Goal: Task Accomplishment & Management: Manage account settings

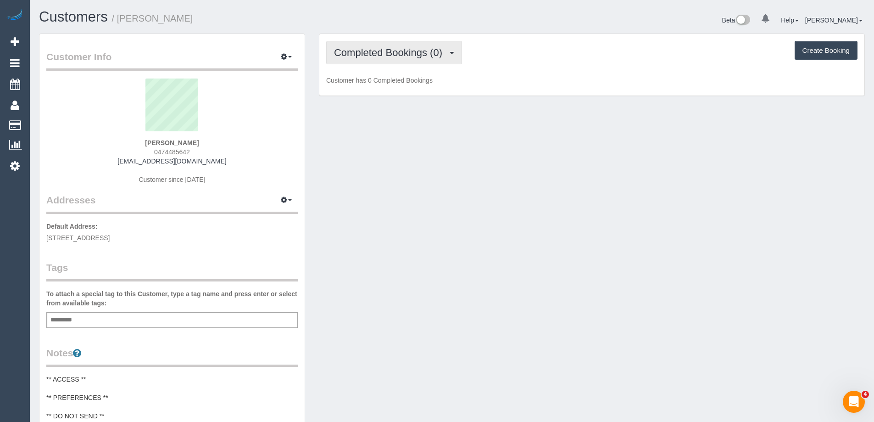
click at [348, 45] on button "Completed Bookings (0)" at bounding box center [394, 52] width 136 height 23
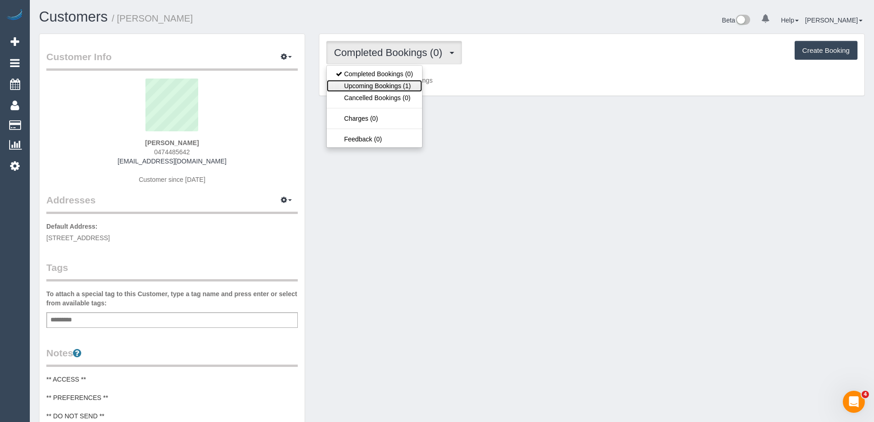
click at [366, 81] on link "Upcoming Bookings (1)" at bounding box center [374, 86] width 95 height 12
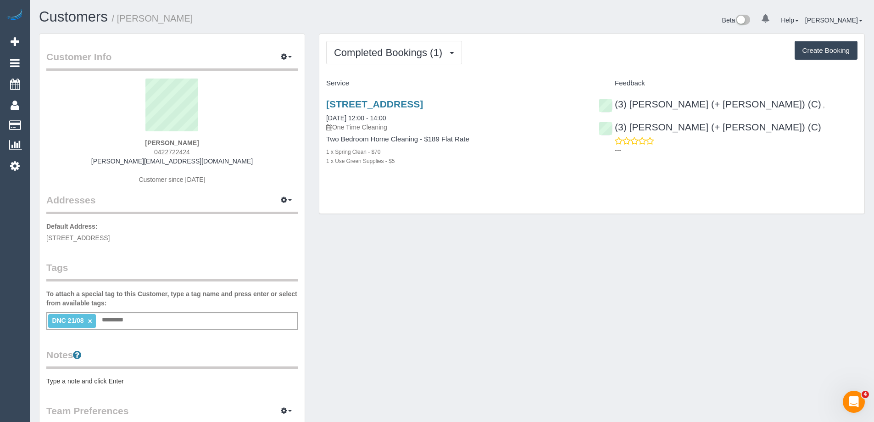
click at [117, 376] on pre "Type a note and click Enter" at bounding box center [171, 380] width 251 height 9
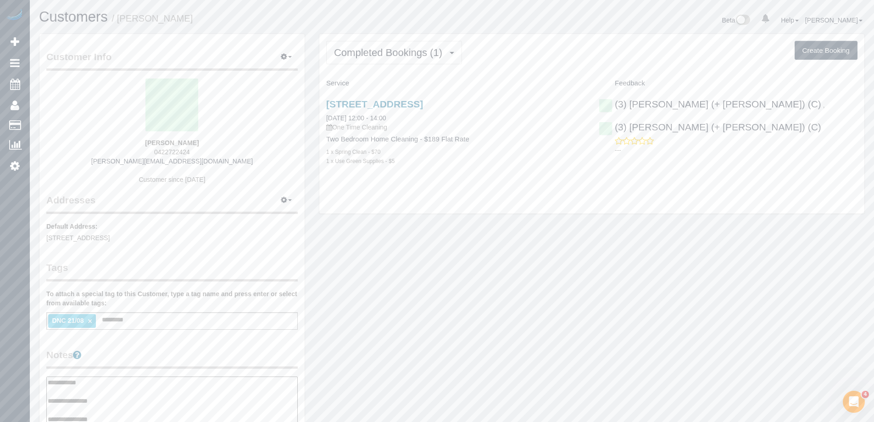
type textarea "**********"
click at [145, 355] on legend "Notes" at bounding box center [171, 358] width 251 height 21
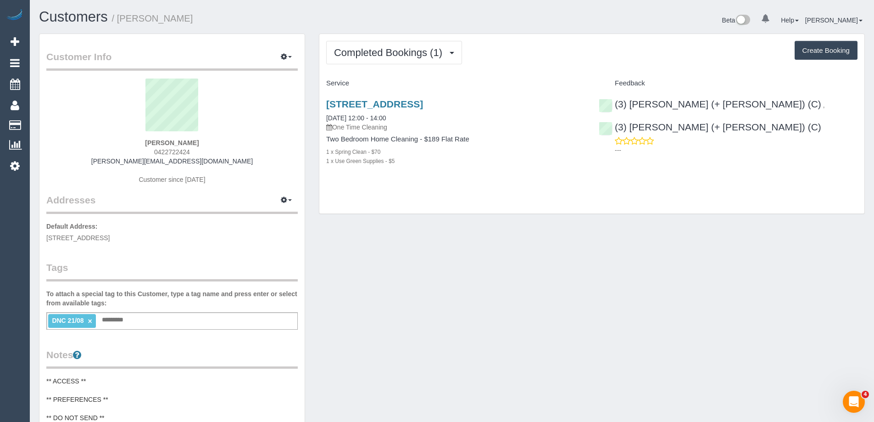
copy small "Rosemary Dodd"
drag, startPoint x: 209, startPoint y: 17, endPoint x: 122, endPoint y: 18, distance: 86.7
click at [122, 18] on h1 "Customers / Rosemary Dodd" at bounding box center [242, 17] width 406 height 16
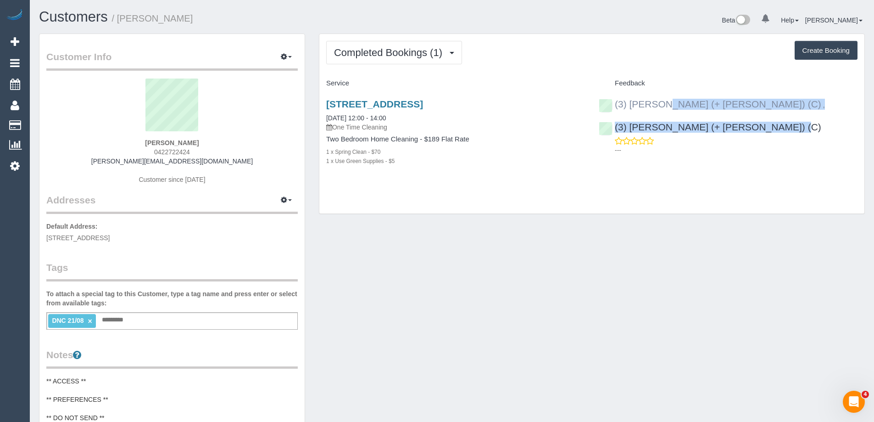
copy div "(3) Felipe (+ Tatiana) (C) , (3) Tatiana (+ Felipe) (C)"
drag, startPoint x: 843, startPoint y: 106, endPoint x: 615, endPoint y: 107, distance: 227.6
click at [615, 107] on div "(3) Felipe (+ Tatiana) (C) , (3) Tatiana (+ Felipe) (C) ---" at bounding box center [728, 125] width 273 height 68
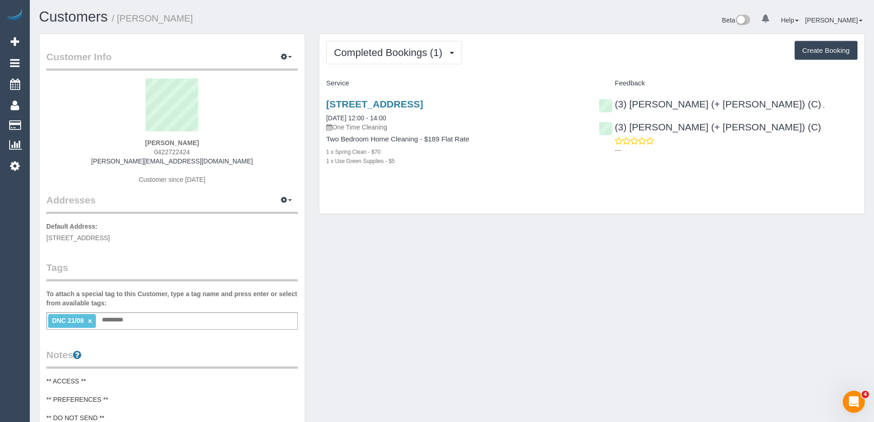
click at [139, 324] on div "DNC 21/08 × Add a tag" at bounding box center [171, 320] width 251 height 17
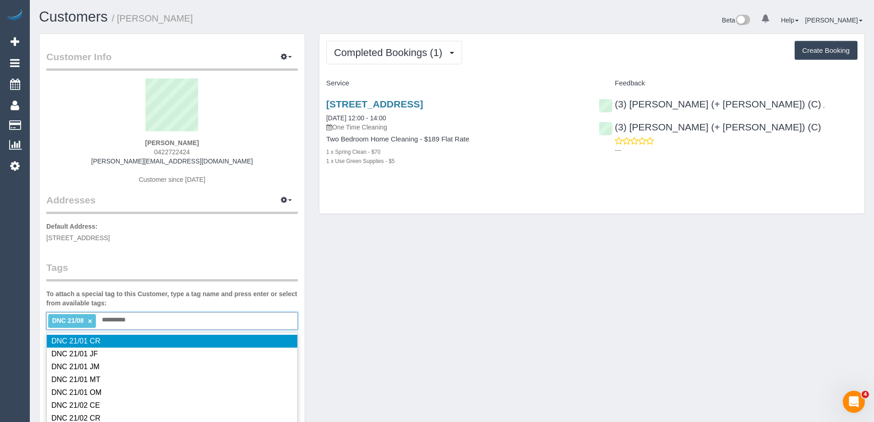
type input "**********"
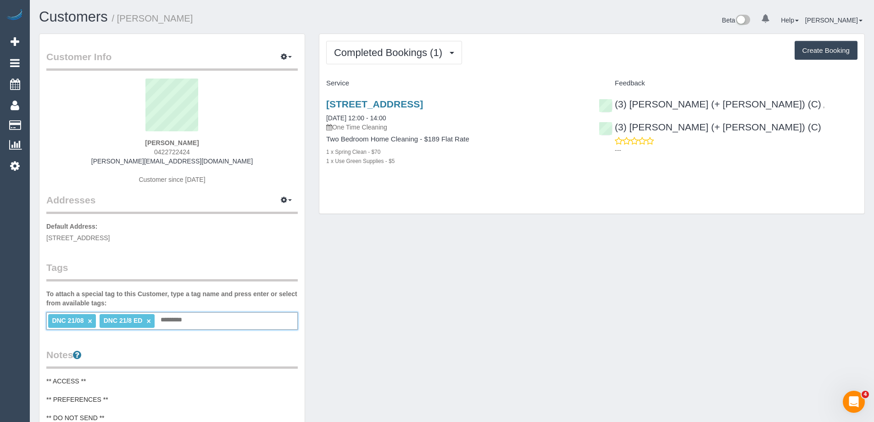
drag, startPoint x: 90, startPoint y: 320, endPoint x: 95, endPoint y: 320, distance: 5.5
click at [90, 320] on link "×" at bounding box center [90, 321] width 4 height 8
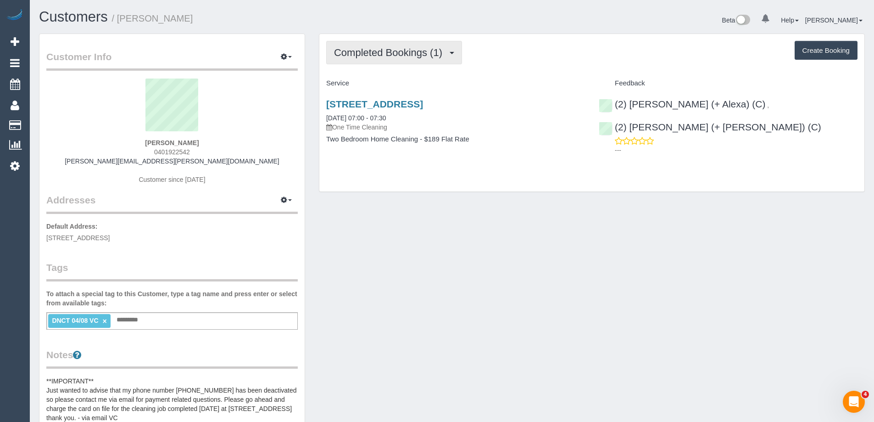
click at [363, 55] on span "Completed Bookings (1)" at bounding box center [390, 52] width 113 height 11
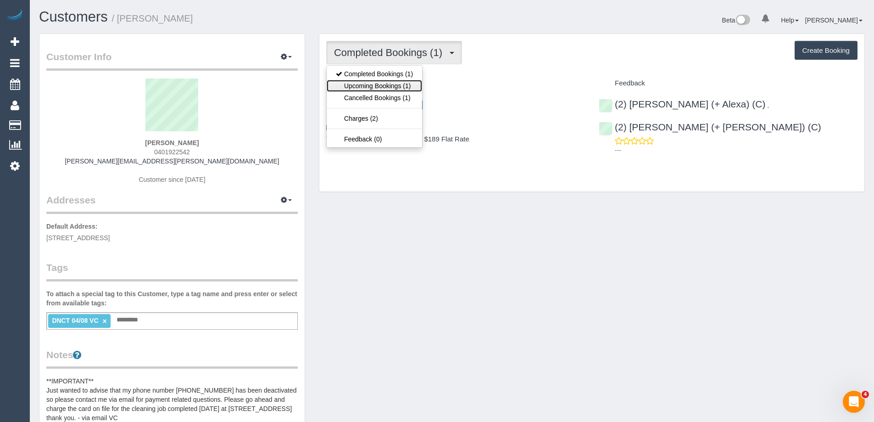
click at [370, 84] on link "Upcoming Bookings (1)" at bounding box center [374, 86] width 95 height 12
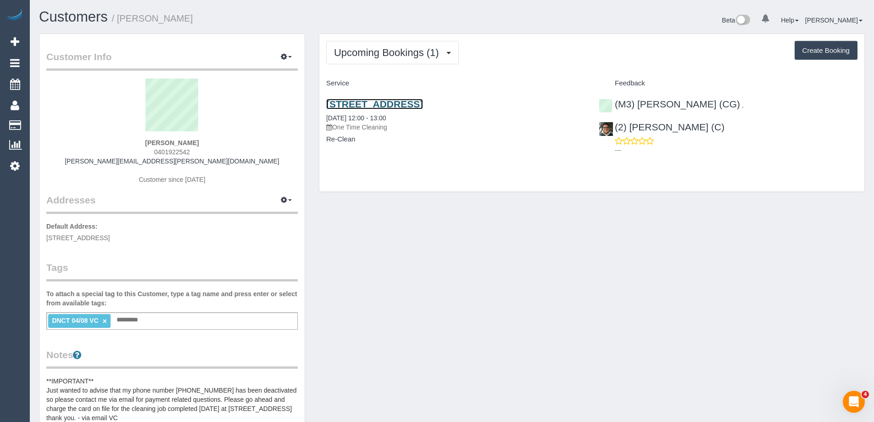
click at [423, 103] on link "1701/138 Ferrars Street, 1701, South Melbourne, VIC 3205" at bounding box center [374, 104] width 97 height 11
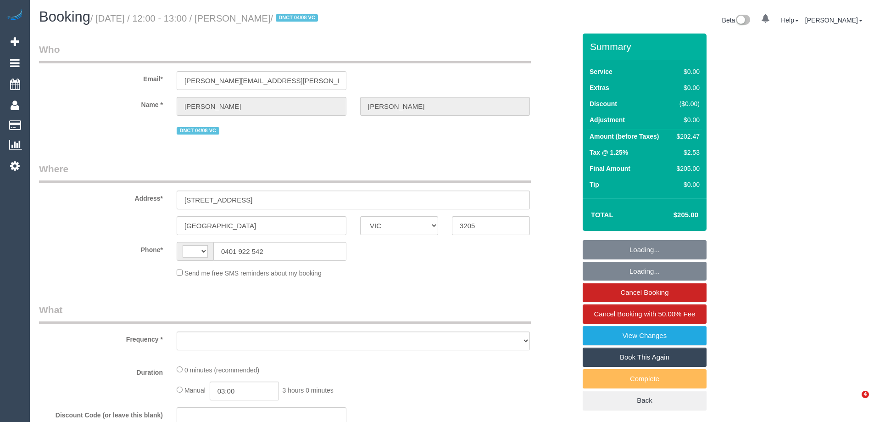
select select "VIC"
select select "string:stripe-pm_1RnhPa2GScqysDRVrwGBGKfe"
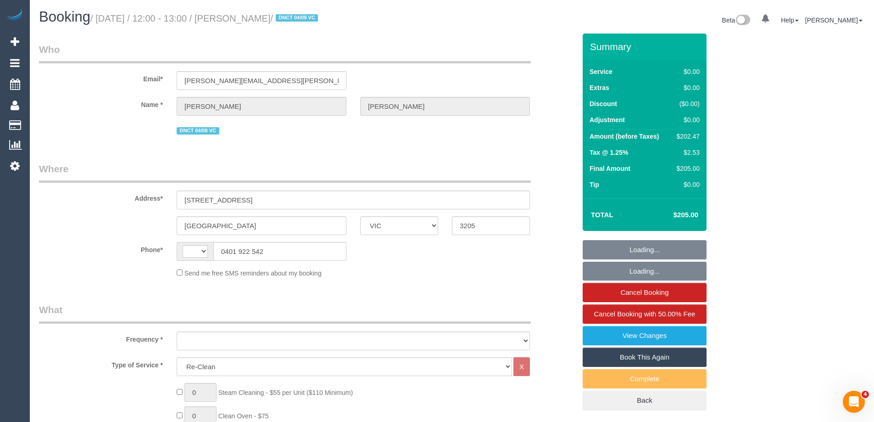
select select "string:AU"
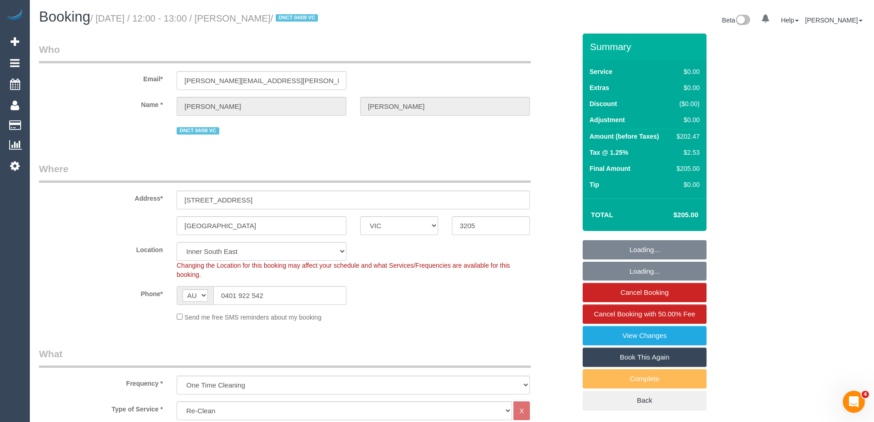
select select "object:1355"
select select "number:28"
select select "number:14"
select select "number:19"
select select "number:25"
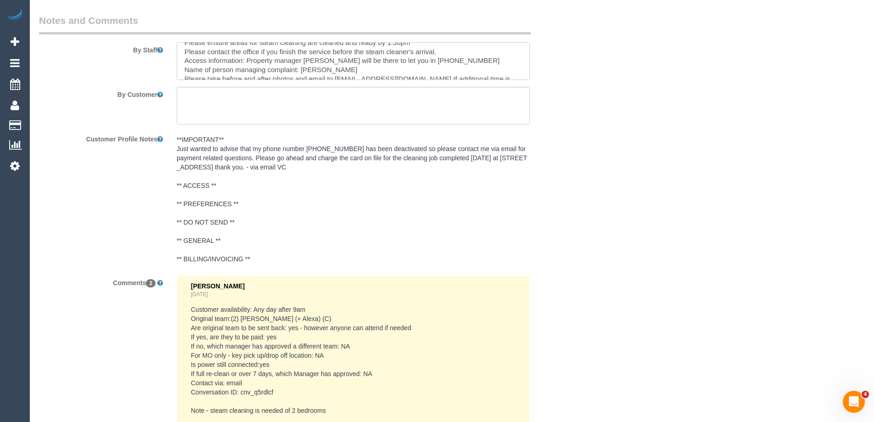
scroll to position [100, 0]
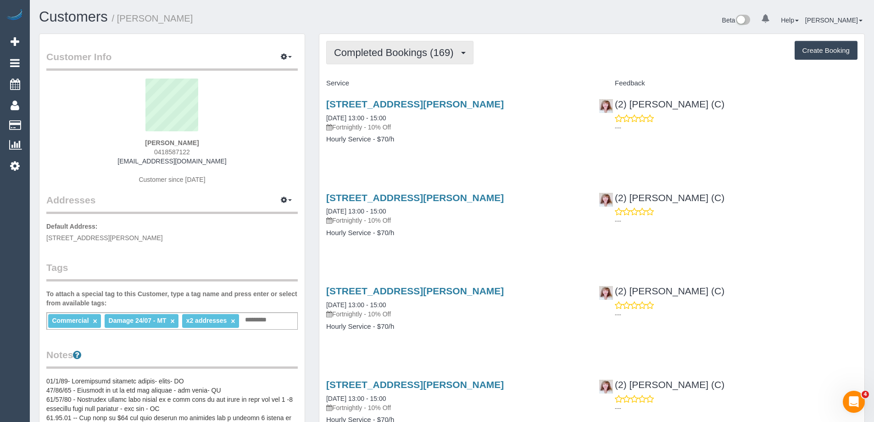
click at [389, 52] on span "Completed Bookings (169)" at bounding box center [396, 52] width 124 height 11
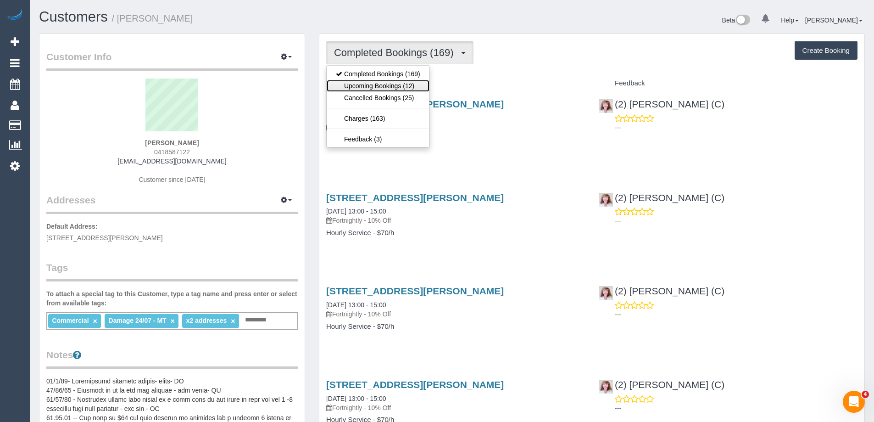
click at [388, 87] on link "Upcoming Bookings (12)" at bounding box center [378, 86] width 103 height 12
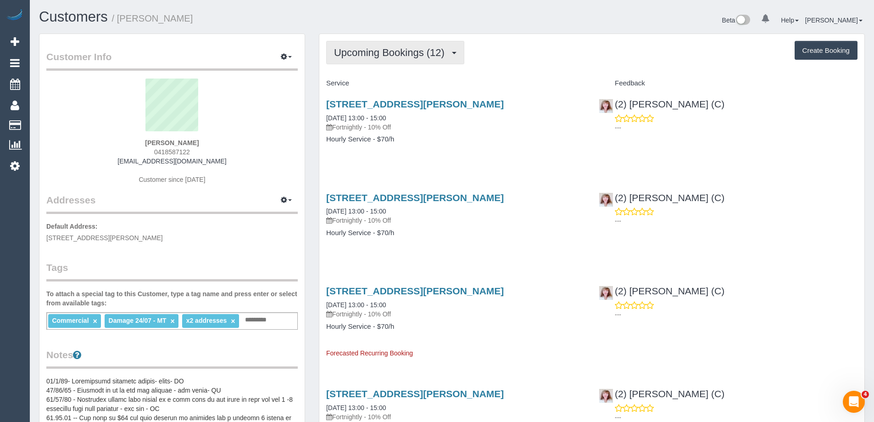
click at [391, 59] on button "Upcoming Bookings (12)" at bounding box center [395, 52] width 138 height 23
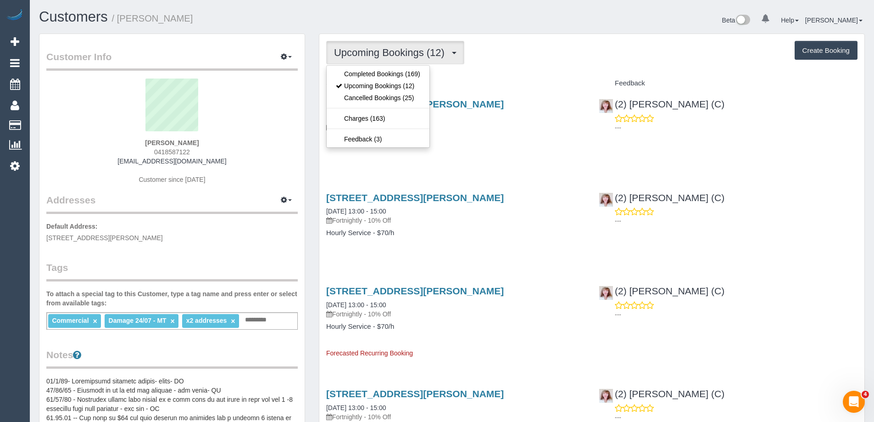
click at [517, 63] on div "Upcoming Bookings (12) Completed Bookings (169) Upcoming Bookings (12) Cancelle…" at bounding box center [591, 52] width 531 height 23
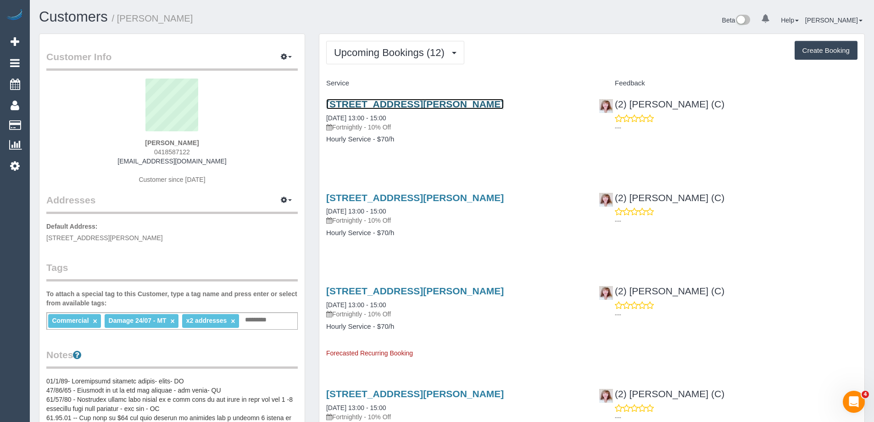
click at [474, 101] on link "7 Burton Crescent, Ascot Vale, VIC 3035" at bounding box center [415, 104] width 178 height 11
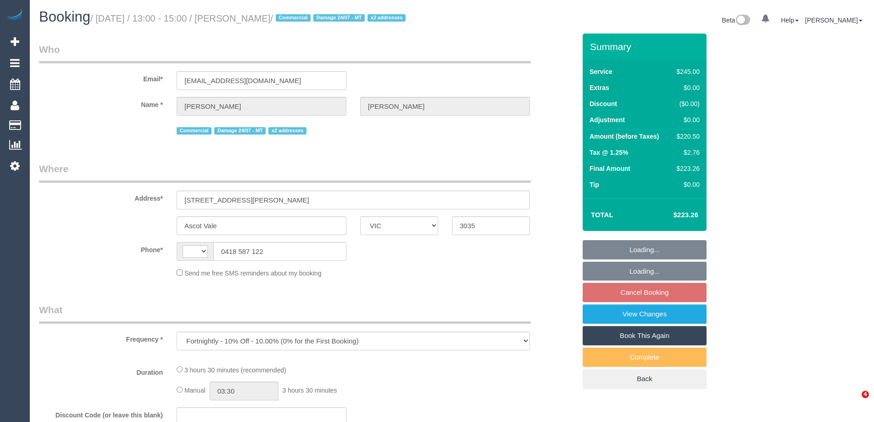
select select "VIC"
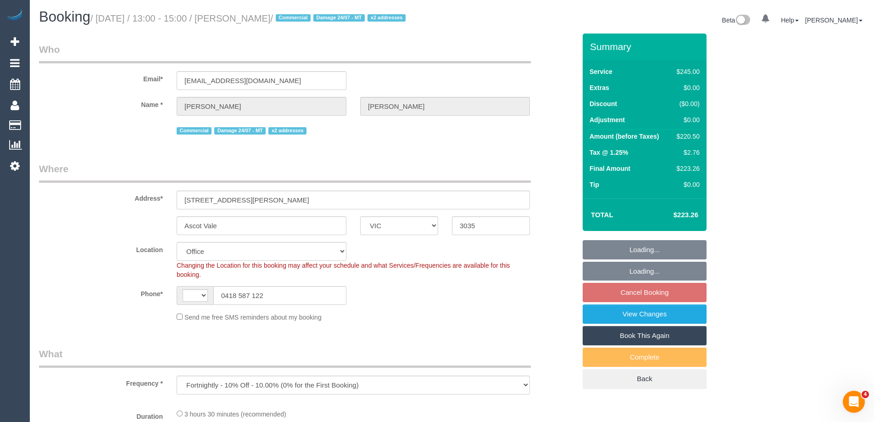
select select "object:645"
select select "string:AU"
select select "string:stripe-pm_1KipKf2GScqysDRVXxnzOCYb"
select select "210"
select select "number:28"
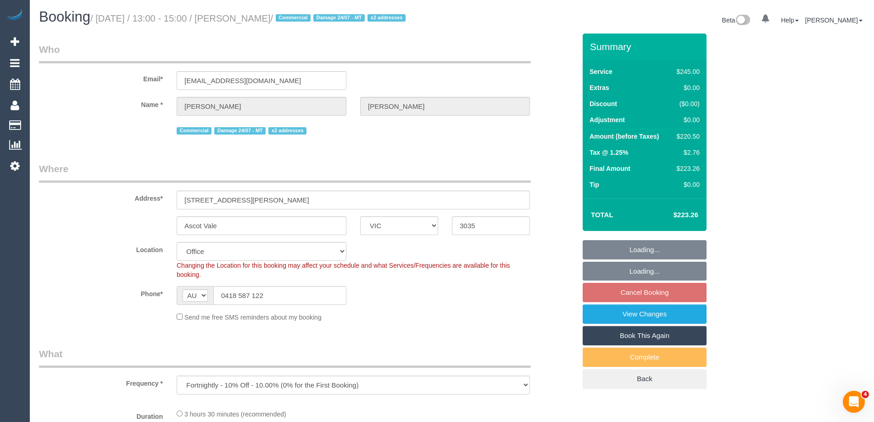
select select "number:14"
select select "number:19"
select select "number:22"
select select "number:11"
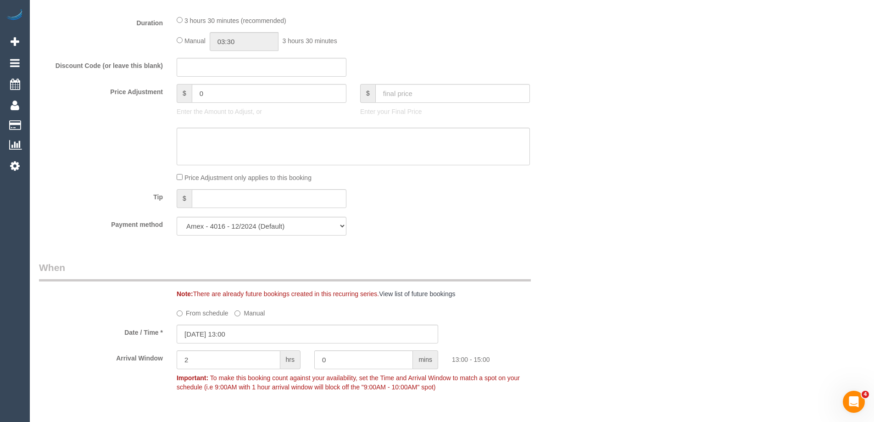
scroll to position [964, 0]
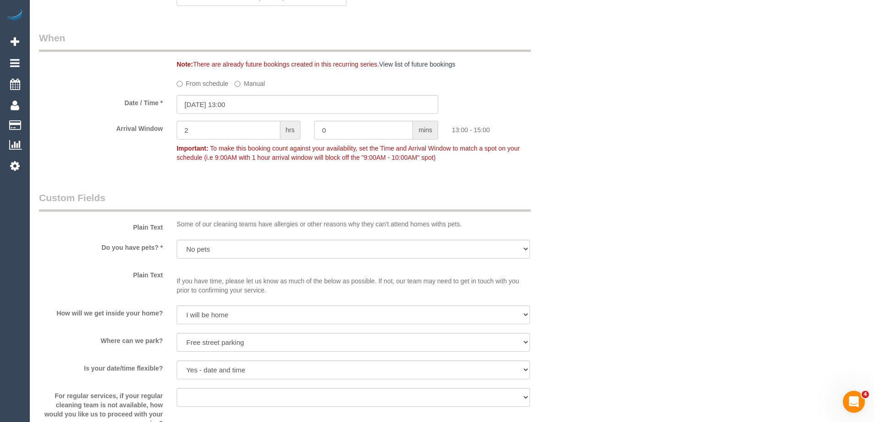
click at [196, 88] on label "From schedule" at bounding box center [203, 82] width 52 height 12
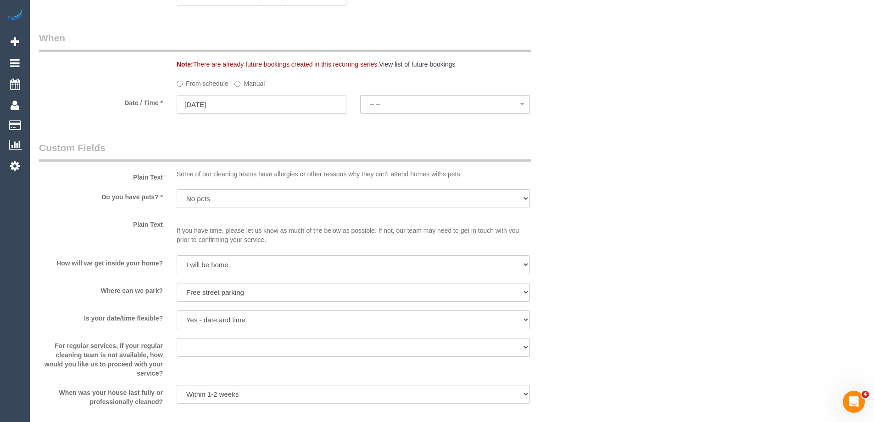
click at [234, 114] on input "03/09/2025" at bounding box center [262, 104] width 170 height 19
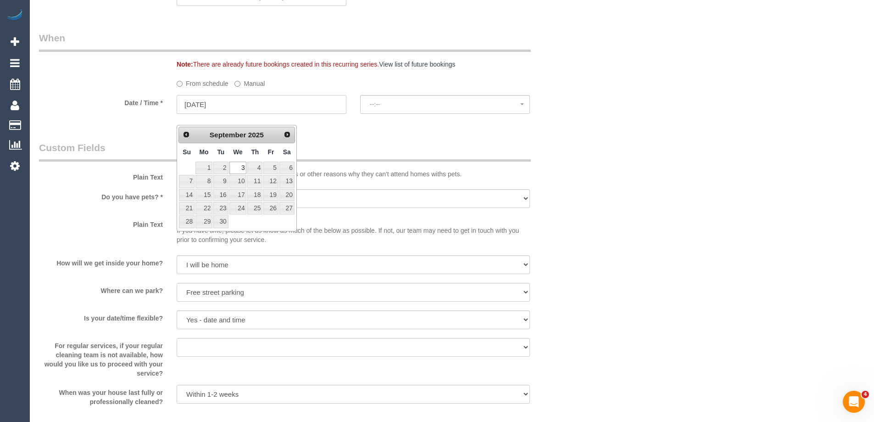
select select "spot6"
click at [184, 136] on span "Prev" at bounding box center [185, 133] width 7 height 7
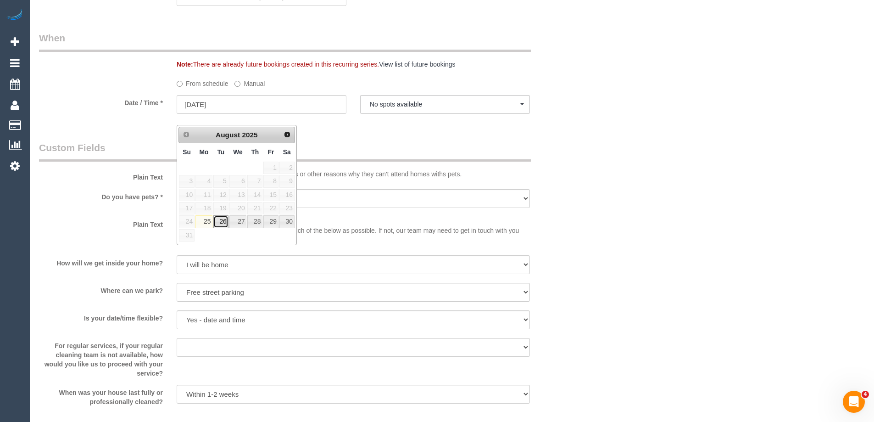
click at [222, 223] on link "26" at bounding box center [220, 221] width 15 height 12
type input "26/08/2025"
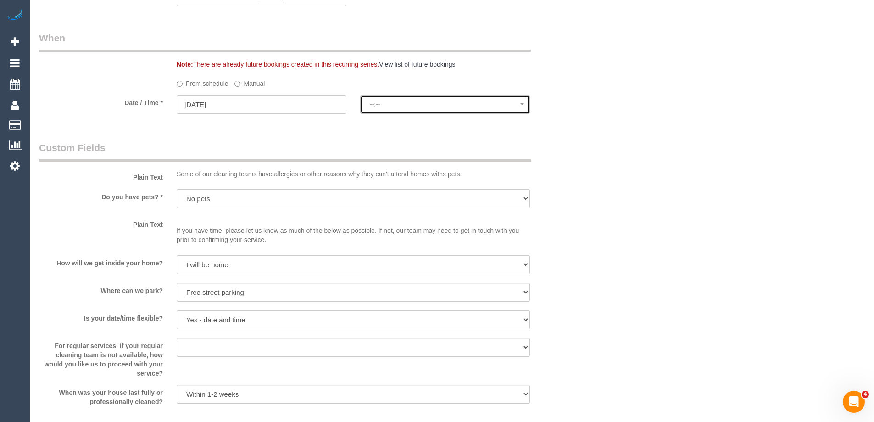
click at [397, 108] on span "--:--" at bounding box center [445, 103] width 151 height 7
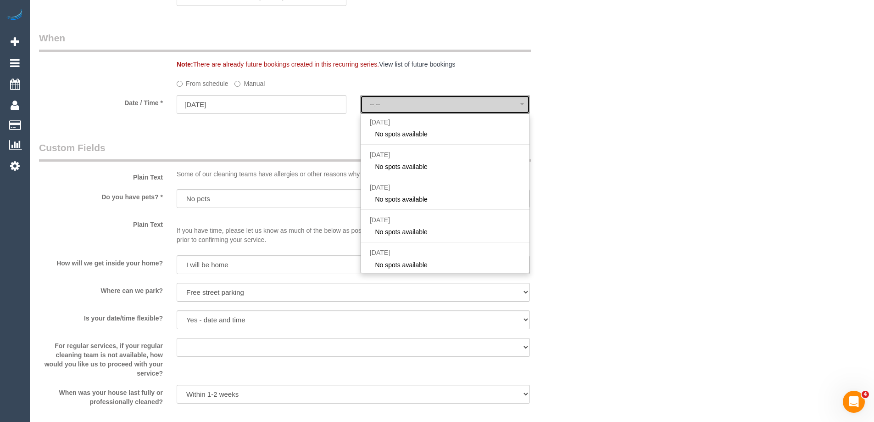
select select "spot11"
click at [283, 114] on input "26/08/2025" at bounding box center [262, 104] width 170 height 19
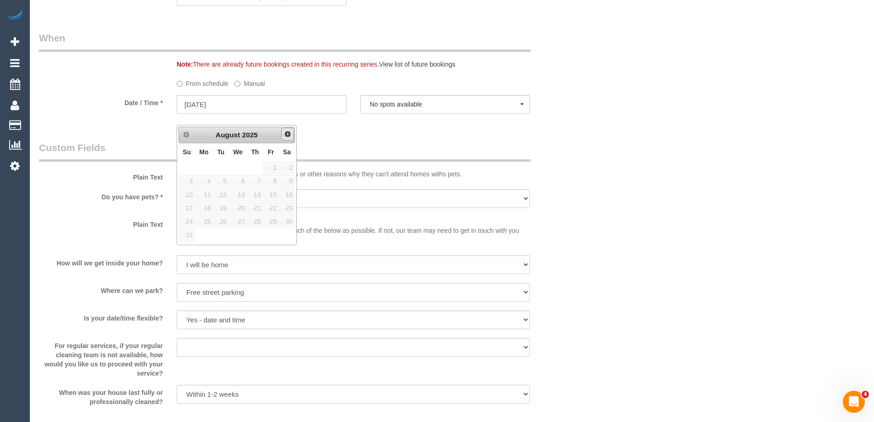
click at [291, 133] on span "Next" at bounding box center [287, 133] width 7 height 7
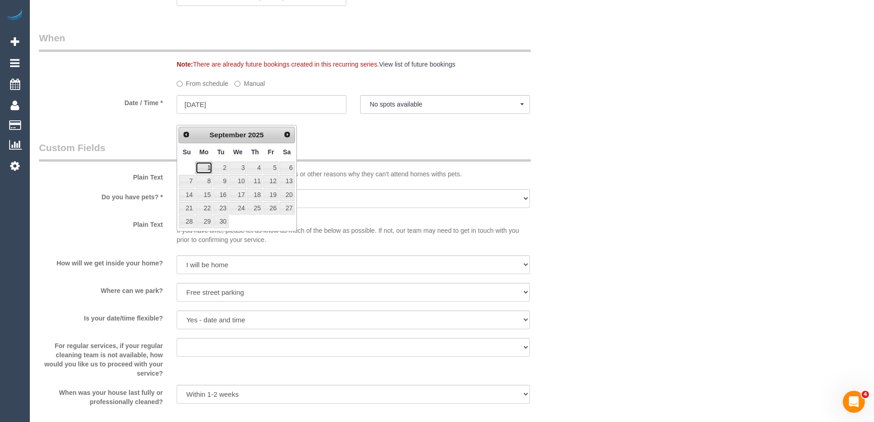
click at [208, 165] on link "1" at bounding box center [203, 168] width 17 height 12
type input "01/09/2025"
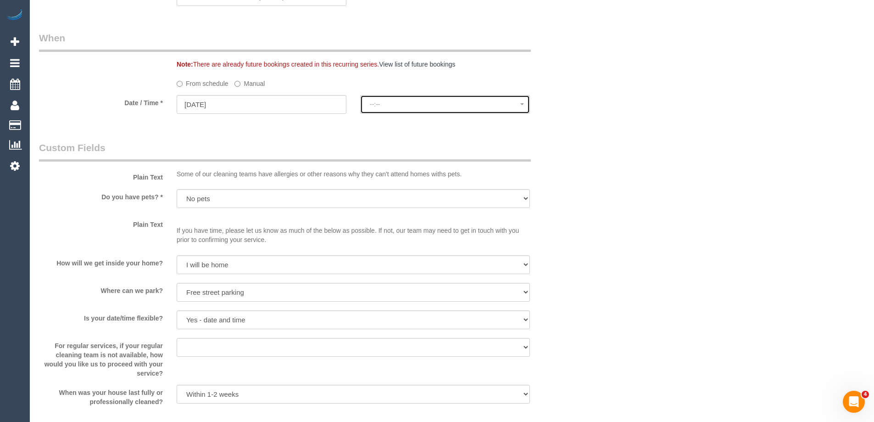
select select "spot16"
click at [398, 108] on span "--:--" at bounding box center [445, 103] width 151 height 7
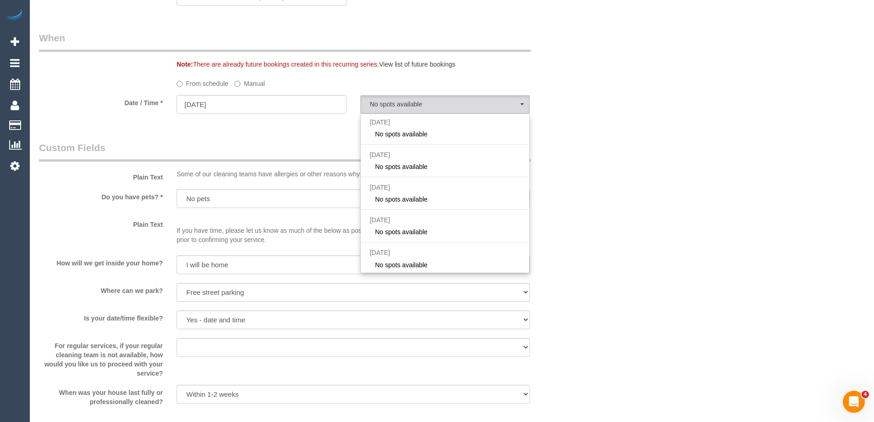
click at [289, 150] on div "Who Email* sharonkeeble@gmail.com Name * Sharon Keeble Commercial Damage 24/07 …" at bounding box center [307, 325] width 551 height 2510
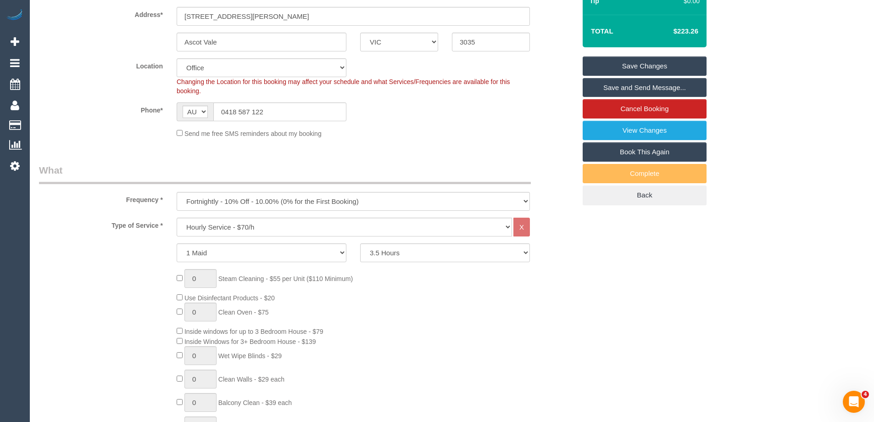
scroll to position [138, 0]
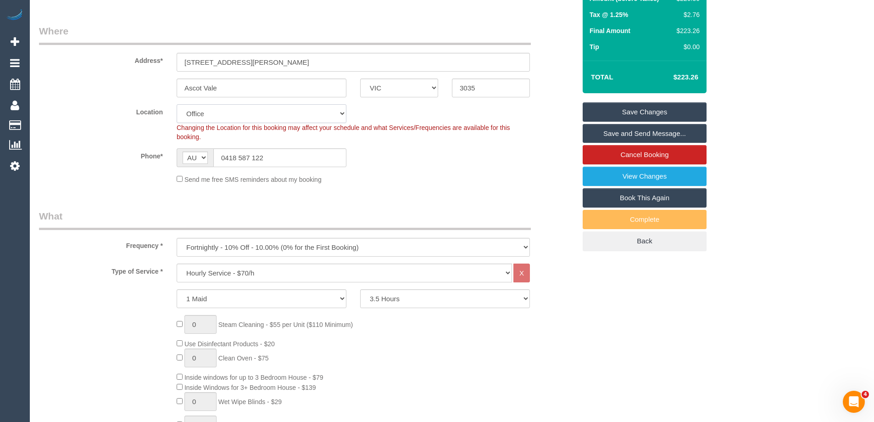
click at [215, 123] on select "Office City East (North) East (South) Inner East Inner North (East) Inner North…" at bounding box center [262, 113] width 170 height 19
select select "59"
click at [177, 115] on select "Office City East (North) East (South) Inner East Inner North (East) Inner North…" at bounding box center [262, 113] width 170 height 19
select select "object:9543"
select select "spot21"
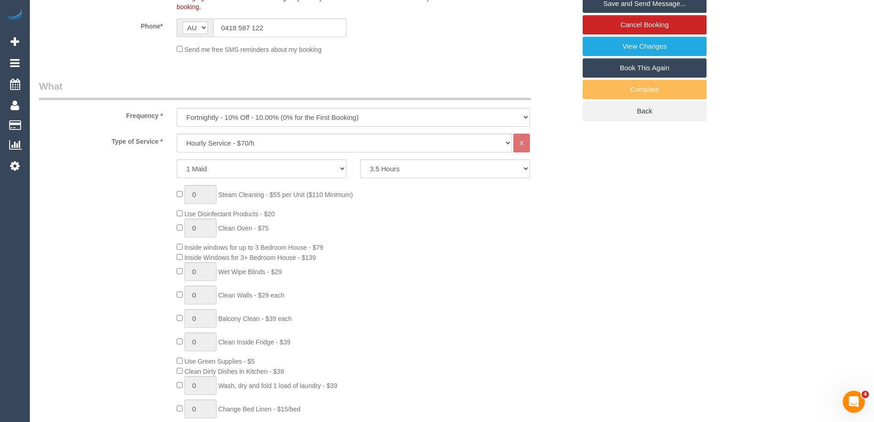
scroll to position [826, 0]
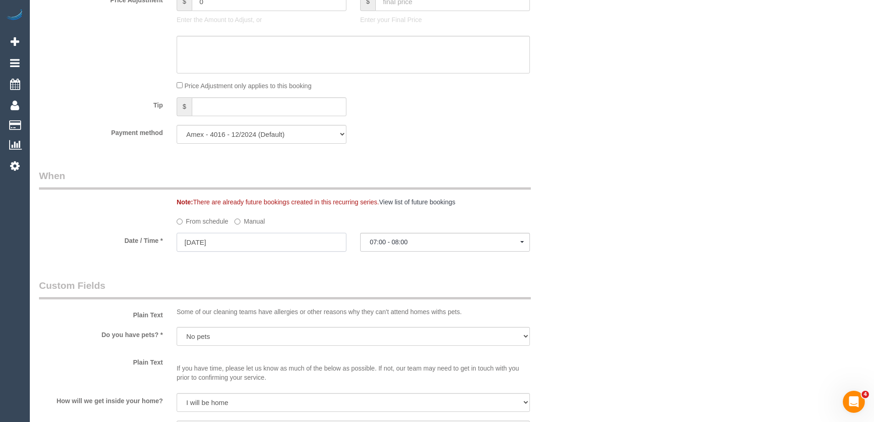
click at [245, 251] on input "01/09/2025" at bounding box center [262, 242] width 170 height 19
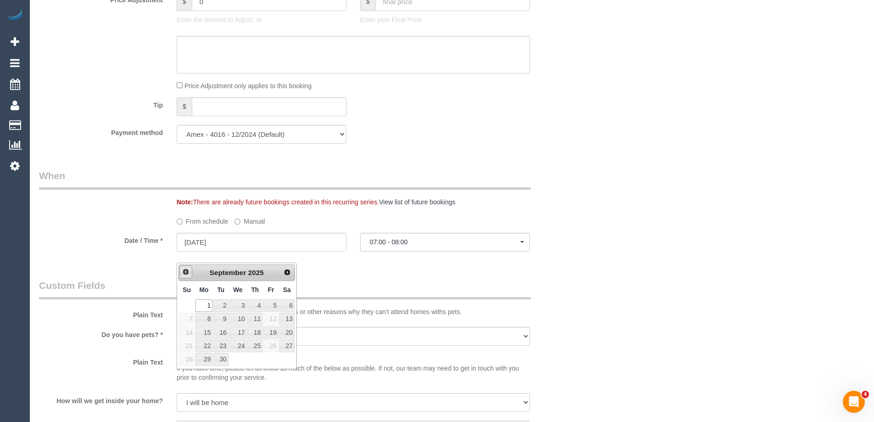
click at [187, 274] on span "Prev" at bounding box center [185, 271] width 7 height 7
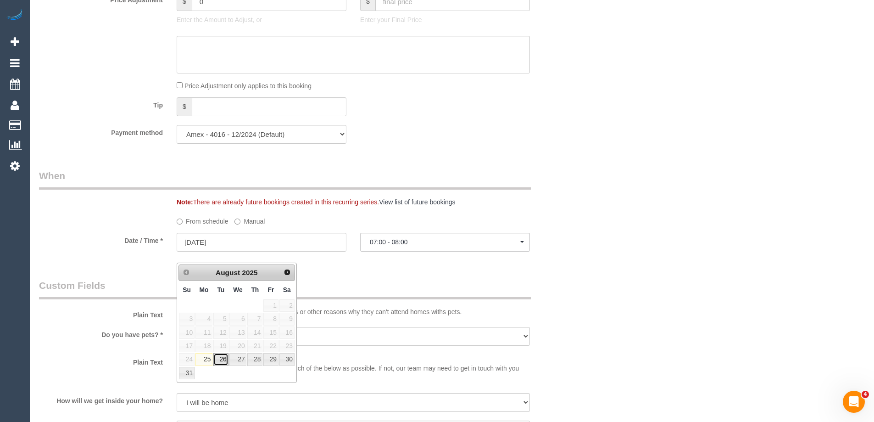
click at [220, 358] on link "26" at bounding box center [220, 359] width 15 height 12
type input "26/08/2025"
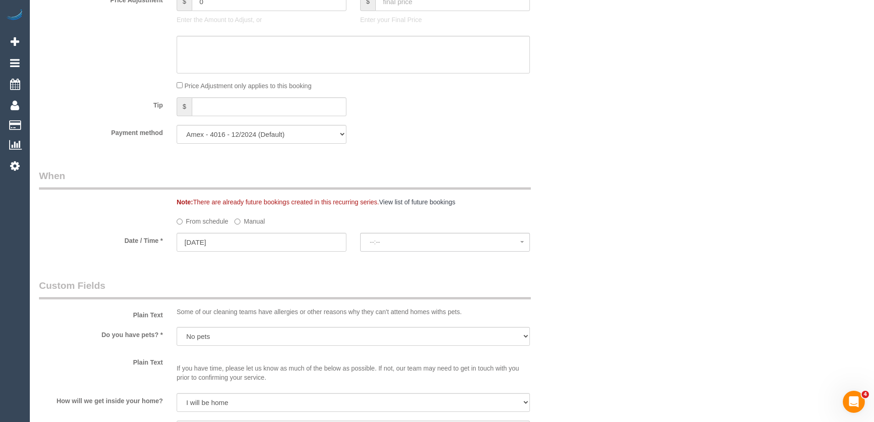
select select "spot46"
click at [400, 246] on span "No spots available" at bounding box center [445, 241] width 151 height 7
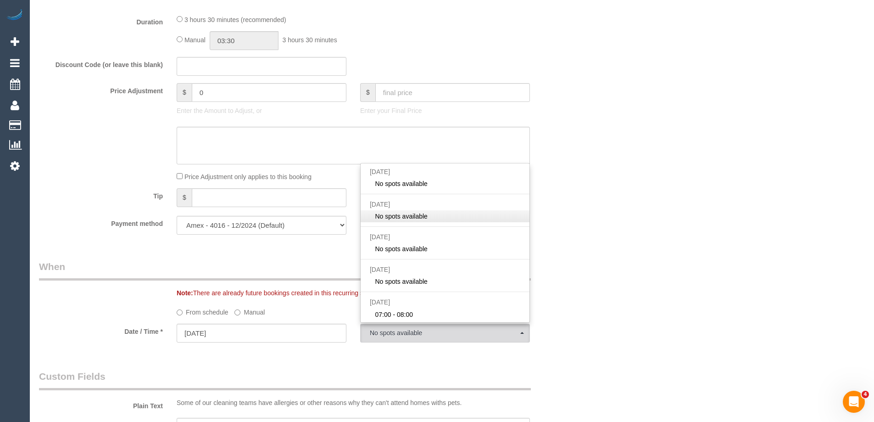
scroll to position [734, 0]
click at [570, 182] on div "Price Adjustment only applies to this booking" at bounding box center [307, 177] width 551 height 10
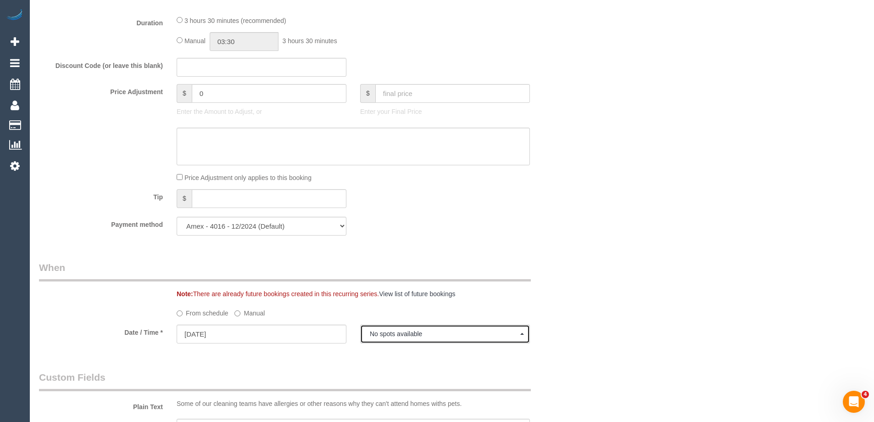
click at [426, 343] on button "No spots available" at bounding box center [445, 333] width 170 height 19
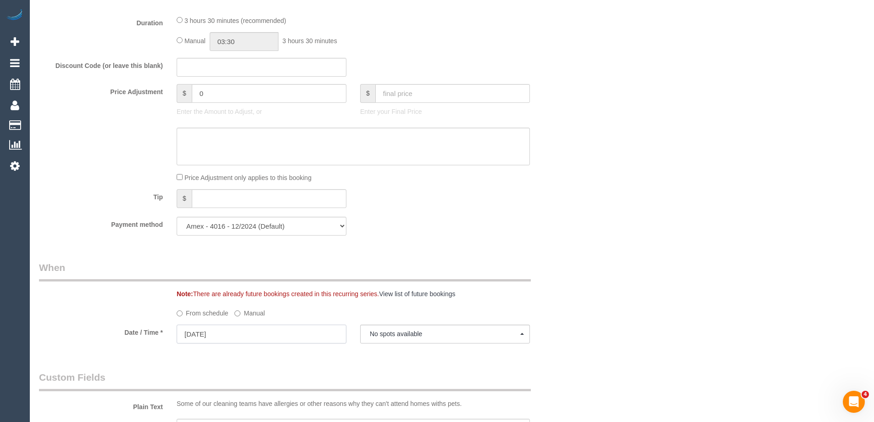
click at [243, 343] on input "26/08/2025" at bounding box center [262, 333] width 170 height 19
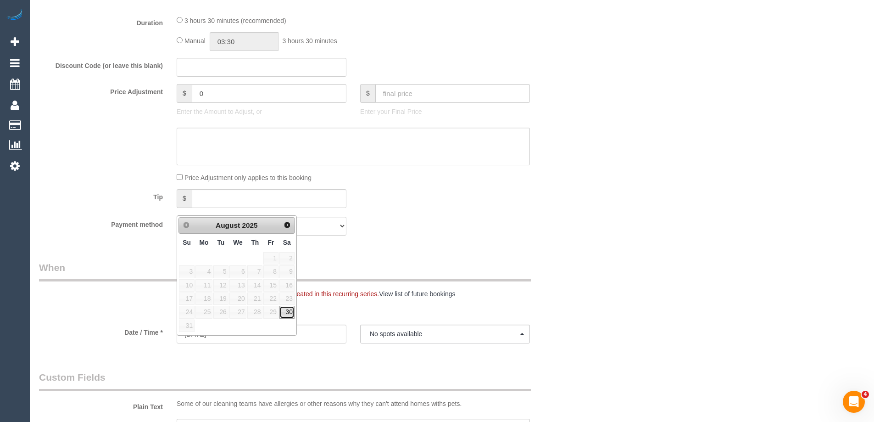
click at [285, 312] on link "30" at bounding box center [286, 312] width 15 height 12
type input "30/08/2025"
select select "spot50"
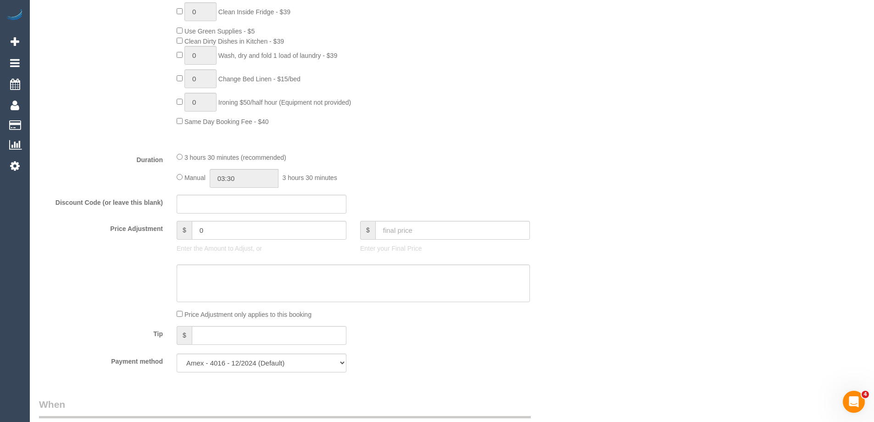
scroll to position [0, 0]
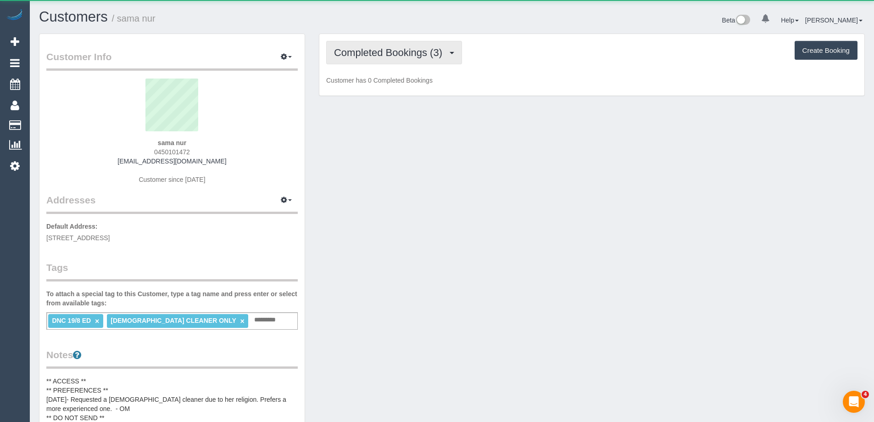
click at [360, 56] on span "Completed Bookings (3)" at bounding box center [390, 52] width 113 height 11
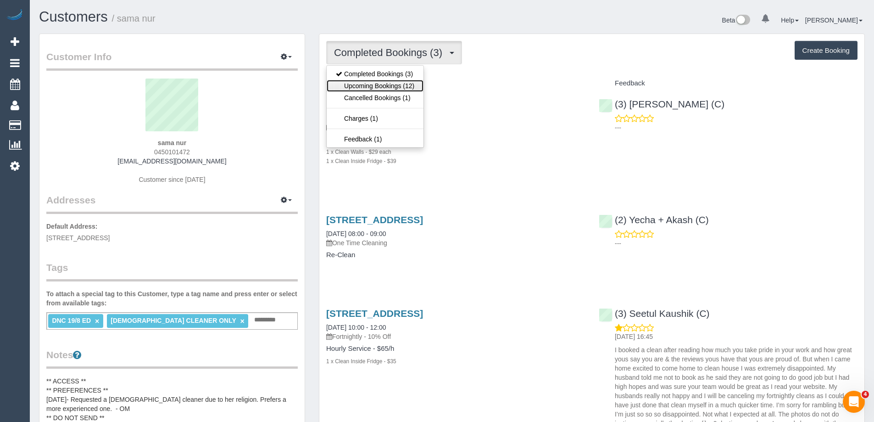
click at [366, 84] on link "Upcoming Bookings (12)" at bounding box center [375, 86] width 97 height 12
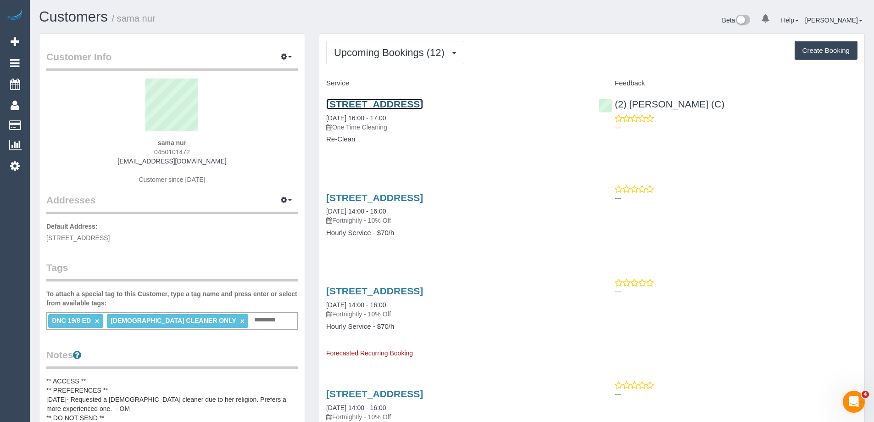
click at [361, 102] on link "68 Spirit Blvd, Cranbourne East, VIC 3977" at bounding box center [374, 104] width 97 height 11
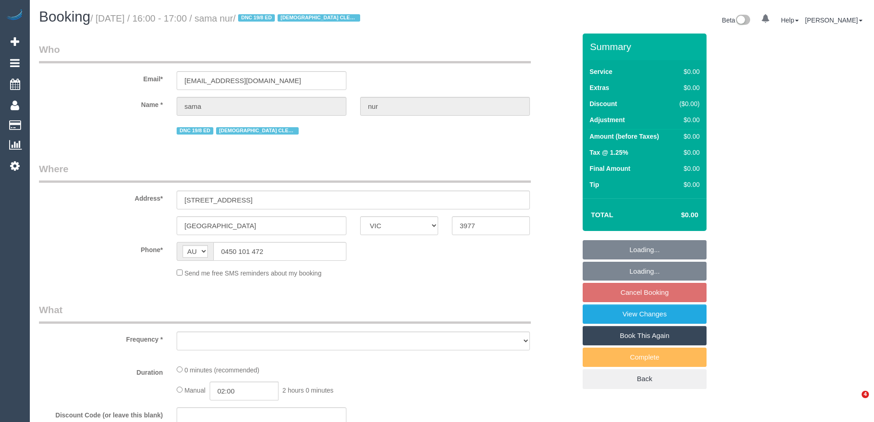
select select "VIC"
select select "number:28"
select select "number:14"
select select "number:19"
select select "number:25"
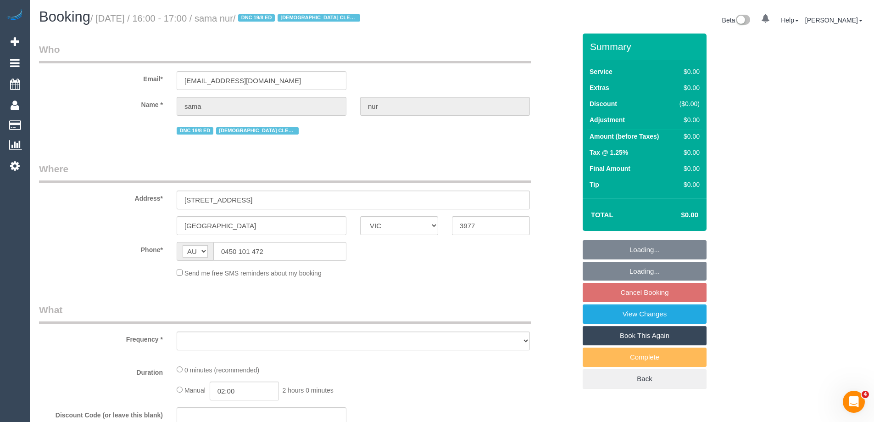
select select "number:35"
select select "number:12"
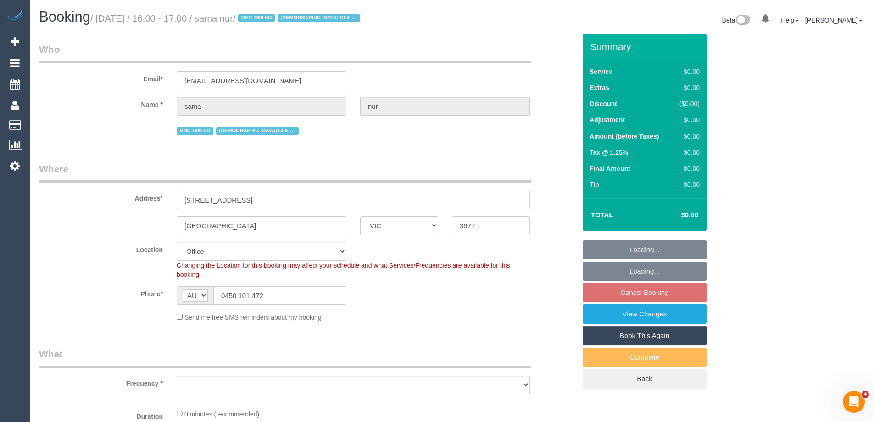
select select "object:689"
select select "string:stripe-pm_1Rx6Md2GScqysDRVujNRVWDp"
select select "object:747"
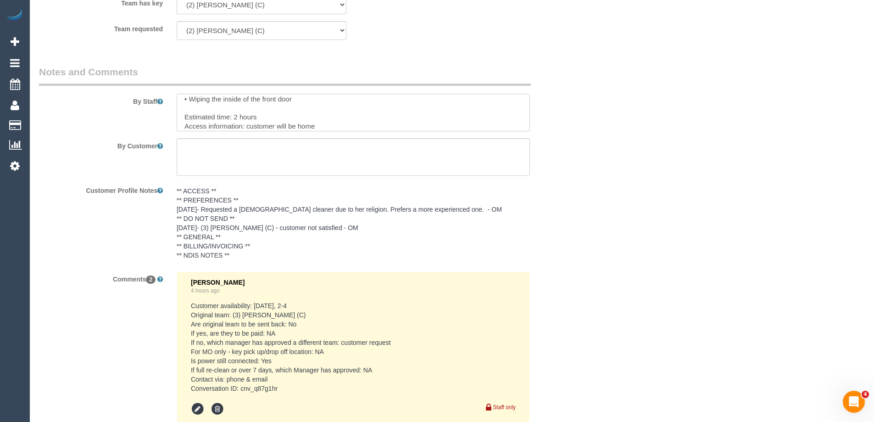
scroll to position [110, 0]
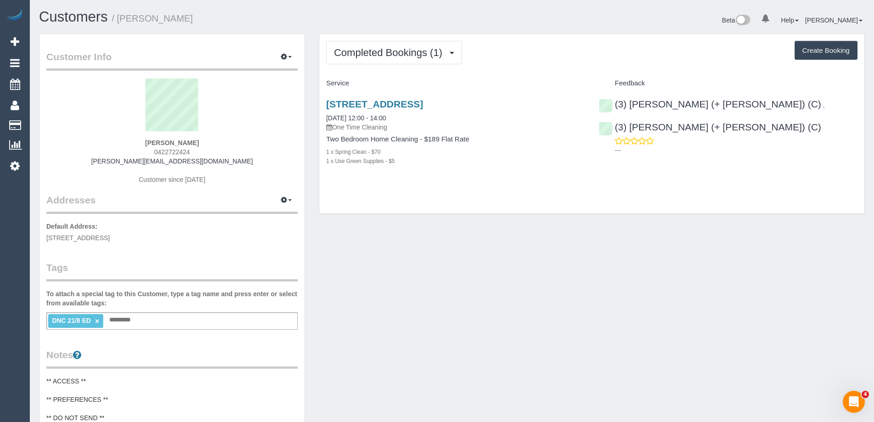
click at [181, 151] on span "0422722424" at bounding box center [172, 151] width 36 height 7
copy span "0422722424"
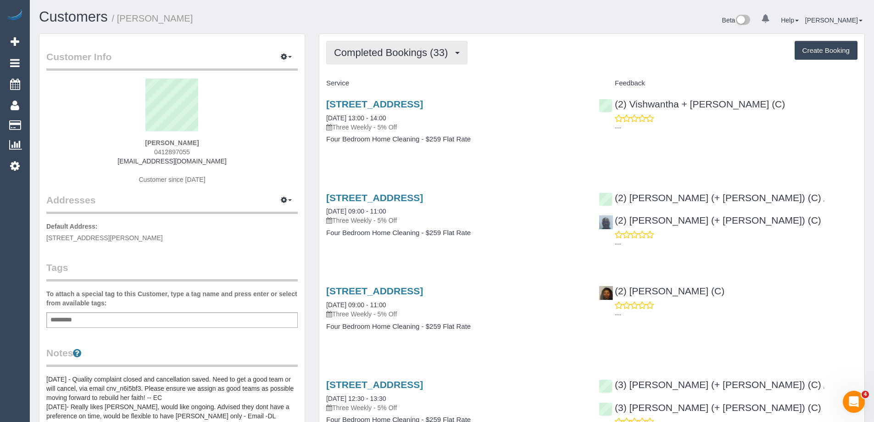
click at [373, 52] on span "Completed Bookings (33)" at bounding box center [393, 52] width 118 height 11
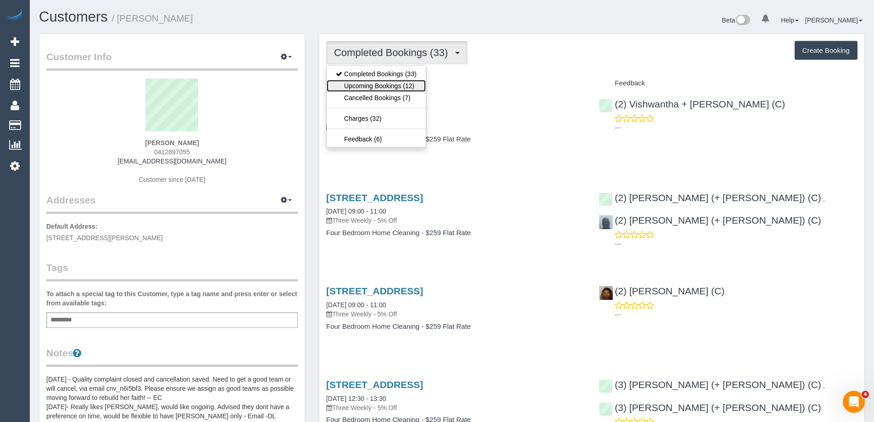
click at [376, 83] on link "Upcoming Bookings (12)" at bounding box center [376, 86] width 99 height 12
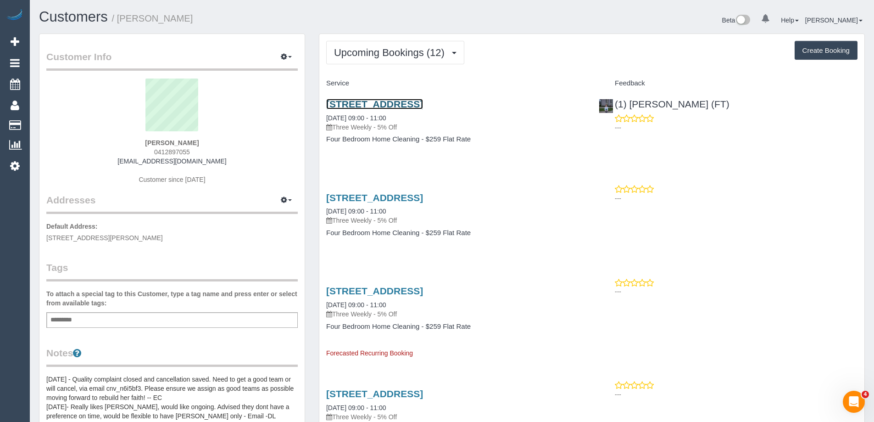
click at [423, 108] on link "3 Whitefriars Way, Donvale, VIC 3111" at bounding box center [374, 104] width 97 height 11
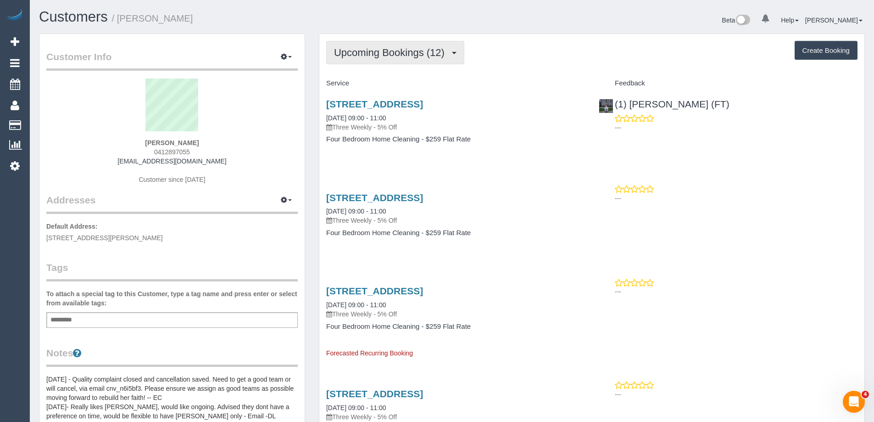
click at [373, 46] on button "Upcoming Bookings (12)" at bounding box center [395, 52] width 138 height 23
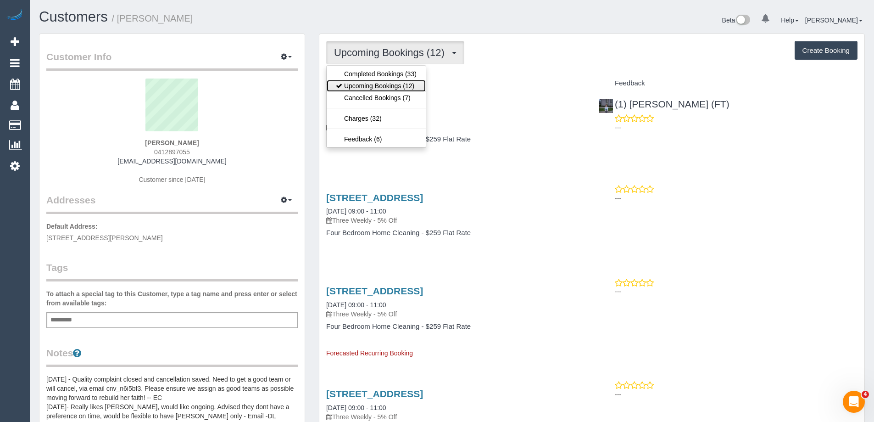
click at [378, 84] on link "Upcoming Bookings (12)" at bounding box center [376, 86] width 99 height 12
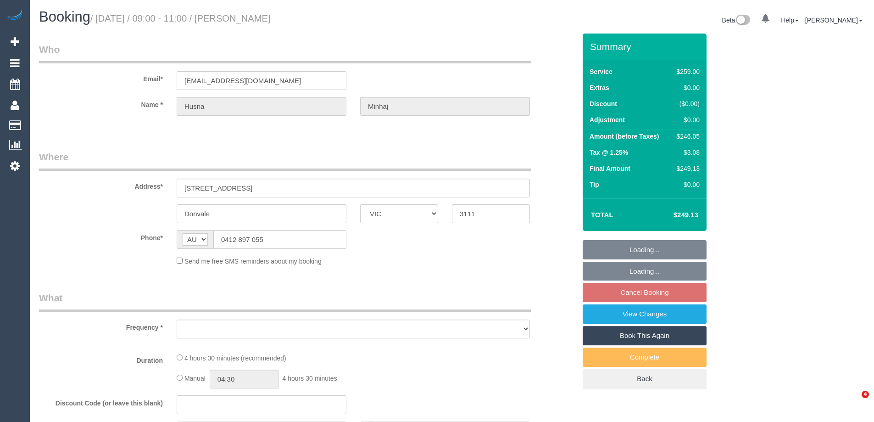
select select "VIC"
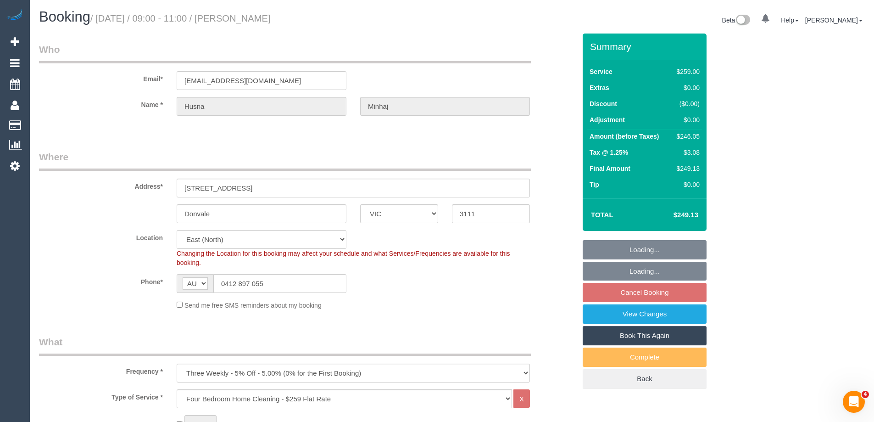
select select "object:781"
select select "string:stripe-pm_1NQIXZ2GScqysDRVFXgBb0MV"
select select "number:28"
select select "number:14"
select select "number:18"
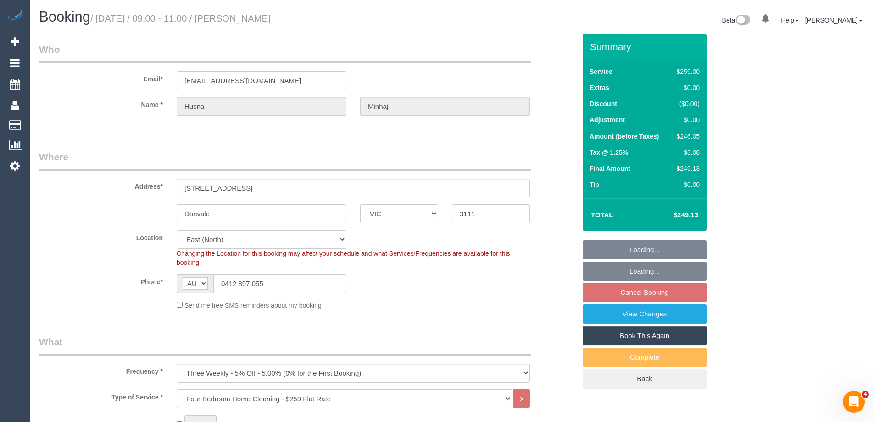
select select "number:22"
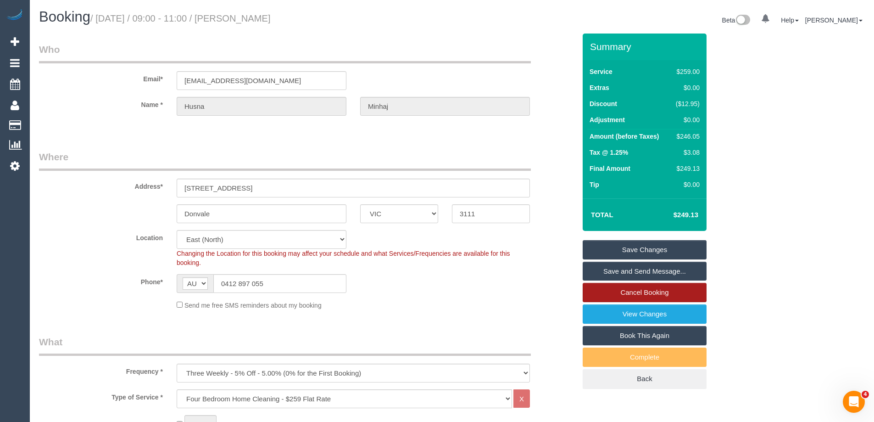
click at [659, 294] on link "Cancel Booking" at bounding box center [645, 292] width 124 height 19
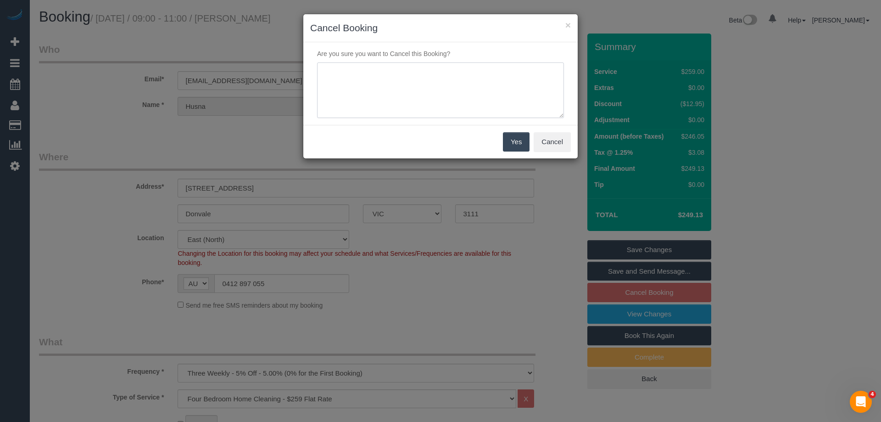
click at [442, 108] on textarea at bounding box center [440, 90] width 247 height 56
type textarea "Sick. Via email - ED"
click at [524, 142] on button "Yes" at bounding box center [516, 141] width 27 height 19
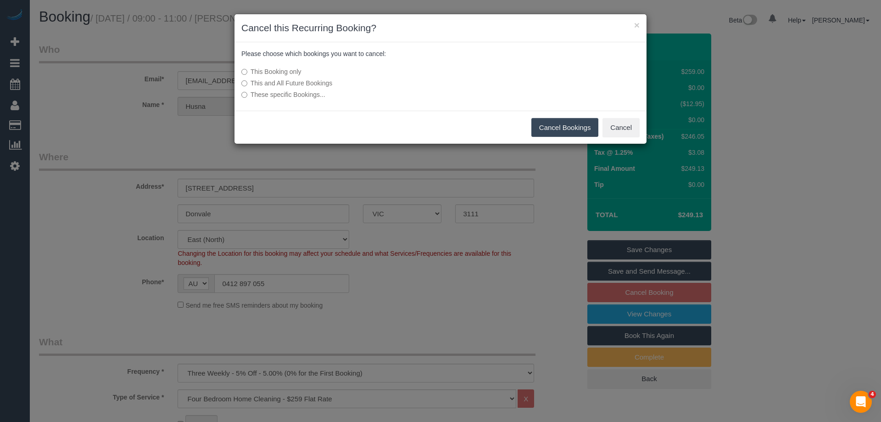
click at [569, 126] on button "Cancel Bookings" at bounding box center [564, 127] width 67 height 19
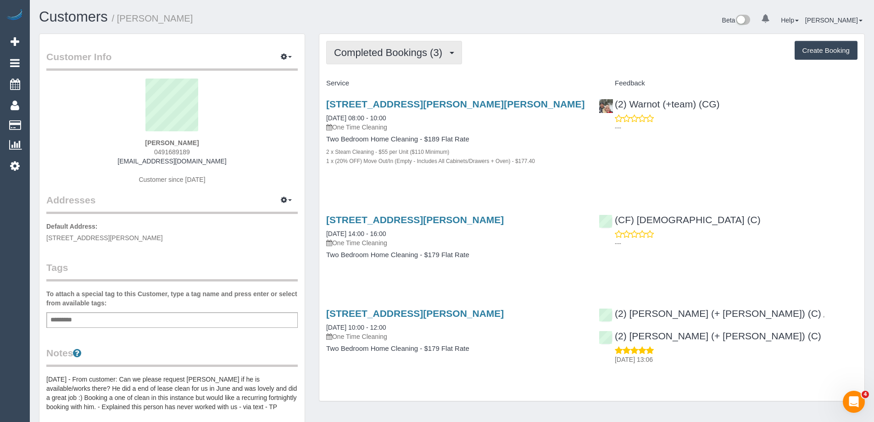
click at [390, 57] on span "Completed Bookings (3)" at bounding box center [390, 52] width 113 height 11
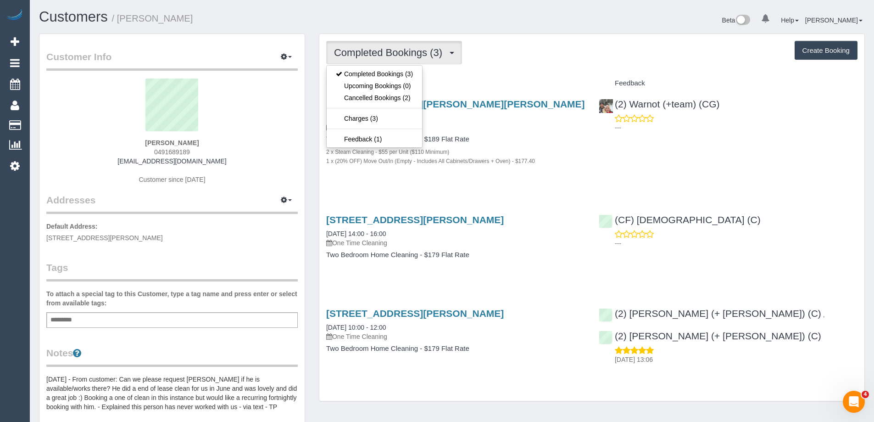
click at [390, 57] on span "Completed Bookings (3)" at bounding box center [390, 52] width 113 height 11
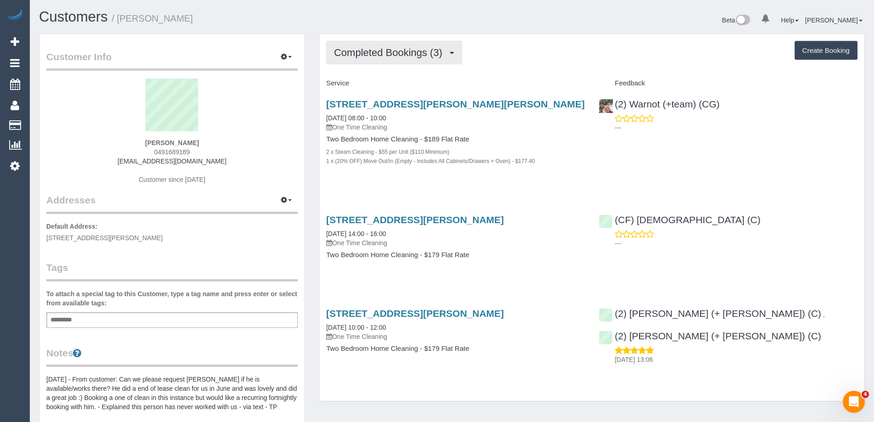
click at [390, 57] on span "Completed Bookings (3)" at bounding box center [390, 52] width 113 height 11
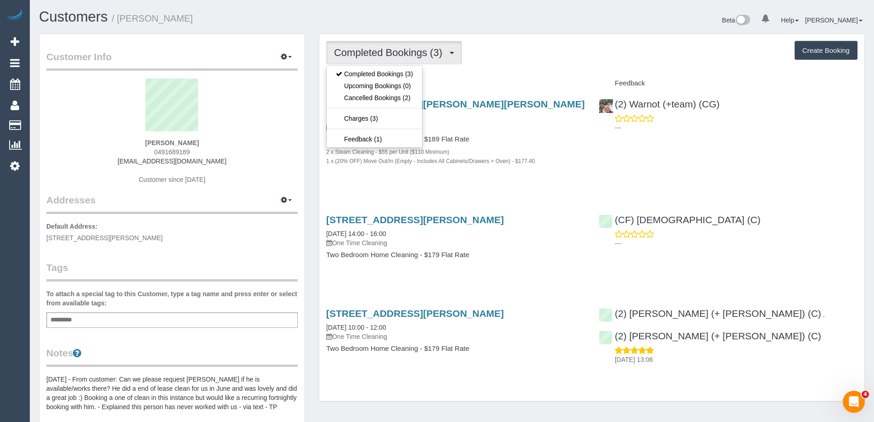
click at [506, 46] on div "Completed Bookings (3) Completed Bookings (3) Upcoming Bookings (0) Cancelled B…" at bounding box center [591, 52] width 531 height 23
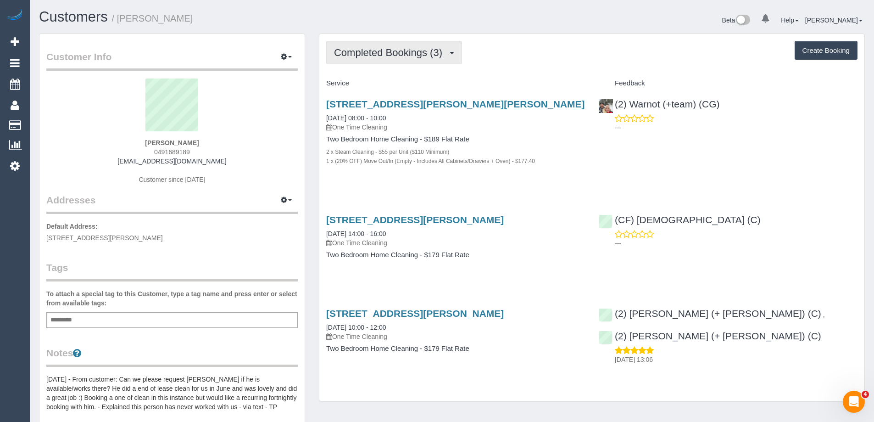
drag, startPoint x: 414, startPoint y: 50, endPoint x: 373, endPoint y: 79, distance: 50.4
click at [413, 50] on span "Completed Bookings (3)" at bounding box center [390, 52] width 113 height 11
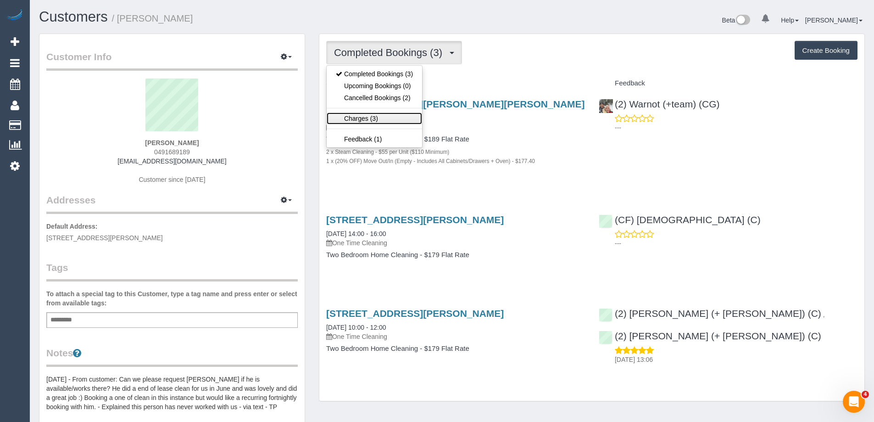
click at [355, 118] on link "Charges (3)" at bounding box center [374, 118] width 95 height 12
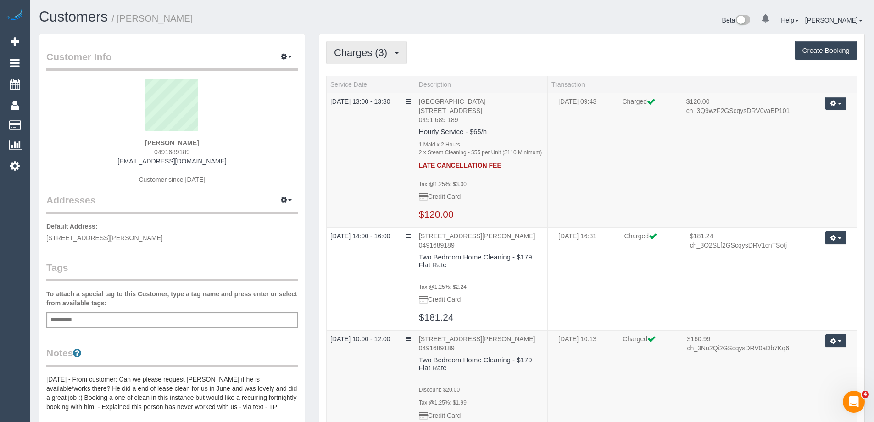
click at [370, 57] on span "Charges (3)" at bounding box center [363, 52] width 58 height 11
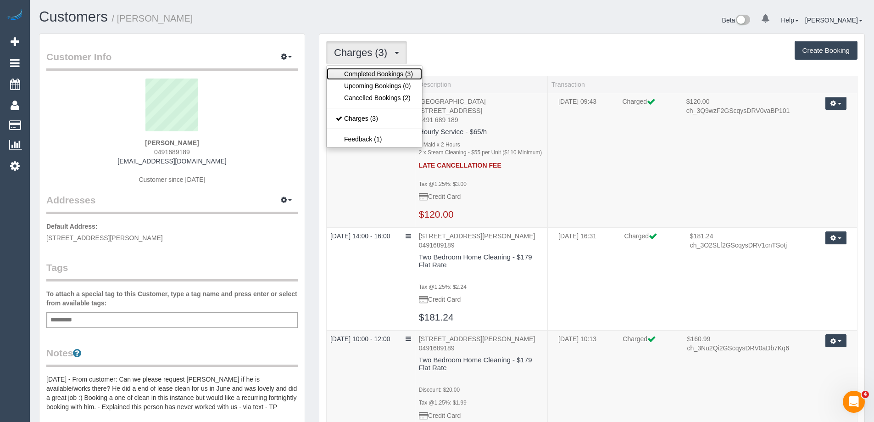
click at [368, 74] on link "Completed Bookings (3)" at bounding box center [374, 74] width 95 height 12
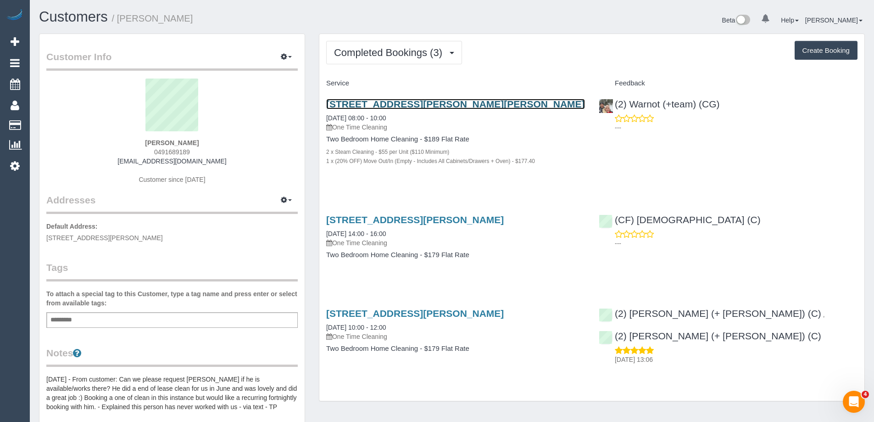
click at [474, 101] on link "65 O'Grady Street, Albert Park, VIC 3206" at bounding box center [455, 104] width 259 height 11
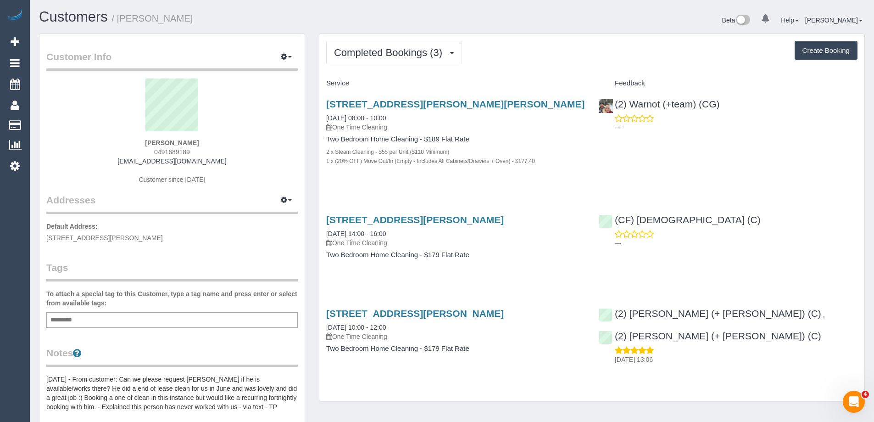
copy small "Elise Gibbons"
drag, startPoint x: 179, startPoint y: 16, endPoint x: 121, endPoint y: 13, distance: 57.9
click at [121, 13] on h1 "Customers / Elise Gibbons" at bounding box center [242, 17] width 406 height 16
click at [211, 18] on h1 "Customers / Elise Gibbons" at bounding box center [242, 17] width 406 height 16
copy small "Elise Gibbons"
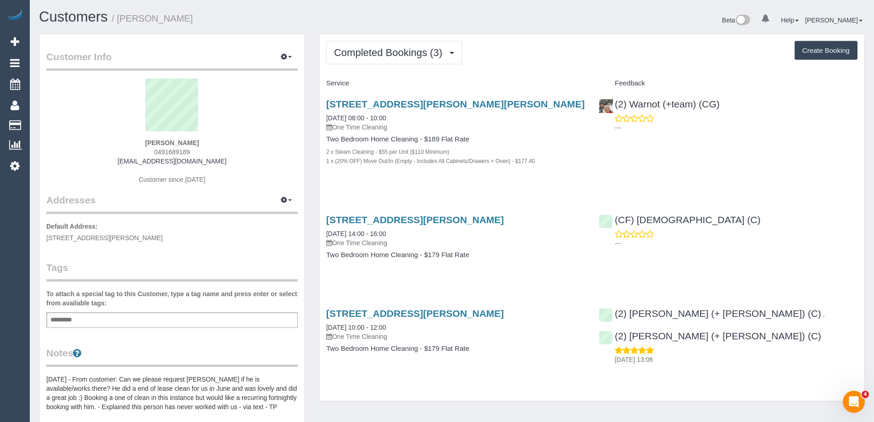
drag, startPoint x: 187, startPoint y: 15, endPoint x: 121, endPoint y: 22, distance: 66.5
click at [121, 22] on h1 "Customers / Elise Gibbons" at bounding box center [242, 17] width 406 height 16
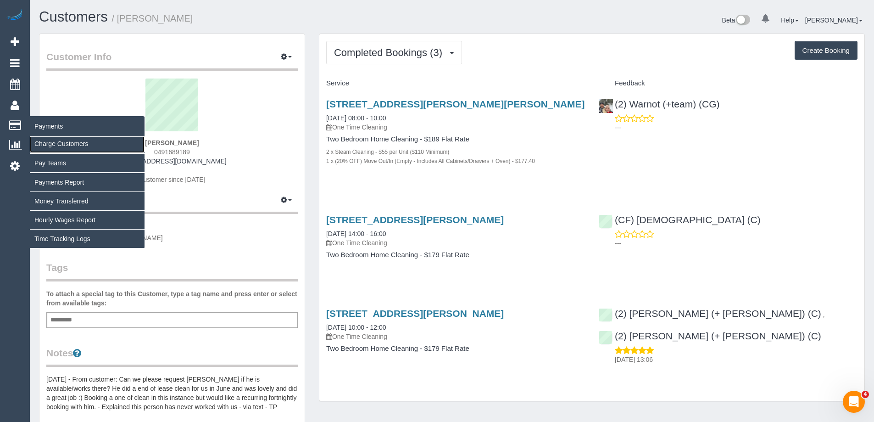
click at [56, 142] on link "Charge Customers" at bounding box center [87, 143] width 115 height 18
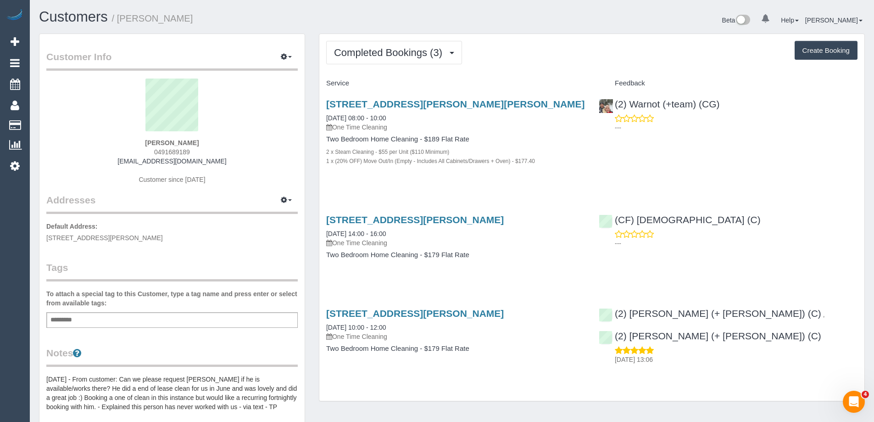
select select
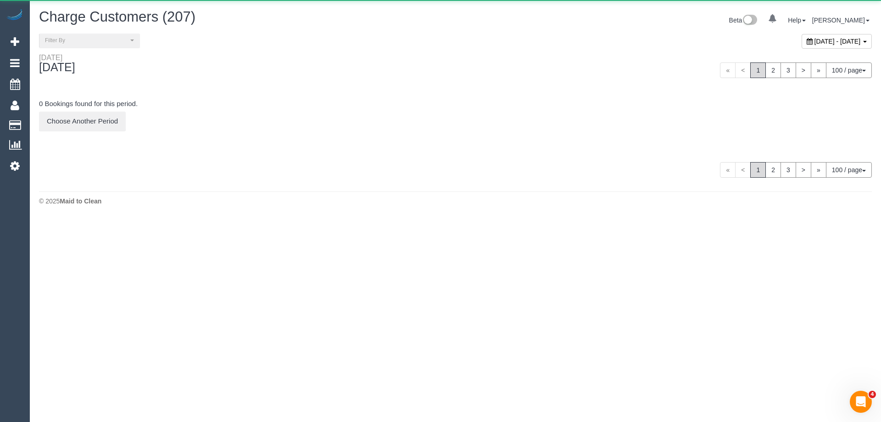
click at [815, 41] on span "August 25, 2025 - August 25, 2025" at bounding box center [838, 41] width 46 height 7
type input "**********"
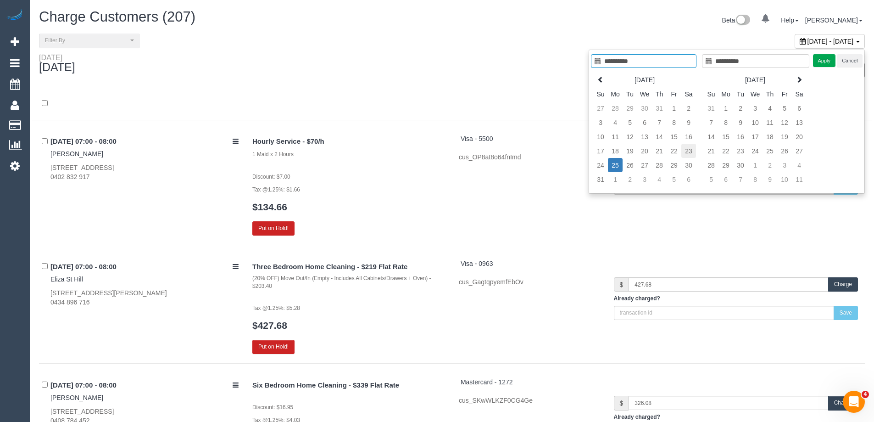
type input "**********"
click at [691, 152] on td "23" at bounding box center [688, 151] width 15 height 14
type input "**********"
click at [691, 152] on td "23" at bounding box center [688, 151] width 15 height 14
type input "**********"
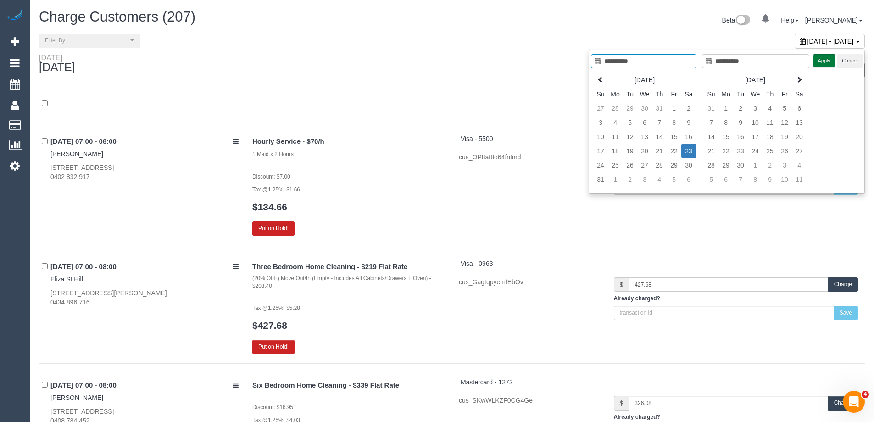
click at [830, 59] on button "Apply" at bounding box center [824, 60] width 23 height 13
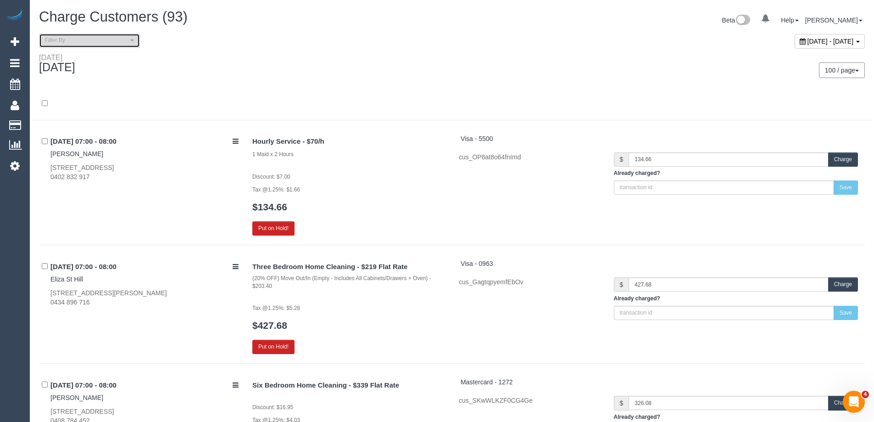
click at [95, 40] on span "Filter By" at bounding box center [86, 41] width 83 height 8
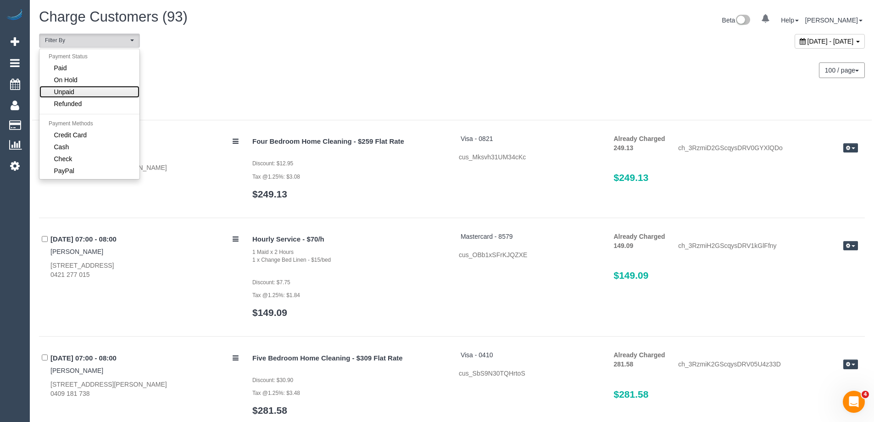
click at [92, 93] on link "Unpaid" at bounding box center [89, 92] width 100 height 12
select select "******"
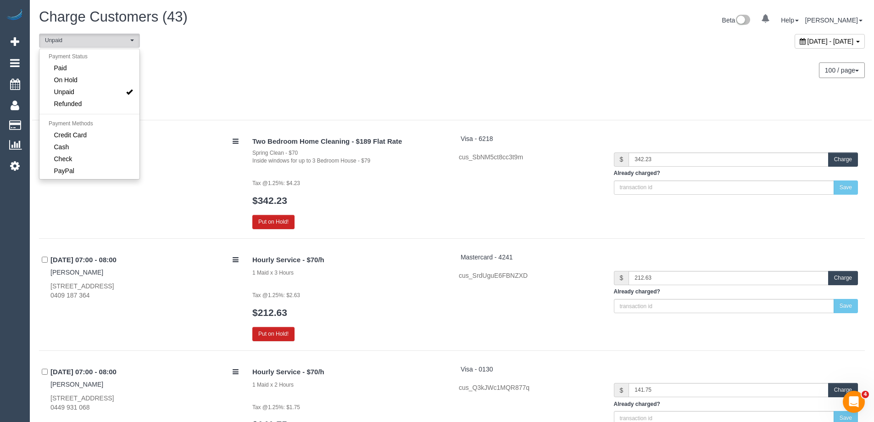
click at [249, 82] on div "Saturday August 23, 2025 100 / page 10 / page 20 / page 30 / page 40 / page 50 …" at bounding box center [452, 70] width 840 height 34
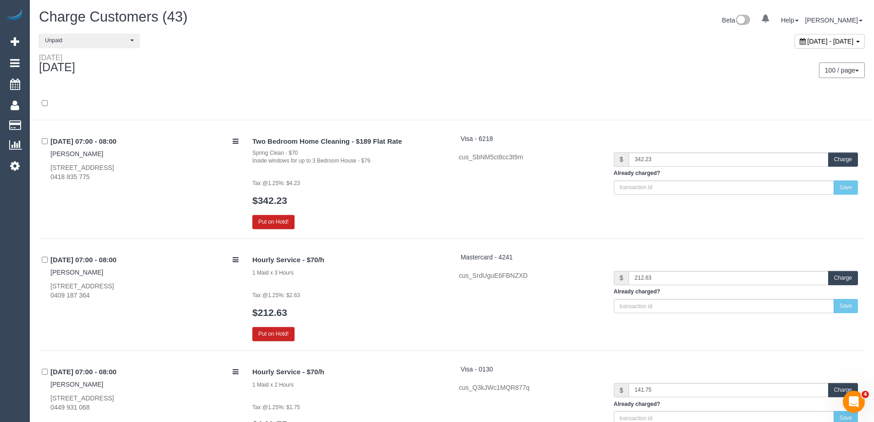
scroll to position [744, 0]
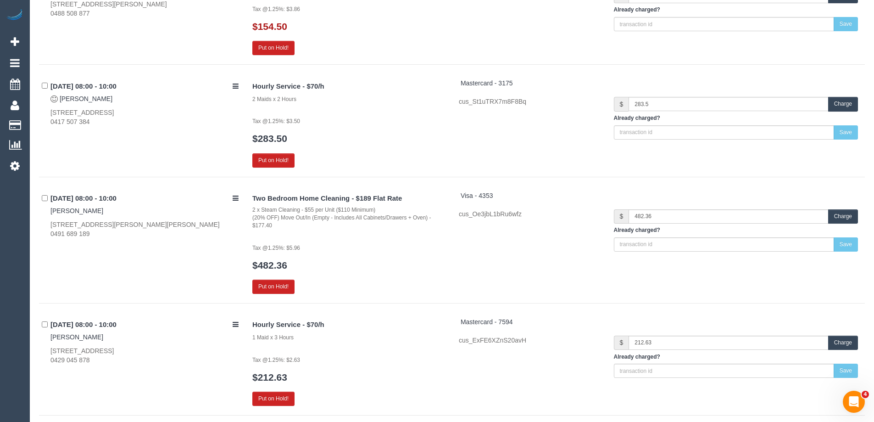
click at [855, 218] on button "Charge" at bounding box center [843, 216] width 30 height 14
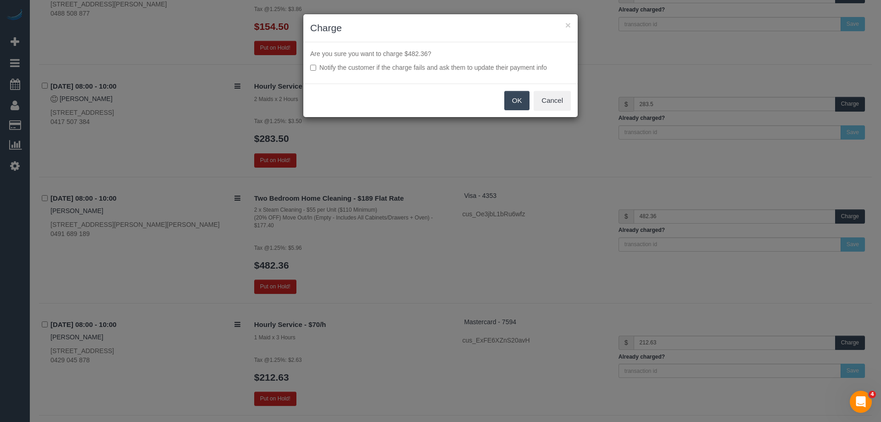
click at [515, 98] on button "OK" at bounding box center [517, 100] width 26 height 19
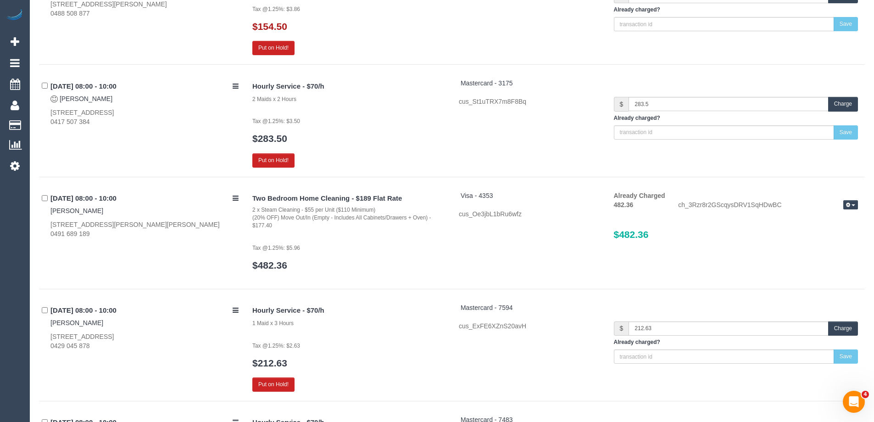
copy link "Elise Gibbons"
drag, startPoint x: 90, startPoint y: 210, endPoint x: 50, endPoint y: 210, distance: 40.4
click at [50, 210] on div "23/08/2025 08:00 - 10:00 Elise Gibbons 65 O'Grady Street, Albert Park, VIC 3206…" at bounding box center [142, 215] width 207 height 48
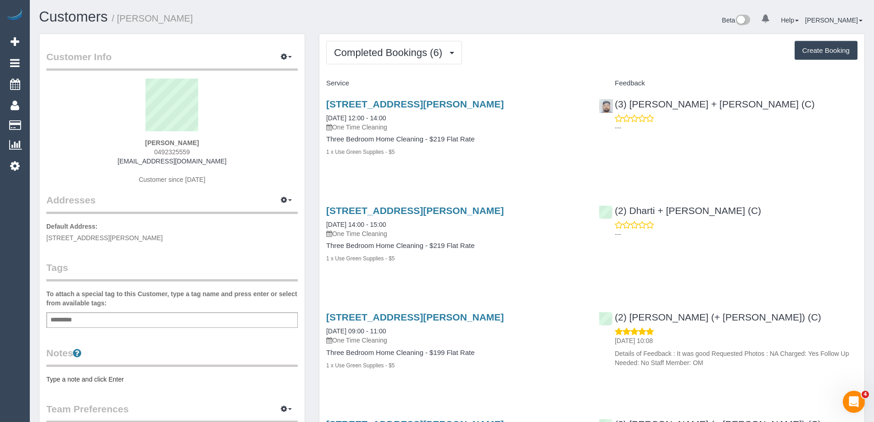
click at [121, 381] on pre "Type a note and click Enter" at bounding box center [171, 378] width 251 height 9
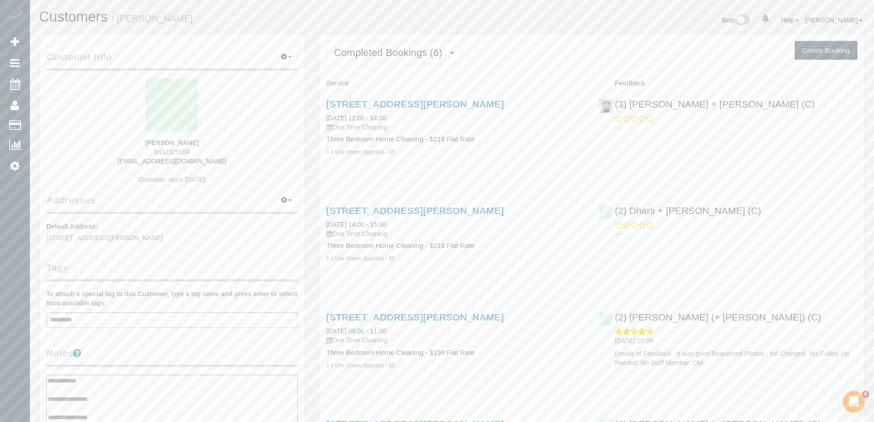
type textarea "**********"
click at [153, 342] on div "Customer Info Edit Contact Info Send Message Email Preferences Special Sales Ta…" at bounding box center [171, 389] width 265 height 711
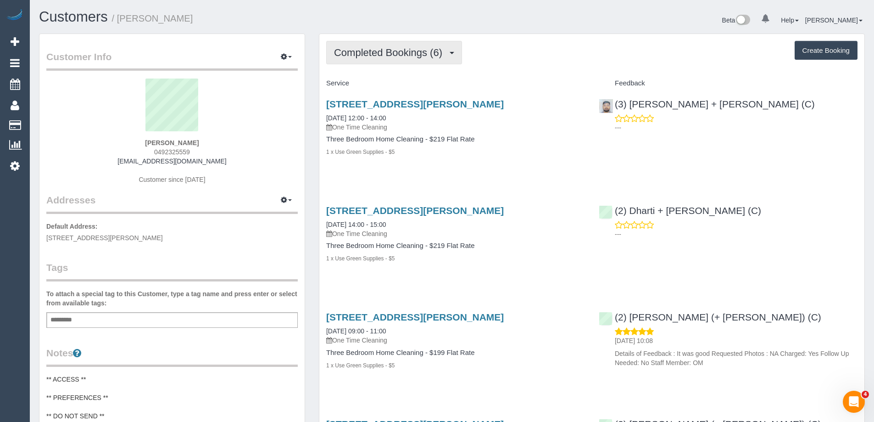
click at [369, 61] on button "Completed Bookings (6)" at bounding box center [394, 52] width 136 height 23
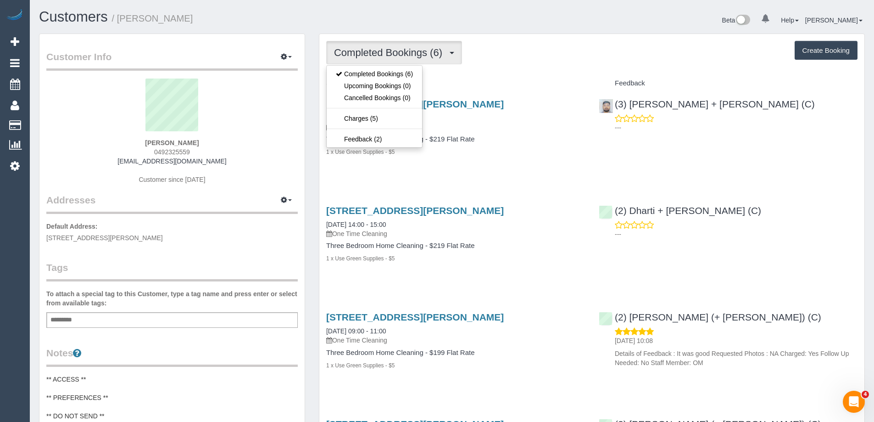
click at [590, 51] on div "Completed Bookings (6) Completed Bookings (6) Upcoming Bookings (0) Cancelled B…" at bounding box center [591, 52] width 531 height 23
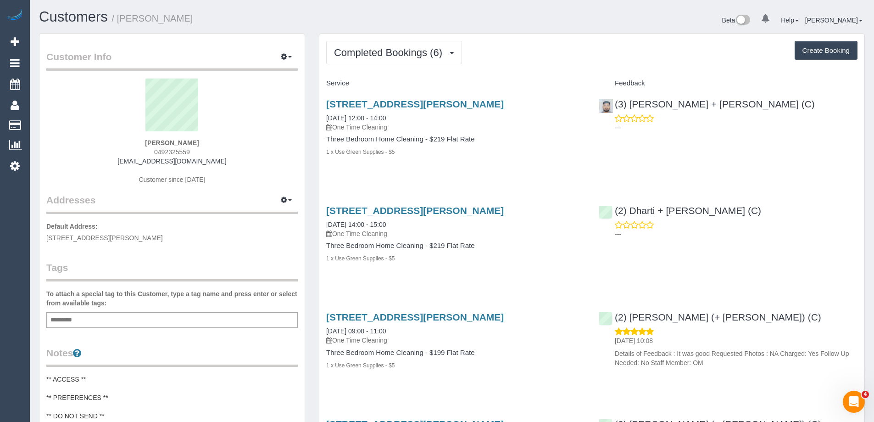
copy small "Rahul Joshi"
drag, startPoint x: 184, startPoint y: 21, endPoint x: 869, endPoint y: 125, distance: 692.2
click at [120, 21] on h1 "Customers / Rahul Joshi" at bounding box center [242, 17] width 406 height 16
click at [334, 17] on h1 "Customers / Rahul Joshi" at bounding box center [242, 17] width 406 height 16
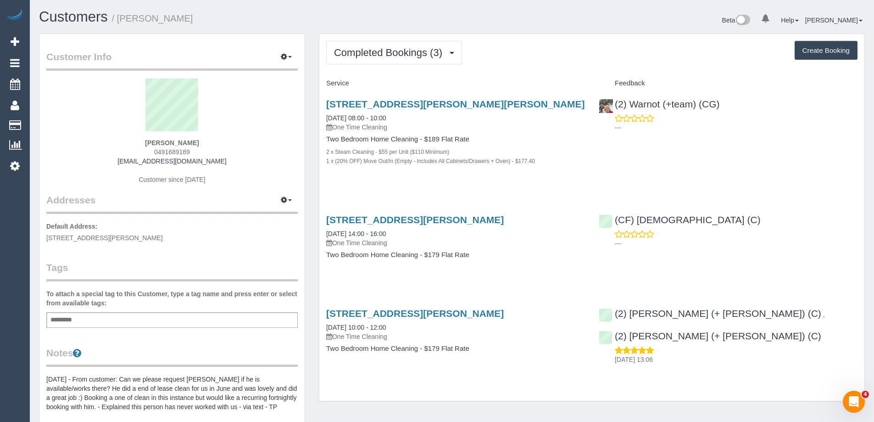
copy small "[PERSON_NAME]"
drag, startPoint x: 151, startPoint y: 22, endPoint x: 122, endPoint y: 22, distance: 28.5
click at [122, 22] on h1 "Customers / [PERSON_NAME]" at bounding box center [242, 17] width 406 height 16
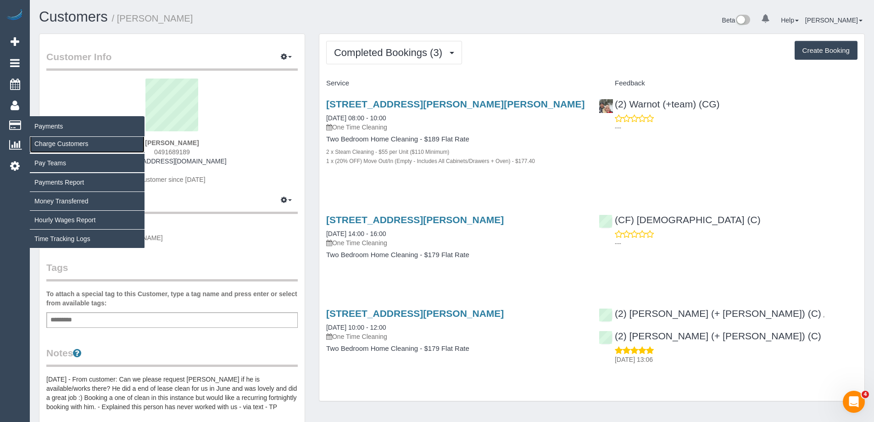
click at [48, 145] on link "Charge Customers" at bounding box center [87, 143] width 115 height 18
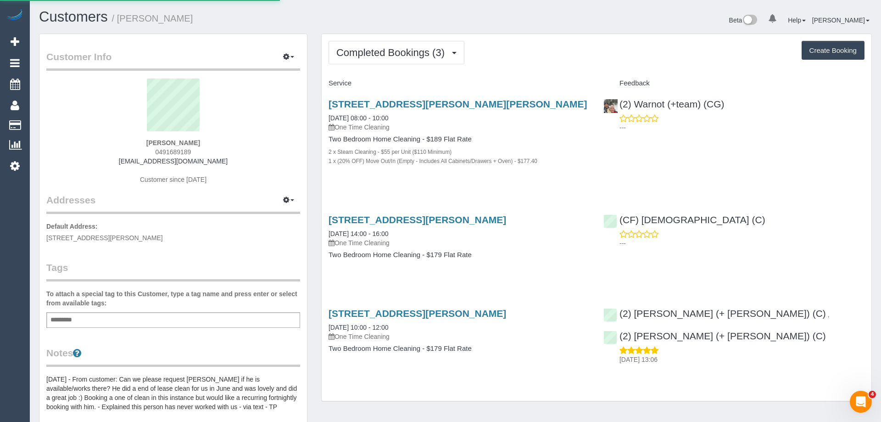
select select
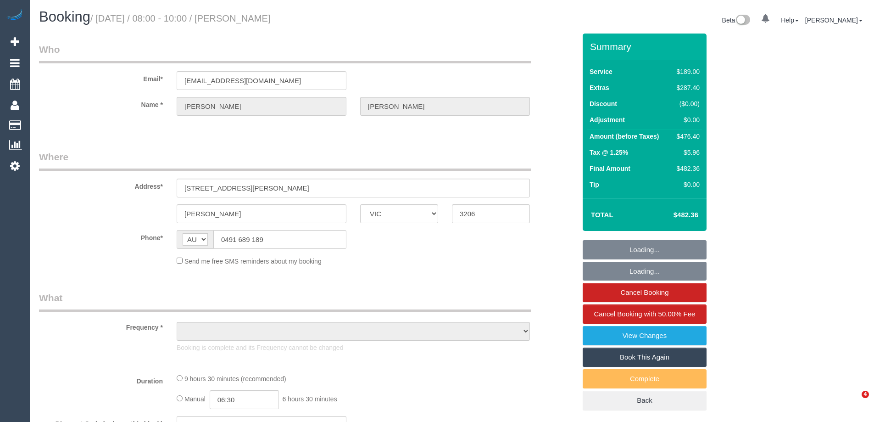
select select "VIC"
select select "number:28"
select select "number:14"
select select "number:19"
select select "number:36"
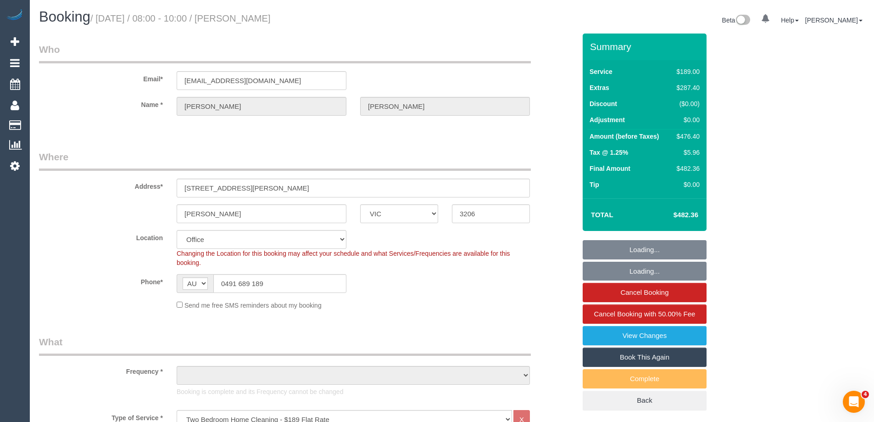
select select "string:stripe-pm_1RAeWA2GScqysDRVb6DE5pVx"
select select "object:2077"
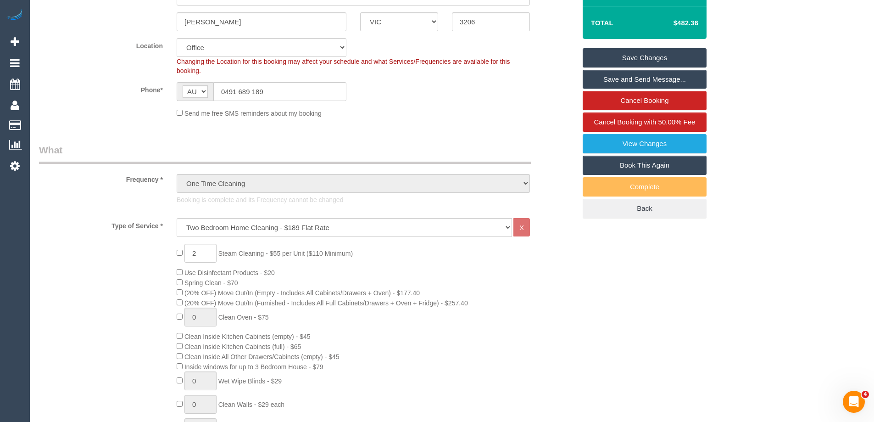
scroll to position [321, 0]
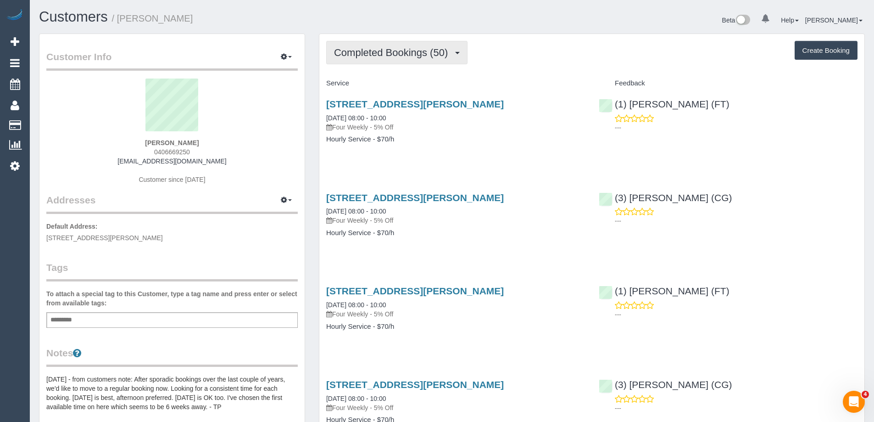
click at [383, 50] on span "Completed Bookings (50)" at bounding box center [393, 52] width 118 height 11
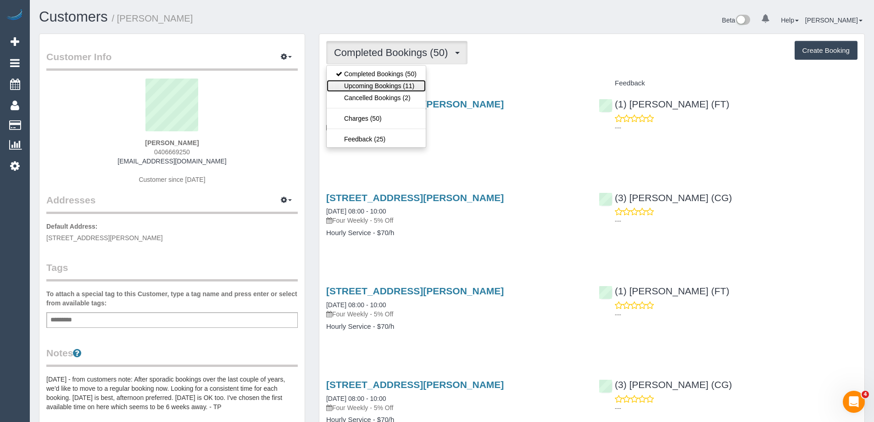
click at [392, 84] on link "Upcoming Bookings (11)" at bounding box center [376, 86] width 99 height 12
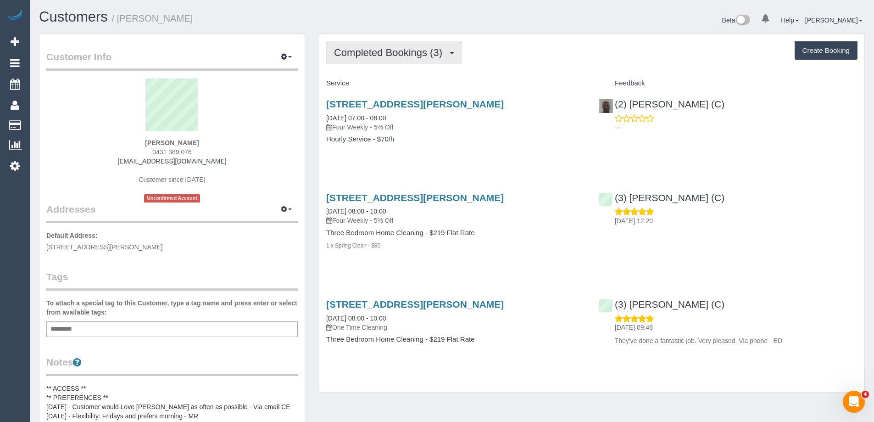
click at [351, 54] on span "Completed Bookings (3)" at bounding box center [390, 52] width 113 height 11
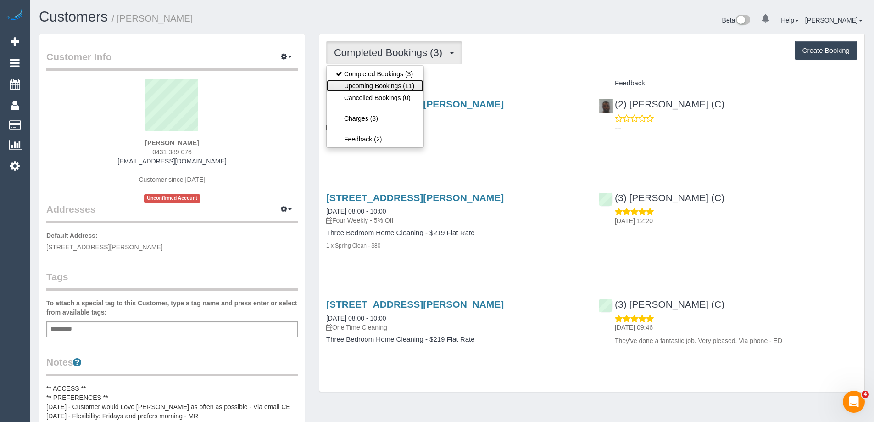
click at [365, 87] on link "Upcoming Bookings (11)" at bounding box center [375, 86] width 97 height 12
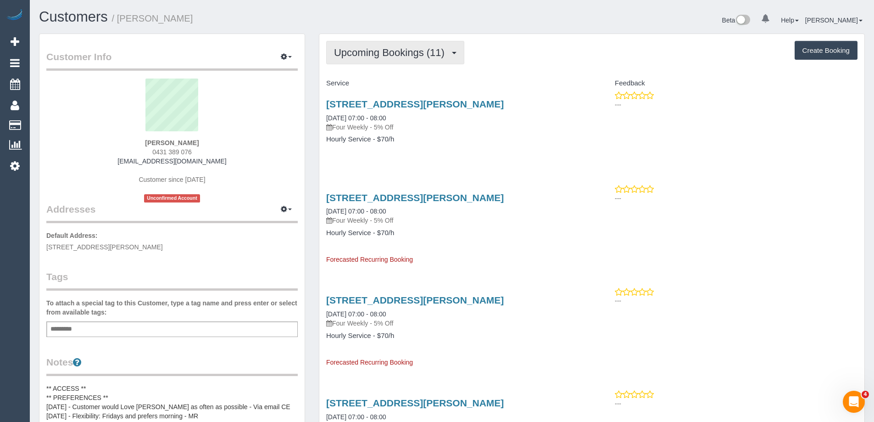
click at [387, 48] on span "Upcoming Bookings (11)" at bounding box center [391, 52] width 115 height 11
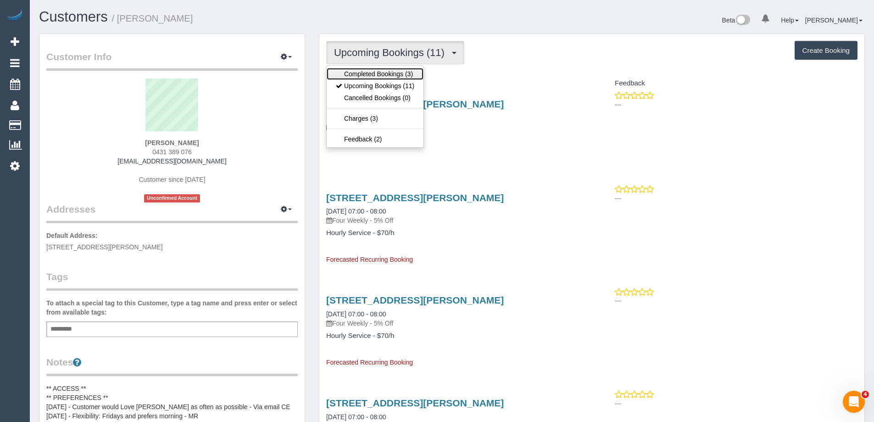
click at [382, 69] on link "Completed Bookings (3)" at bounding box center [375, 74] width 97 height 12
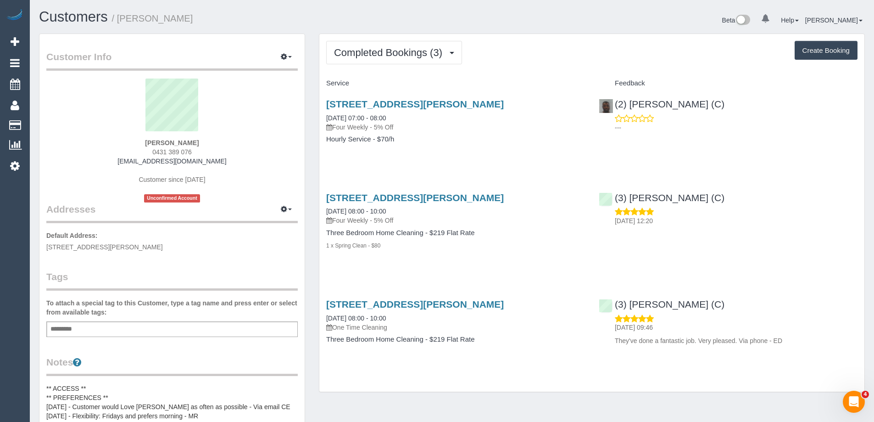
drag, startPoint x: 200, startPoint y: 150, endPoint x: 144, endPoint y: 151, distance: 56.0
click at [144, 151] on div "[PERSON_NAME] 0431 389 076 [EMAIL_ADDRESS][DOMAIN_NAME] Customer since [DATE] U…" at bounding box center [171, 140] width 251 height 124
copy span "0431 389 076"
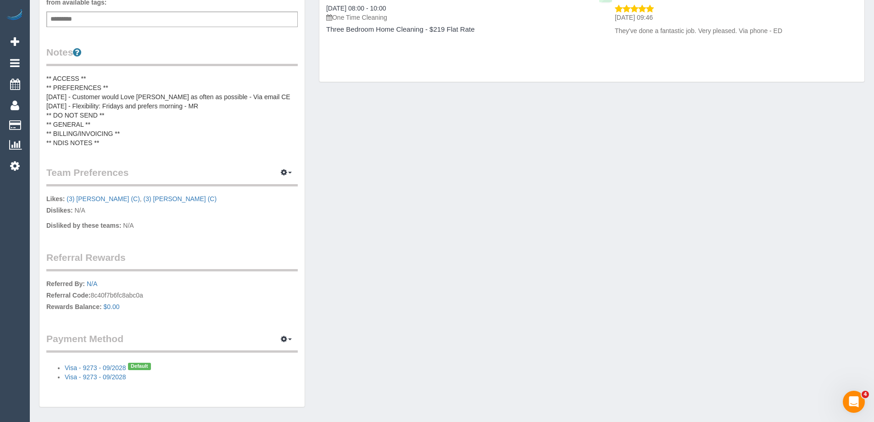
scroll to position [336, 0]
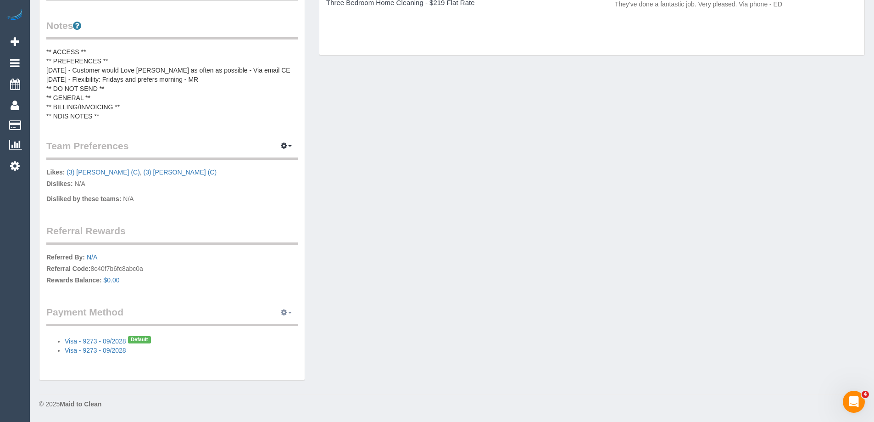
click at [285, 312] on icon "button" at bounding box center [284, 312] width 6 height 6
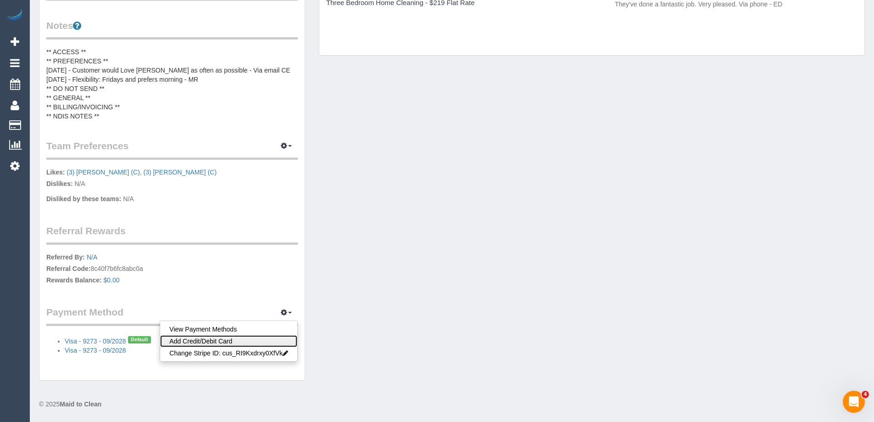
click at [246, 340] on link "Add Credit/Debit Card" at bounding box center [228, 341] width 137 height 12
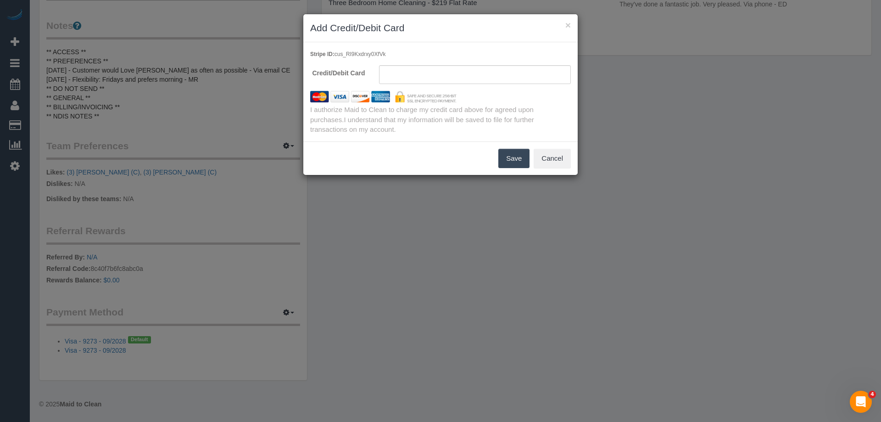
click at [522, 160] on button "Save" at bounding box center [513, 158] width 31 height 19
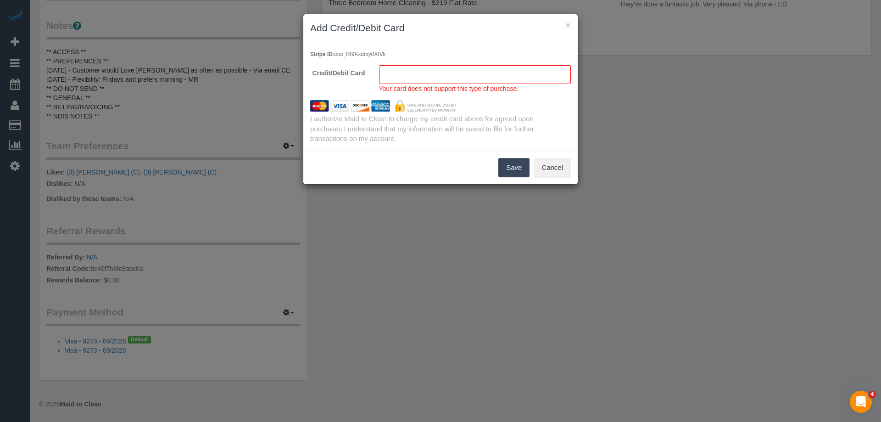
click at [456, 70] on sui-stripe-card at bounding box center [475, 74] width 192 height 19
click at [554, 167] on button "Cancel" at bounding box center [552, 167] width 37 height 19
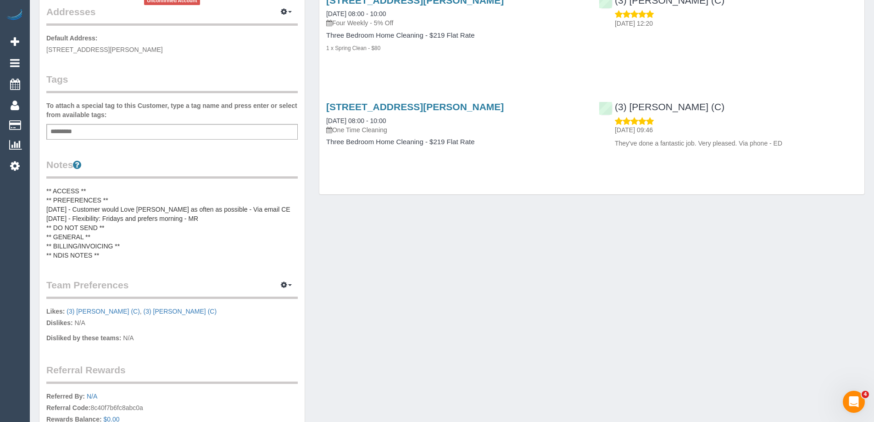
scroll to position [0, 0]
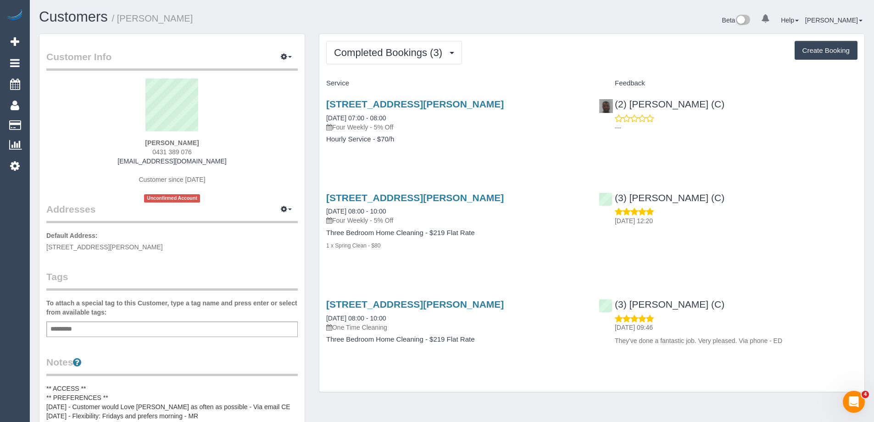
click at [198, 19] on h1 "Customers / Vicki Hildebrand" at bounding box center [242, 17] width 406 height 16
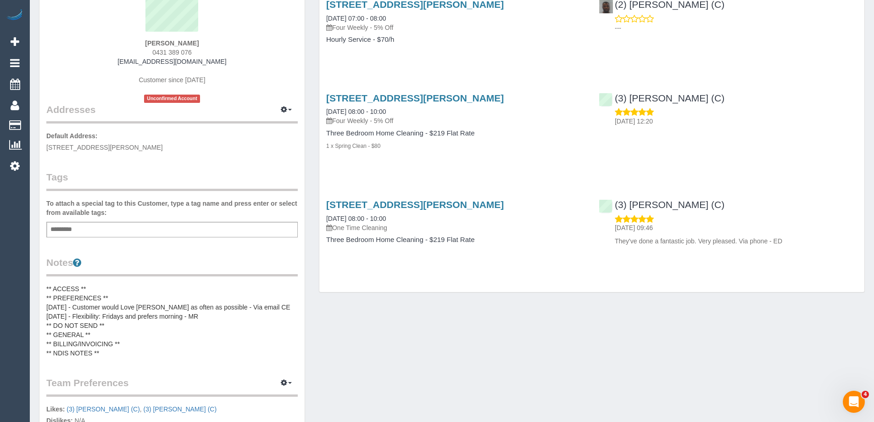
scroll to position [184, 0]
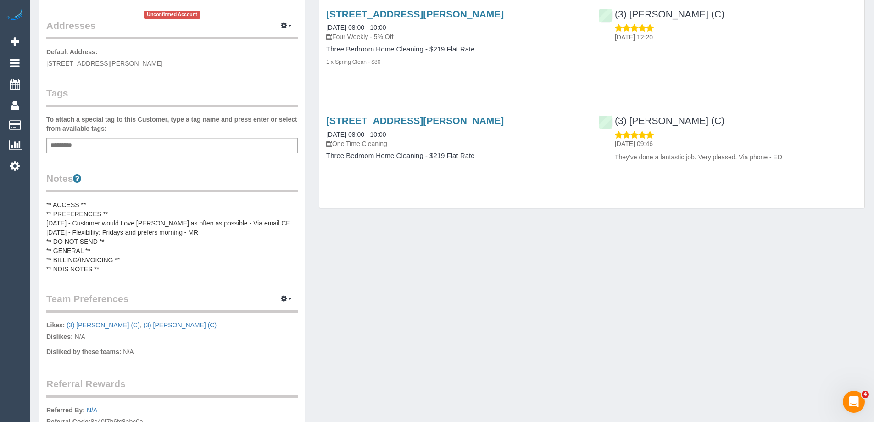
click at [136, 242] on pre "** ACCESS ** ** PREFERENCES ** 11/07/2025 - Customer would Love Om Goyani as of…" at bounding box center [171, 236] width 251 height 73
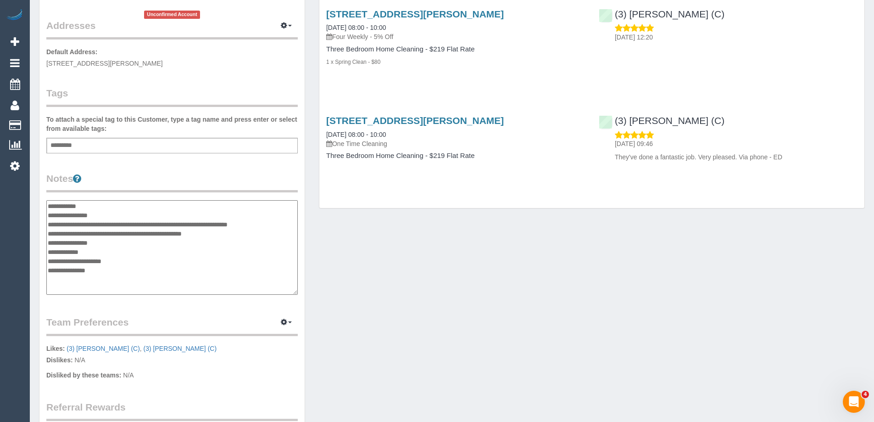
click at [135, 260] on textarea "**********" at bounding box center [171, 247] width 251 height 95
click at [93, 285] on textarea "**********" at bounding box center [171, 247] width 251 height 95
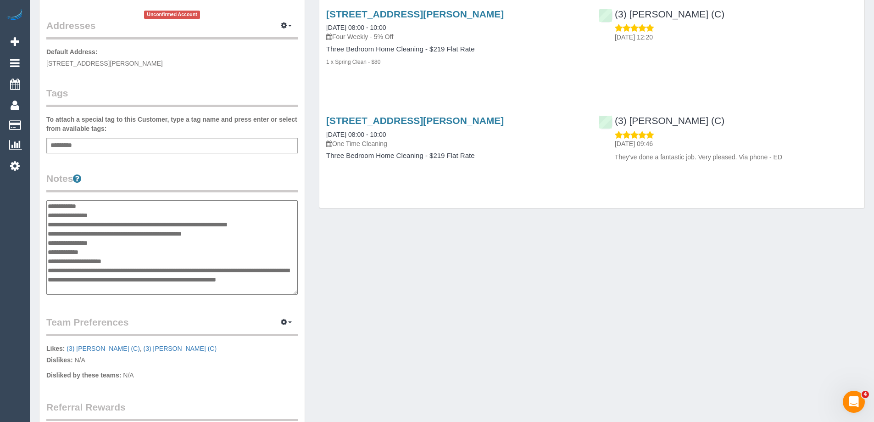
scroll to position [0, 0]
click at [100, 250] on textarea "**********" at bounding box center [171, 247] width 251 height 95
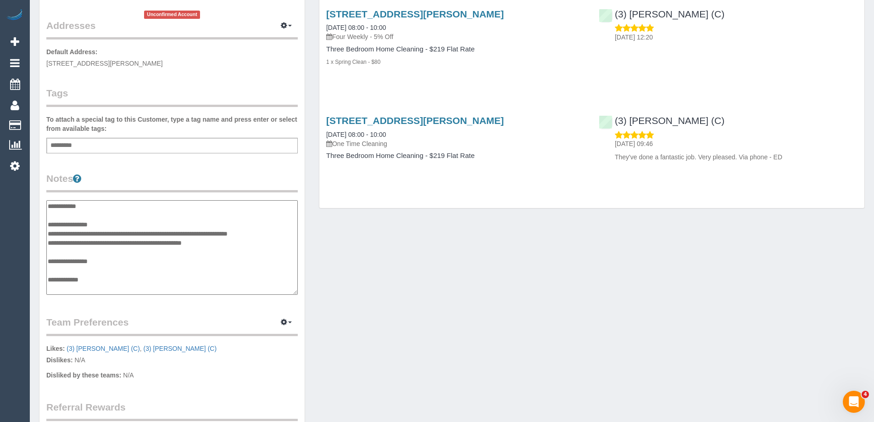
type textarea "**********"
click at [178, 170] on div "Customer Info Edit Contact Info Send Message Email Preferences Special Sales Ta…" at bounding box center [171, 203] width 265 height 706
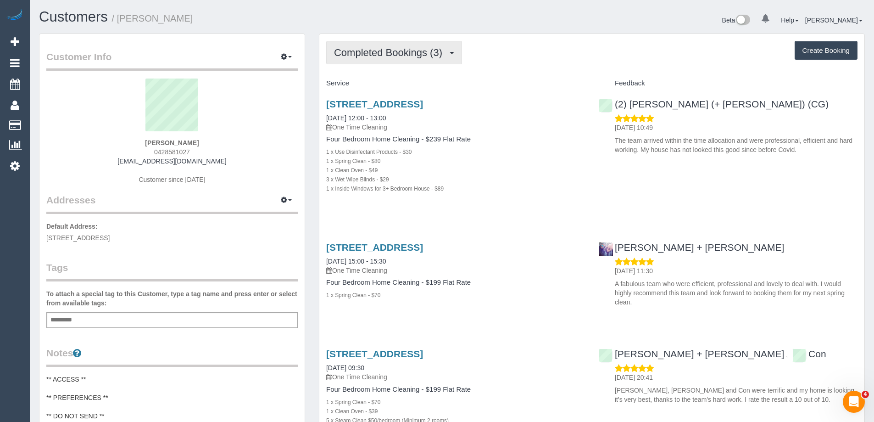
click at [409, 50] on span "Completed Bookings (3)" at bounding box center [390, 52] width 113 height 11
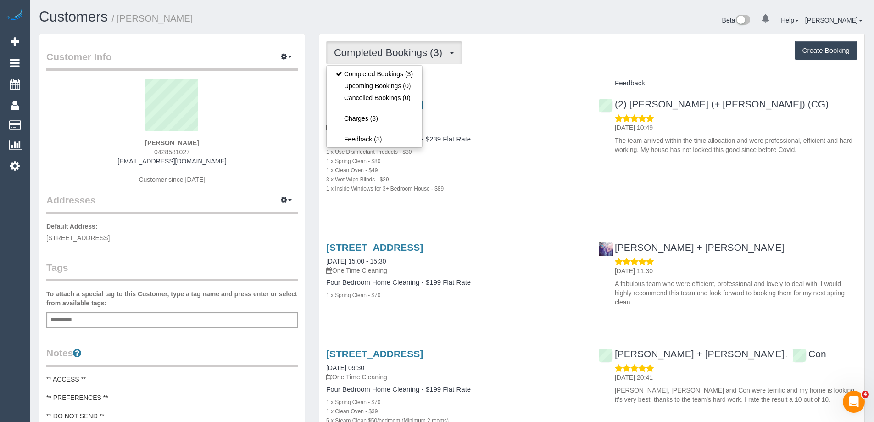
click at [555, 51] on div "Completed Bookings (3) Completed Bookings (3) Upcoming Bookings (0) Cancelled B…" at bounding box center [591, 52] width 531 height 23
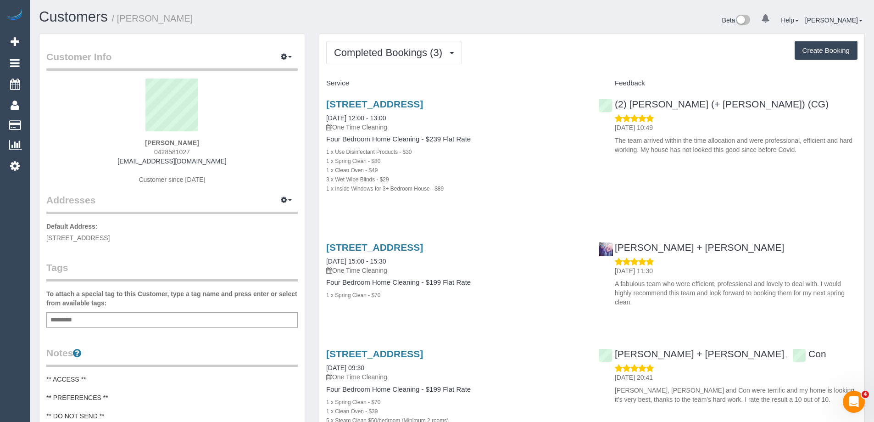
click at [814, 50] on button "Create Booking" at bounding box center [826, 50] width 63 height 19
select select "VIC"
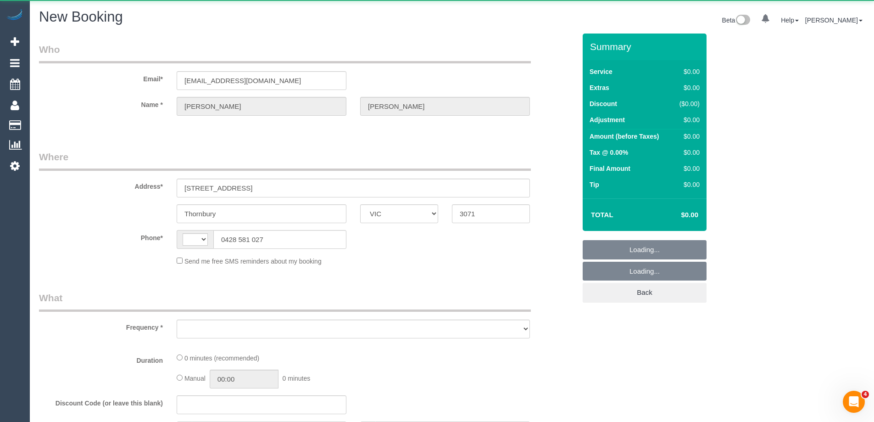
select select "string:AU"
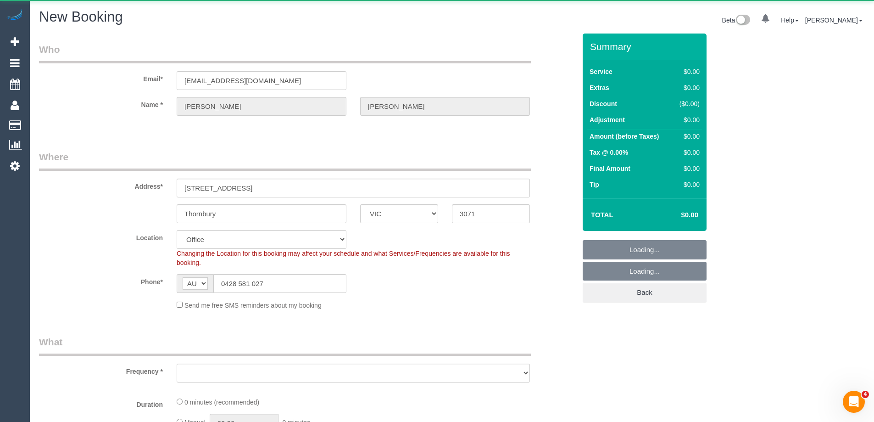
select select "object:940"
select select "string:stripe-pm_1MZiNh2GScqysDRVdCPsEYHI"
select select "object:945"
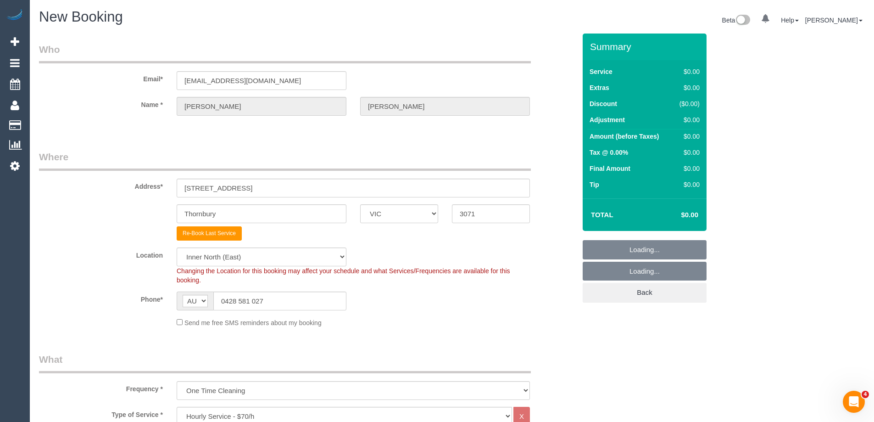
select select "47"
select select "object:2350"
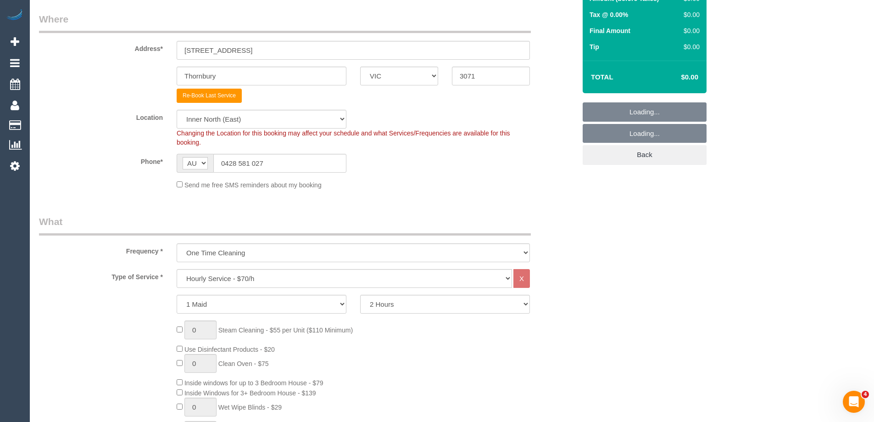
scroll to position [229, 0]
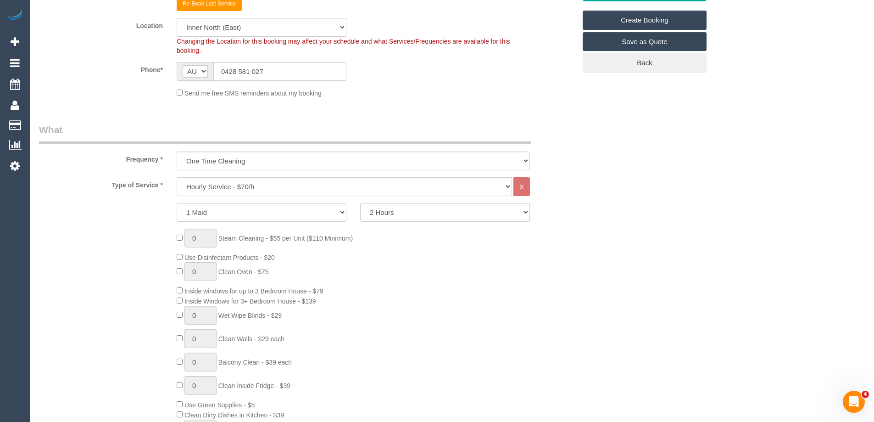
click at [228, 186] on select "Hourly Service - $70/h Hourly Service - $65/h Hourly Service - $60/h Hourly Ser…" at bounding box center [344, 186] width 335 height 19
select select "213"
click at [177, 177] on select "Hourly Service - $70/h Hourly Service - $65/h Hourly Service - $60/h Hourly Ser…" at bounding box center [344, 186] width 335 height 19
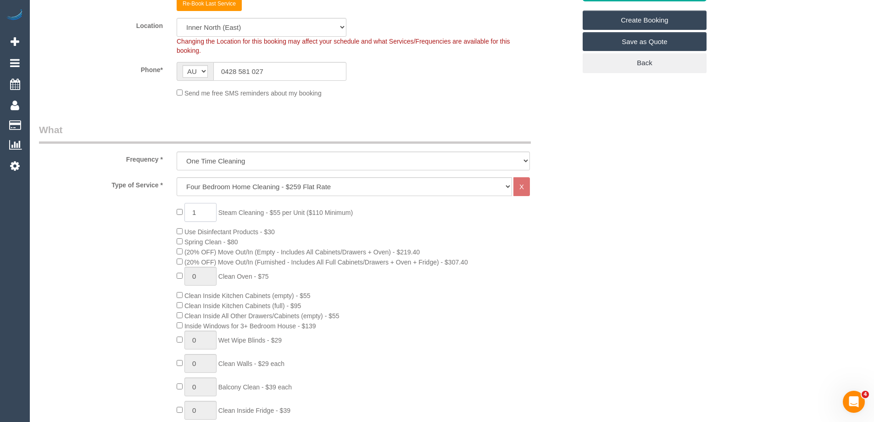
click at [201, 213] on input "1" at bounding box center [200, 212] width 32 height 19
type input "4"
click at [142, 242] on div "4 Steam Cleaning - $55 per Unit ($110 Minimum) Use Disinfectant Products - $30 …" at bounding box center [307, 364] width 551 height 322
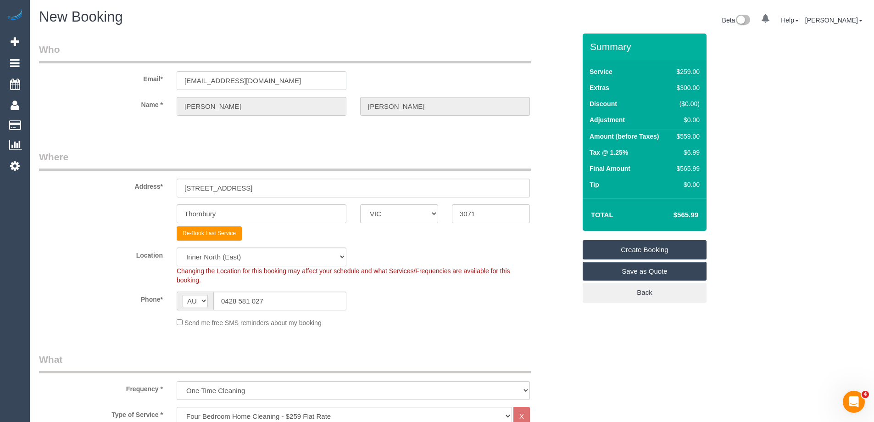
click at [300, 80] on input "moat2477@bigpond.net.au" at bounding box center [262, 80] width 170 height 19
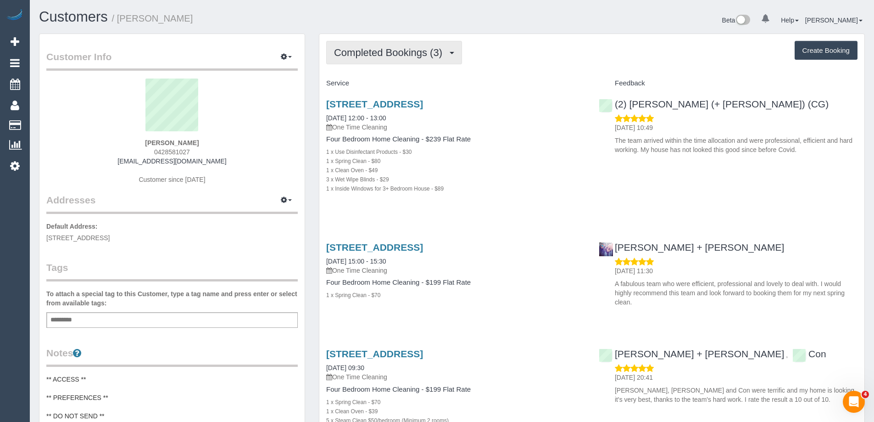
click at [404, 47] on span "Completed Bookings (3)" at bounding box center [390, 52] width 113 height 11
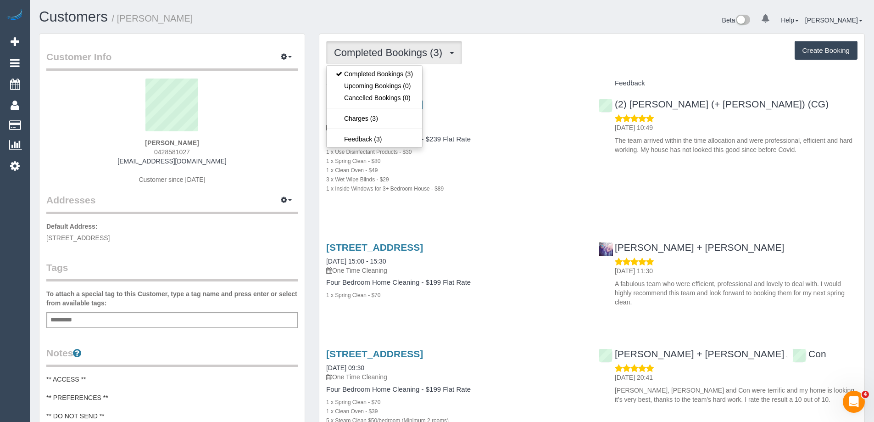
click at [532, 49] on div "Completed Bookings (3) Completed Bookings (3) Upcoming Bookings (0) Cancelled B…" at bounding box center [591, 52] width 531 height 23
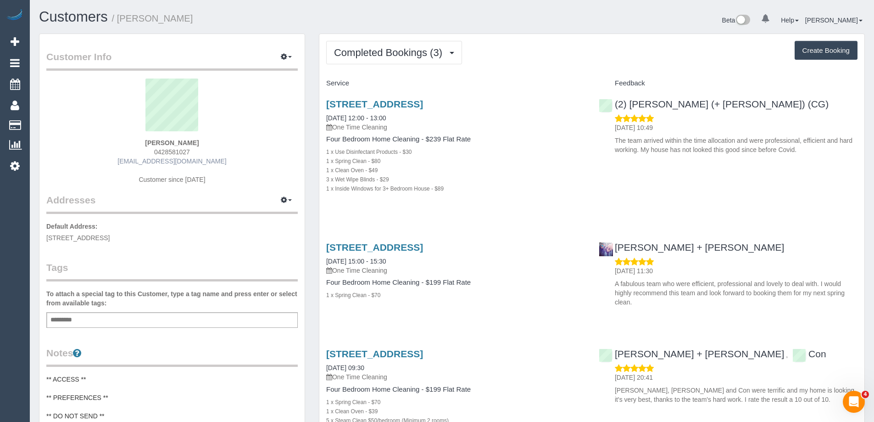
drag, startPoint x: 227, startPoint y: 163, endPoint x: 134, endPoint y: 161, distance: 93.2
click at [134, 161] on div "[PERSON_NAME] 0428581027 [EMAIL_ADDRESS][DOMAIN_NAME] Customer since [DATE]" at bounding box center [171, 135] width 251 height 115
copy link "[EMAIL_ADDRESS][DOMAIN_NAME]"
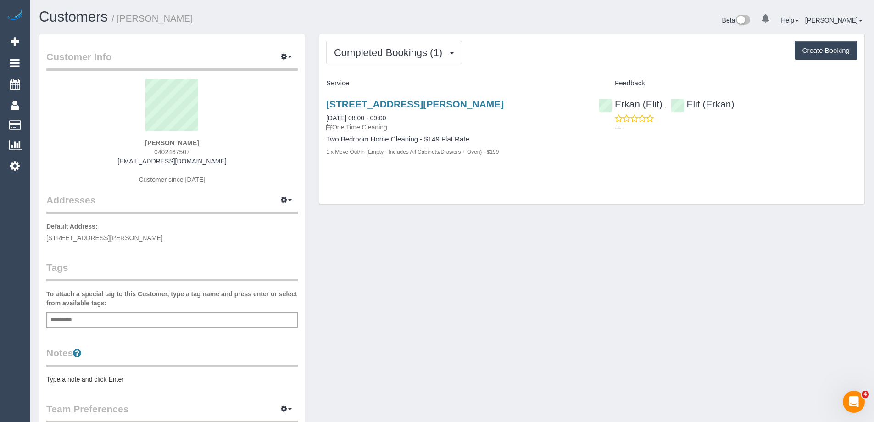
click at [132, 376] on pre "Type a note and click Enter" at bounding box center [171, 378] width 251 height 9
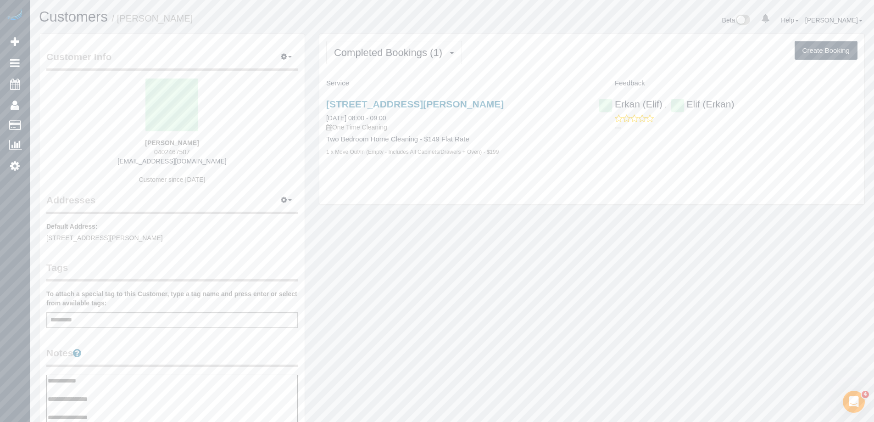
type textarea "**********"
click at [161, 348] on legend "Notes" at bounding box center [171, 356] width 251 height 21
click at [382, 54] on span "Completed Bookings (1)" at bounding box center [390, 52] width 113 height 11
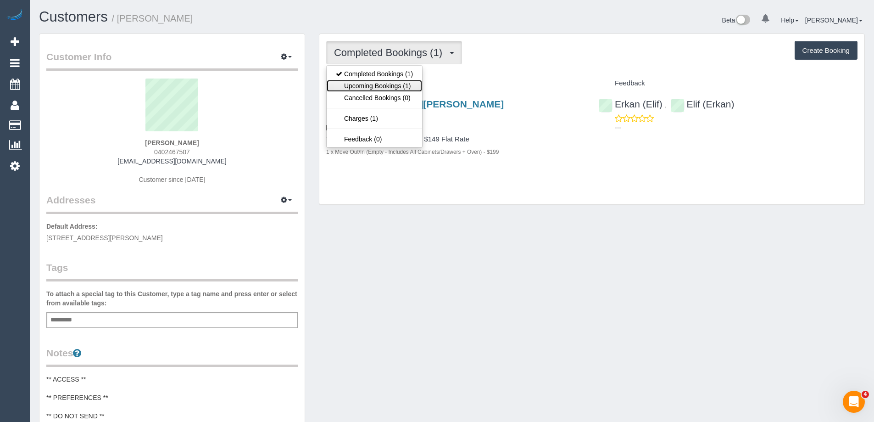
click at [381, 81] on link "Upcoming Bookings (1)" at bounding box center [374, 86] width 95 height 12
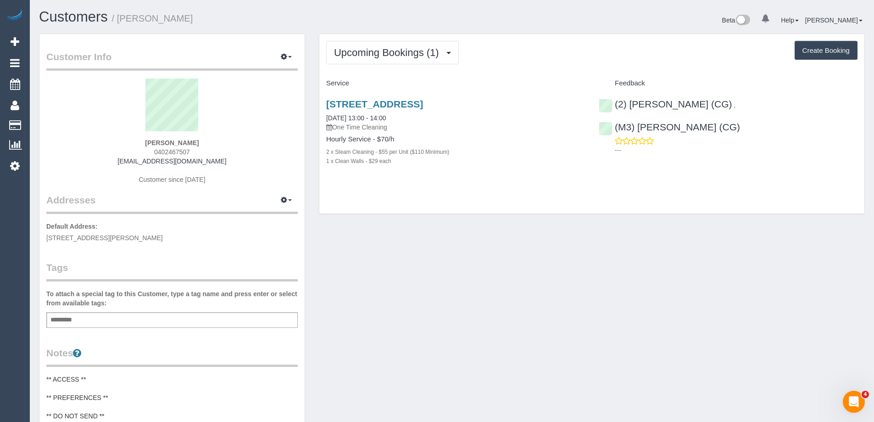
copy small "[PERSON_NAME]"
drag, startPoint x: 190, startPoint y: 17, endPoint x: 818, endPoint y: 69, distance: 630.4
click at [123, 20] on h1 "Customers / [PERSON_NAME]" at bounding box center [242, 17] width 406 height 16
click at [157, 148] on span "0402467507" at bounding box center [172, 151] width 36 height 7
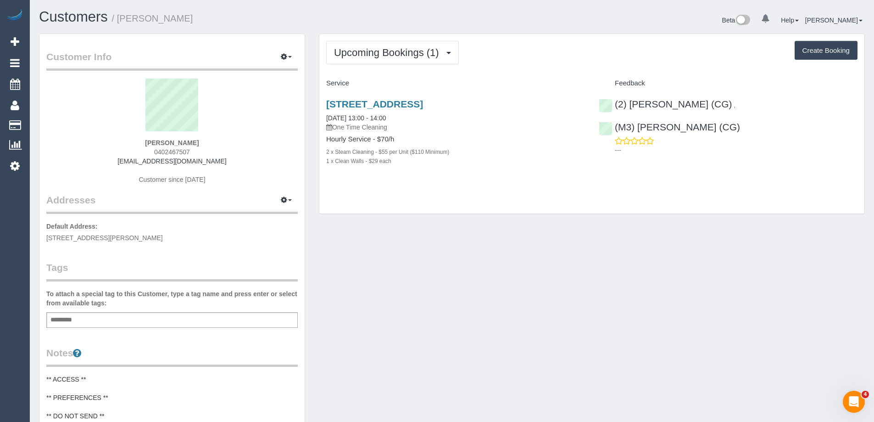
copy span "0402467507"
drag, startPoint x: 504, startPoint y: 229, endPoint x: 552, endPoint y: 236, distance: 48.2
click at [504, 229] on div "Customer Info Edit Contact Info Send Message Email Preferences Special Sales Ta…" at bounding box center [452, 377] width 840 height 688
click at [173, 151] on span "0402467507" at bounding box center [172, 151] width 36 height 7
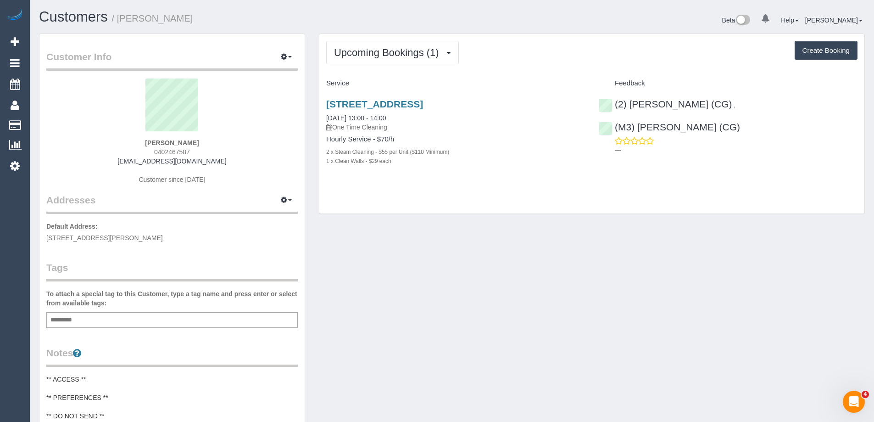
copy span "0402467507"
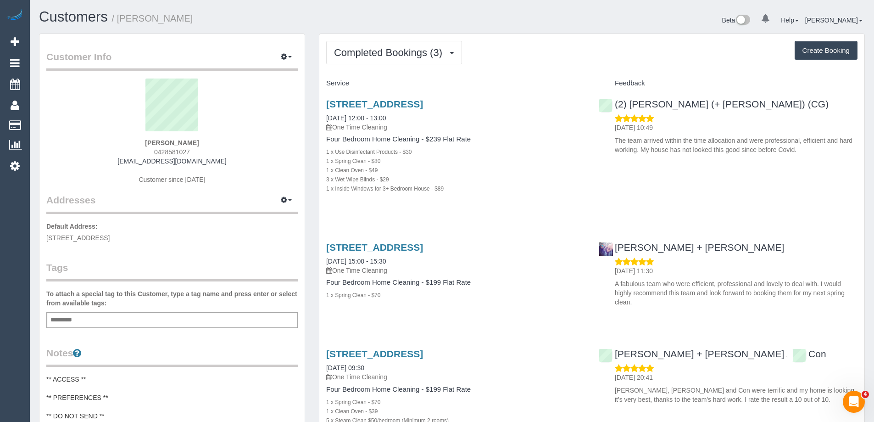
click at [829, 47] on button "Create Booking" at bounding box center [826, 50] width 63 height 19
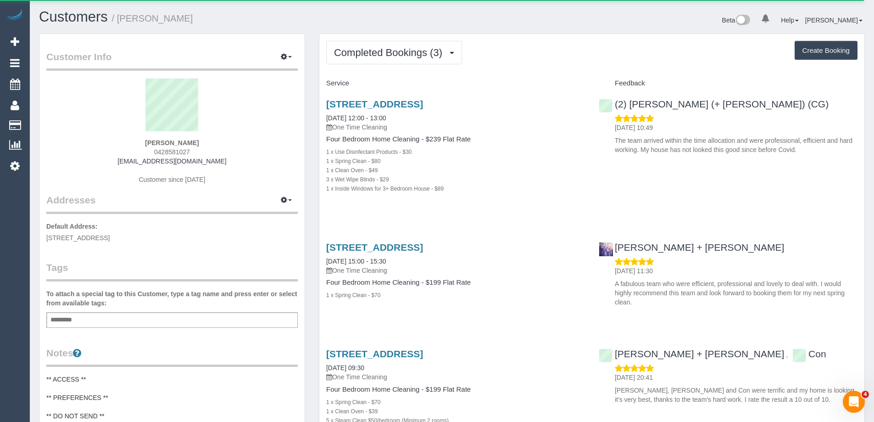
click at [822, 50] on button "Create Booking" at bounding box center [826, 50] width 63 height 19
click at [616, 48] on div "Completed Bookings (3) Completed Bookings (3) Upcoming Bookings (0) Cancelled B…" at bounding box center [591, 52] width 531 height 23
select select "VIC"
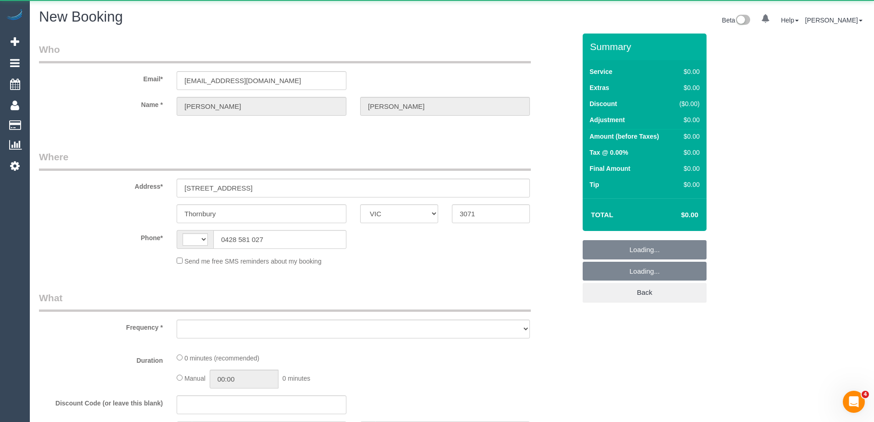
select select "string:AU"
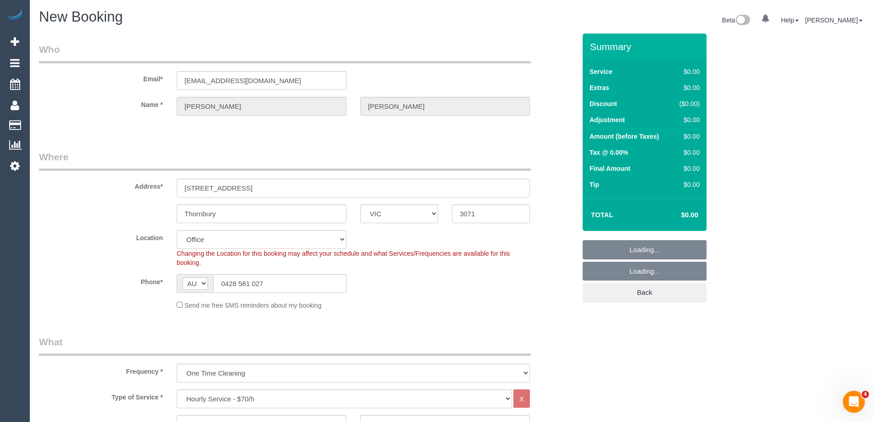
select select "object:1109"
select select "string:stripe-pm_1MZiNh2GScqysDRVdCPsEYHI"
select select "47"
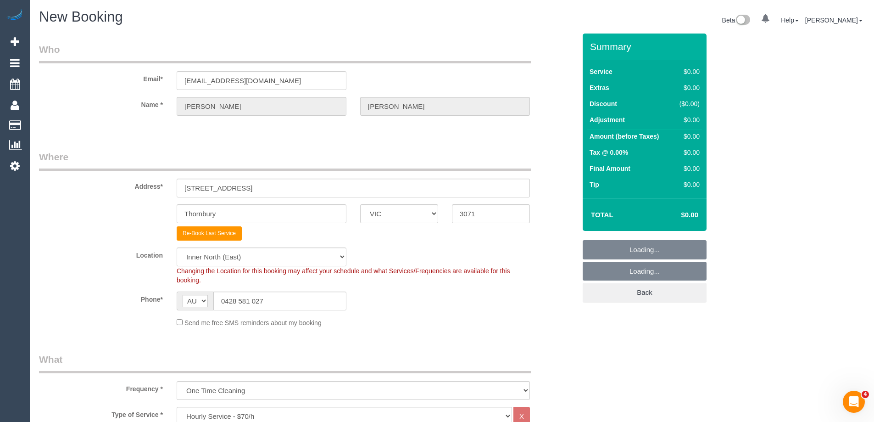
select select "object:2345"
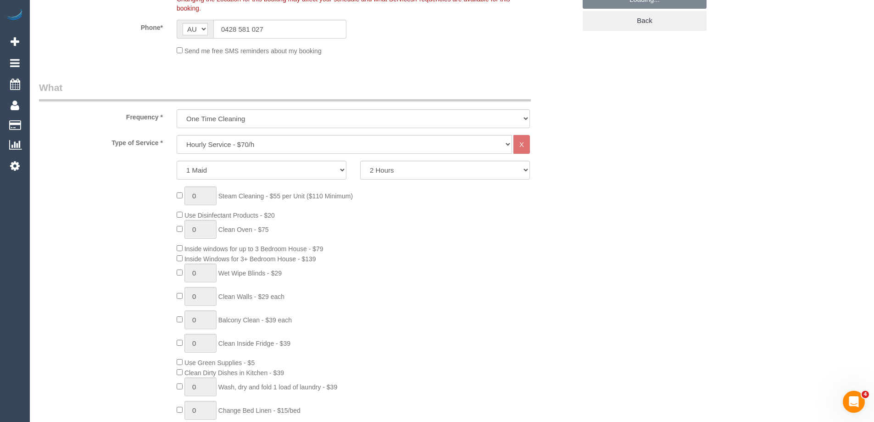
scroll to position [321, 0]
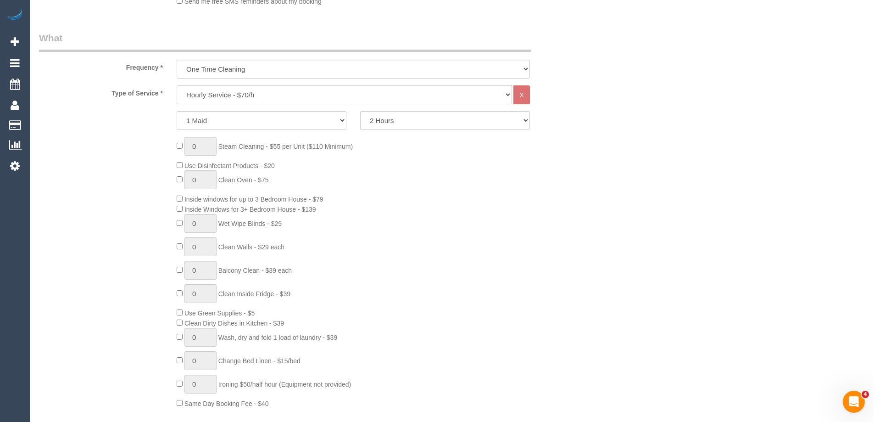
drag, startPoint x: 220, startPoint y: 93, endPoint x: 220, endPoint y: 101, distance: 8.3
click at [219, 93] on select "Hourly Service - $70/h Hourly Service - $65/h Hourly Service - $60/h Hourly Ser…" at bounding box center [344, 94] width 335 height 19
drag, startPoint x: 53, startPoint y: 192, endPoint x: 108, endPoint y: 149, distance: 69.3
click at [53, 192] on div "0 Steam Cleaning - $55 per Unit ($110 Minimum) Use Disinfectant Products - $20 …" at bounding box center [307, 272] width 551 height 271
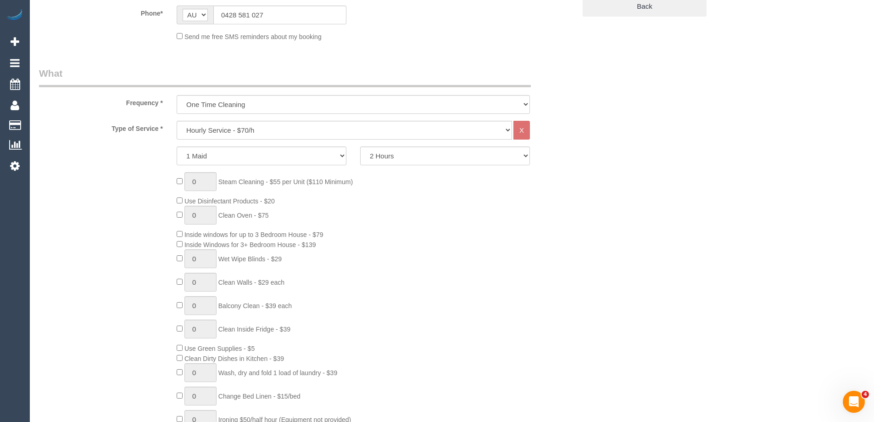
scroll to position [184, 0]
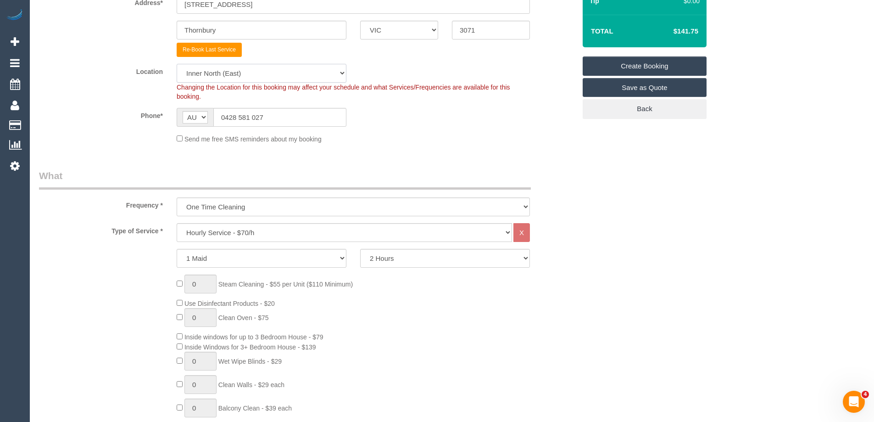
drag, startPoint x: 216, startPoint y: 76, endPoint x: 215, endPoint y: 81, distance: 5.5
click at [216, 76] on select "Office City East (North) East (South) Inner East Inner North (East) Inner North…" at bounding box center [262, 73] width 170 height 19
select select "50"
click at [177, 64] on select "Office City East (North) East (South) Inner East Inner North (East) Inner North…" at bounding box center [262, 73] width 170 height 19
select select "object:3147"
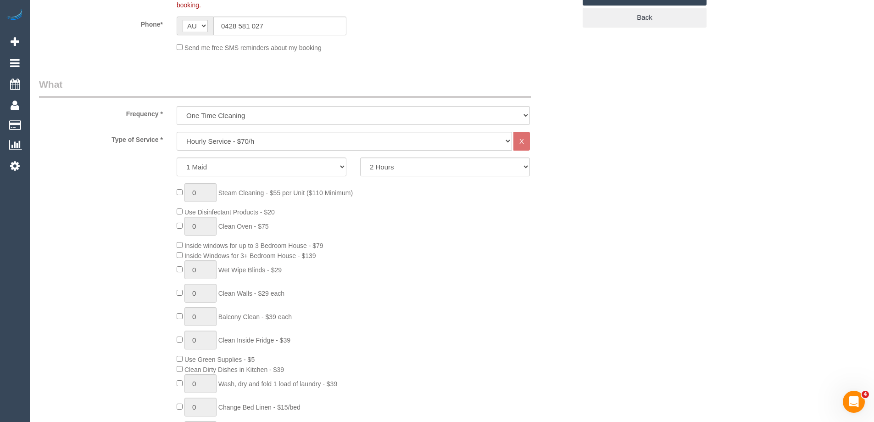
scroll to position [275, 0]
click at [250, 139] on select "Hourly Service - $70/h Hourly Service - $65/h Hourly Service - $60/h Hourly Ser…" at bounding box center [344, 140] width 335 height 19
click at [177, 131] on select "Hourly Service - $70/h Hourly Service - $65/h Hourly Service - $60/h Hourly Ser…" at bounding box center [344, 140] width 335 height 19
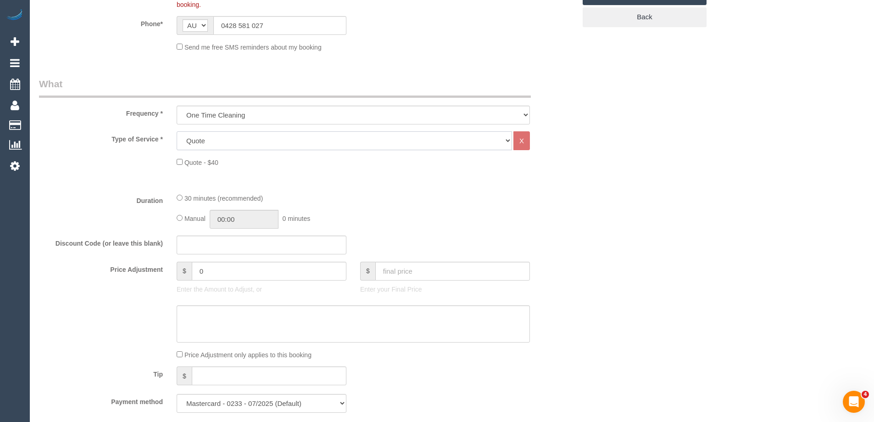
click at [229, 146] on select "Hourly Service - $70/h Hourly Service - $65/h Hourly Service - $60/h Hourly Ser…" at bounding box center [344, 140] width 335 height 19
select select "213"
click at [177, 131] on select "Hourly Service - $70/h Hourly Service - $65/h Hourly Service - $60/h Hourly Ser…" at bounding box center [344, 140] width 335 height 19
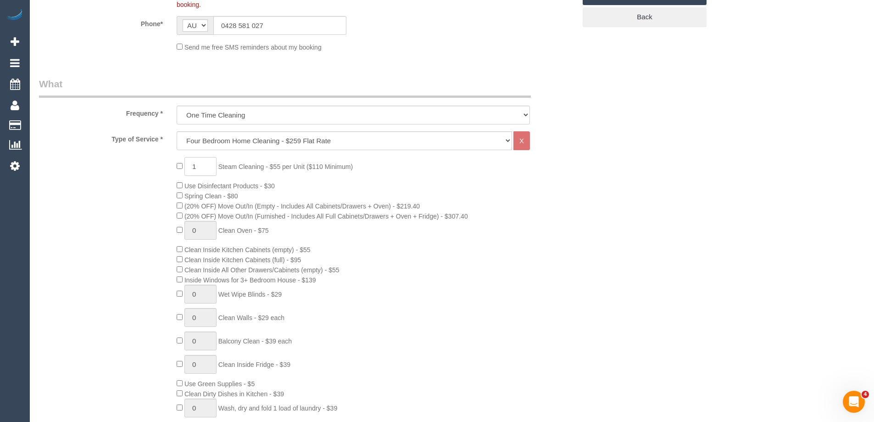
click at [213, 171] on input "1" at bounding box center [200, 166] width 32 height 19
type input "0"
type input "1"
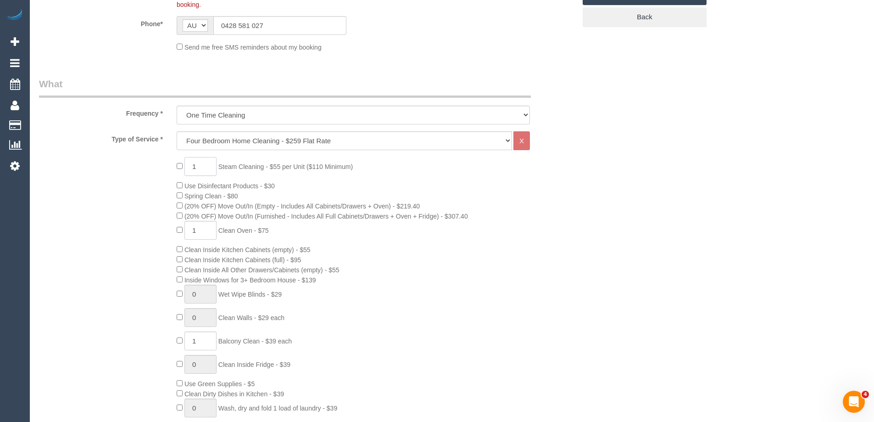
click at [206, 167] on input "1" at bounding box center [200, 166] width 32 height 19
type input "4"
click at [145, 198] on div "4 Steam Cleaning - $55 per Unit ($110 Minimum) Use Disinfectant Products - $30 …" at bounding box center [307, 318] width 551 height 322
type input "1"
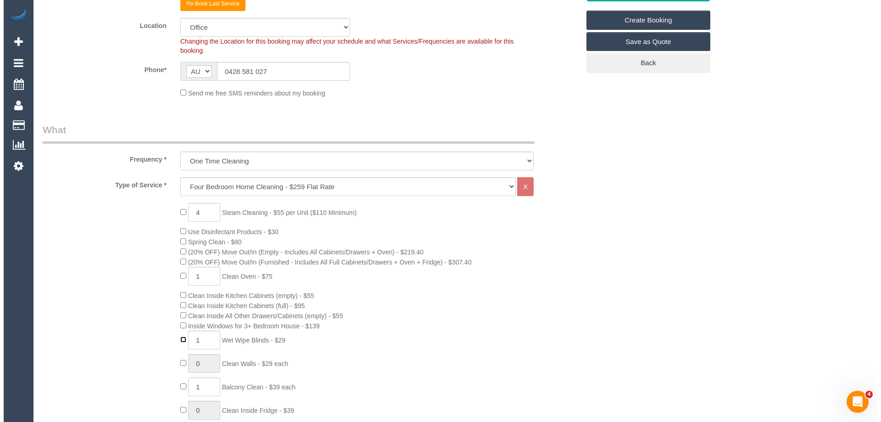
scroll to position [0, 0]
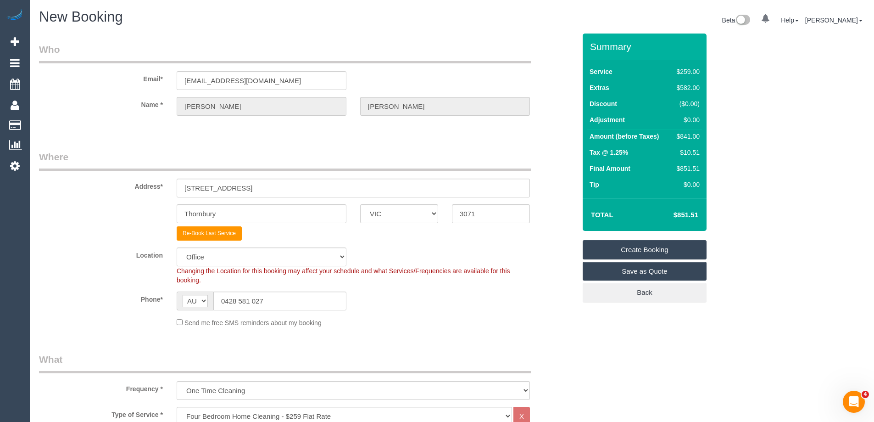
click at [654, 272] on link "Save as Quote" at bounding box center [645, 271] width 124 height 19
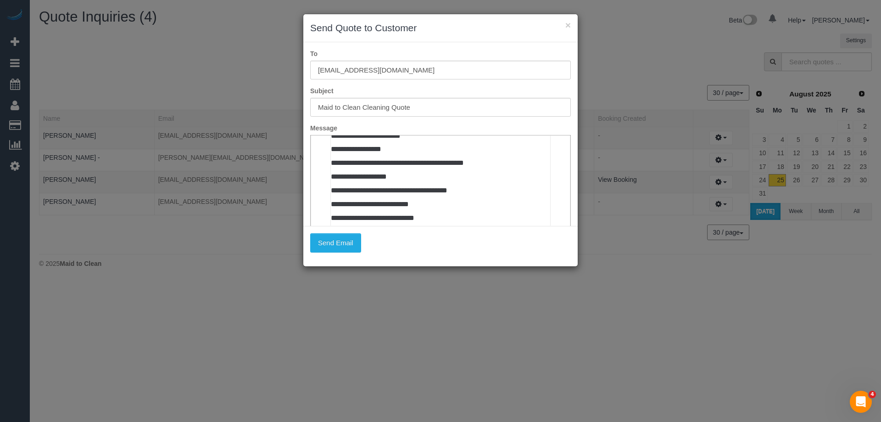
scroll to position [505, 0]
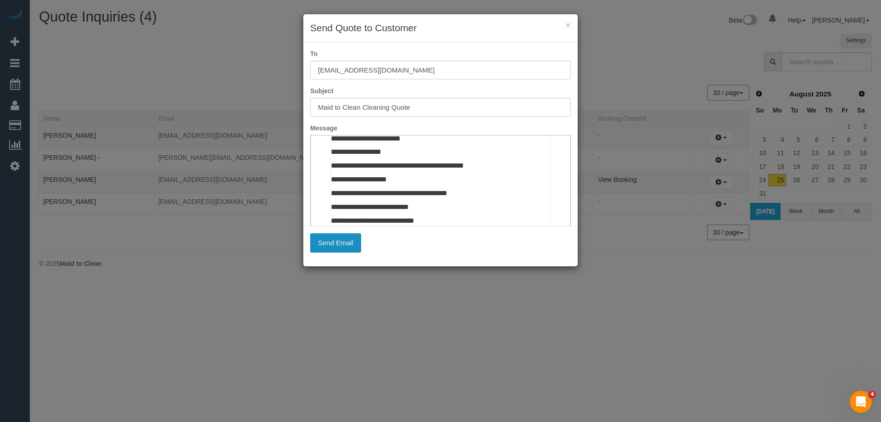
click at [335, 244] on button "Send Email" at bounding box center [335, 242] width 51 height 19
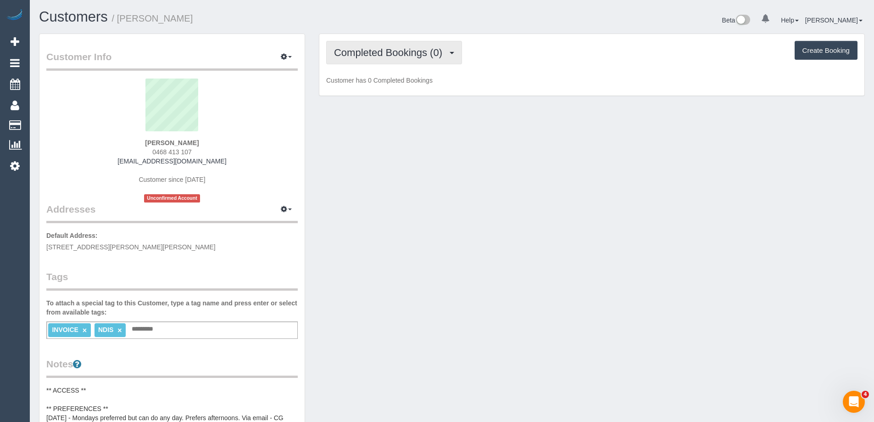
click at [368, 50] on span "Completed Bookings (0)" at bounding box center [390, 52] width 113 height 11
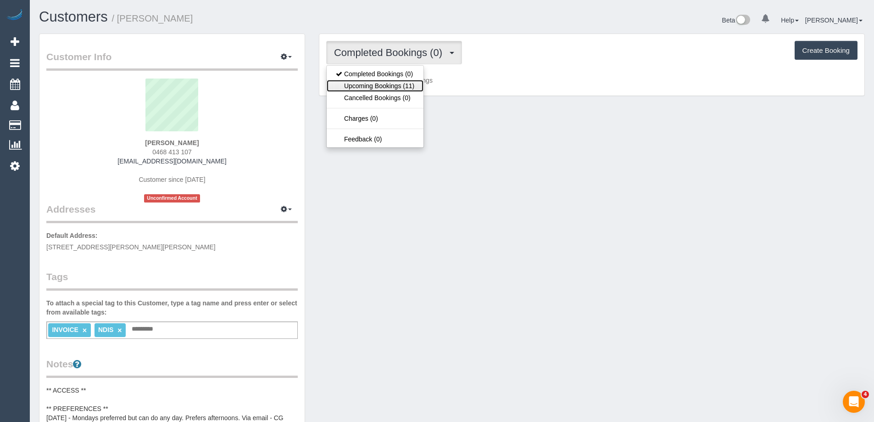
click at [381, 80] on link "Upcoming Bookings (11)" at bounding box center [375, 86] width 97 height 12
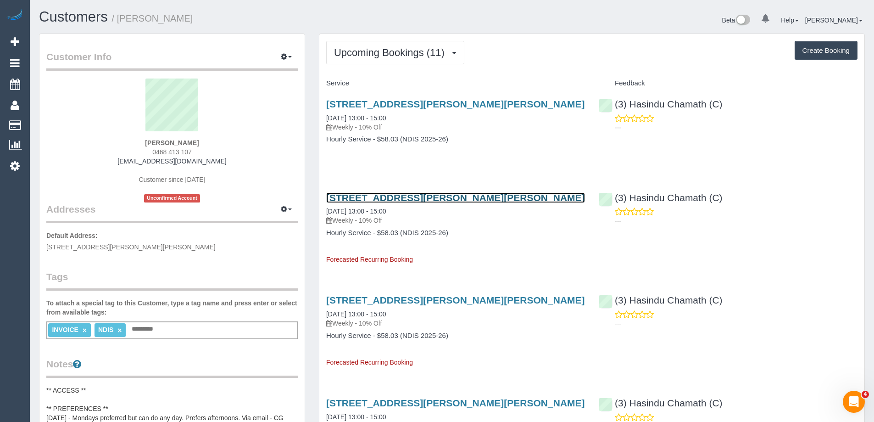
click at [454, 201] on link "[STREET_ADDRESS][PERSON_NAME][PERSON_NAME]" at bounding box center [455, 197] width 259 height 11
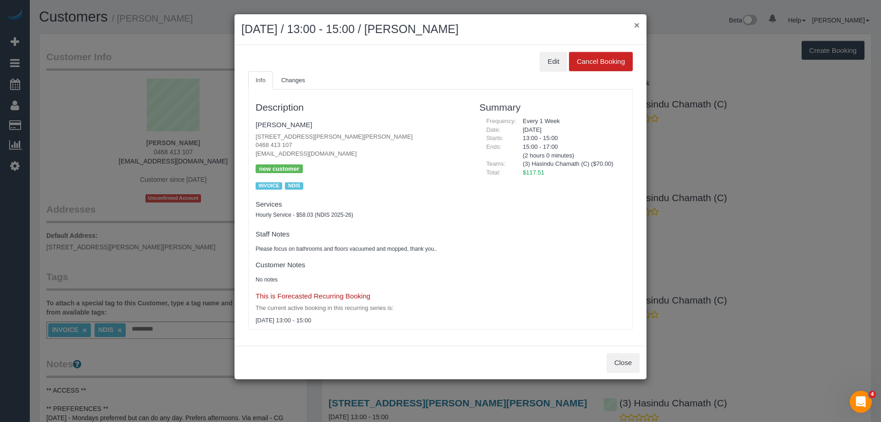
click at [635, 22] on button "×" at bounding box center [637, 25] width 6 height 10
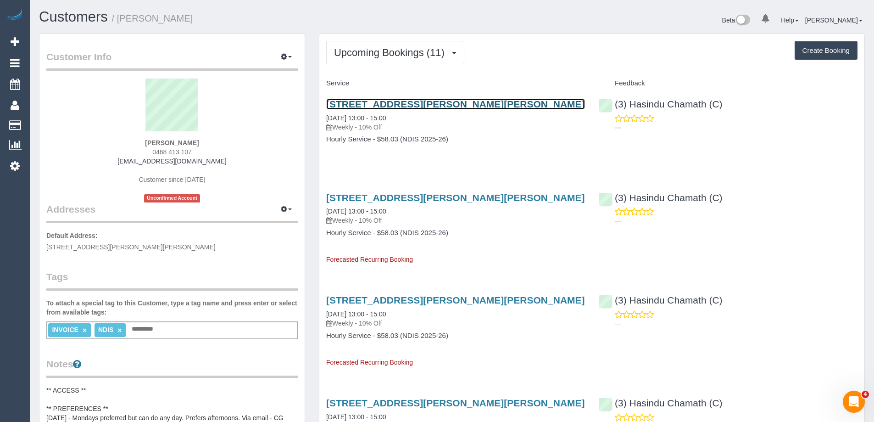
click at [463, 104] on link "[STREET_ADDRESS][PERSON_NAME][PERSON_NAME]" at bounding box center [455, 104] width 259 height 11
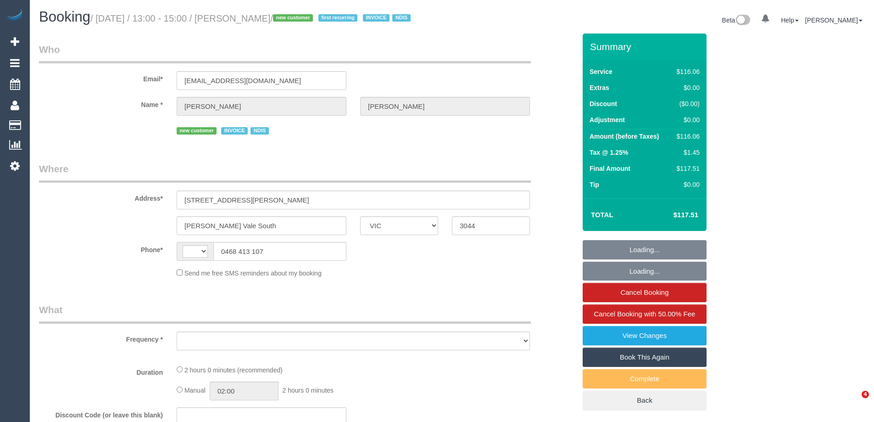
select select "VIC"
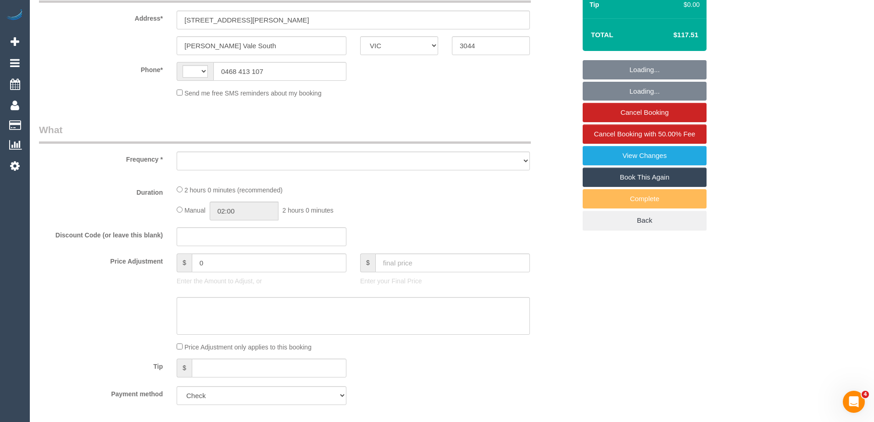
scroll to position [411, 0]
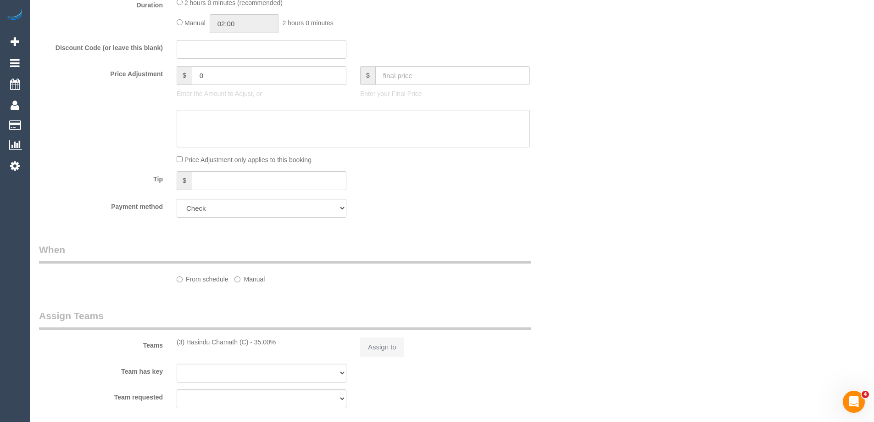
select select "string:AU"
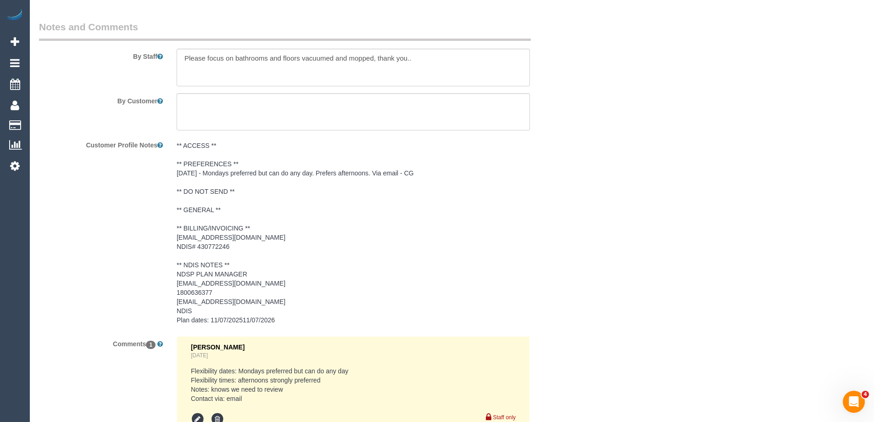
select select "object:622"
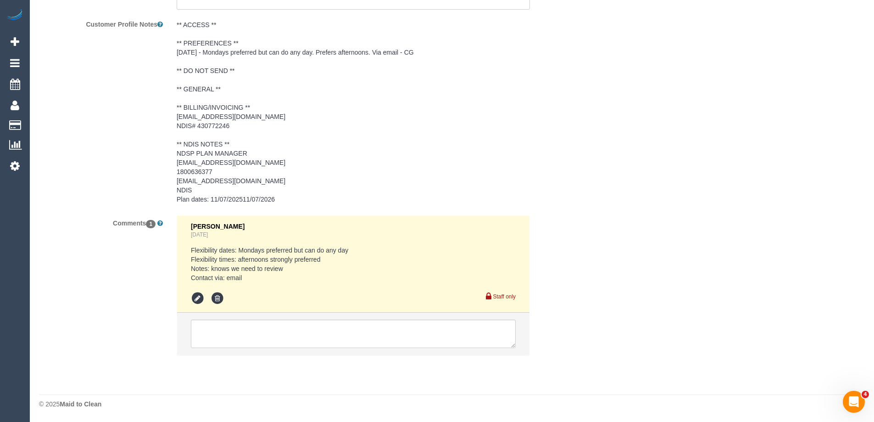
select select "number:29"
select select "number:14"
select select "number:19"
select select "number:23"
select select "number:34"
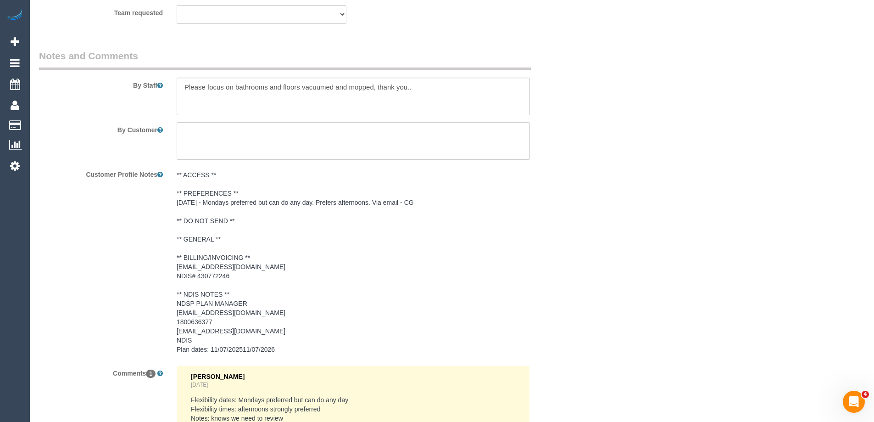
scroll to position [1119, 0]
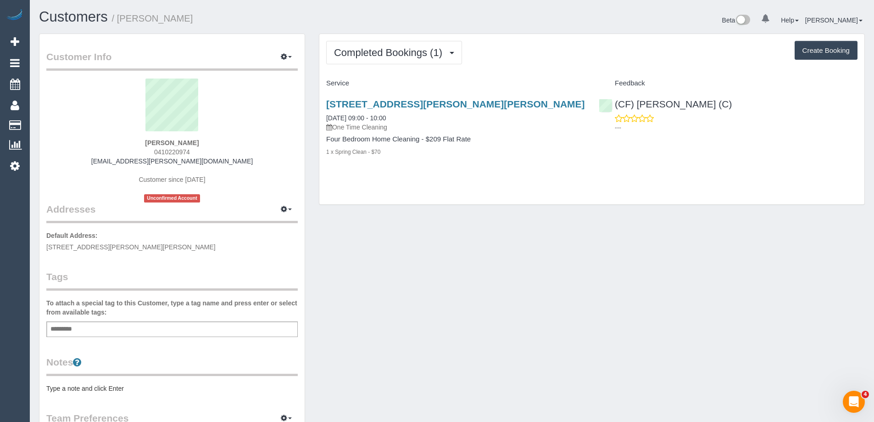
click at [107, 389] on pre "Type a note and click Enter" at bounding box center [171, 388] width 251 height 9
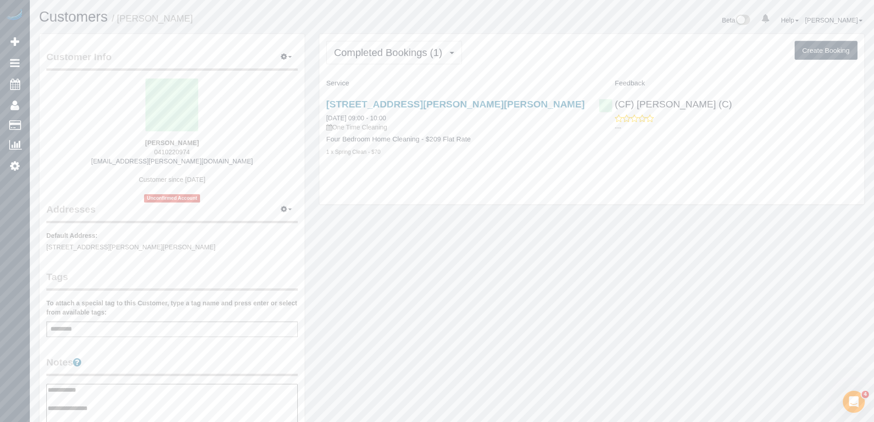
type textarea "**********"
click at [156, 359] on legend "Notes" at bounding box center [171, 365] width 251 height 21
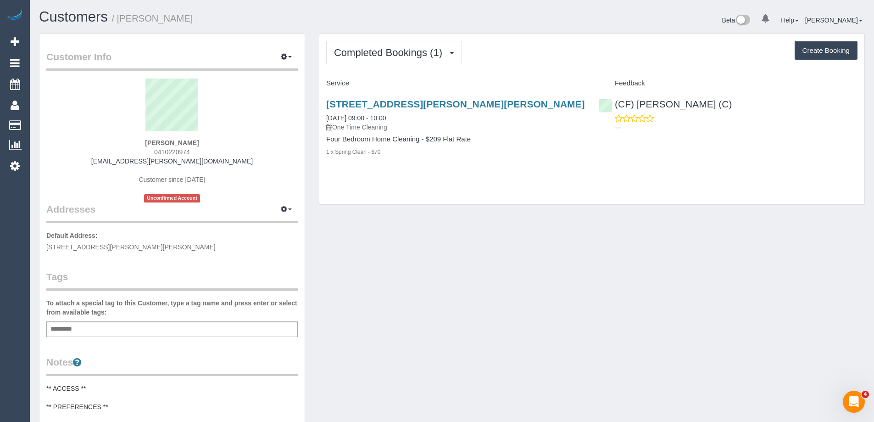
click at [170, 151] on span "0410220974" at bounding box center [172, 151] width 36 height 7
copy span "0410220974"
drag, startPoint x: 221, startPoint y: 161, endPoint x: 124, endPoint y: 162, distance: 96.8
click at [124, 162] on div "[PERSON_NAME] 0410220974 [EMAIL_ADDRESS][PERSON_NAME][DOMAIN_NAME] Customer sin…" at bounding box center [171, 140] width 251 height 124
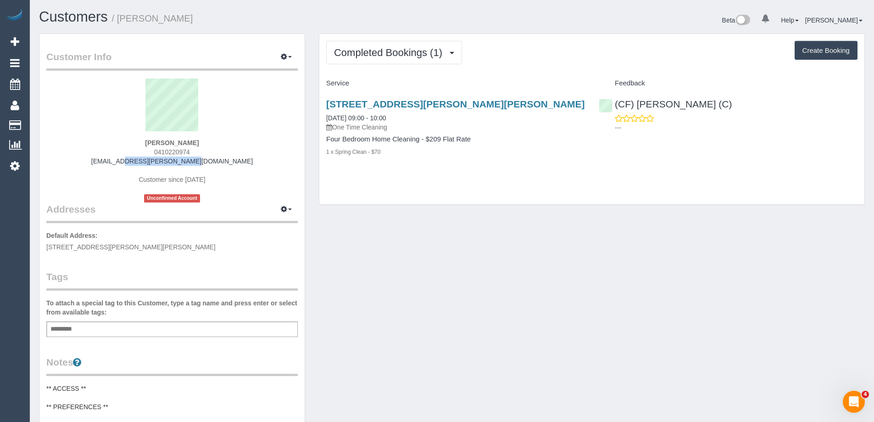
copy link "[EMAIL_ADDRESS][PERSON_NAME][DOMAIN_NAME]"
click at [176, 325] on div "Add a tag" at bounding box center [171, 329] width 251 height 16
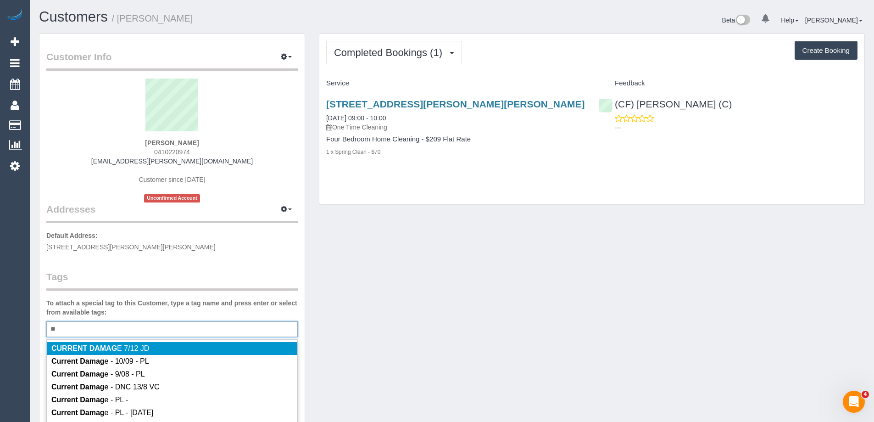
type input "*"
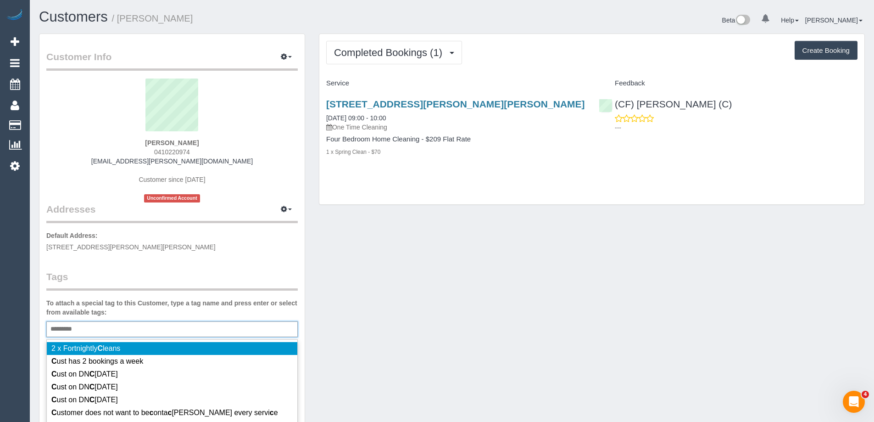
click at [226, 252] on div "Customer Info Edit Contact Info Send Message Email Preferences Special Sales Ta…" at bounding box center [171, 373] width 265 height 678
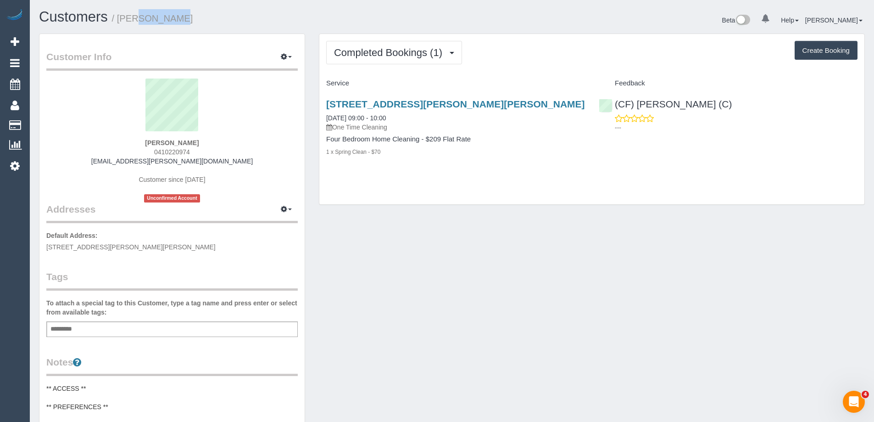
copy small "Ash Boyd"
drag, startPoint x: 165, startPoint y: 18, endPoint x: 121, endPoint y: 17, distance: 44.1
click at [121, 17] on h1 "Customers / Ash Boyd" at bounding box center [242, 17] width 406 height 16
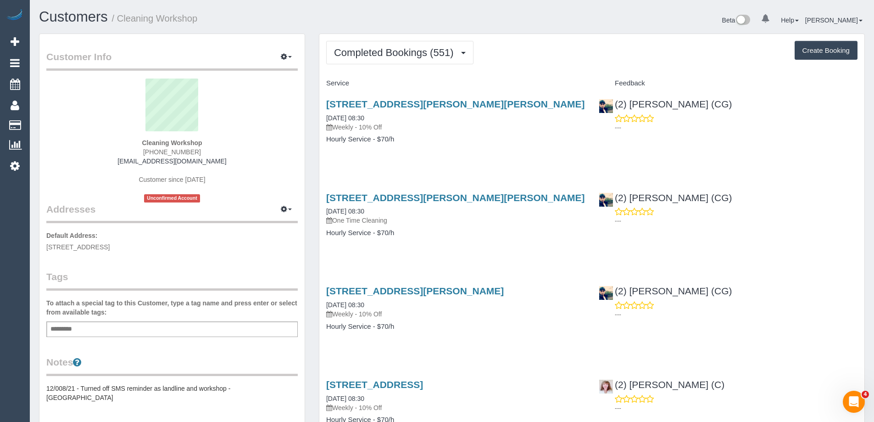
scroll to position [2475, 874]
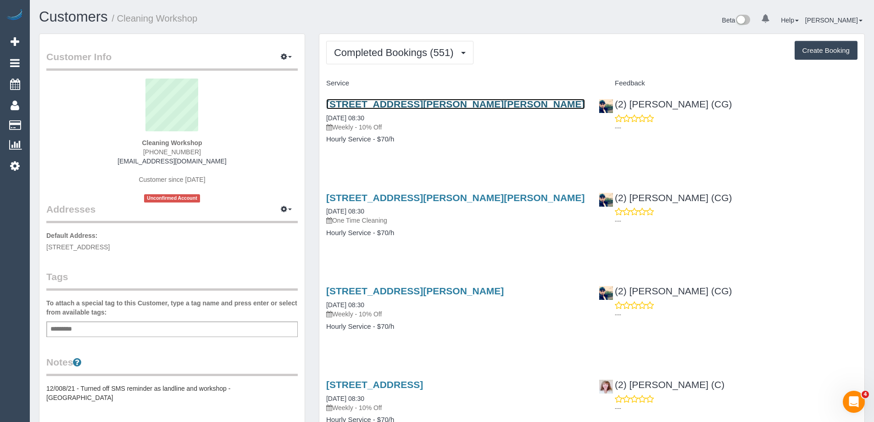
click at [430, 103] on link "[STREET_ADDRESS][PERSON_NAME][PERSON_NAME]" at bounding box center [455, 104] width 259 height 11
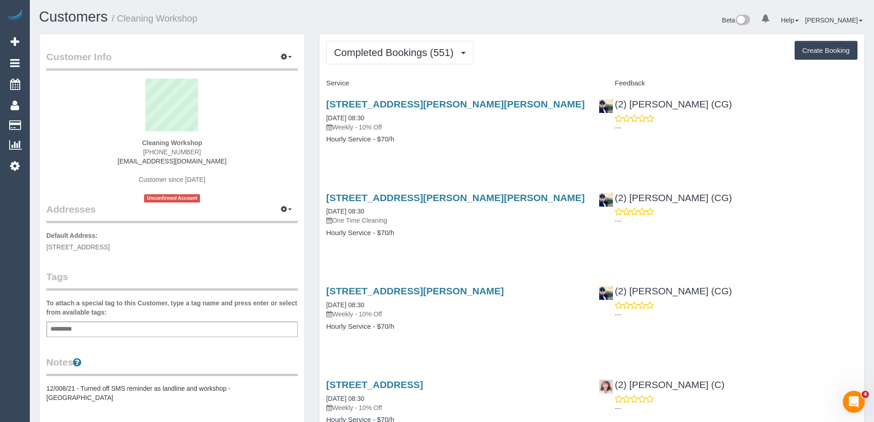
click at [196, 326] on div "Add a tag" at bounding box center [171, 329] width 251 height 16
type input "**********"
copy link "(2) [PERSON_NAME] (CG)"
drag, startPoint x: 714, startPoint y: 108, endPoint x: 613, endPoint y: 102, distance: 101.2
click at [613, 102] on div "(2) Syed Razvi (CG) ---" at bounding box center [728, 113] width 273 height 45
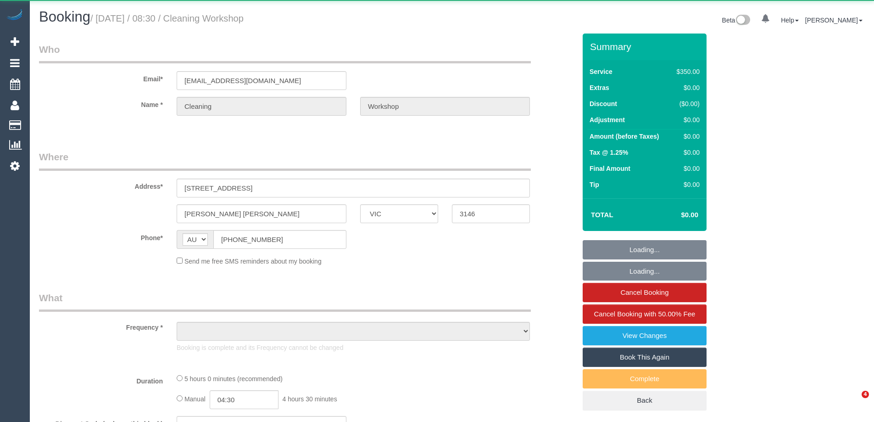
select select "VIC"
select select "object:542"
select select "300"
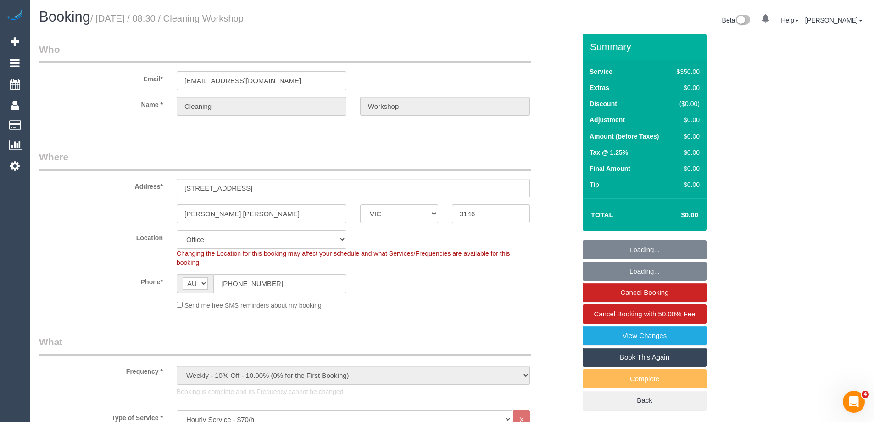
select select "object:875"
select select "number:28"
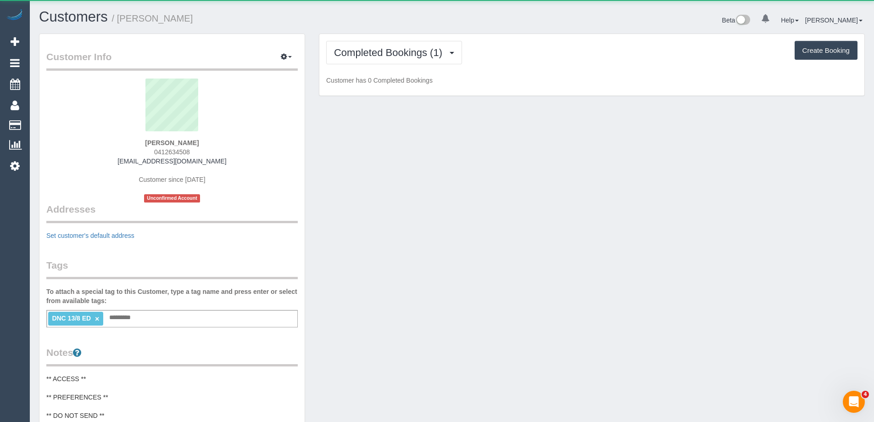
scroll to position [756, 874]
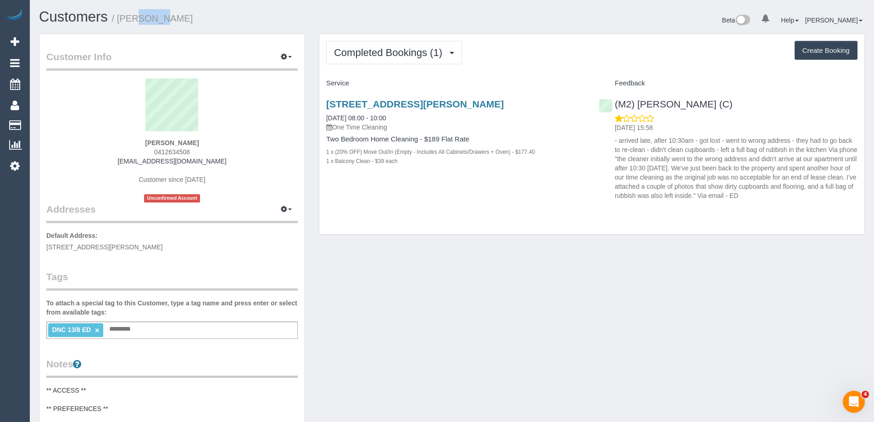
copy small "Tim C"
drag, startPoint x: 142, startPoint y: 18, endPoint x: 120, endPoint y: 17, distance: 21.6
click at [120, 17] on h1 "Customers / Tim C" at bounding box center [242, 17] width 406 height 16
click at [405, 52] on span "Completed Bookings (1)" at bounding box center [390, 52] width 113 height 11
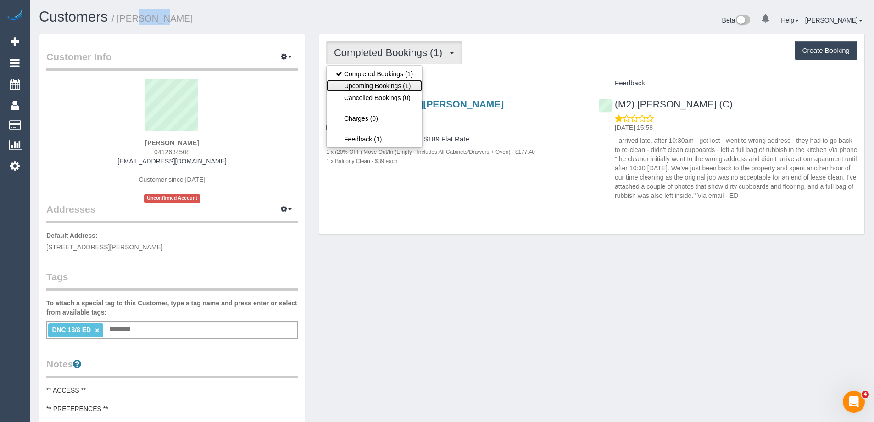
click at [390, 88] on link "Upcoming Bookings (1)" at bounding box center [374, 86] width 95 height 12
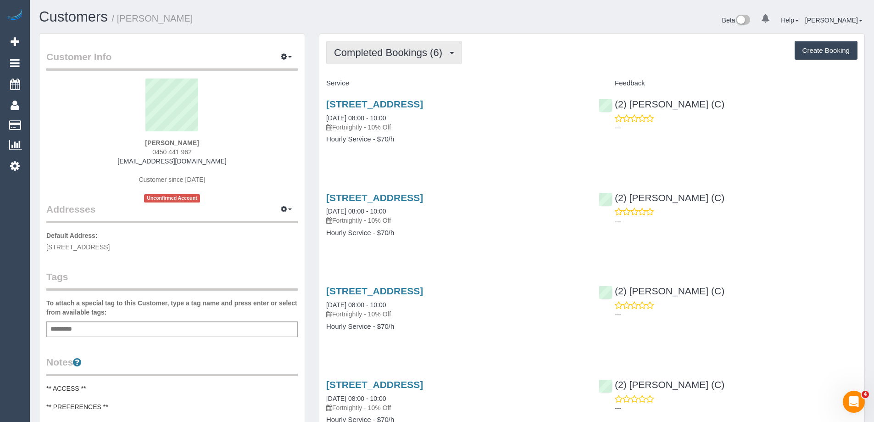
click at [374, 58] on span "Completed Bookings (6)" at bounding box center [390, 52] width 113 height 11
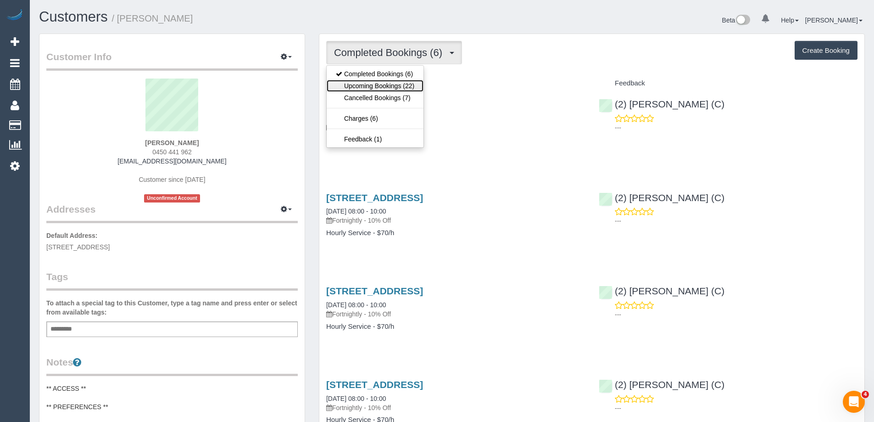
click at [372, 84] on link "Upcoming Bookings (22)" at bounding box center [375, 86] width 97 height 12
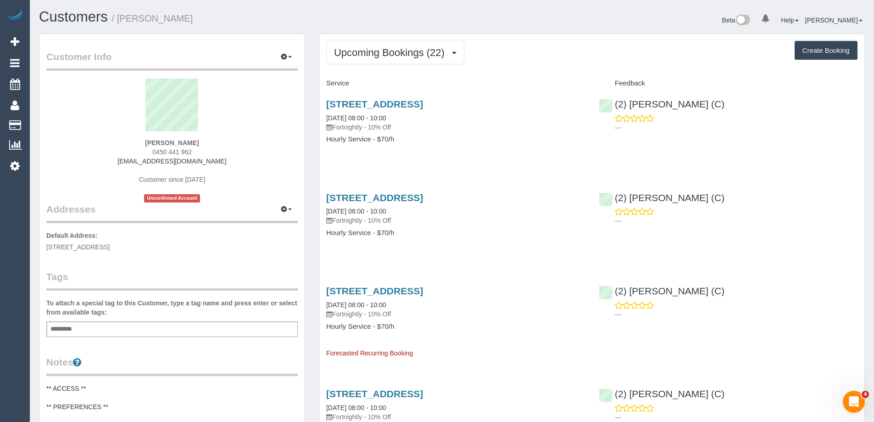
drag, startPoint x: 217, startPoint y: 162, endPoint x: 109, endPoint y: 160, distance: 107.9
click at [107, 161] on div "[PERSON_NAME] 0450 441 962 [EMAIL_ADDRESS][DOMAIN_NAME] Customer since [DATE] U…" at bounding box center [171, 140] width 251 height 124
copy link "[EMAIL_ADDRESS][DOMAIN_NAME]"
click at [381, 56] on span "Upcoming Bookings (22)" at bounding box center [391, 52] width 115 height 11
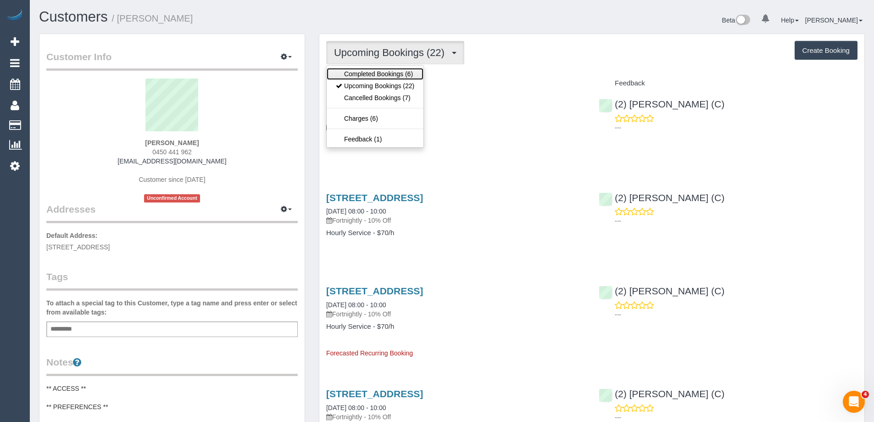
click at [373, 71] on link "Completed Bookings (6)" at bounding box center [375, 74] width 97 height 12
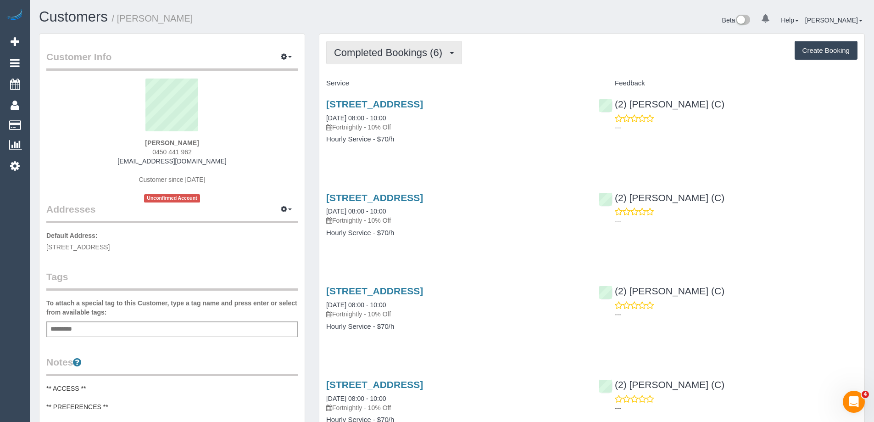
click at [375, 59] on button "Completed Bookings (6)" at bounding box center [394, 52] width 136 height 23
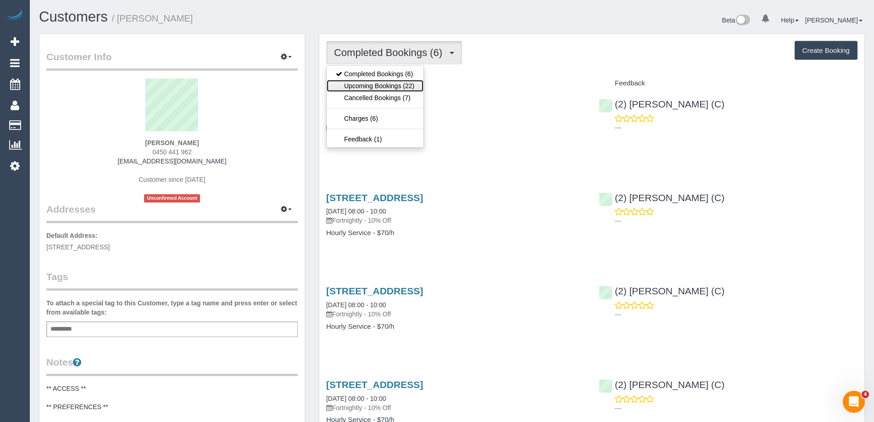
click at [375, 82] on link "Upcoming Bookings (22)" at bounding box center [375, 86] width 97 height 12
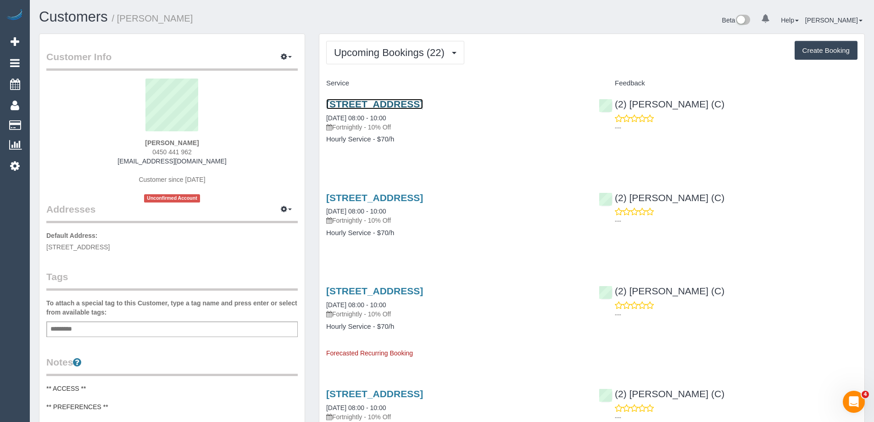
click at [364, 102] on link "6 Ellt Crescent, Noble Park, VIC 3174" at bounding box center [374, 104] width 97 height 11
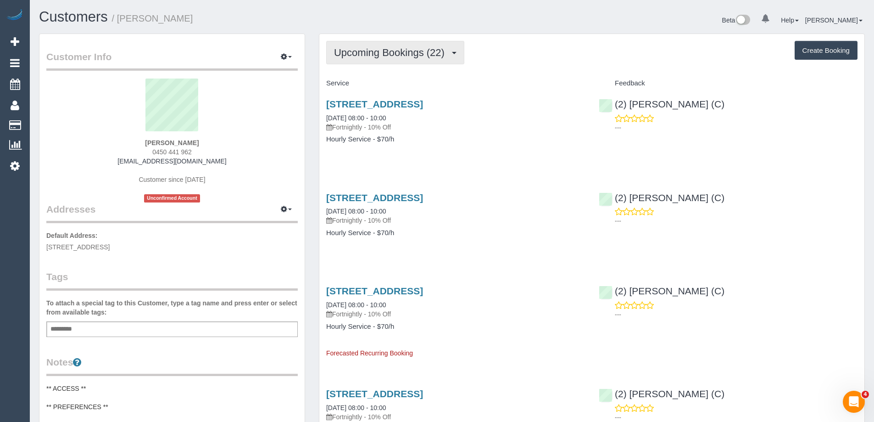
click at [340, 43] on button "Upcoming Bookings (22)" at bounding box center [395, 52] width 138 height 23
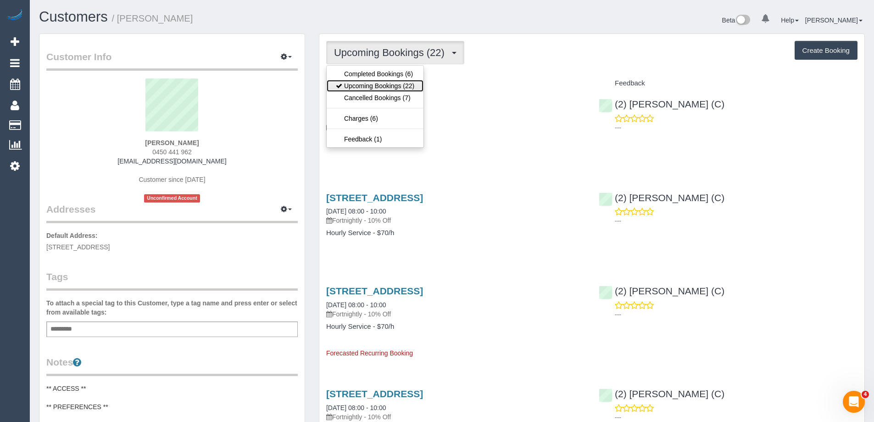
click at [357, 83] on link "Upcoming Bookings (22)" at bounding box center [375, 86] width 97 height 12
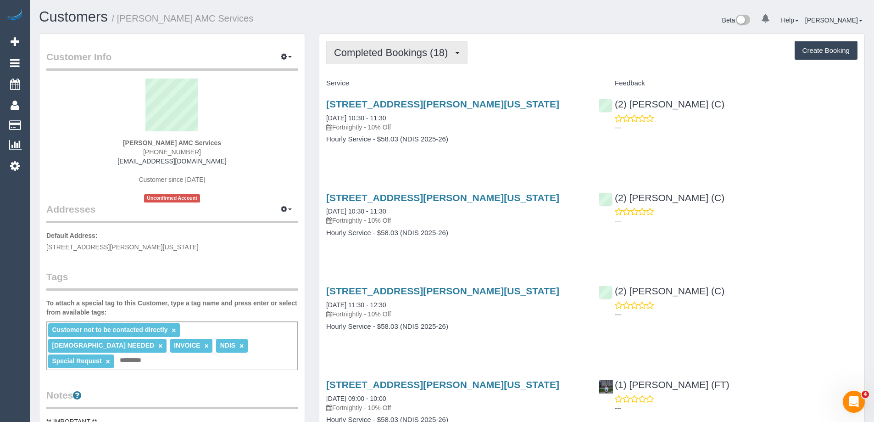
click at [351, 56] on span "Completed Bookings (18)" at bounding box center [393, 52] width 118 height 11
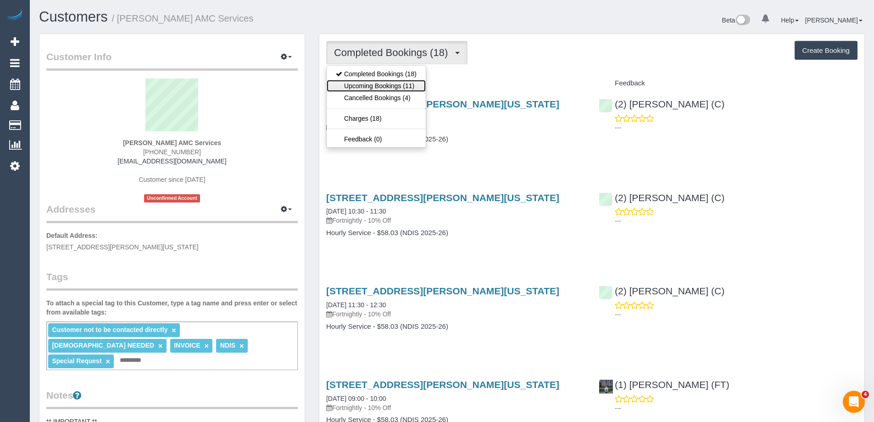
click at [359, 90] on link "Upcoming Bookings (11)" at bounding box center [376, 86] width 99 height 12
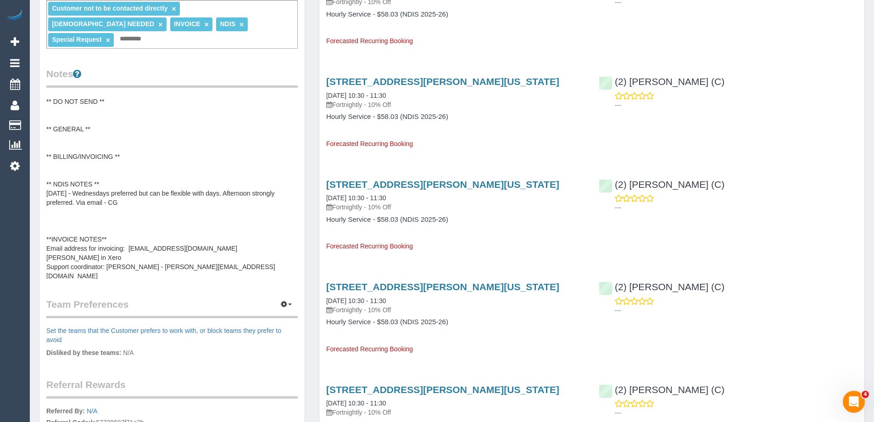
scroll to position [110, 0]
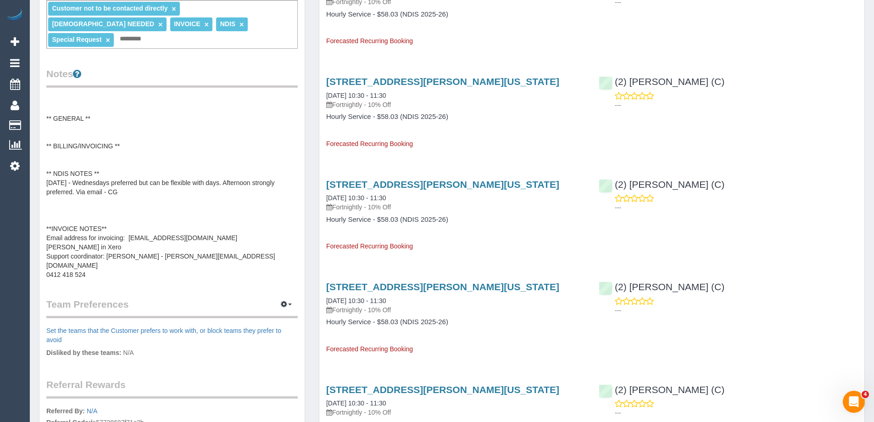
click at [310, 51] on div "Customer Info Edit Contact Info Send Message Email Preferences Special Sales Ta…" at bounding box center [172, 122] width 280 height 820
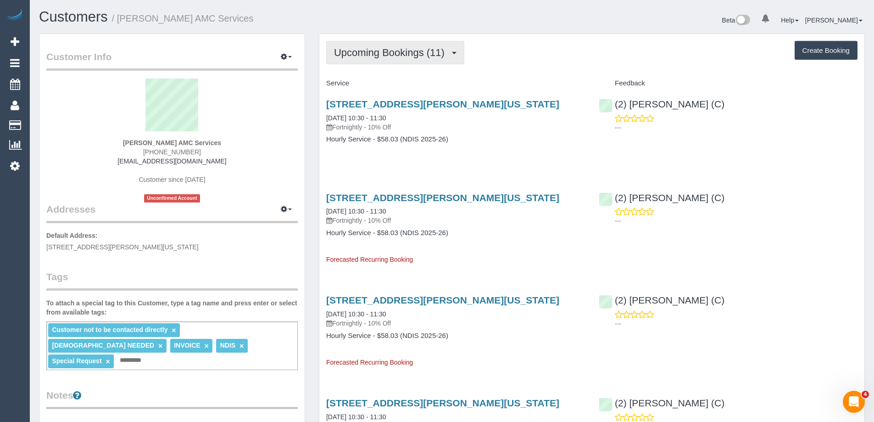
click at [362, 50] on span "Upcoming Bookings (11)" at bounding box center [391, 52] width 115 height 11
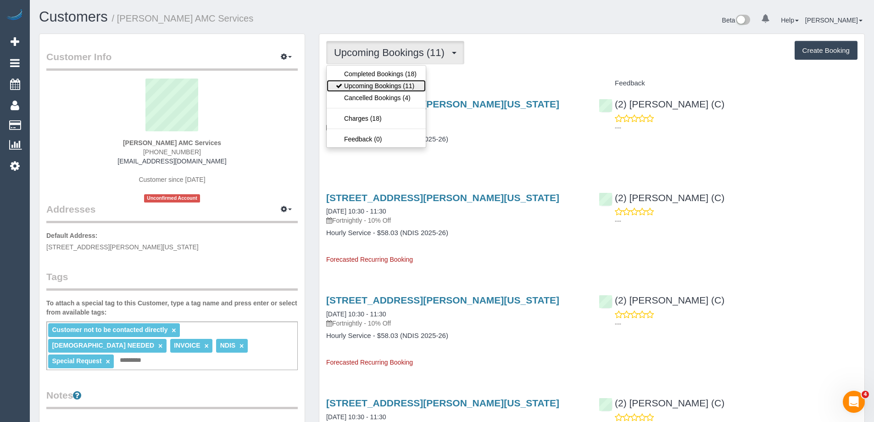
click at [364, 86] on link "Upcoming Bookings (11)" at bounding box center [376, 86] width 99 height 12
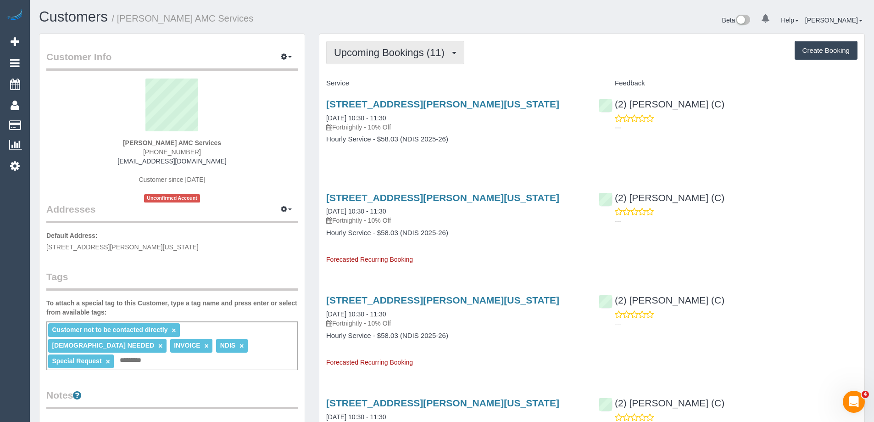
click at [385, 50] on span "Upcoming Bookings (11)" at bounding box center [391, 52] width 115 height 11
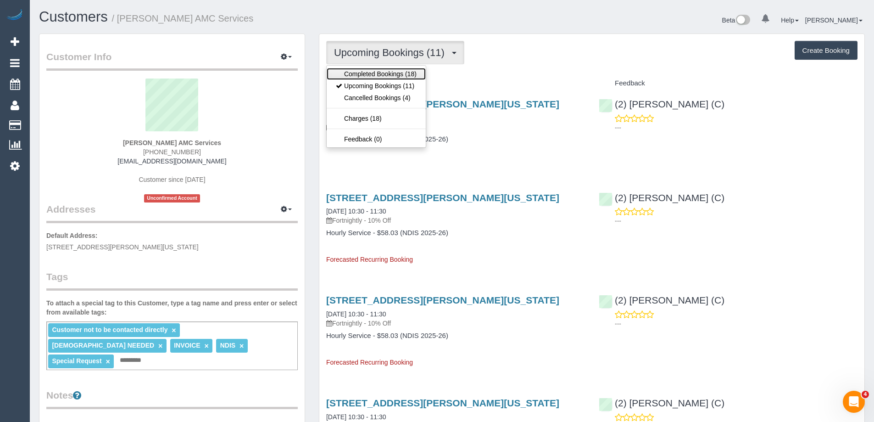
click at [380, 70] on link "Completed Bookings (18)" at bounding box center [376, 74] width 99 height 12
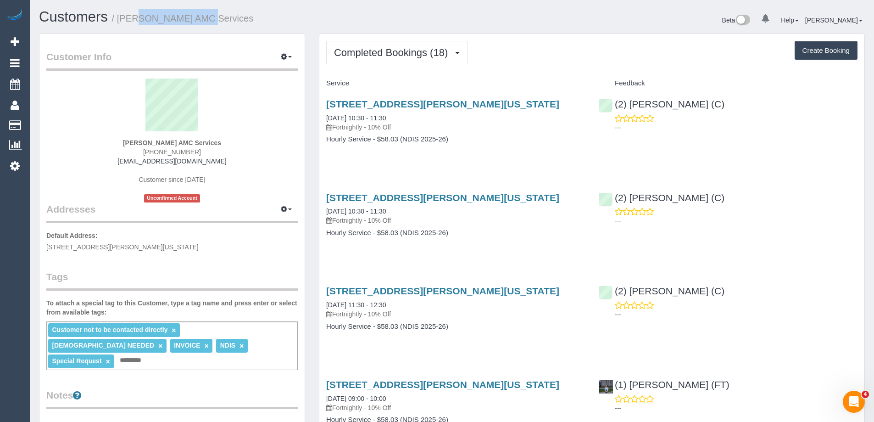
copy small "Romano Pierino"
drag, startPoint x: 120, startPoint y: 15, endPoint x: 184, endPoint y: 16, distance: 63.8
click at [184, 16] on small "/ Romano Pierino AMC Services" at bounding box center [183, 18] width 142 height 10
copy link "Vermont South, VIC 3133"
drag, startPoint x: 469, startPoint y: 103, endPoint x: 394, endPoint y: 104, distance: 74.8
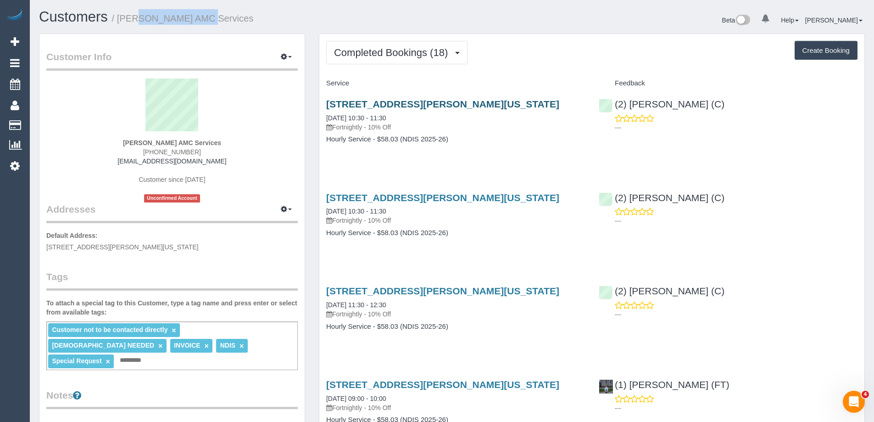
click at [394, 104] on h3 "27 Gwyn Rise, Vermont South, VIC 3133" at bounding box center [455, 104] width 259 height 11
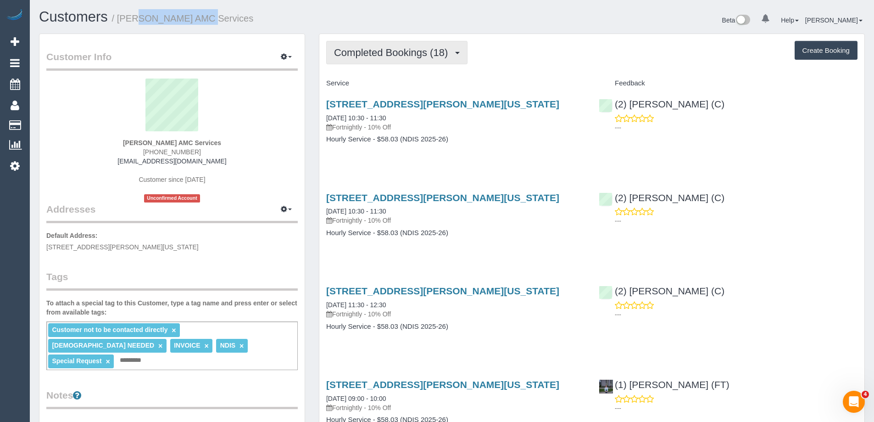
click at [393, 50] on span "Completed Bookings (18)" at bounding box center [393, 52] width 118 height 11
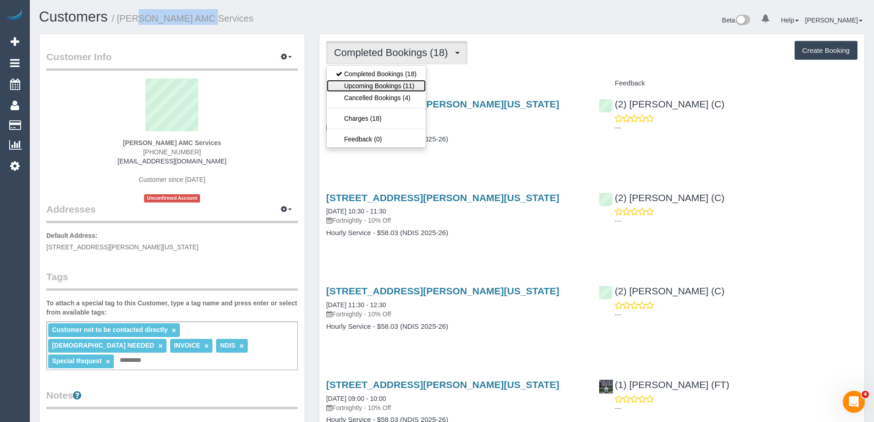
click at [387, 82] on link "Upcoming Bookings (11)" at bounding box center [376, 86] width 99 height 12
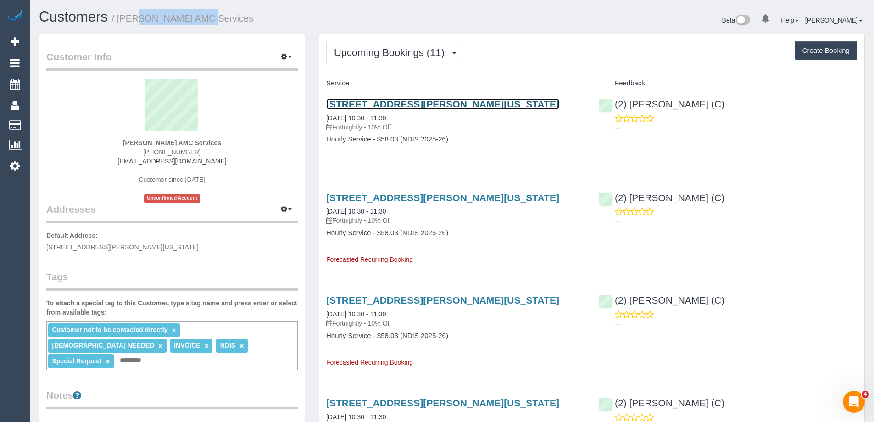
click at [377, 103] on link "27 Gwyn Rise, Vermont South, VIC 3133" at bounding box center [442, 104] width 233 height 11
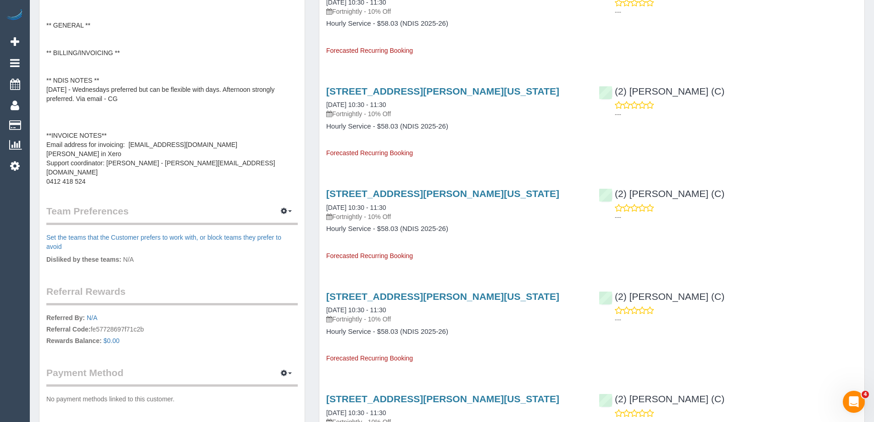
scroll to position [459, 0]
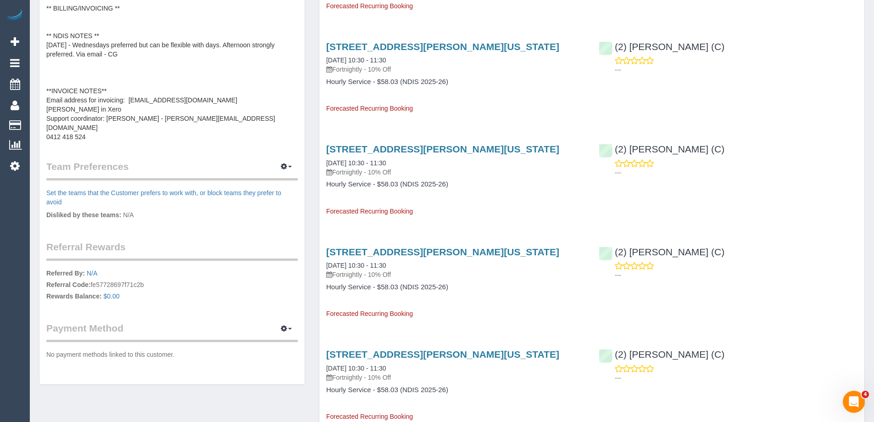
click at [137, 93] on pre "** IMPORTANT ** 09/05/25 - For any changes to services, ALL communication must …" at bounding box center [171, 50] width 251 height 184
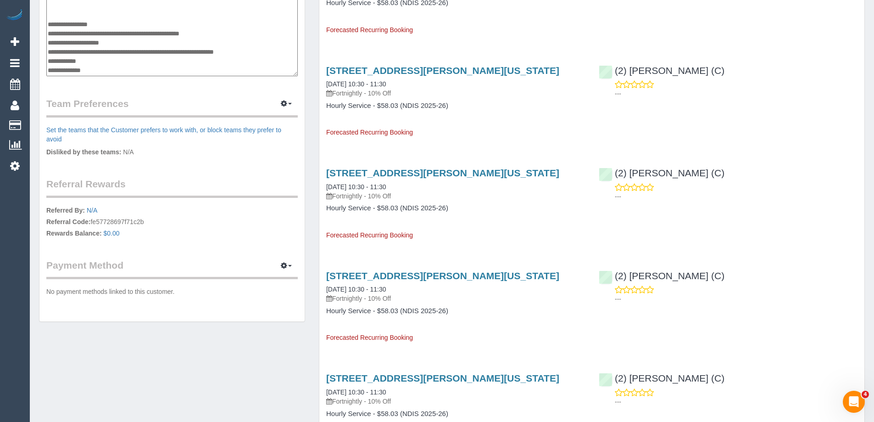
scroll to position [413, 0]
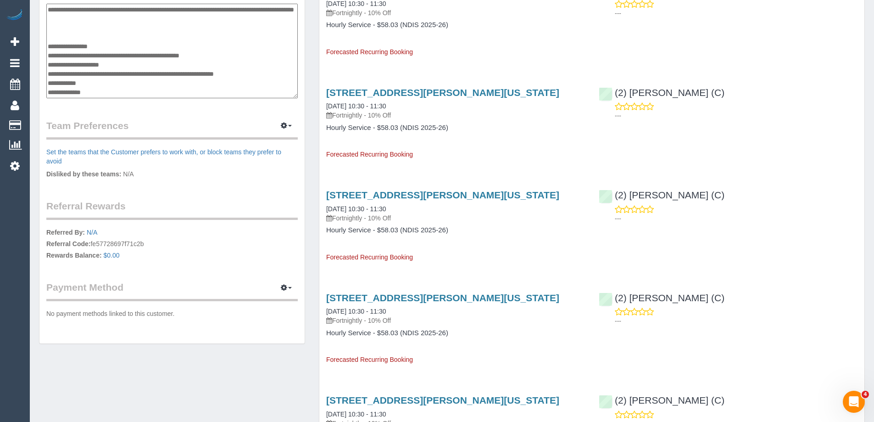
drag, startPoint x: 159, startPoint y: 57, endPoint x: 264, endPoint y: 55, distance: 105.1
click at [264, 55] on textarea "**********" at bounding box center [171, 51] width 251 height 95
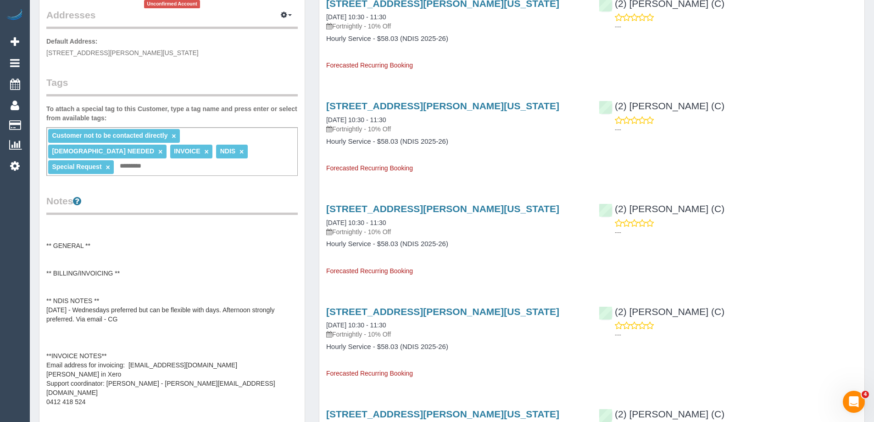
scroll to position [0, 0]
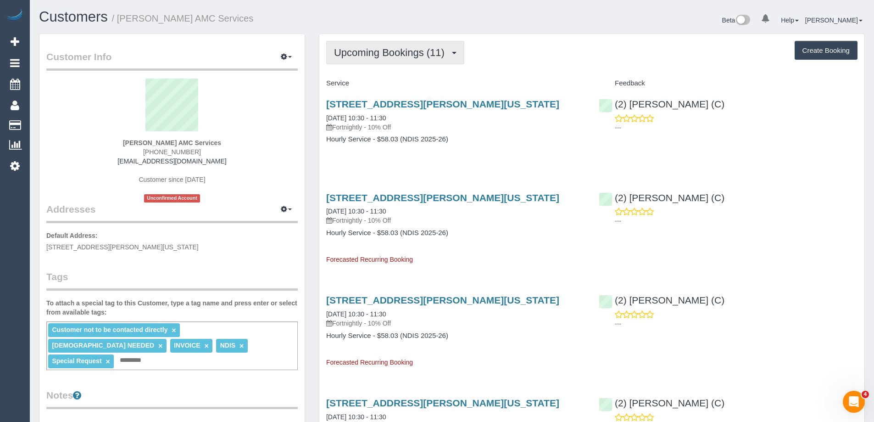
click at [384, 48] on span "Upcoming Bookings (11)" at bounding box center [391, 52] width 115 height 11
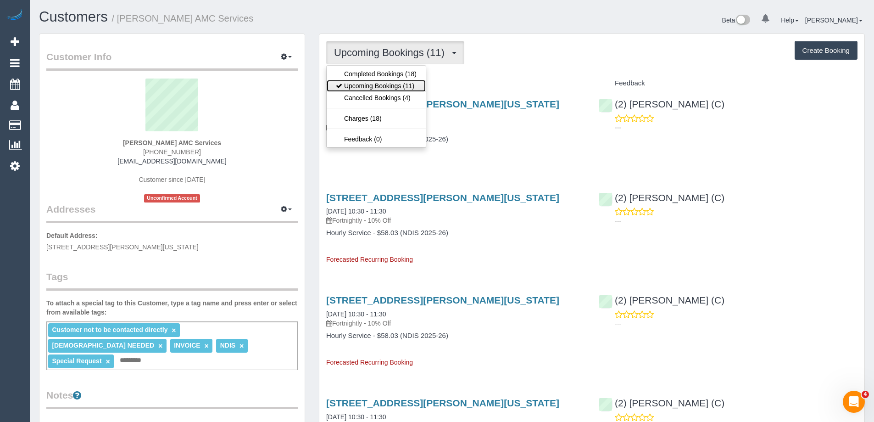
click at [375, 84] on link "Upcoming Bookings (11)" at bounding box center [376, 86] width 99 height 12
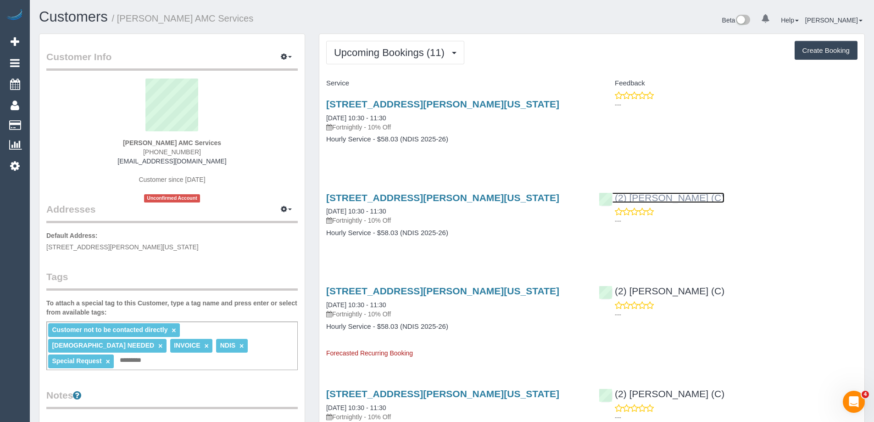
click at [640, 201] on link "(2) Catalina Fabro (C)" at bounding box center [662, 197] width 126 height 11
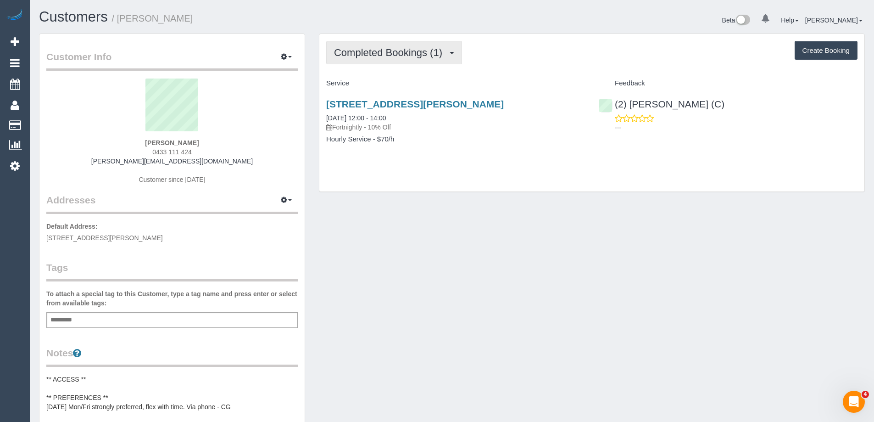
click at [392, 60] on button "Completed Bookings (1)" at bounding box center [394, 52] width 136 height 23
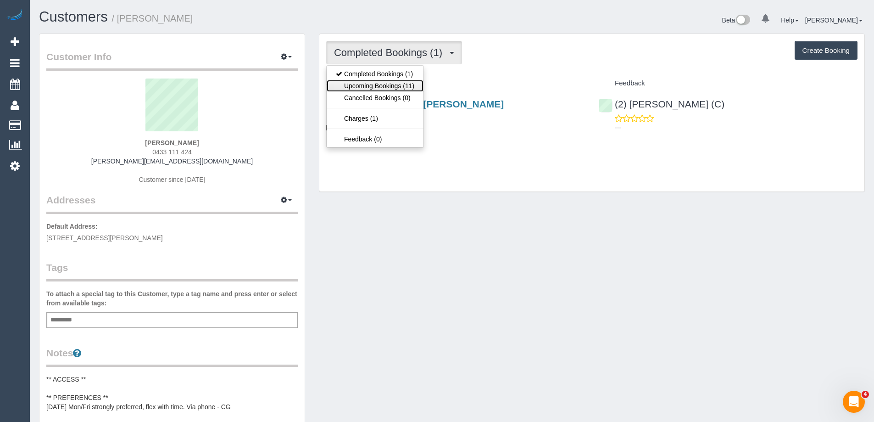
click at [391, 89] on link "Upcoming Bookings (11)" at bounding box center [375, 86] width 97 height 12
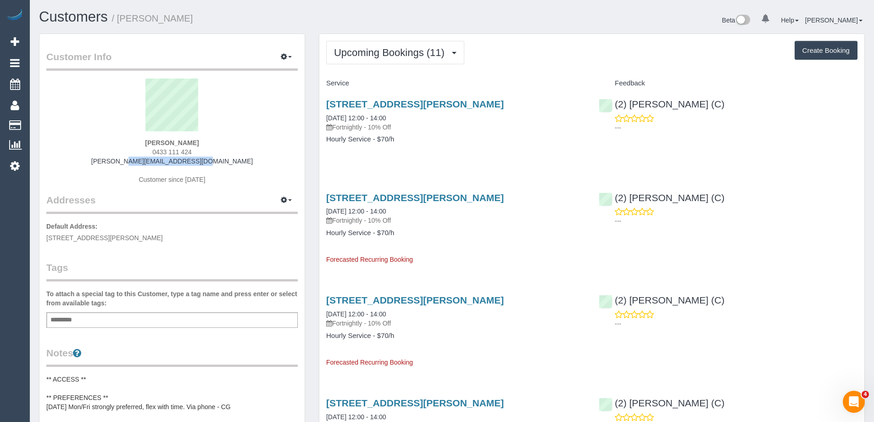
drag, startPoint x: 225, startPoint y: 163, endPoint x: 131, endPoint y: 160, distance: 94.1
click at [131, 160] on div "[PERSON_NAME] 0433 111 424 [PERSON_NAME][EMAIL_ADDRESS][DOMAIN_NAME] Customer s…" at bounding box center [171, 135] width 251 height 115
copy link "[PERSON_NAME][EMAIL_ADDRESS][DOMAIN_NAME]"
drag, startPoint x: 385, startPoint y: 51, endPoint x: 376, endPoint y: 67, distance: 18.1
click at [384, 51] on span "Upcoming Bookings (11)" at bounding box center [391, 52] width 115 height 11
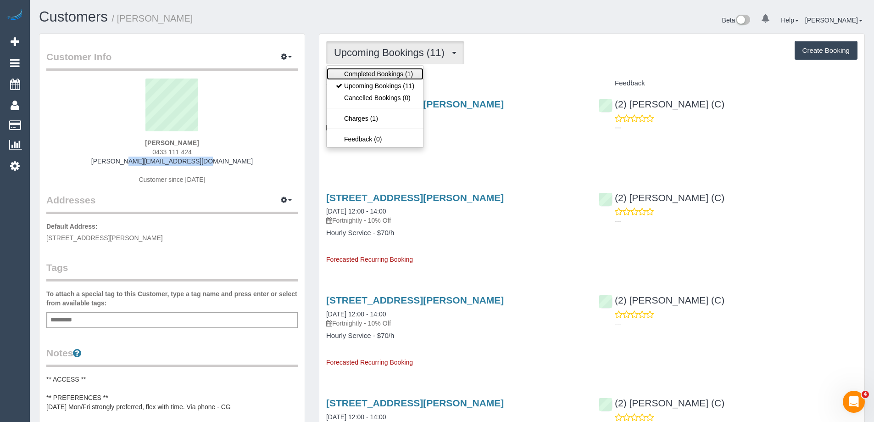
click at [375, 71] on link "Completed Bookings (1)" at bounding box center [375, 74] width 97 height 12
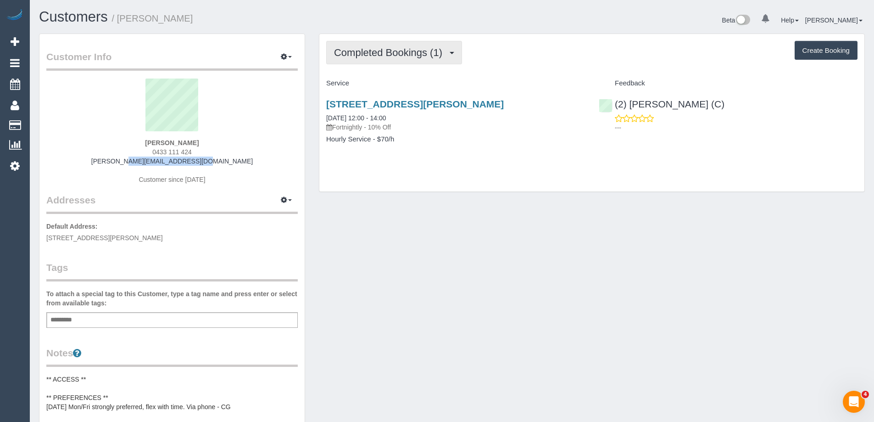
click at [380, 50] on span "Completed Bookings (1)" at bounding box center [390, 52] width 113 height 11
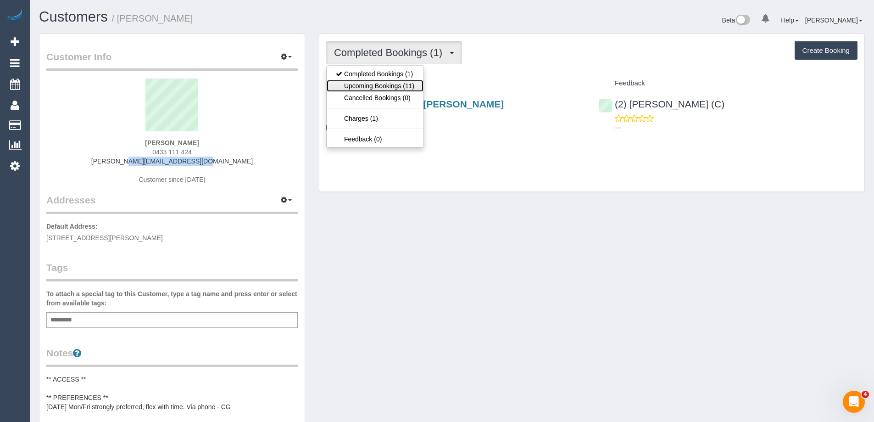
click at [379, 84] on link "Upcoming Bookings (11)" at bounding box center [375, 86] width 97 height 12
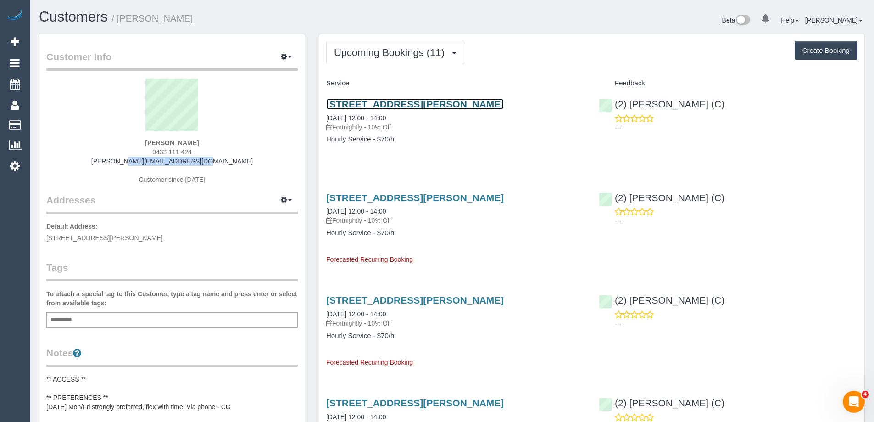
click at [381, 102] on link "21 Thompson Road, Upwey, VIC 3158" at bounding box center [415, 104] width 178 height 11
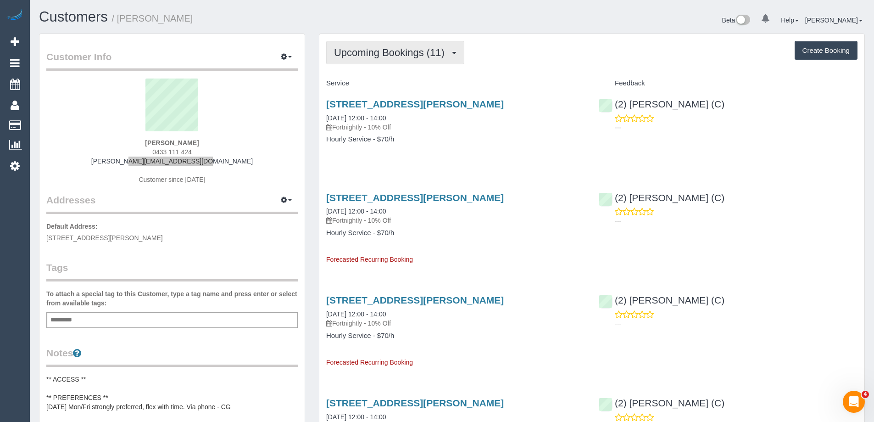
click at [390, 50] on span "Upcoming Bookings (11)" at bounding box center [391, 52] width 115 height 11
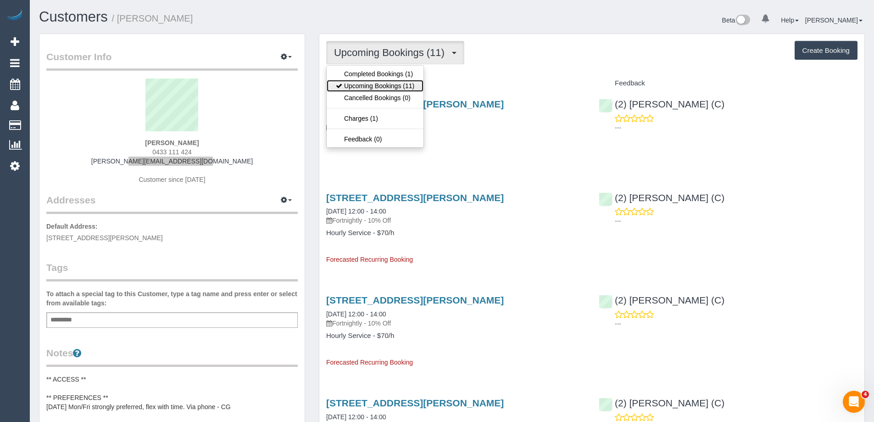
click at [389, 85] on link "Upcoming Bookings (11)" at bounding box center [375, 86] width 97 height 12
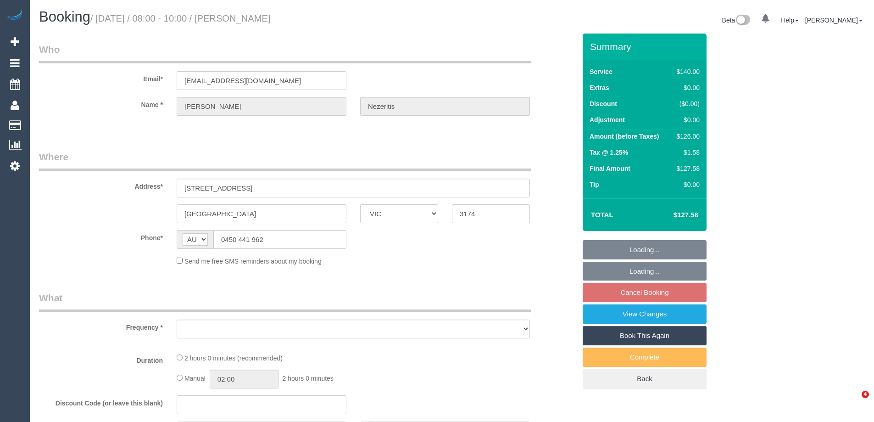
select select "VIC"
select select "object:528"
select select "string:stripe-pm_1RJmQd2GScqysDRVJoxtjw9L"
select select "number:27"
select select "number:14"
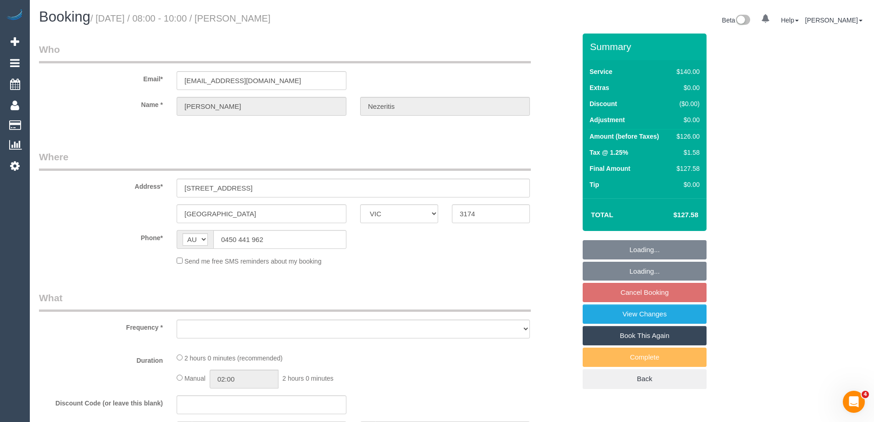
select select "number:19"
select select "number:36"
select select "number:34"
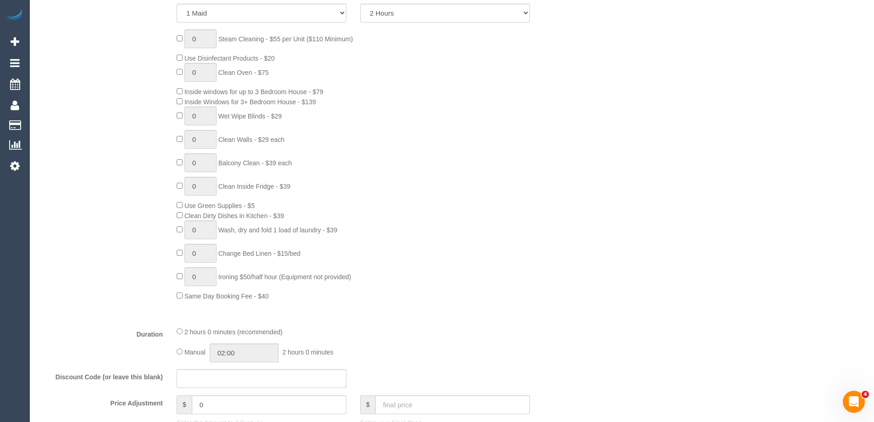
select select "object:1152"
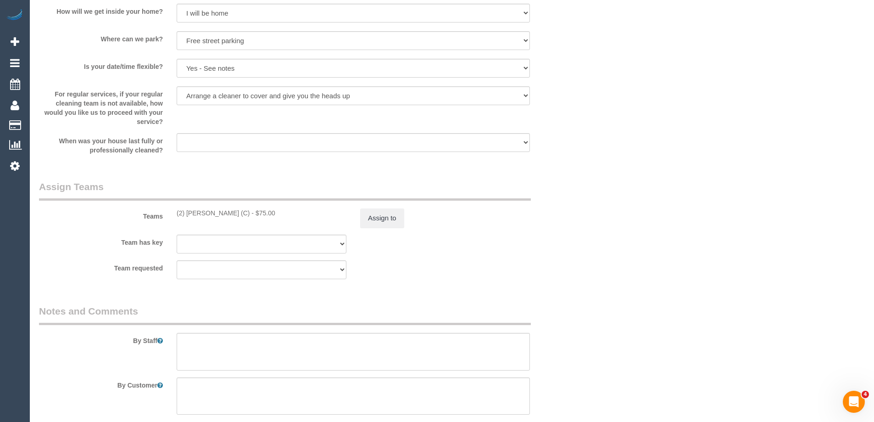
scroll to position [1508, 0]
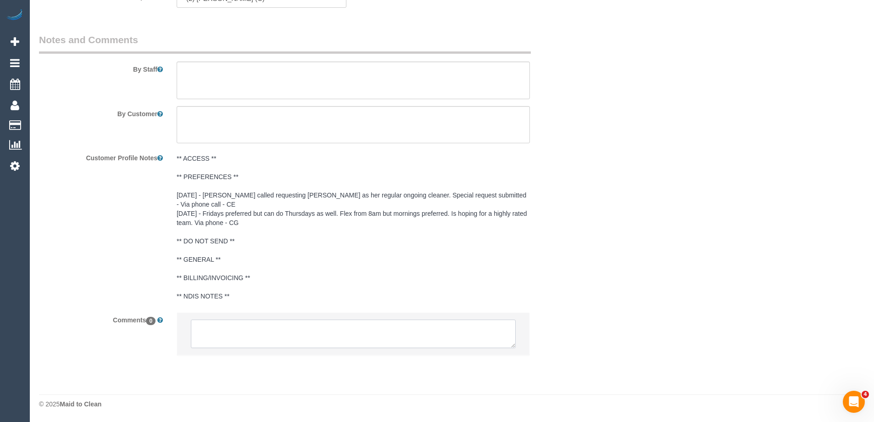
click at [252, 346] on textarea at bounding box center [353, 333] width 325 height 28
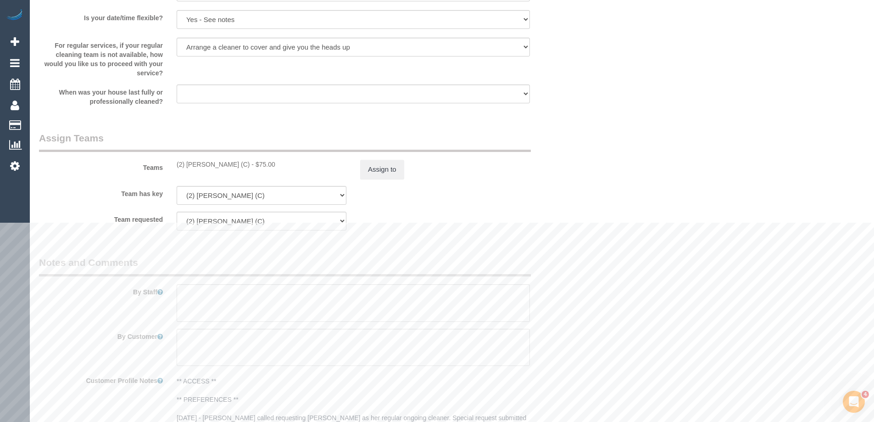
scroll to position [1233, 0]
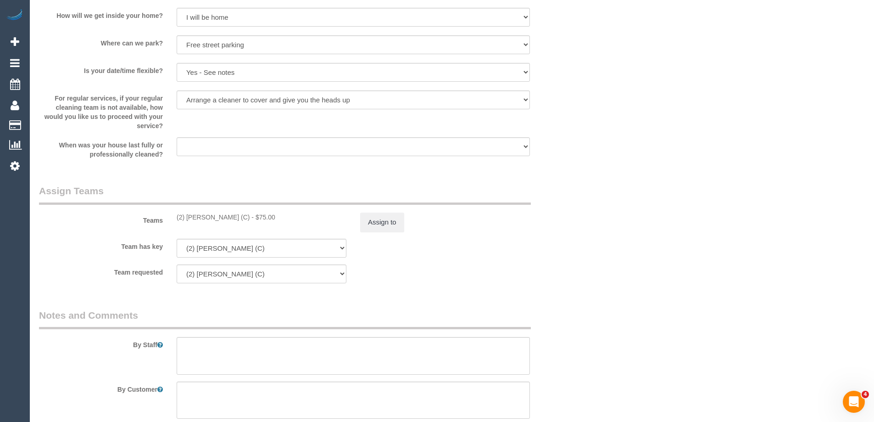
copy div "(2) [PERSON_NAME] (C)"
drag, startPoint x: 185, startPoint y: 220, endPoint x: 241, endPoint y: 224, distance: 56.1
click at [241, 224] on div "Teams (2) Catalina Fabro (C) - $75.00 Assign to" at bounding box center [307, 208] width 551 height 48
click at [370, 218] on button "Assign to" at bounding box center [382, 221] width 44 height 19
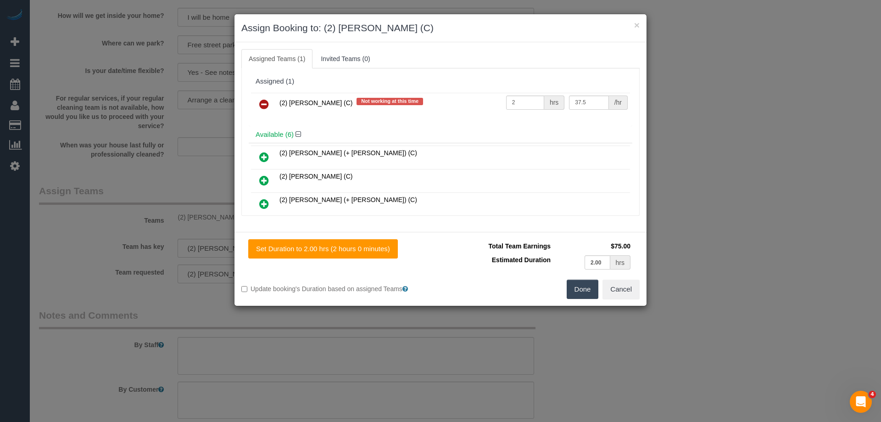
drag, startPoint x: 262, startPoint y: 101, endPoint x: 267, endPoint y: 106, distance: 6.9
click at [262, 101] on icon at bounding box center [264, 104] width 10 height 11
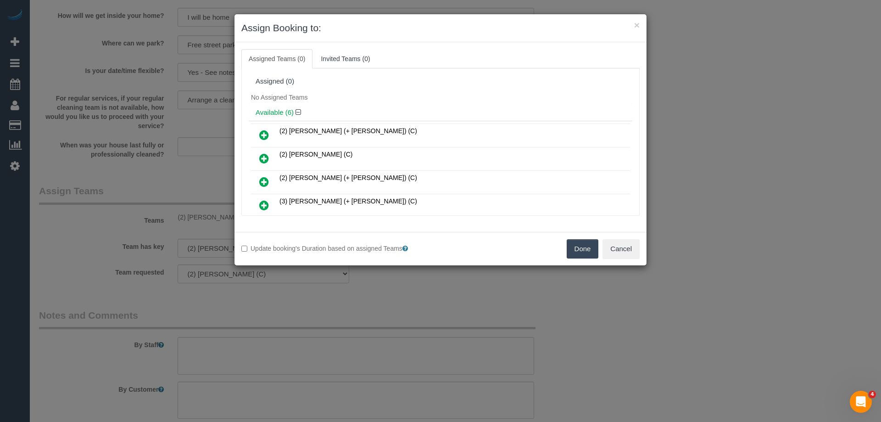
click at [583, 251] on button "Done" at bounding box center [583, 248] width 32 height 19
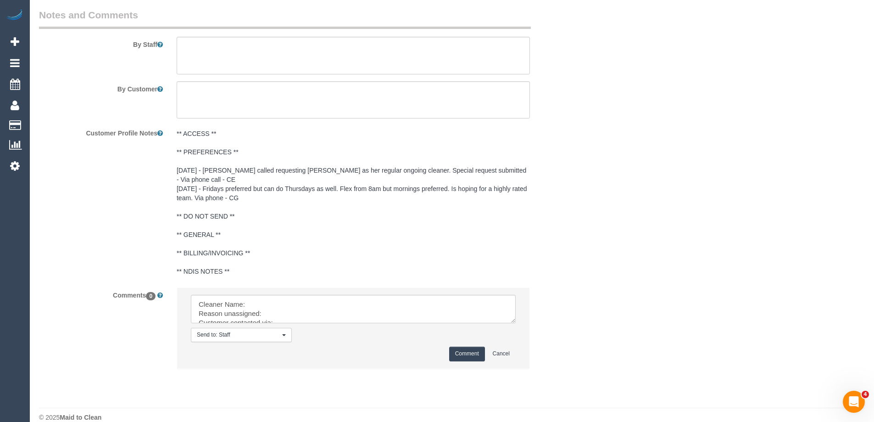
scroll to position [1546, 0]
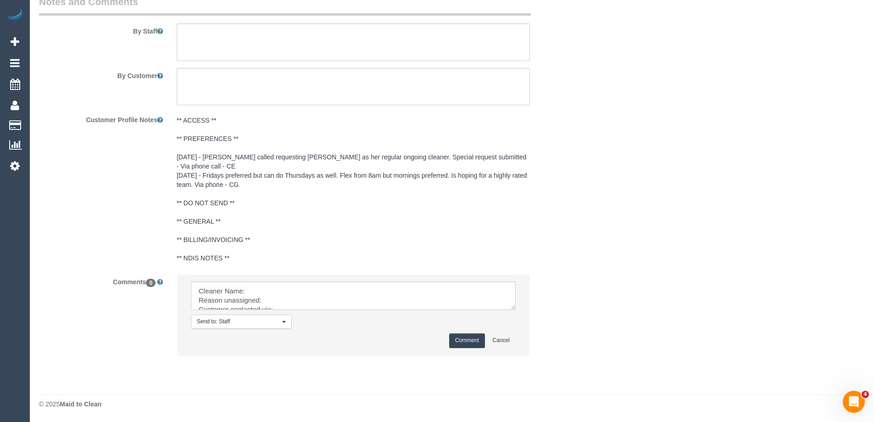
drag, startPoint x: 511, startPoint y: 307, endPoint x: 529, endPoint y: 402, distance: 96.7
click at [516, 310] on textarea at bounding box center [353, 295] width 325 height 28
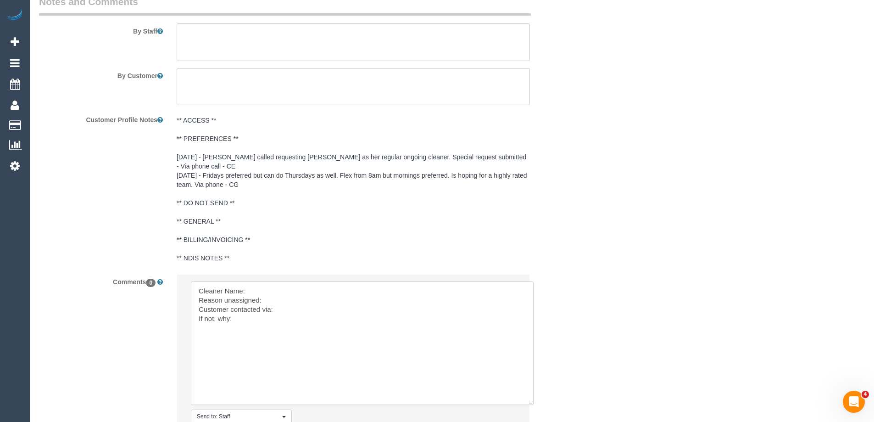
click at [304, 290] on textarea at bounding box center [362, 342] width 343 height 123
paste textarea "(2) Catalina Fabro (C)"
click at [265, 297] on textarea at bounding box center [362, 342] width 343 height 123
click at [301, 310] on textarea at bounding box center [362, 342] width 343 height 123
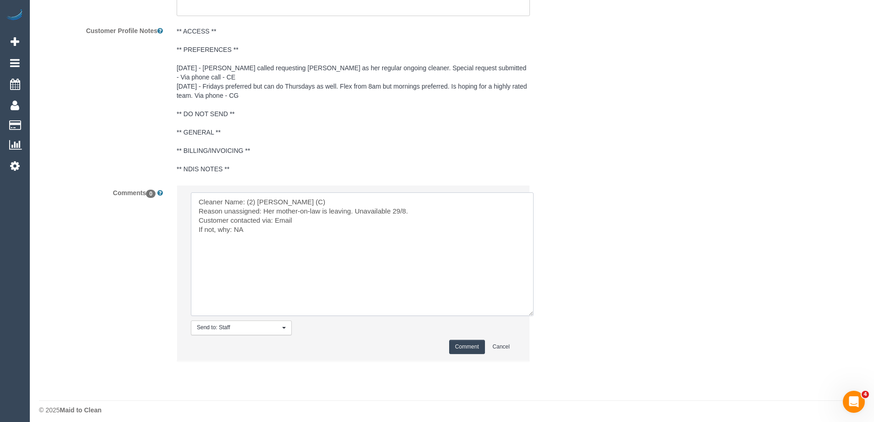
scroll to position [1641, 0]
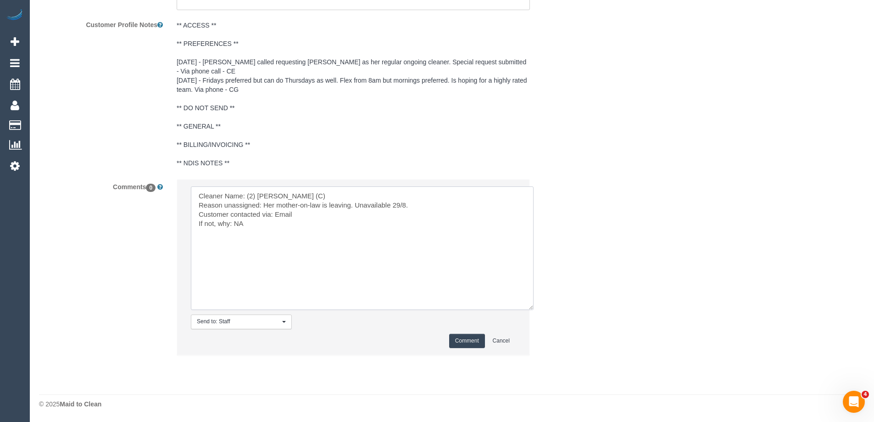
type textarea "Cleaner Name: (2) Catalina Fabro (C) Reason unassigned: Her mother-on-law is le…"
click at [463, 338] on button "Comment" at bounding box center [467, 341] width 36 height 14
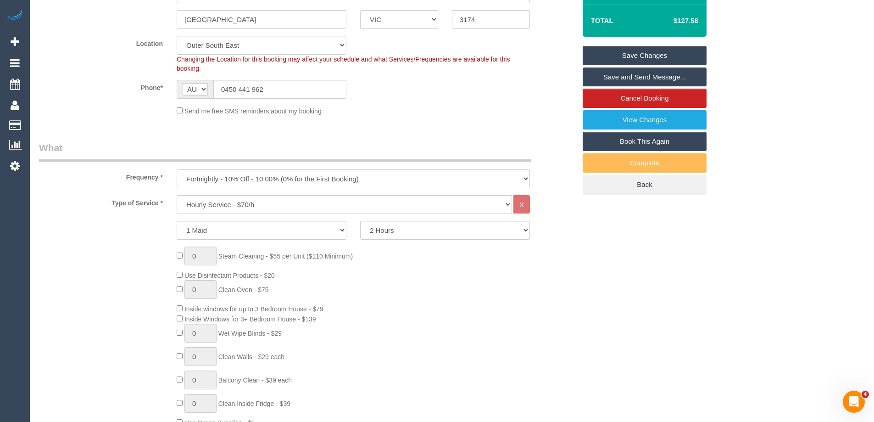
scroll to position [0, 0]
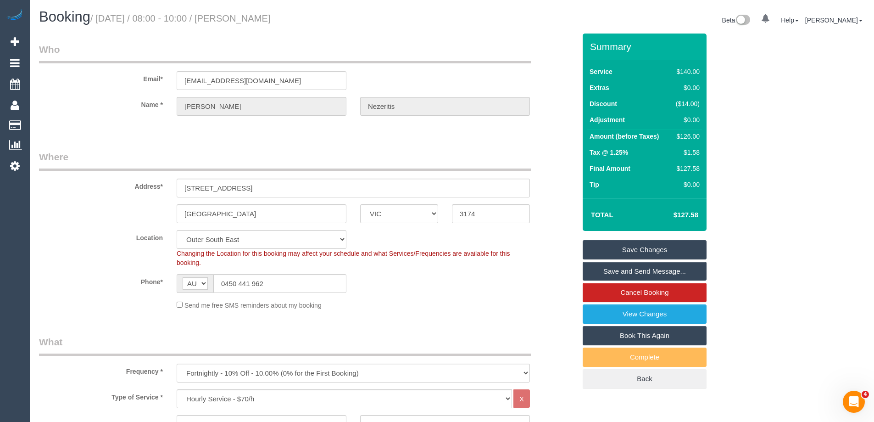
click at [642, 249] on link "Save Changes" at bounding box center [645, 249] width 124 height 19
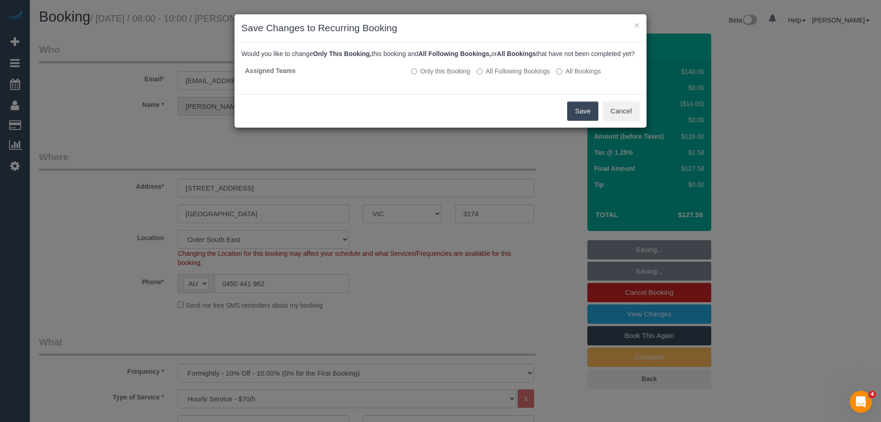
click at [577, 116] on button "Save" at bounding box center [582, 110] width 31 height 19
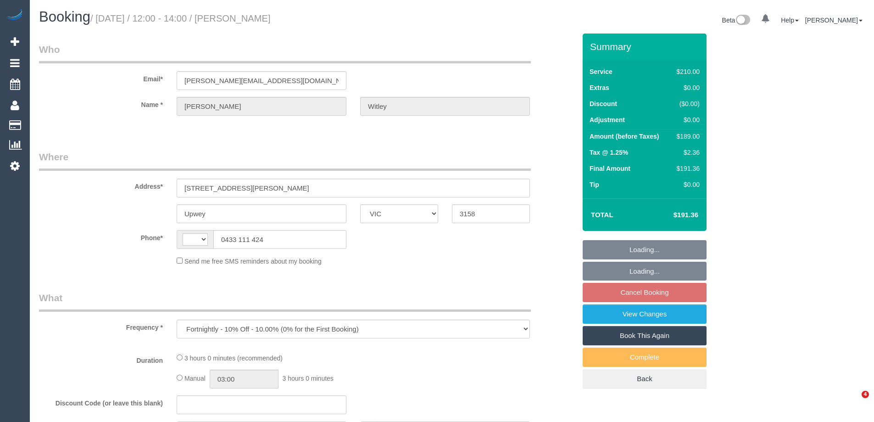
select select "VIC"
select select "string:stripe-pm_1Rsb9V2GScqysDRV3blXI9HL"
select select "180"
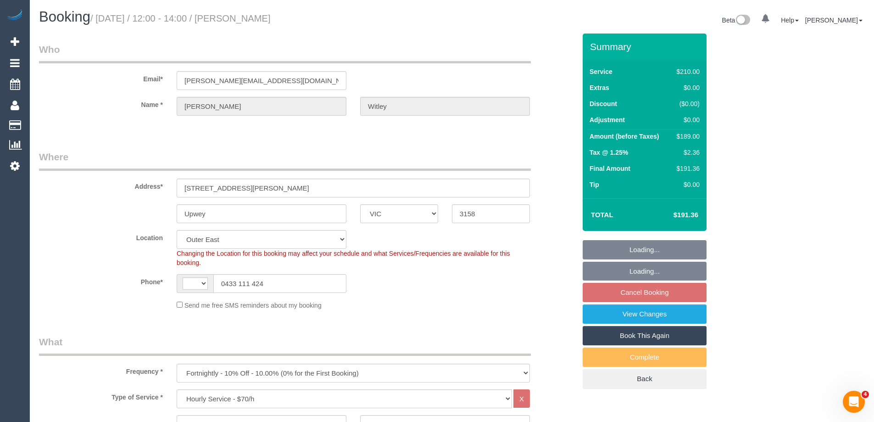
select select "object:452"
select select "string:AU"
select select "number:27"
select select "number:14"
select select "number:19"
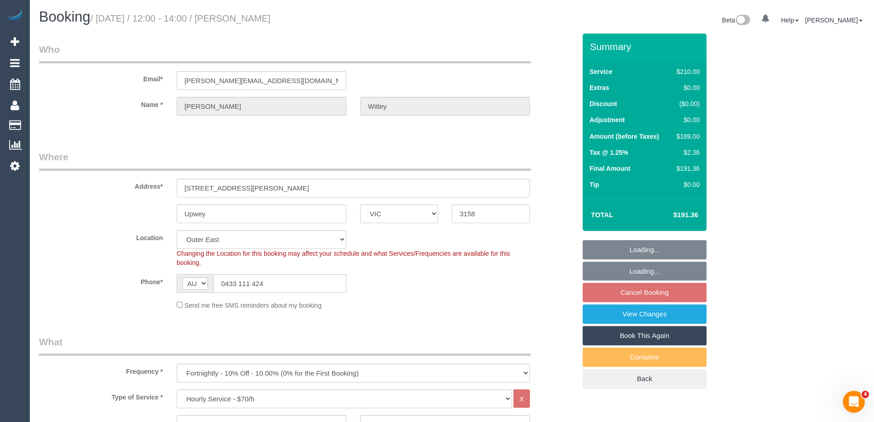
select select "number:36"
select select "number:34"
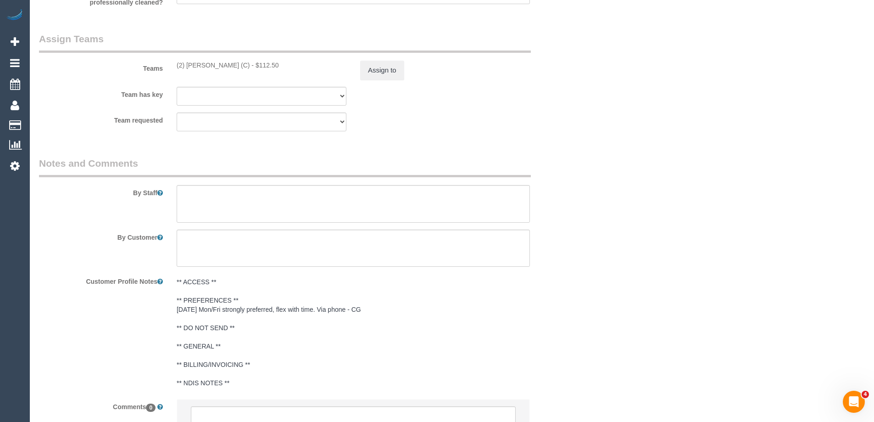
scroll to position [1472, 0]
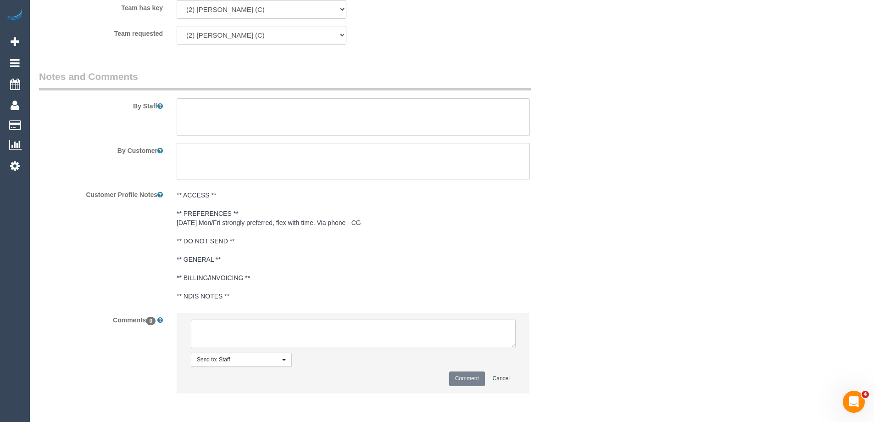
click at [243, 328] on textarea at bounding box center [353, 333] width 325 height 28
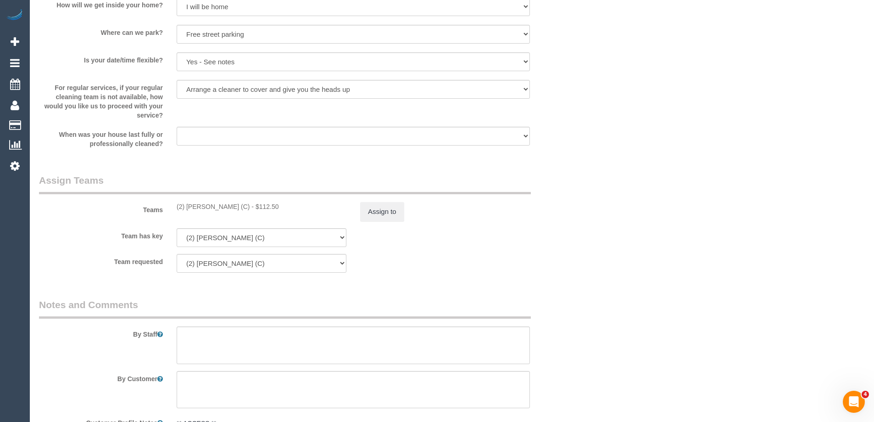
scroll to position [1242, 0]
drag, startPoint x: 188, startPoint y: 210, endPoint x: 240, endPoint y: 210, distance: 51.4
click at [240, 210] on div "(2) Catalina Fabro (C) - $112.50" at bounding box center [262, 207] width 184 height 9
copy div "(2) Catalina Fabro (C)"
click at [392, 210] on button "Assign to" at bounding box center [382, 212] width 44 height 19
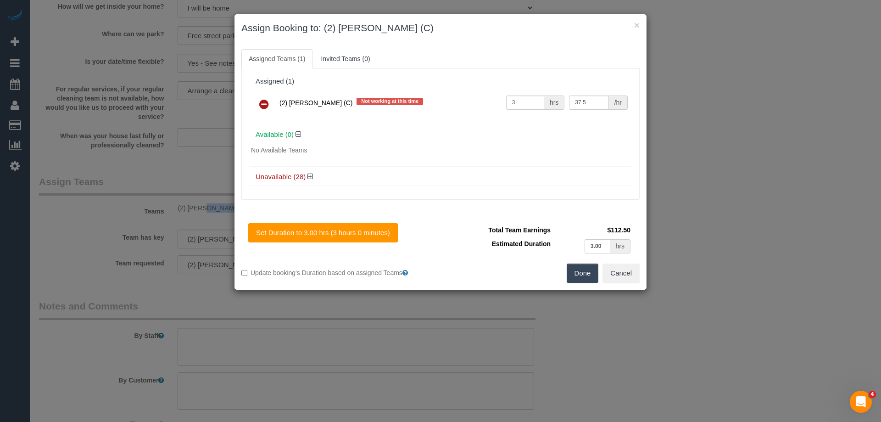
click at [267, 104] on icon at bounding box center [264, 104] width 10 height 11
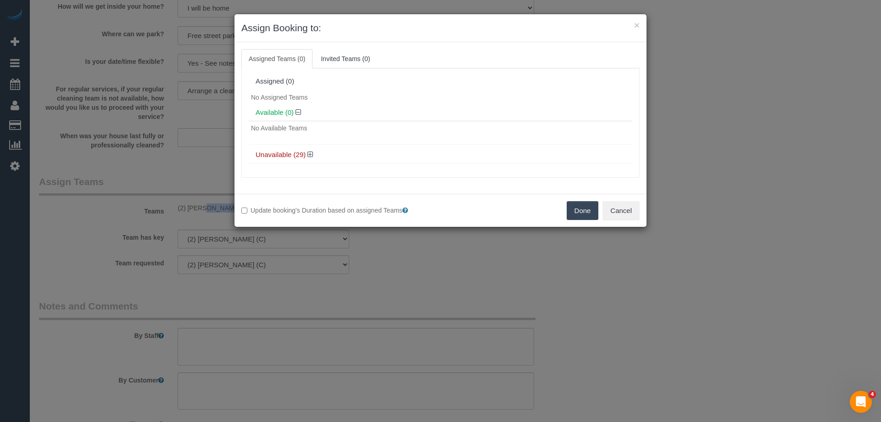
click at [574, 207] on button "Done" at bounding box center [583, 210] width 32 height 19
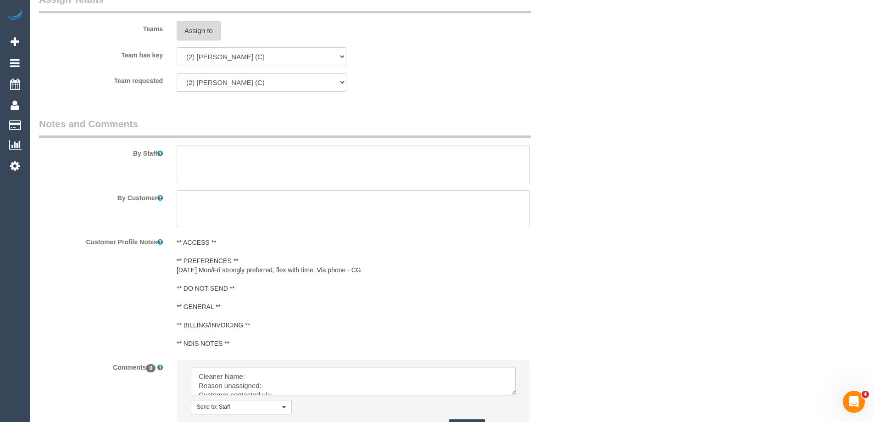
scroll to position [1510, 0]
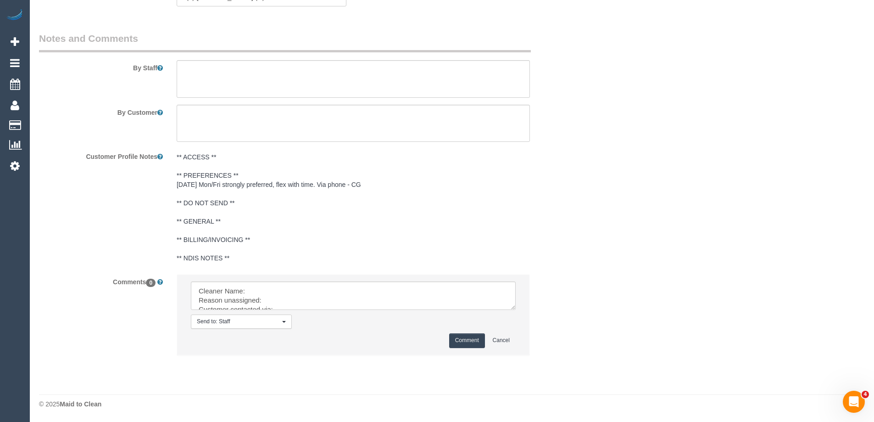
drag, startPoint x: 510, startPoint y: 304, endPoint x: 562, endPoint y: 427, distance: 133.5
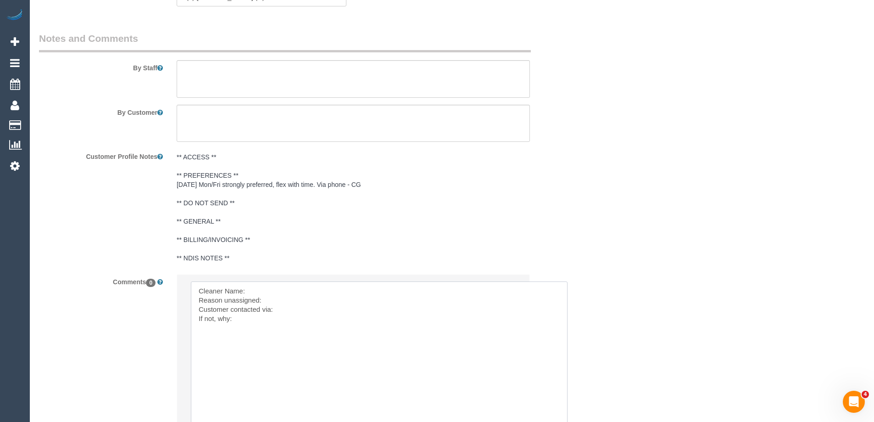
click at [295, 292] on textarea at bounding box center [379, 356] width 377 height 151
paste textarea "(2) Catalina Fabro (C)"
click at [292, 300] on textarea at bounding box center [379, 356] width 377 height 151
paste textarea "Her MIL is leaving"
click at [321, 300] on textarea at bounding box center [379, 356] width 377 height 151
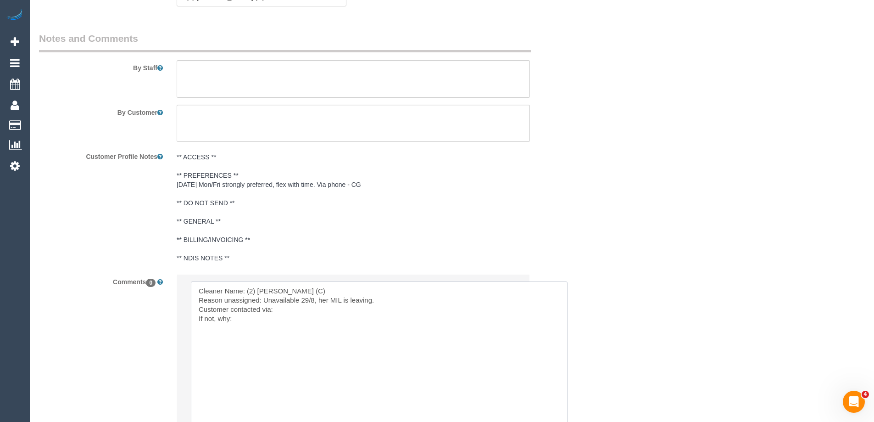
drag, startPoint x: 310, startPoint y: 307, endPoint x: 301, endPoint y: 312, distance: 10.1
click at [304, 310] on textarea at bounding box center [379, 356] width 377 height 151
click at [301, 312] on textarea at bounding box center [379, 356] width 377 height 151
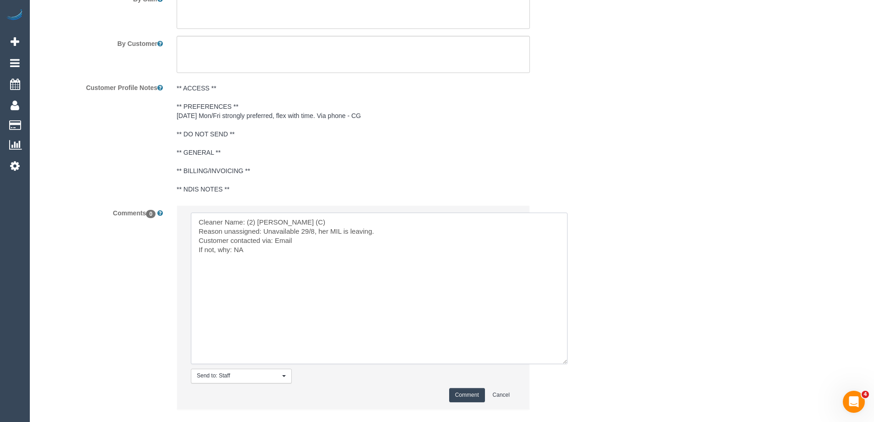
scroll to position [1633, 0]
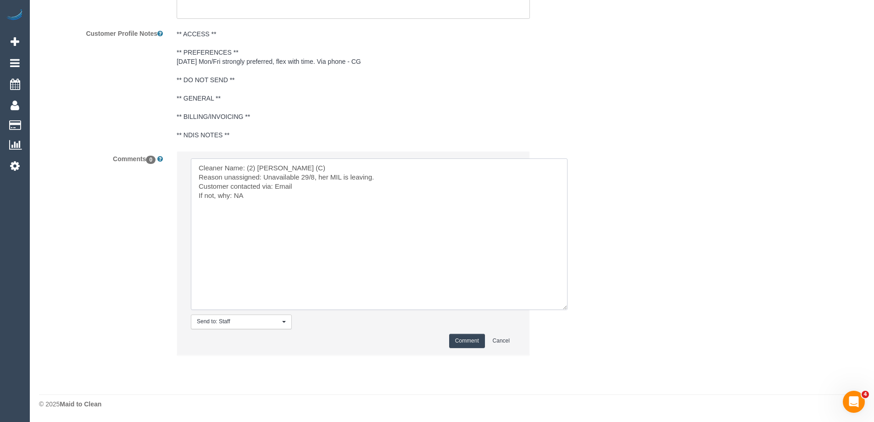
type textarea "Cleaner Name: (2) Catalina Fabro (C) Reason unassigned: Unavailable 29/8, her M…"
click at [474, 340] on button "Comment" at bounding box center [467, 341] width 36 height 14
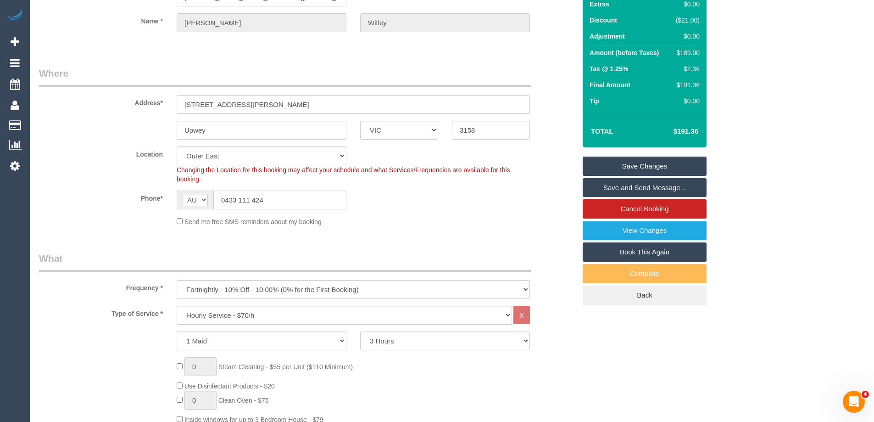
scroll to position [0, 0]
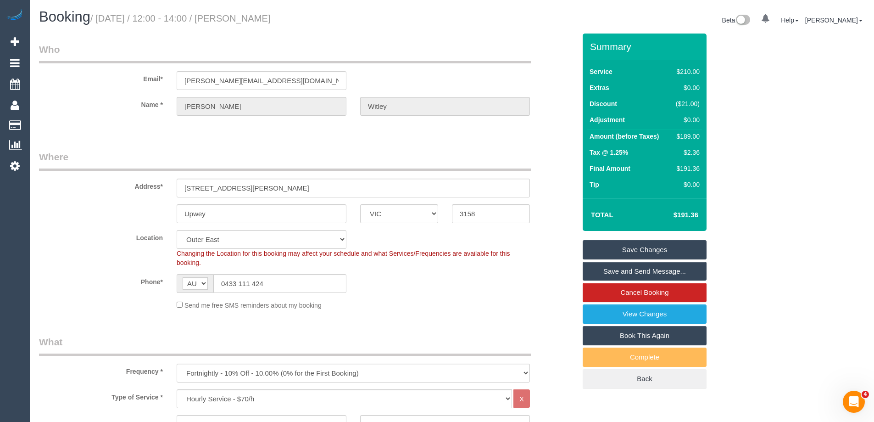
click at [628, 254] on link "Save Changes" at bounding box center [645, 249] width 124 height 19
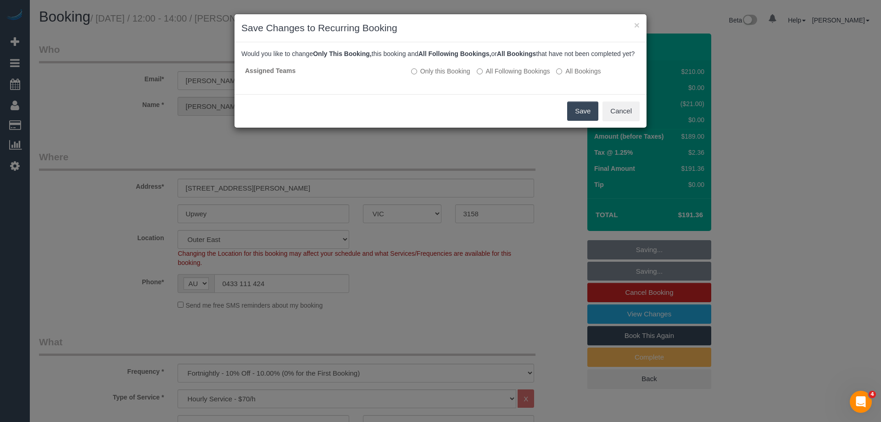
click at [581, 117] on button "Save" at bounding box center [582, 110] width 31 height 19
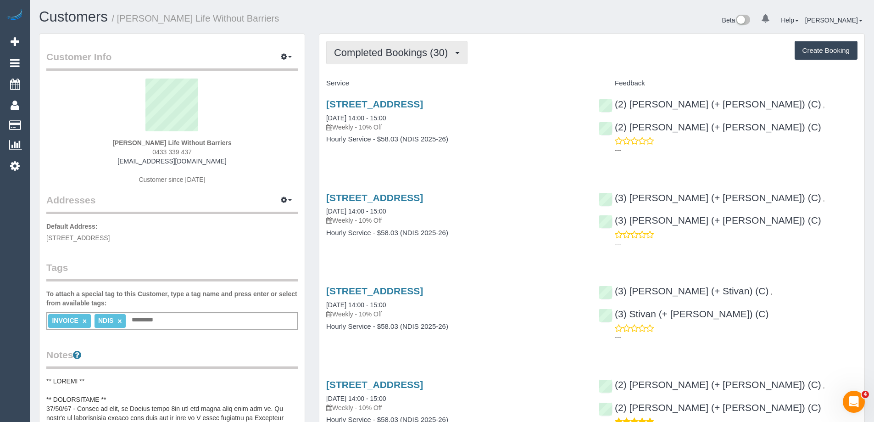
click at [368, 49] on span "Completed Bookings (30)" at bounding box center [393, 52] width 118 height 11
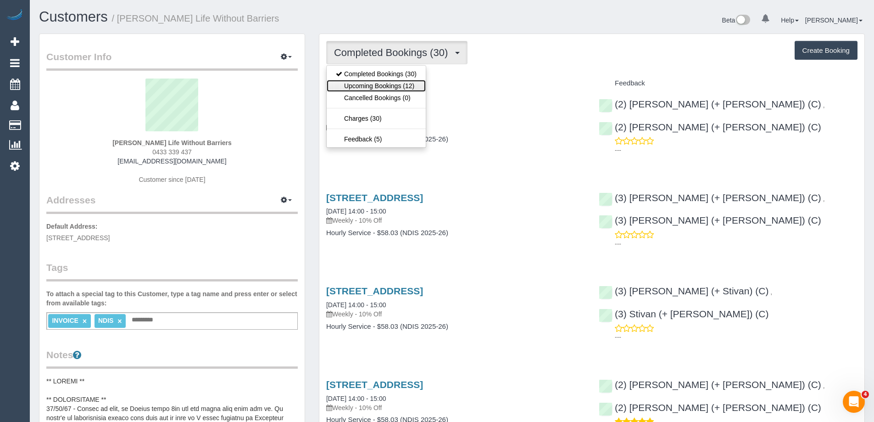
click at [375, 84] on link "Upcoming Bookings (12)" at bounding box center [376, 86] width 99 height 12
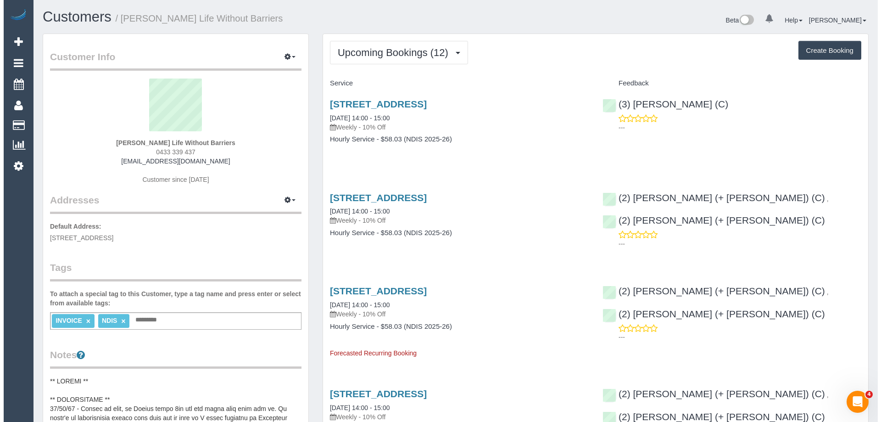
scroll to position [1353, 874]
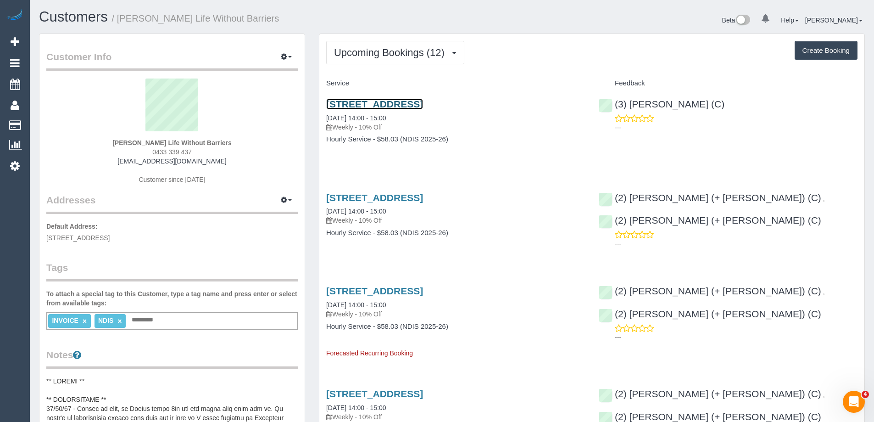
click at [423, 105] on link "[STREET_ADDRESS]" at bounding box center [374, 104] width 97 height 11
click at [405, 290] on link "[STREET_ADDRESS]" at bounding box center [374, 290] width 97 height 11
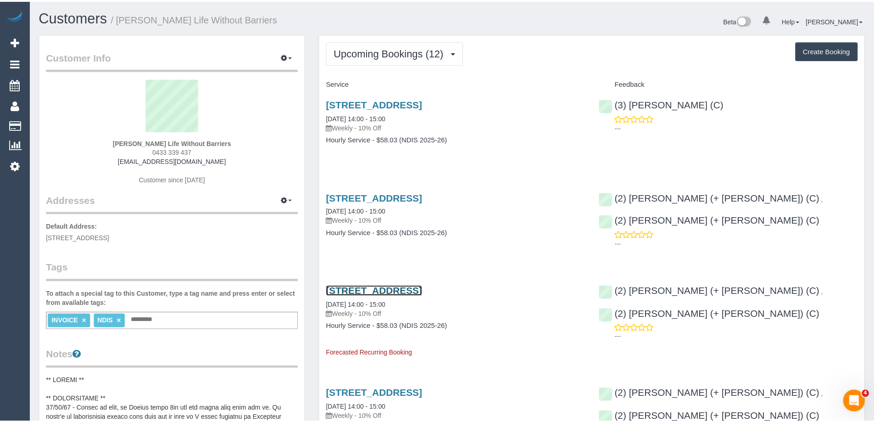
scroll to position [1353, 881]
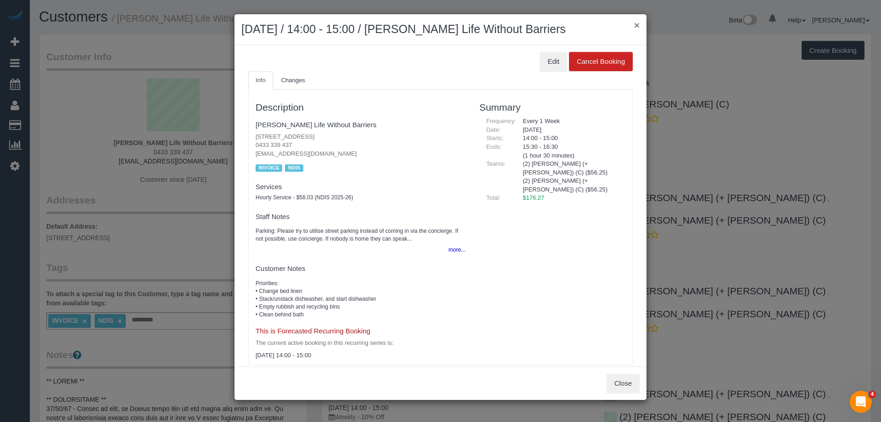
click at [635, 22] on button "×" at bounding box center [637, 25] width 6 height 10
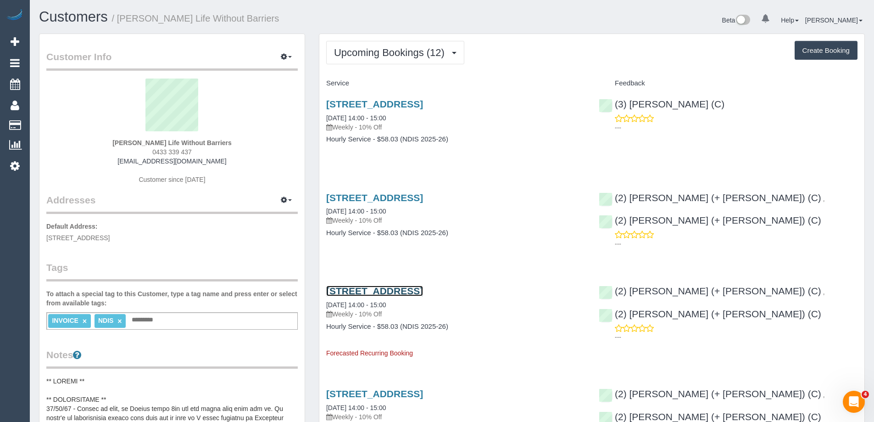
scroll to position [44537, 45016]
click at [423, 106] on link "203p / 14-16 The Esplanade, St Kilda, VIC 3182" at bounding box center [374, 104] width 97 height 11
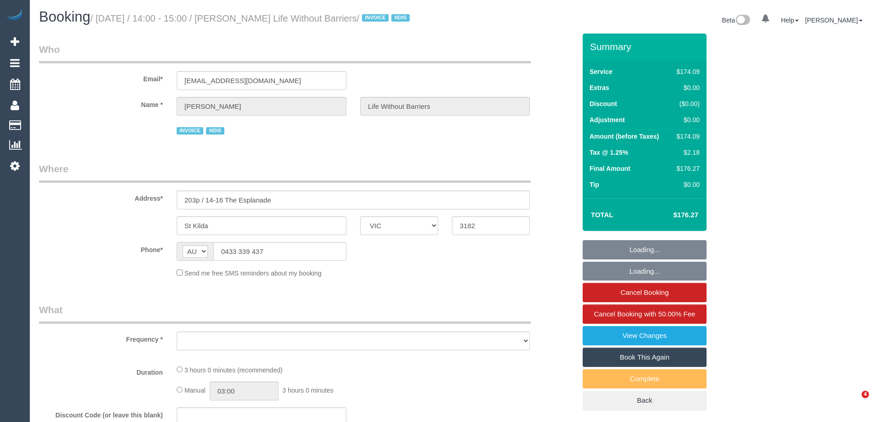
select select "VIC"
select select "180"
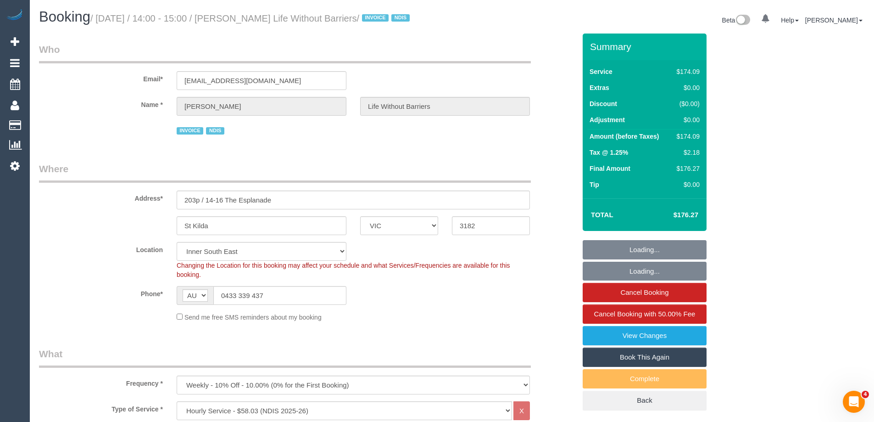
select select "object:1368"
select select "number:28"
select select "number:14"
select select "number:18"
select select "number:36"
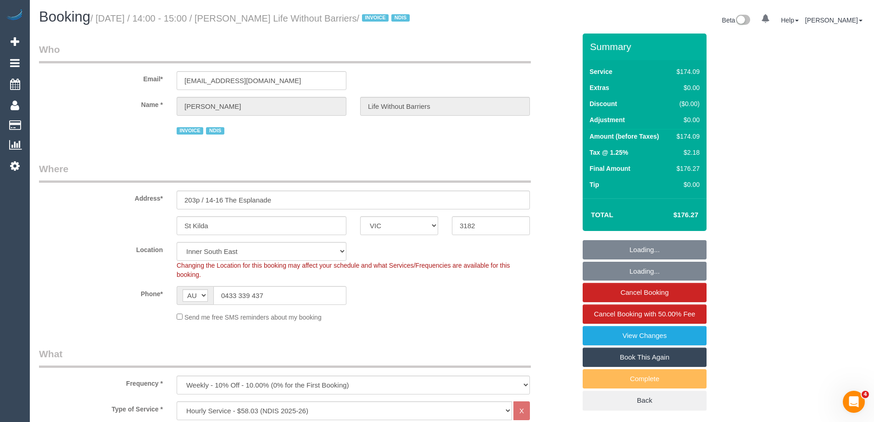
select select "number:35"
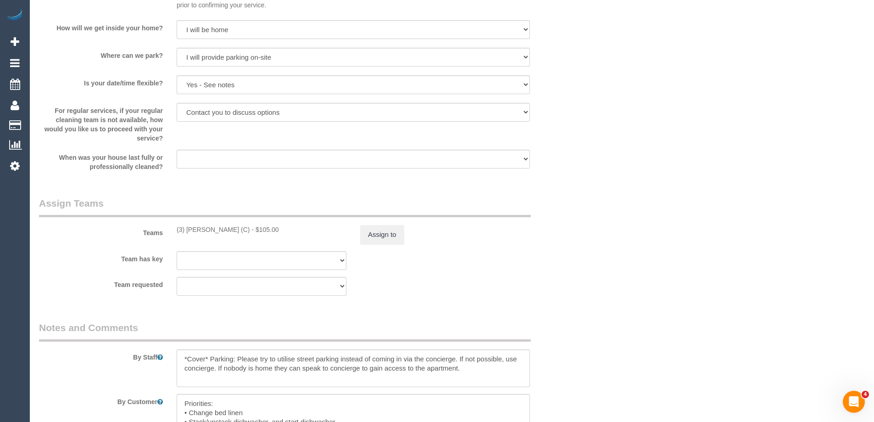
scroll to position [1193, 0]
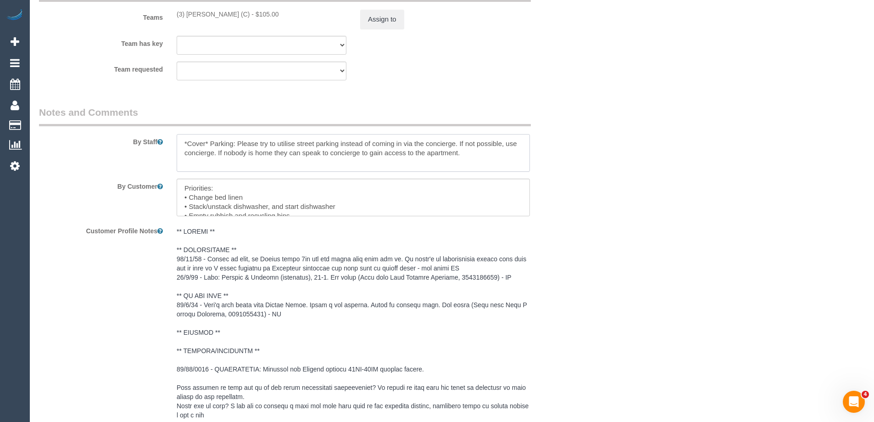
click at [479, 164] on textarea at bounding box center [353, 153] width 353 height 38
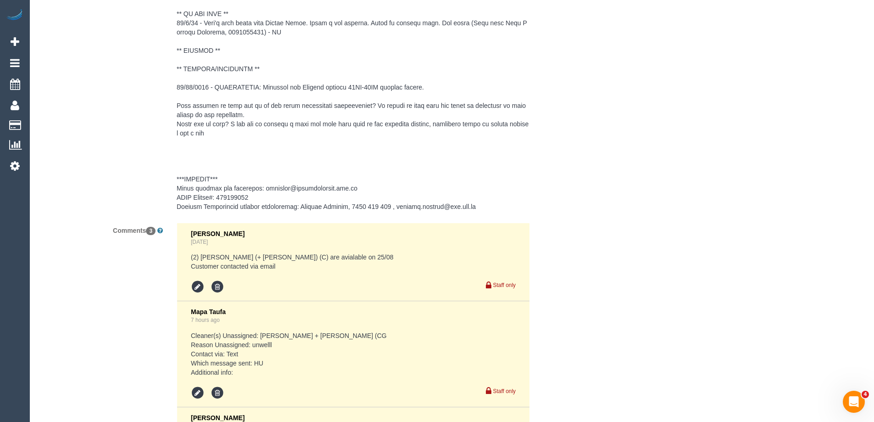
scroll to position [1239, 0]
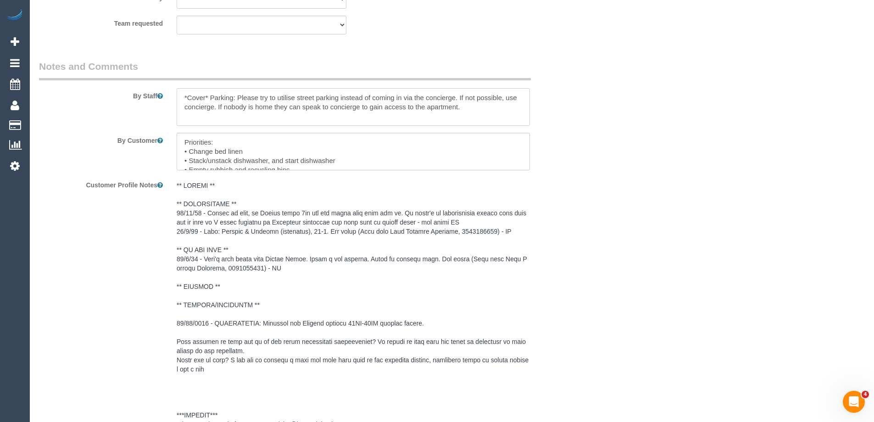
click at [467, 120] on textarea at bounding box center [353, 107] width 353 height 38
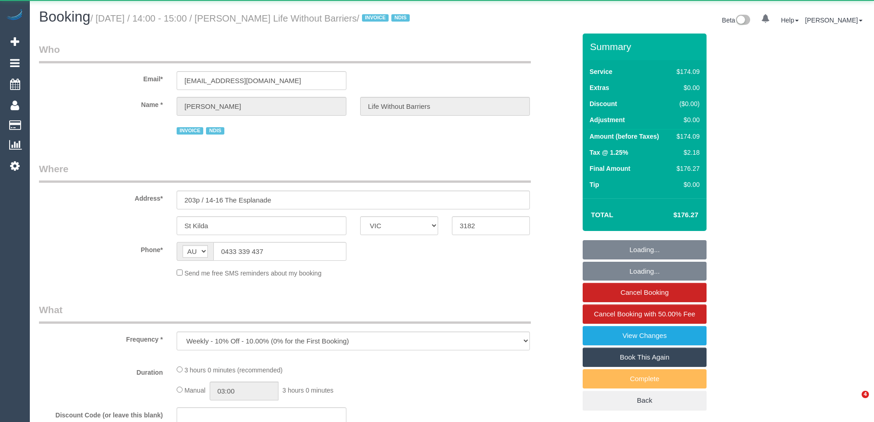
select select "VIC"
select select "180"
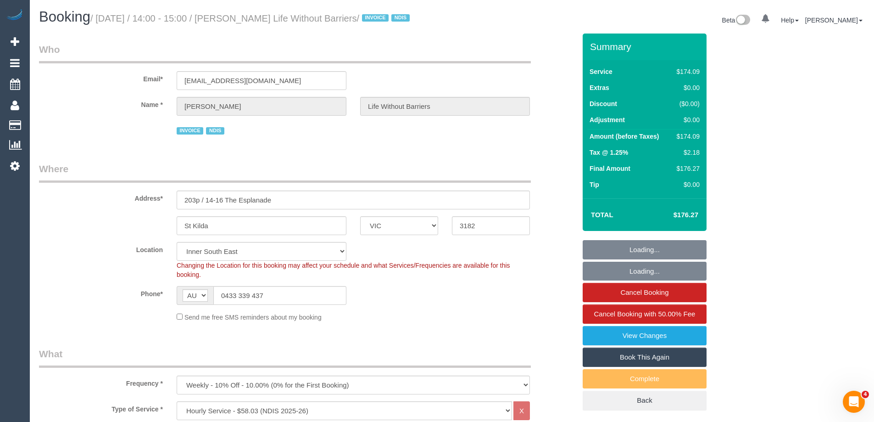
select select "object:1222"
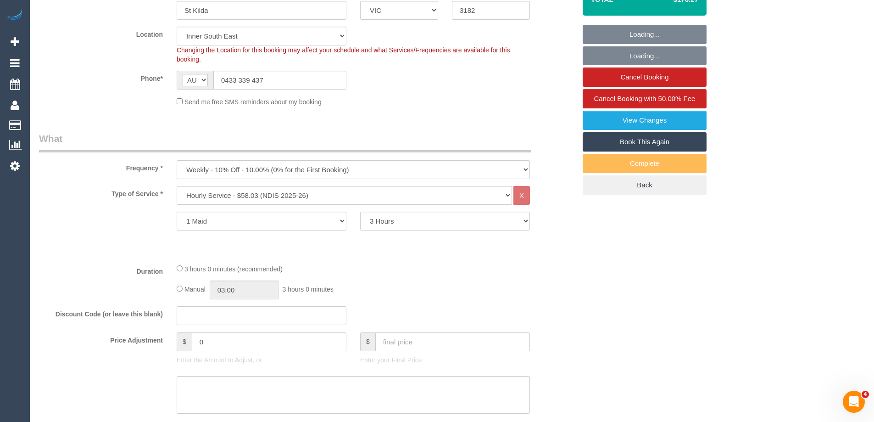
select select "number:28"
select select "number:14"
select select "number:18"
select select "number:36"
select select "number:35"
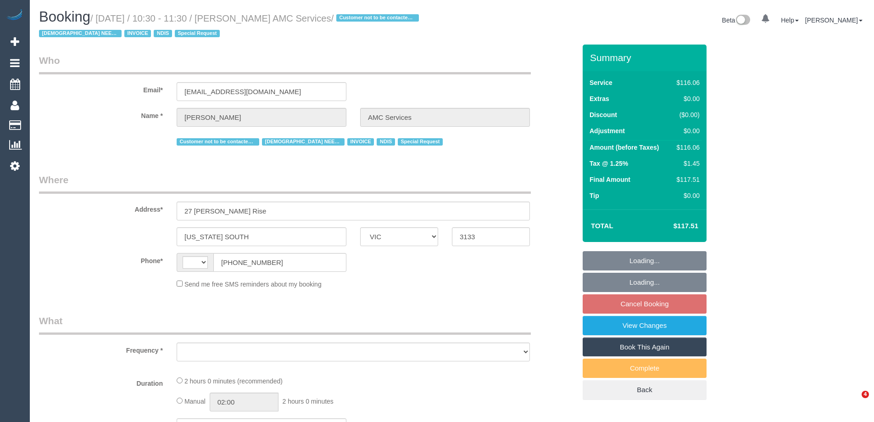
select select "VIC"
select select "number:28"
select select "number:14"
select select "number:19"
select select "number:36"
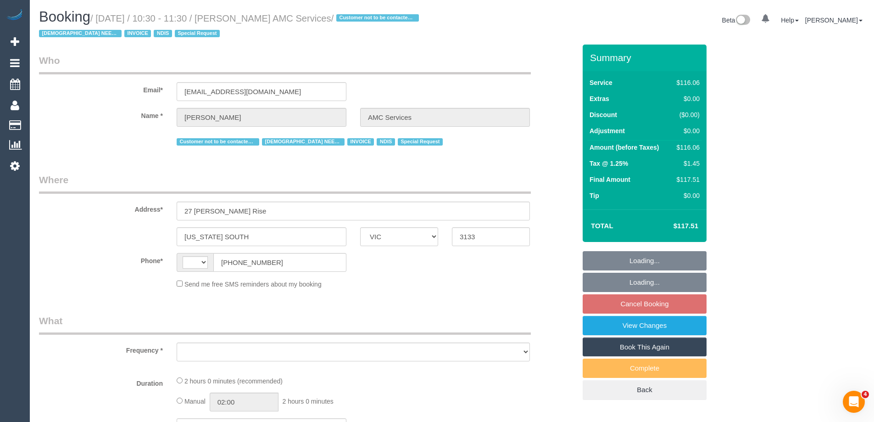
select select "number:35"
select select "string:AU"
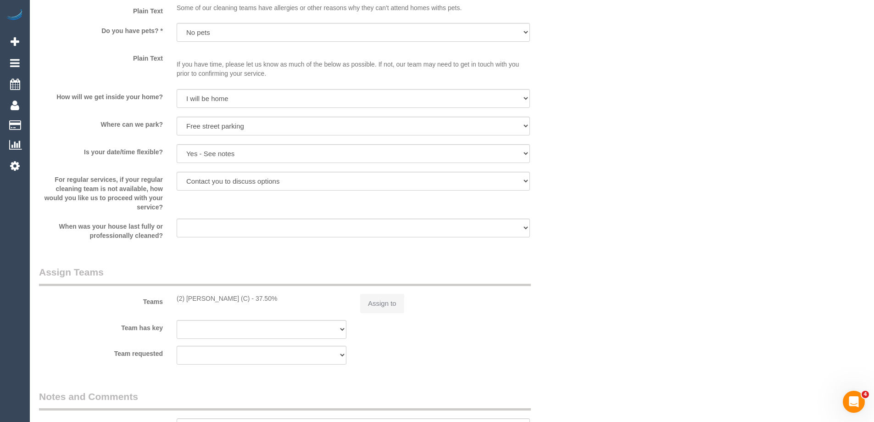
select select "object:1170"
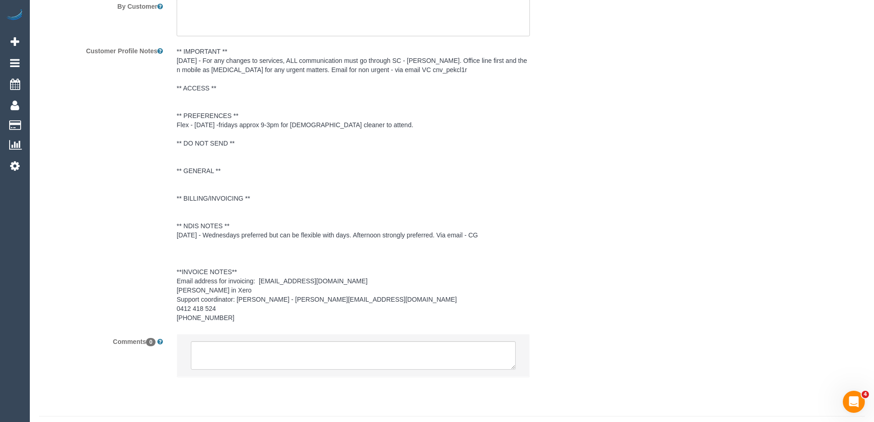
scroll to position [1390, 0]
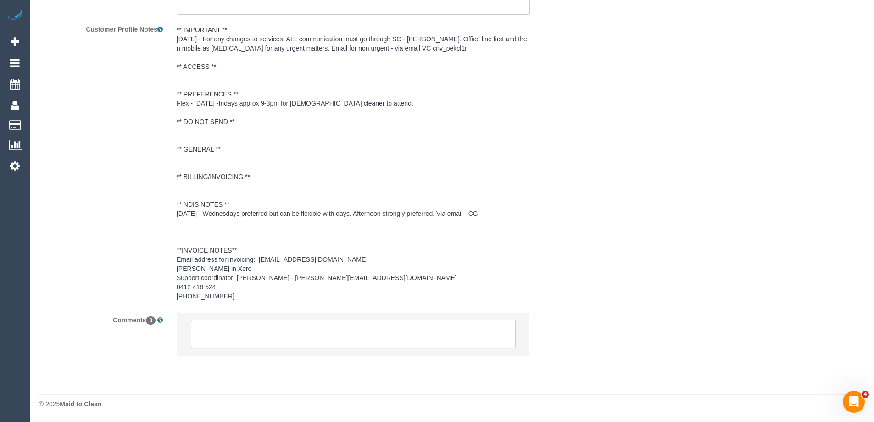
click at [326, 333] on textarea at bounding box center [353, 333] width 325 height 28
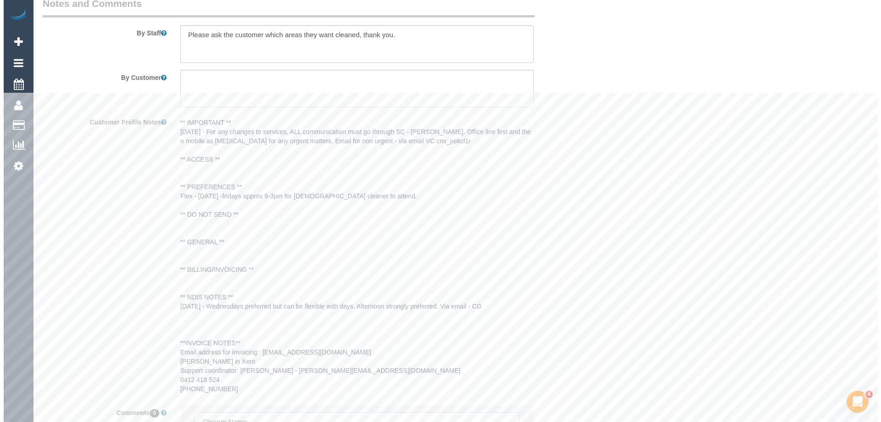
scroll to position [1114, 0]
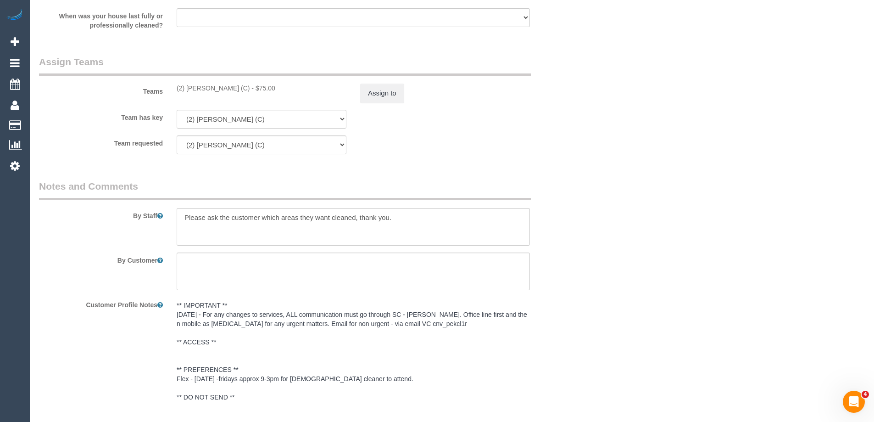
copy div "(2) Catalina Fabro (C)"
drag, startPoint x: 199, startPoint y: 90, endPoint x: 240, endPoint y: 91, distance: 40.8
click at [240, 91] on div "(2) Catalina Fabro (C) - $75.00" at bounding box center [262, 88] width 184 height 9
click at [387, 89] on button "Assign to" at bounding box center [382, 93] width 44 height 19
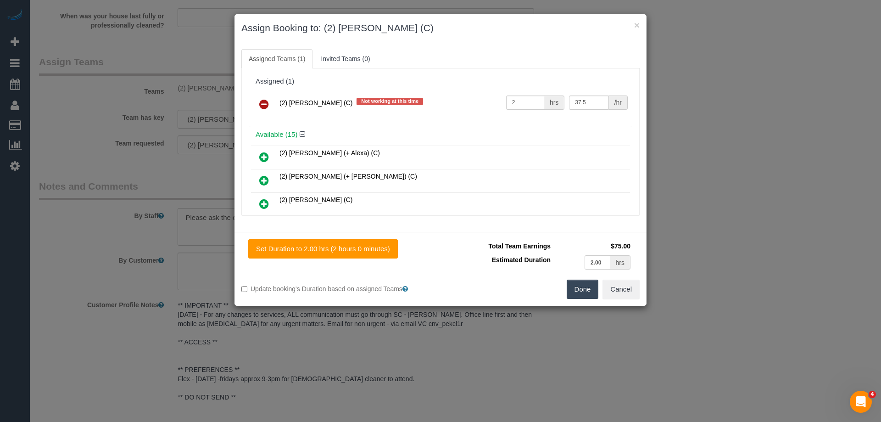
click at [266, 104] on icon at bounding box center [264, 104] width 10 height 11
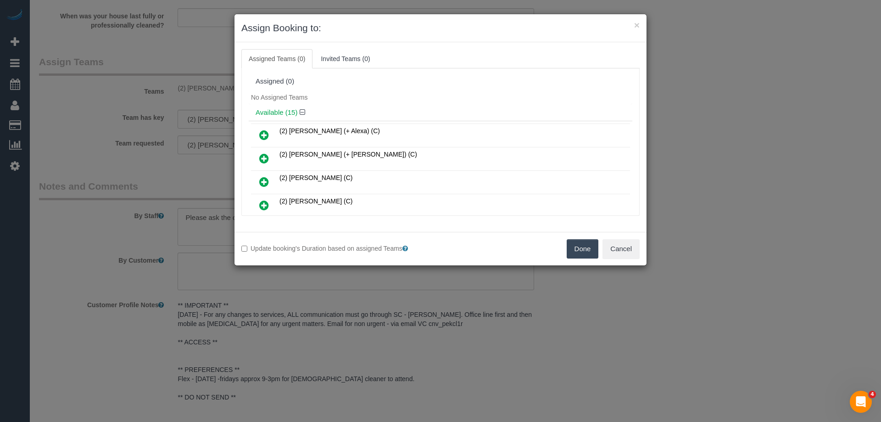
click at [589, 247] on button "Done" at bounding box center [583, 248] width 32 height 19
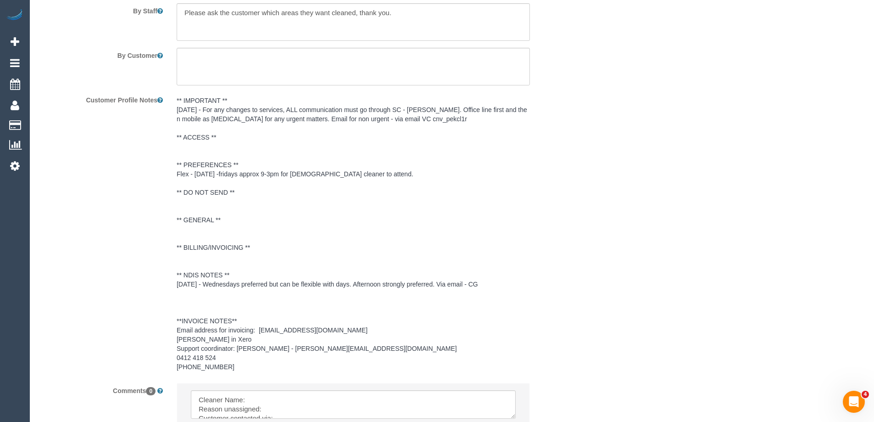
scroll to position [1427, 0]
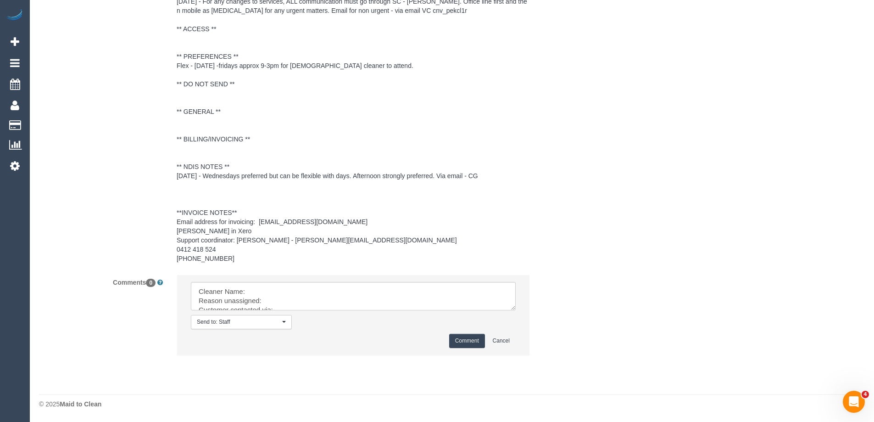
drag, startPoint x: 514, startPoint y: 306, endPoint x: 572, endPoint y: 416, distance: 124.6
click at [516, 310] on textarea at bounding box center [353, 296] width 325 height 28
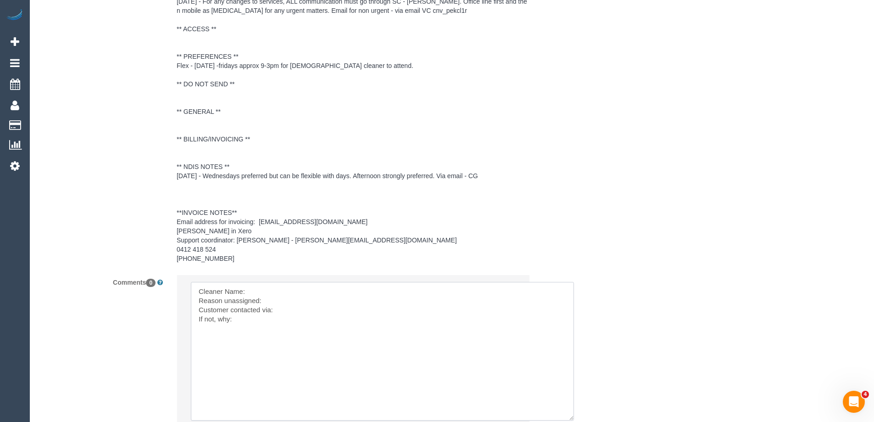
click at [272, 289] on textarea at bounding box center [382, 351] width 383 height 139
paste textarea "(2) [PERSON_NAME] (C)"
click at [280, 300] on textarea at bounding box center [382, 351] width 383 height 139
paste textarea "Her MIL is leaving"
click at [323, 312] on textarea at bounding box center [382, 351] width 383 height 139
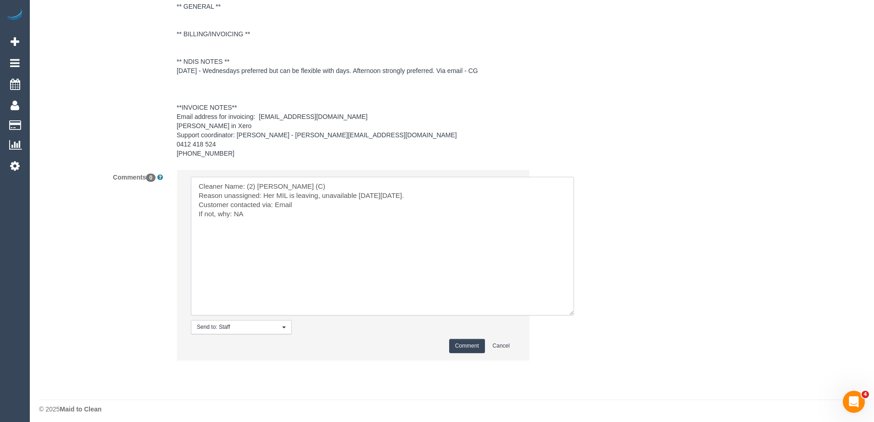
scroll to position [1537, 0]
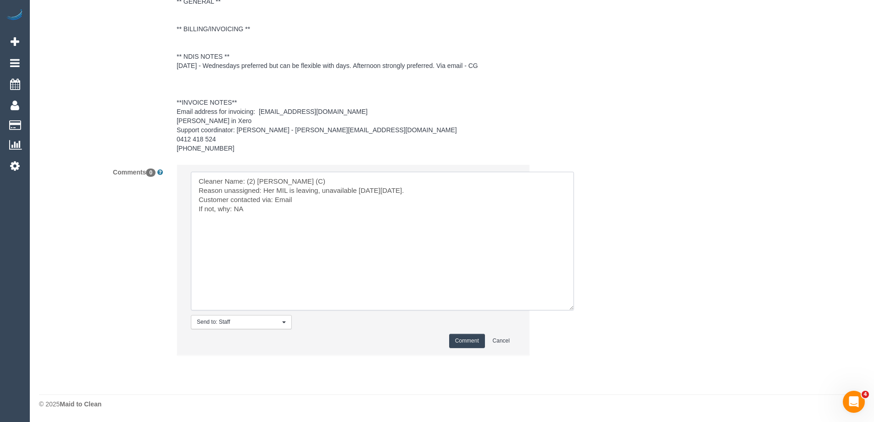
type textarea "Cleaner Name: (2) Catalina Fabro (C) Reason unassigned: Her MIL is leaving, una…"
click at [472, 342] on button "Comment" at bounding box center [467, 341] width 36 height 14
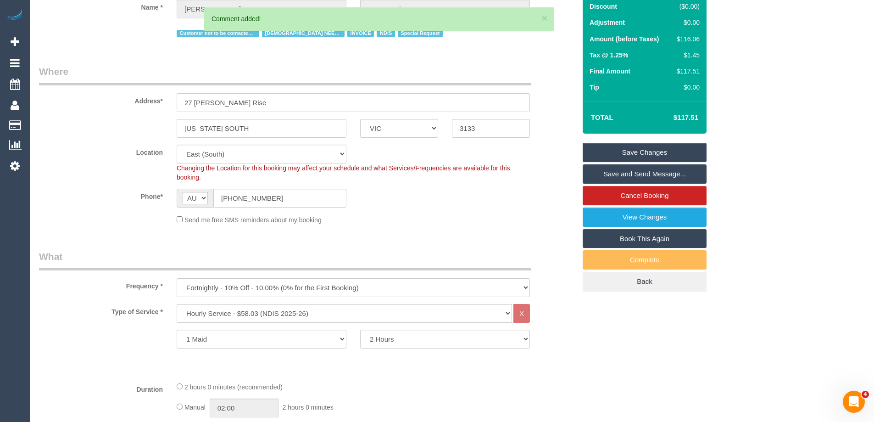
scroll to position [0, 0]
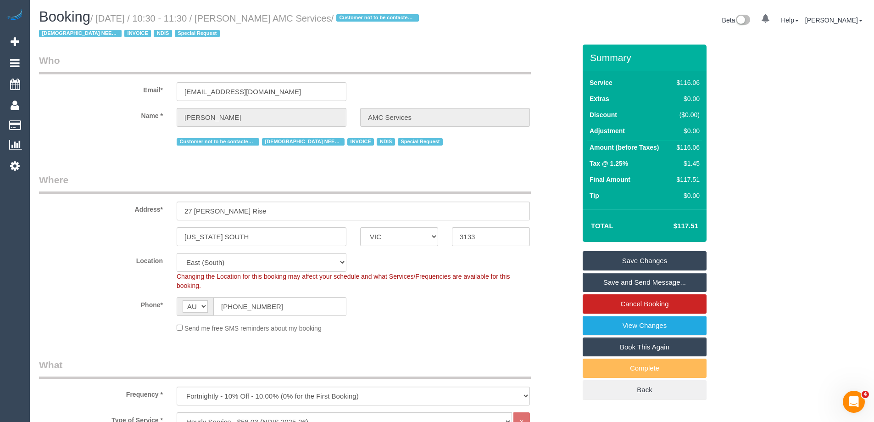
click at [624, 257] on link "Save Changes" at bounding box center [645, 260] width 124 height 19
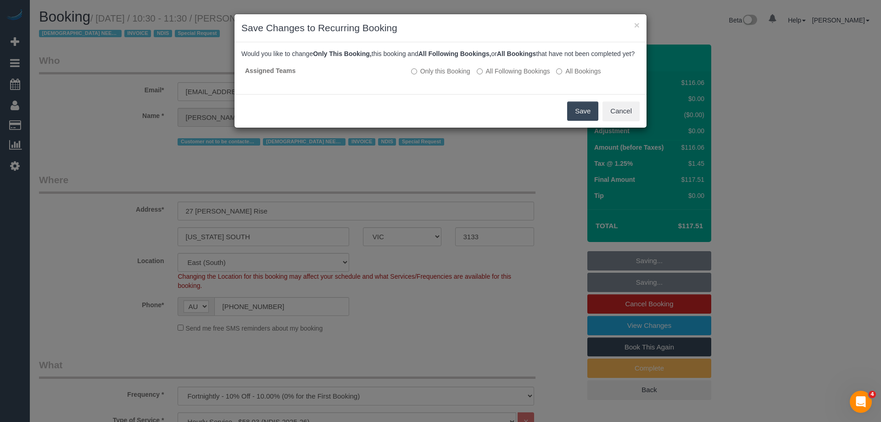
click at [585, 121] on button "Save" at bounding box center [582, 110] width 31 height 19
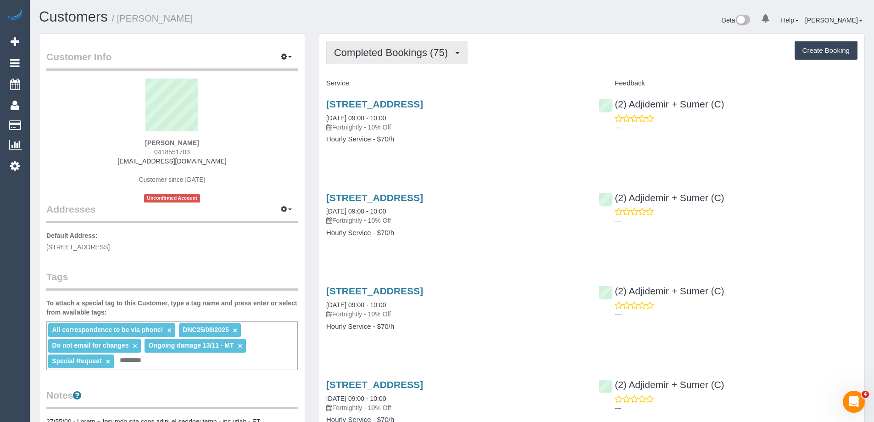
click at [377, 57] on span "Completed Bookings (75)" at bounding box center [393, 52] width 118 height 11
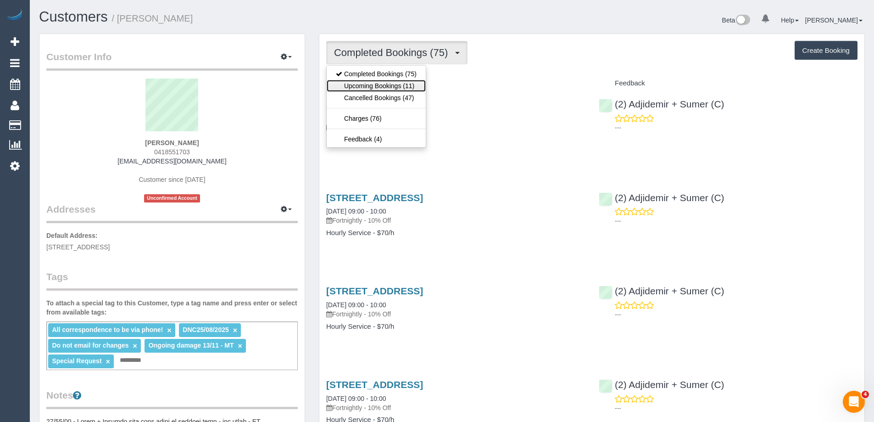
click at [378, 83] on link "Upcoming Bookings (11)" at bounding box center [376, 86] width 99 height 12
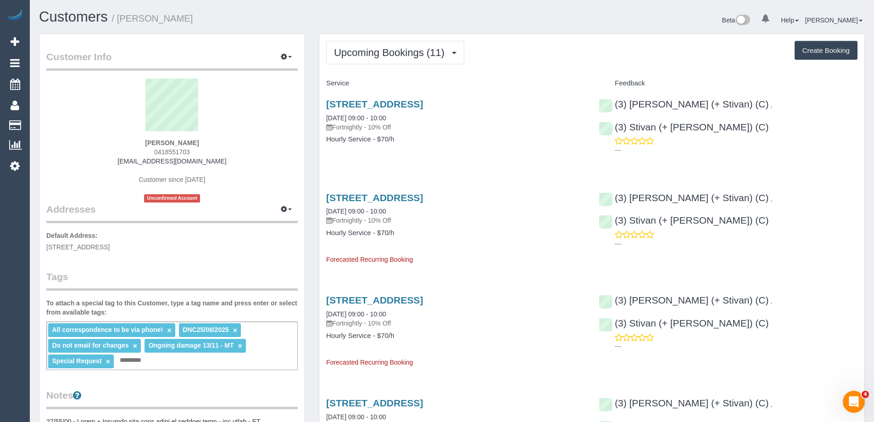
copy small "Alicia Gorander"
drag, startPoint x: 156, startPoint y: 25, endPoint x: 119, endPoint y: 25, distance: 36.3
click at [119, 25] on h1 "Customers / Alicia Gorander" at bounding box center [242, 17] width 406 height 16
copy div "(3) Krunal (+ Stivan) (C) , (3) Stivan (+ Krunal) (C)"
drag, startPoint x: 854, startPoint y: 106, endPoint x: 615, endPoint y: 108, distance: 239.1
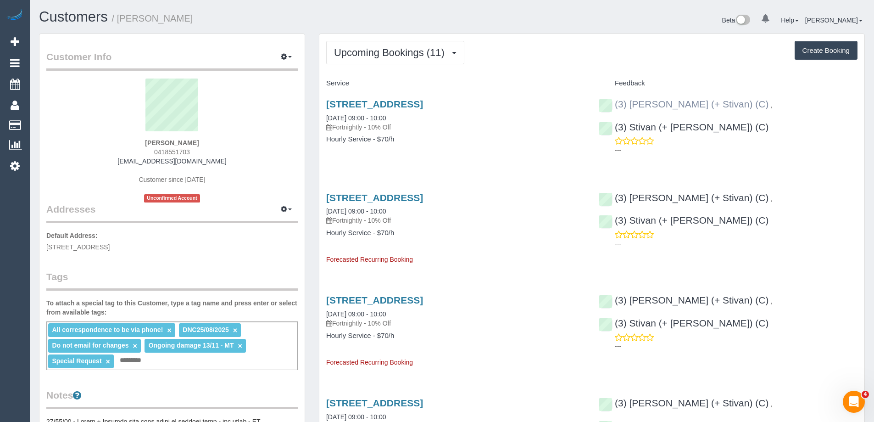
click at [615, 108] on div "(3) Krunal (+ Stivan) (C) , (3) Stivan (+ Krunal) (C) ---" at bounding box center [728, 125] width 273 height 68
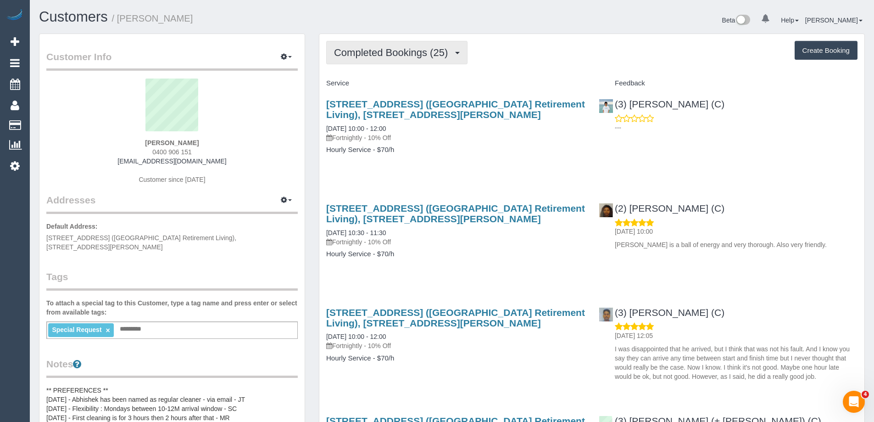
click at [340, 52] on span "Completed Bookings (25)" at bounding box center [393, 52] width 118 height 11
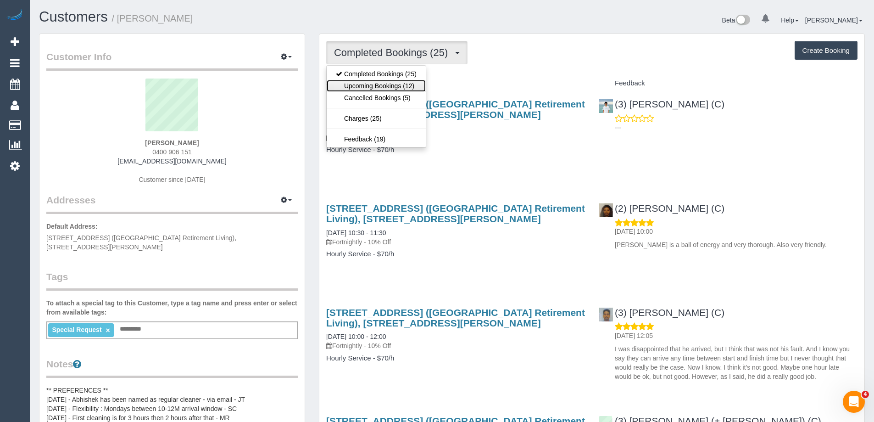
click at [360, 81] on link "Upcoming Bookings (12)" at bounding box center [376, 86] width 99 height 12
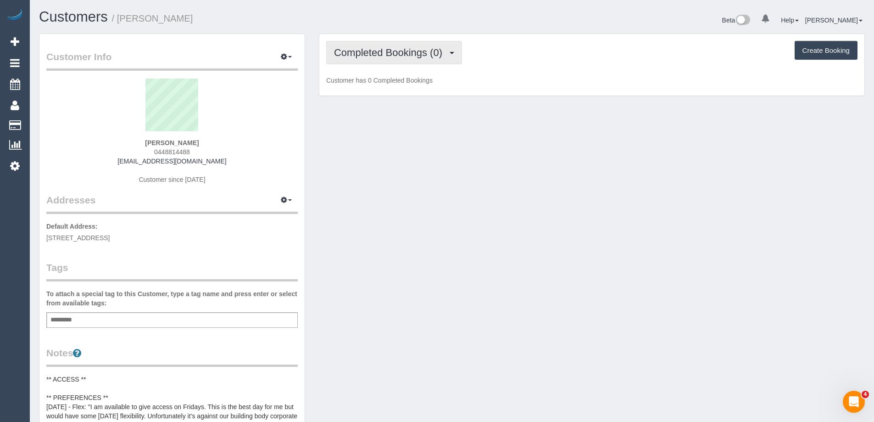
click at [402, 56] on span "Completed Bookings (0)" at bounding box center [390, 52] width 113 height 11
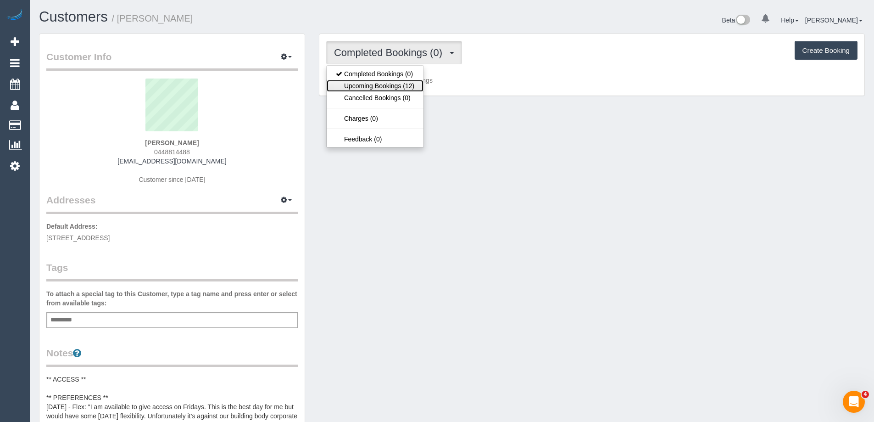
click at [391, 89] on link "Upcoming Bookings (12)" at bounding box center [375, 86] width 97 height 12
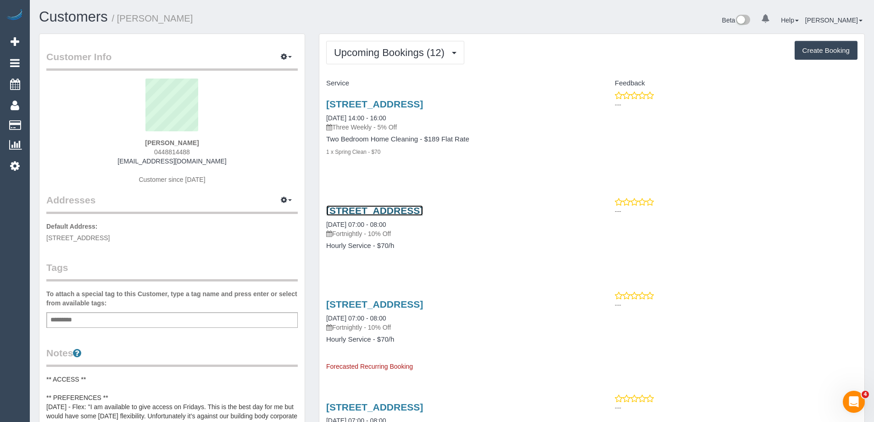
click at [423, 210] on link "77 Hobsons Road, 227, Kensington, VIC 3031" at bounding box center [374, 210] width 97 height 11
click at [166, 151] on span "0448814488" at bounding box center [172, 151] width 36 height 7
copy span "0448814488"
click at [373, 101] on link "77 Hobsons Road, 227, Kensington, VIC 3031" at bounding box center [374, 104] width 97 height 11
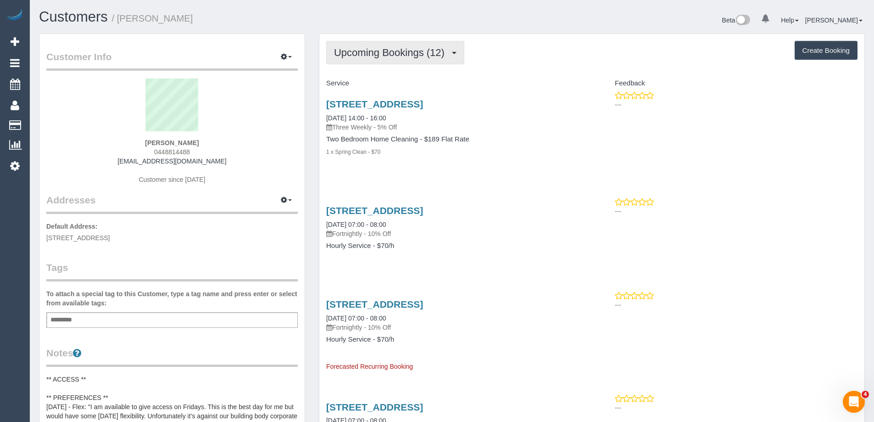
click at [381, 55] on span "Upcoming Bookings (12)" at bounding box center [391, 52] width 115 height 11
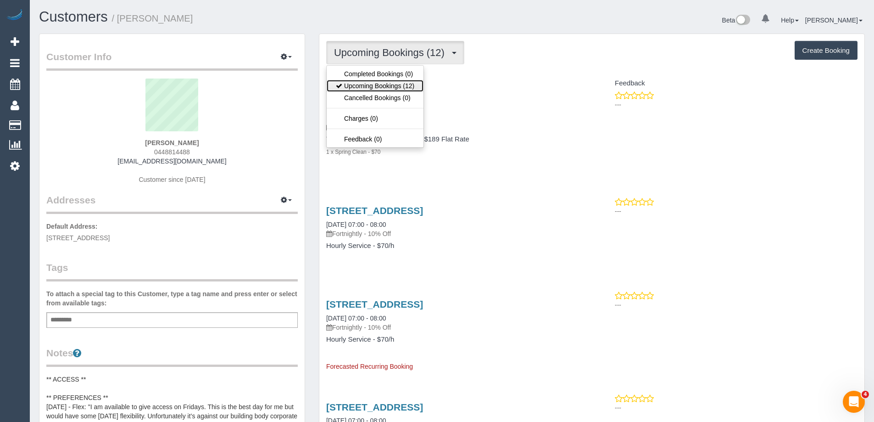
click at [383, 86] on link "Upcoming Bookings (12)" at bounding box center [375, 86] width 97 height 12
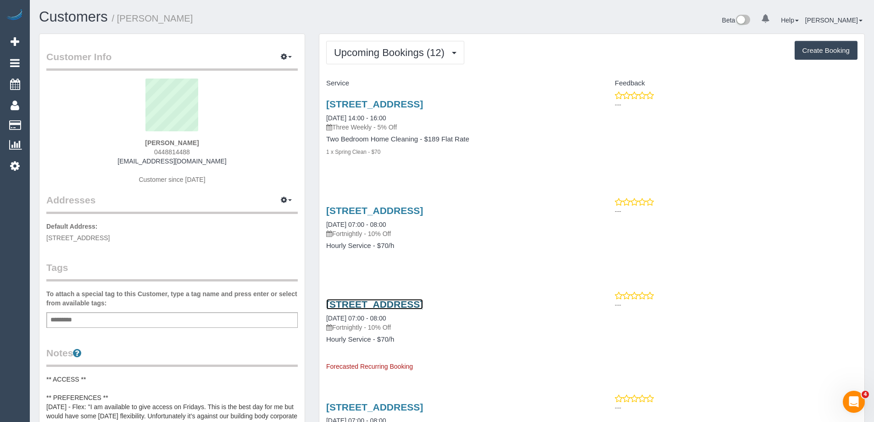
click at [423, 304] on link "77 Hobsons Road, 227, Kensington, VIC 3031" at bounding box center [374, 304] width 97 height 11
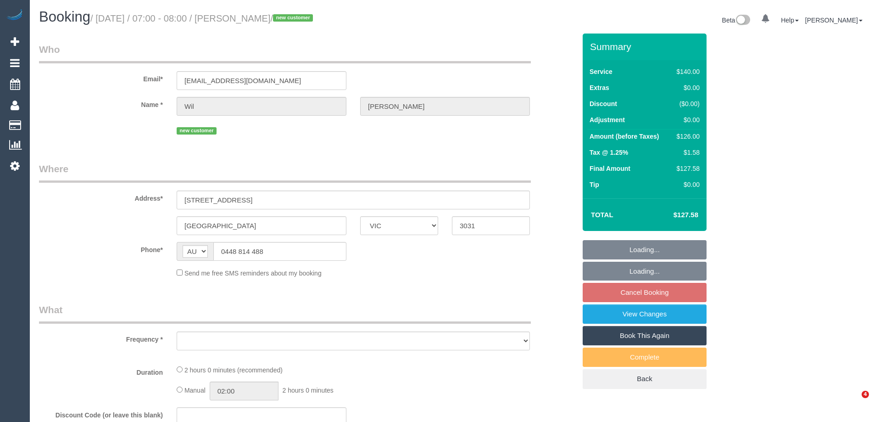
select select "VIC"
select select "string:stripe-pm_1RwaiW2GScqysDRVnvrPI2kl"
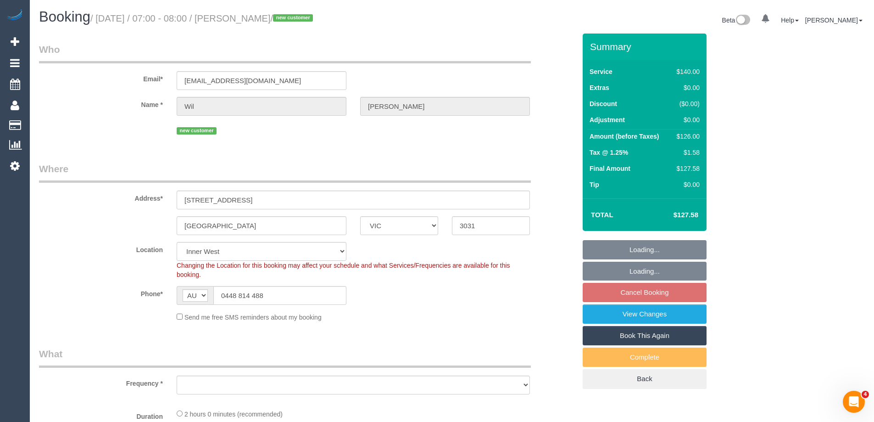
select select "object:572"
select select "number:28"
select select "number:14"
select select "number:18"
select select "number:24"
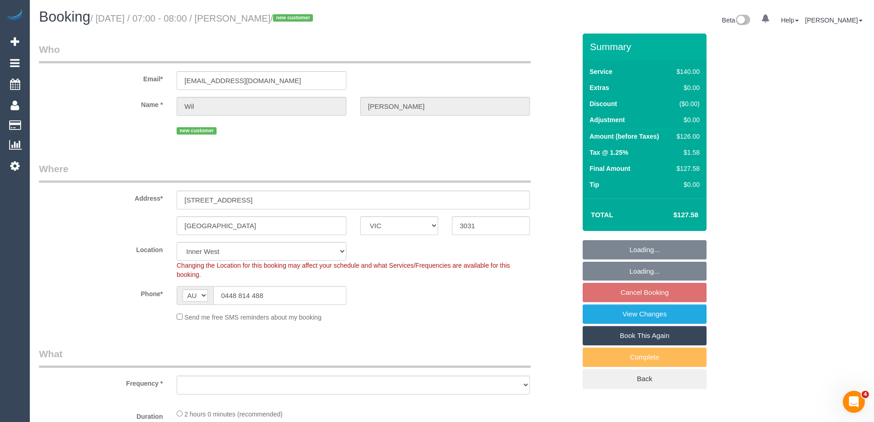
select select "number:34"
select select "number:26"
select select "object:1548"
select select "spot1"
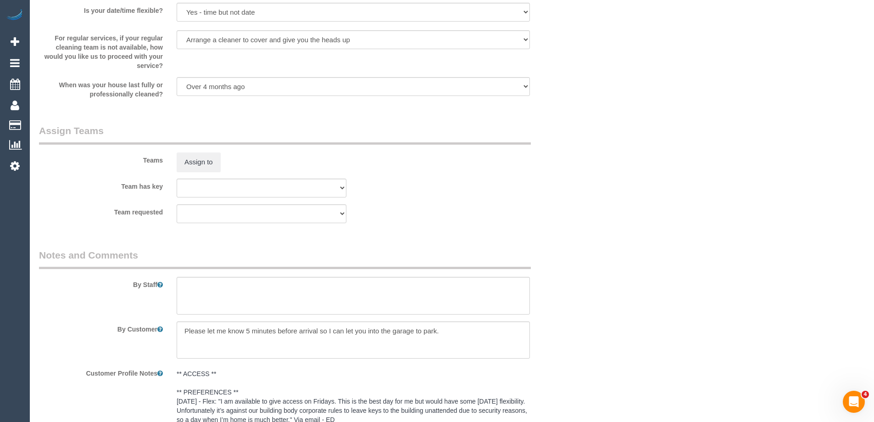
scroll to position [1423, 0]
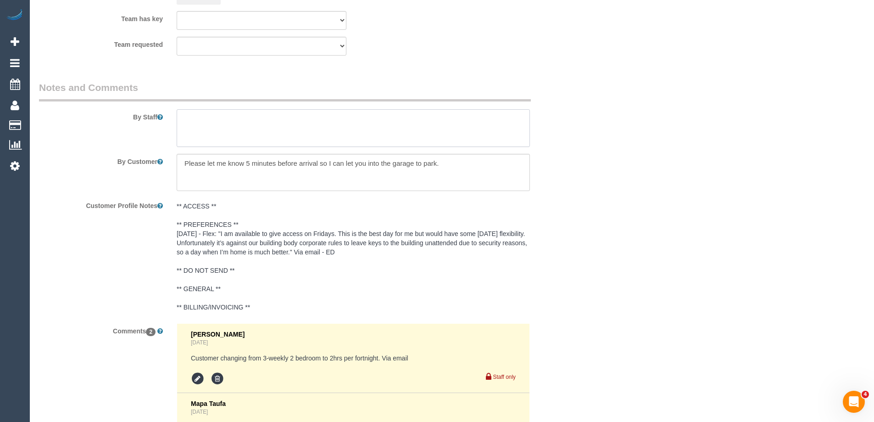
click at [265, 127] on textarea at bounding box center [353, 128] width 353 height 38
paste textarea "Priorities: • Bathrooms • Kitchen • A light dusting in the living area"
type textarea "Priorities: • Bathrooms • Kitchen • A light dusting in the living area"
click at [459, 162] on textarea at bounding box center [353, 173] width 353 height 38
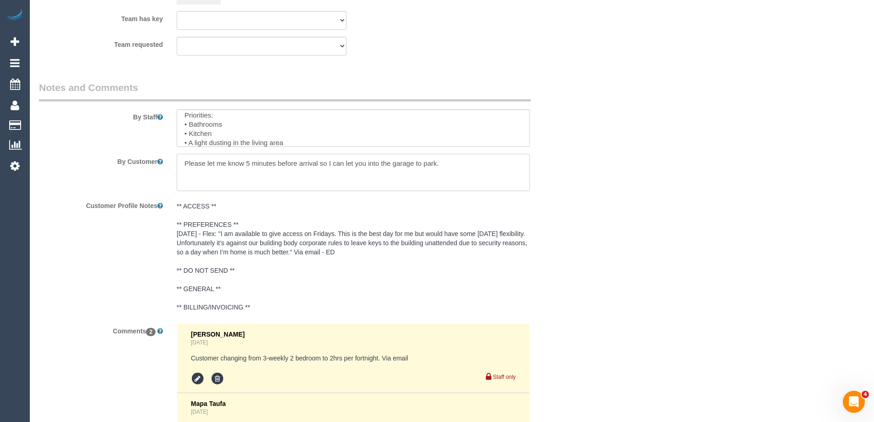
paste textarea "0448814488"
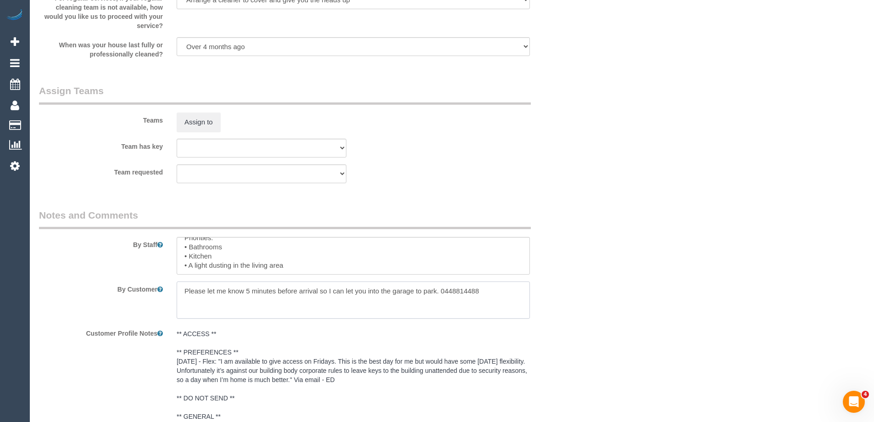
scroll to position [1205, 0]
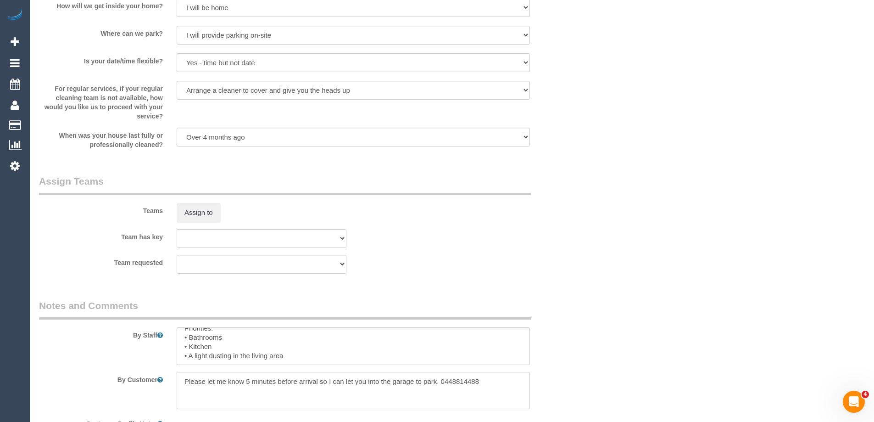
type textarea "Please let me know 5 minutes before arrival so I can let you into the garage to…"
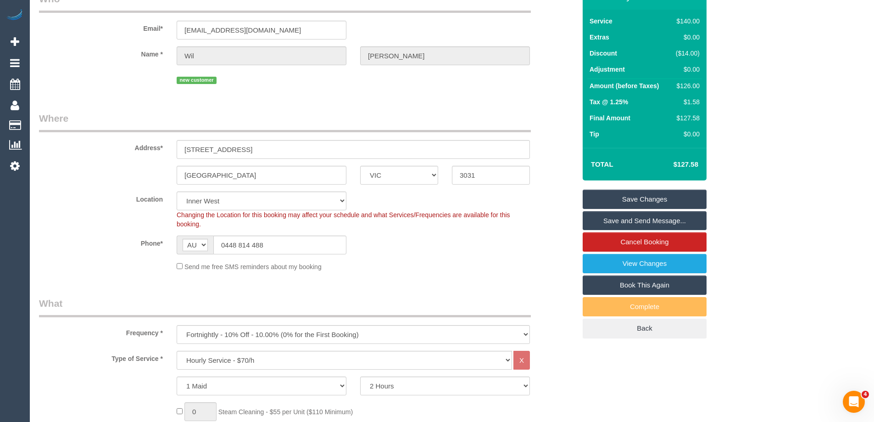
scroll to position [0, 0]
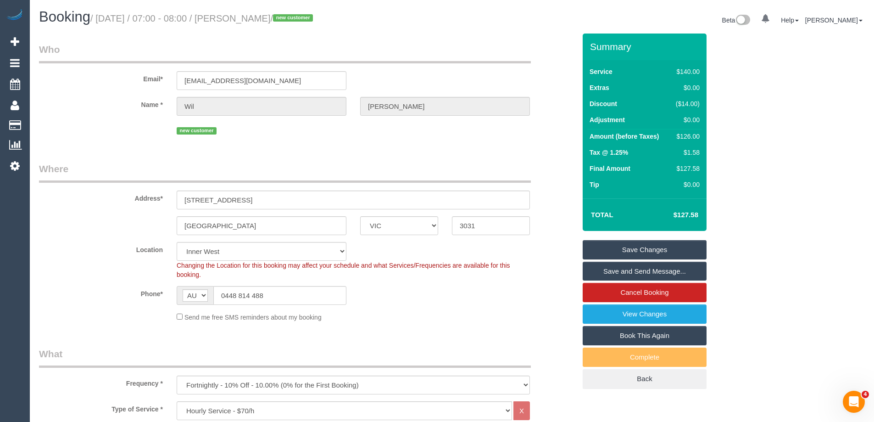
click at [643, 244] on link "Save Changes" at bounding box center [645, 249] width 124 height 19
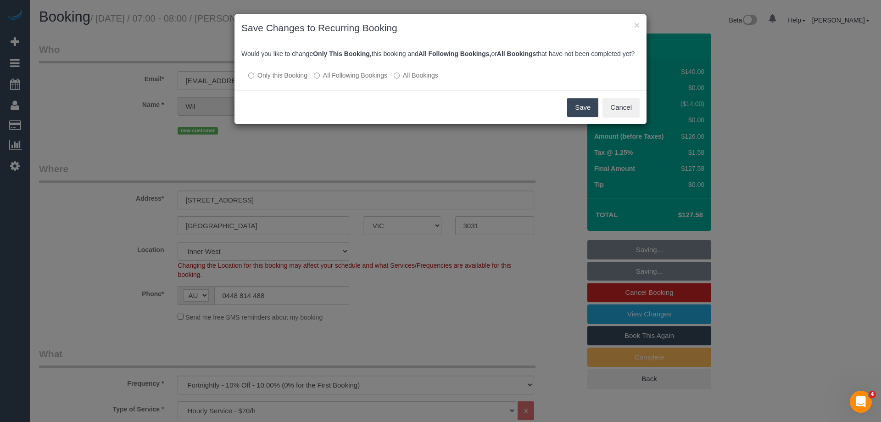
click at [372, 80] on label "All Following Bookings" at bounding box center [350, 75] width 73 height 9
click at [576, 114] on button "Save" at bounding box center [582, 107] width 31 height 19
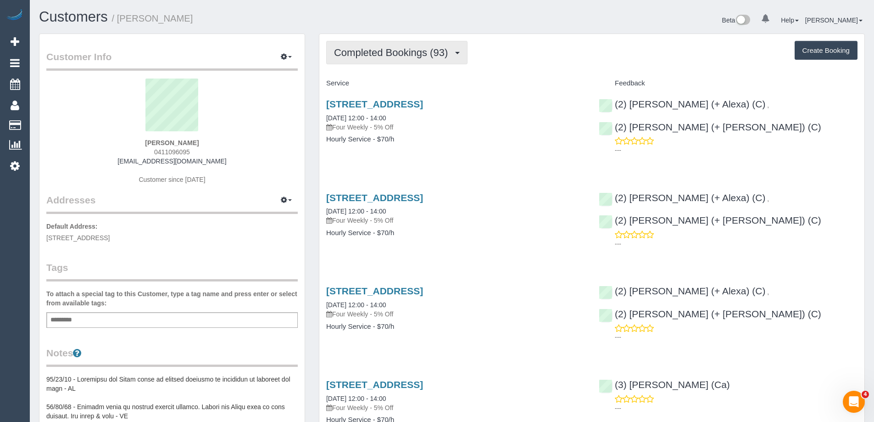
click at [388, 61] on button "Completed Bookings (93)" at bounding box center [396, 52] width 141 height 23
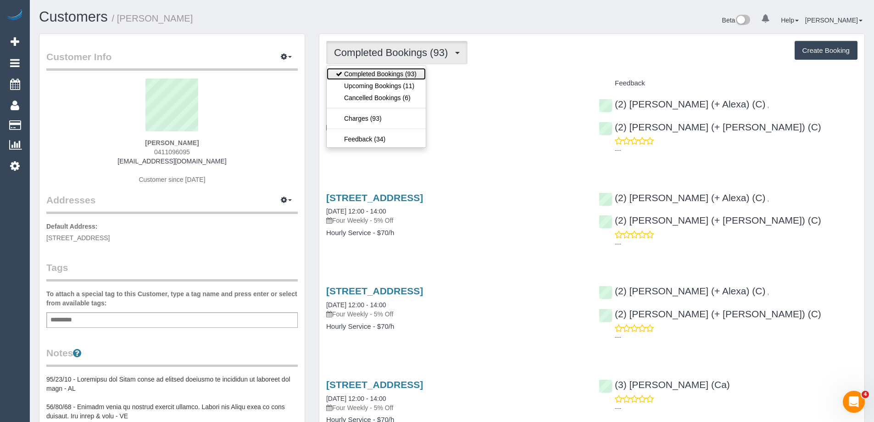
click at [385, 79] on link "Completed Bookings (93)" at bounding box center [376, 74] width 99 height 12
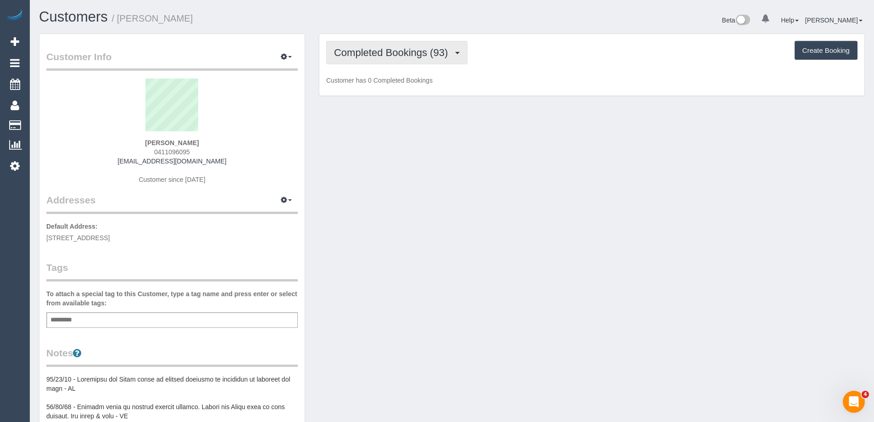
click at [392, 54] on span "Completed Bookings (93)" at bounding box center [393, 52] width 118 height 11
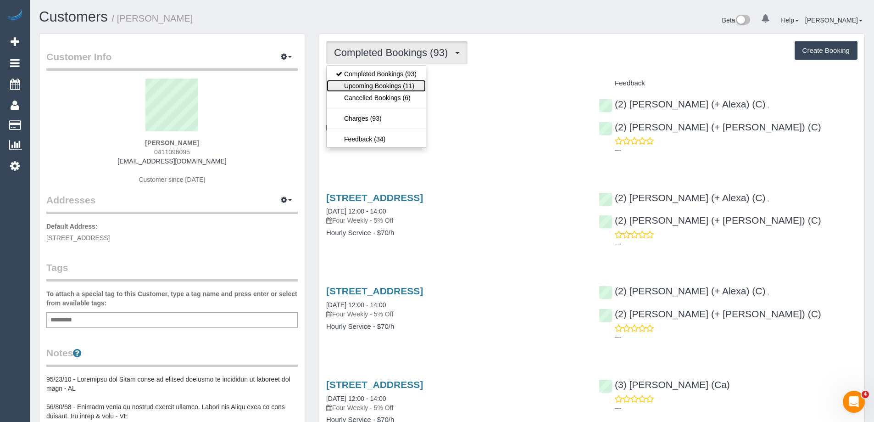
click at [387, 84] on link "Upcoming Bookings (11)" at bounding box center [376, 86] width 99 height 12
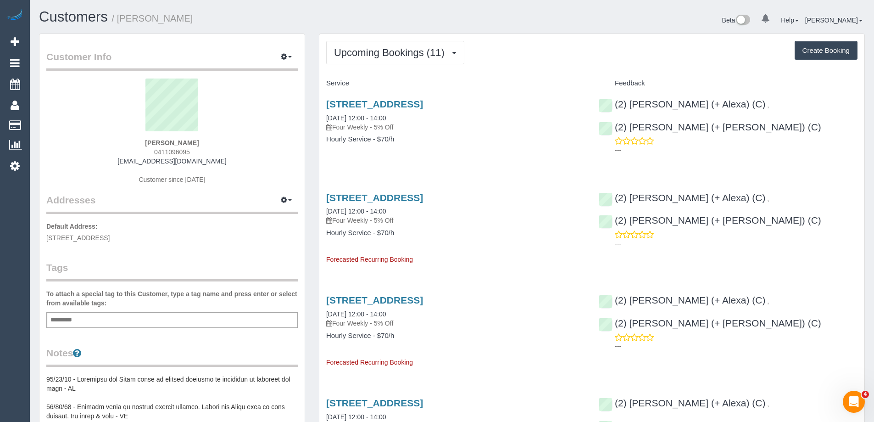
copy small "Beryl Helme"
drag, startPoint x: 199, startPoint y: 15, endPoint x: 822, endPoint y: 97, distance: 628.1
click at [121, 22] on h1 "Customers / Beryl Helme" at bounding box center [242, 17] width 406 height 16
click at [234, 24] on h1 "Customers / Beryl Helme" at bounding box center [242, 17] width 406 height 16
drag, startPoint x: 204, startPoint y: 22, endPoint x: 119, endPoint y: 22, distance: 84.9
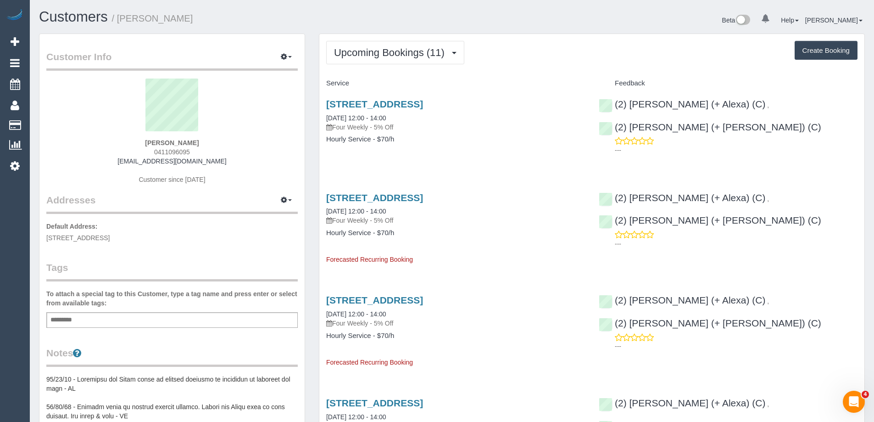
click at [119, 22] on h1 "Customers / Beryl Helme" at bounding box center [242, 17] width 406 height 16
copy small "Beryl Helme"
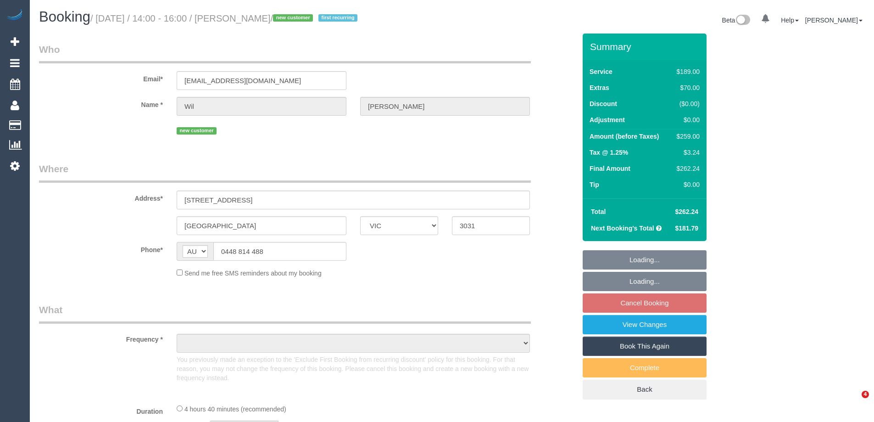
select select "VIC"
select select "object:541"
select select "string:stripe-pm_1RwaiW2GScqysDRVnvrPI2kl"
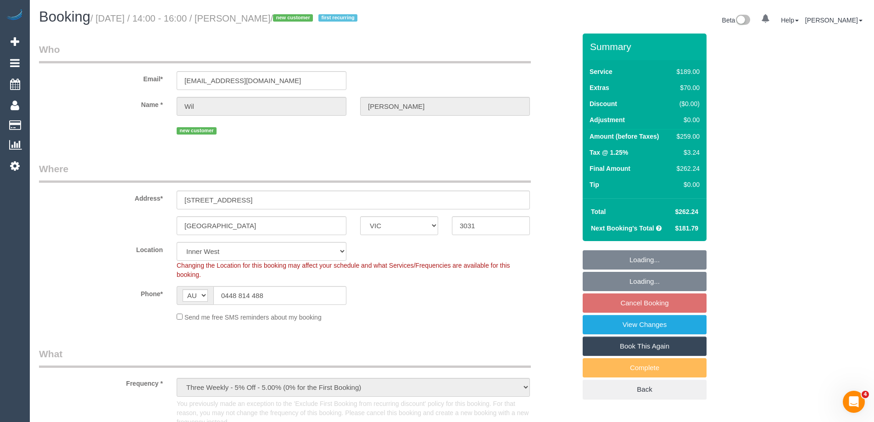
select select "number:28"
select select "number:14"
select select "number:18"
select select "number:24"
select select "number:34"
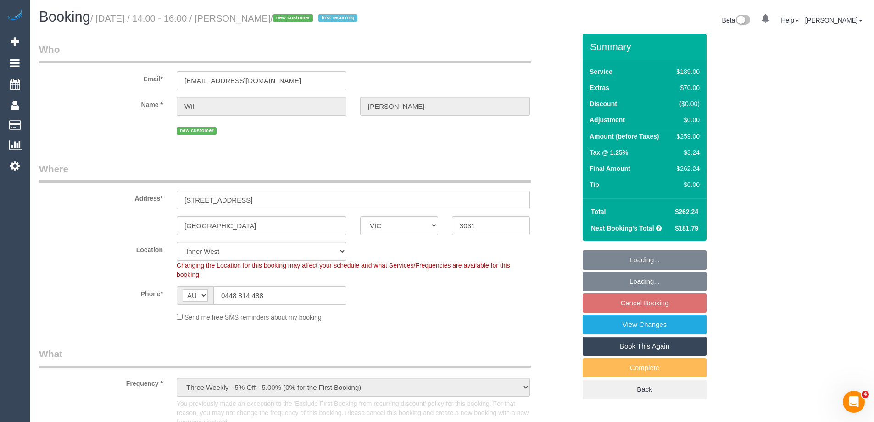
select select "number:26"
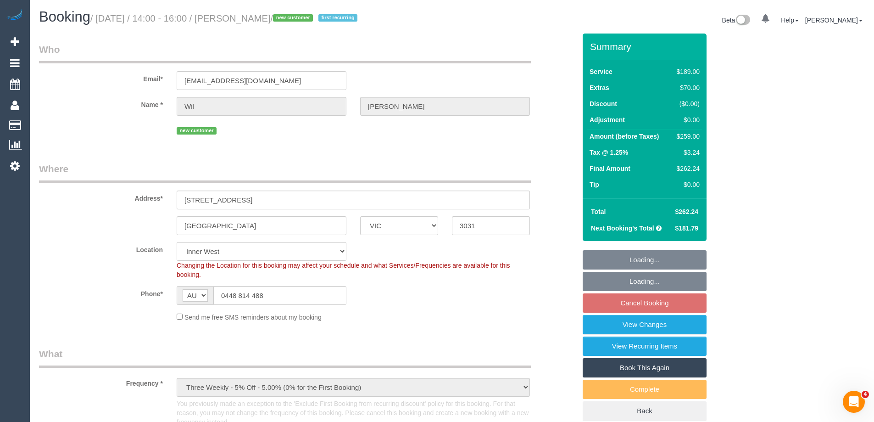
select select "object:792"
select select "spot5"
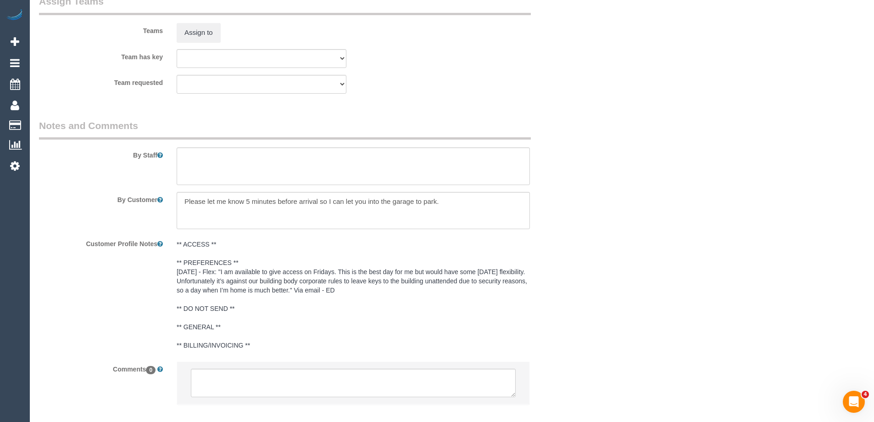
scroll to position [1468, 0]
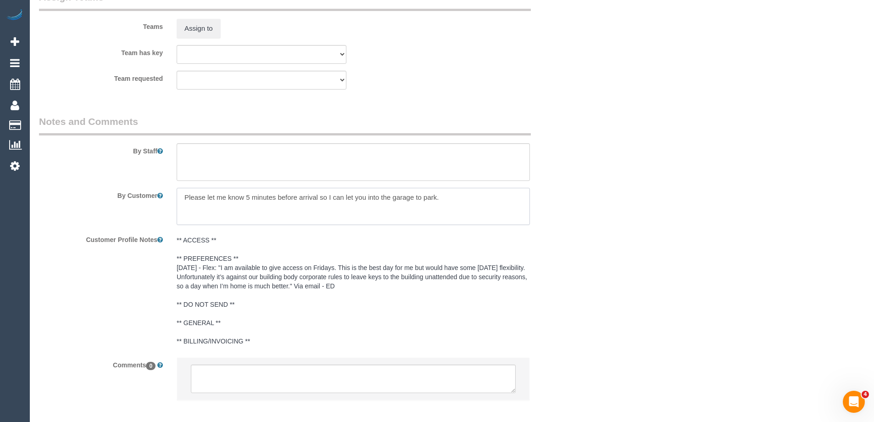
click at [506, 192] on textarea at bounding box center [353, 207] width 353 height 38
paste textarea "0448814488"
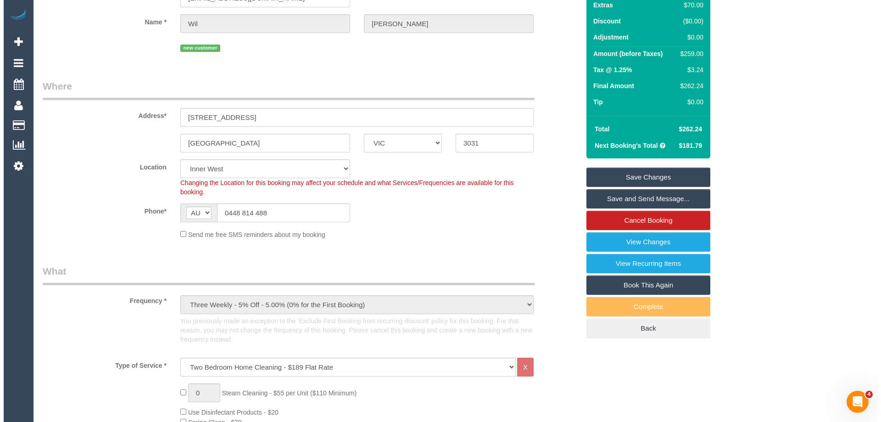
scroll to position [0, 0]
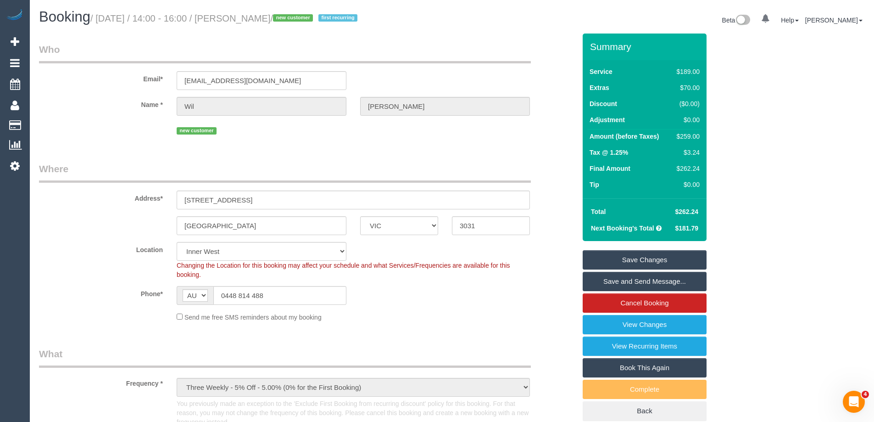
type textarea "Please let me know 5 minutes before arrival so I can let you into the garage to…"
click at [633, 253] on link "Save Changes" at bounding box center [645, 259] width 124 height 19
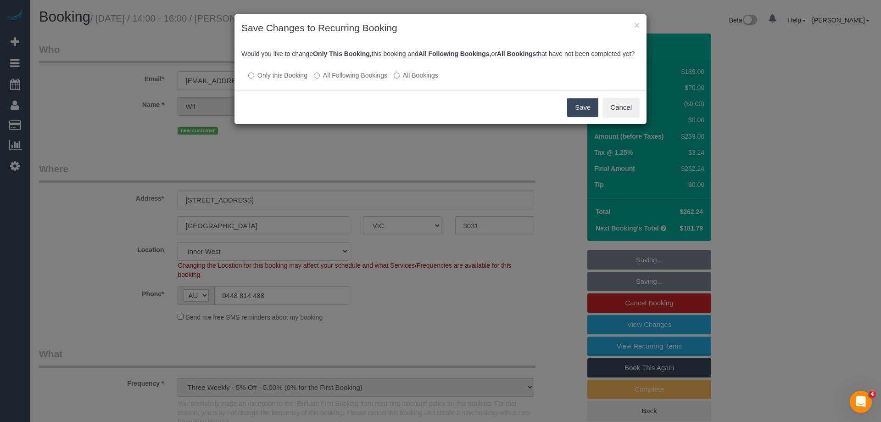
click at [574, 110] on button "Save" at bounding box center [582, 107] width 31 height 19
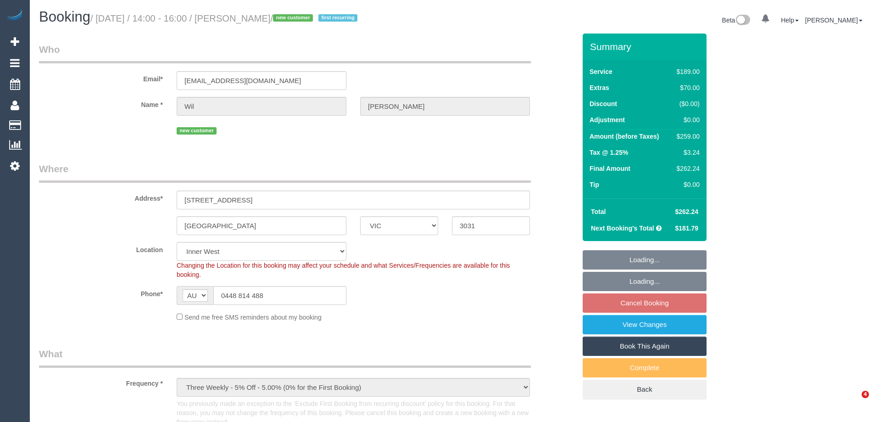
select select "VIC"
select select "number:28"
select select "number:14"
select select "number:18"
select select "number:24"
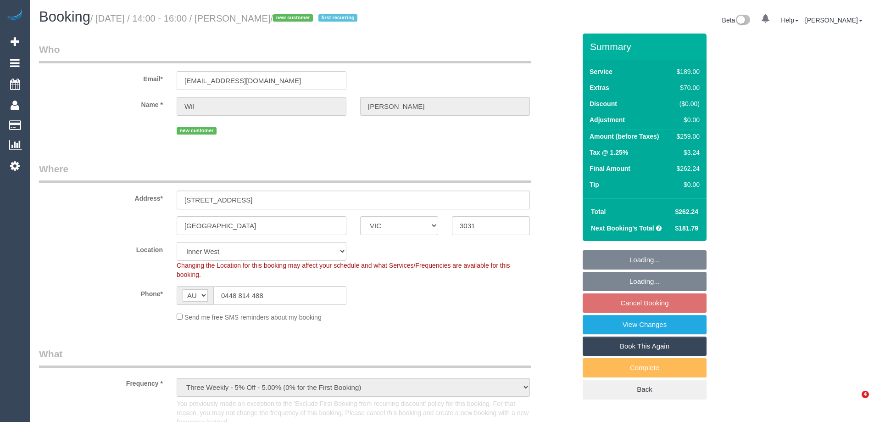
select select "number:34"
select select "number:26"
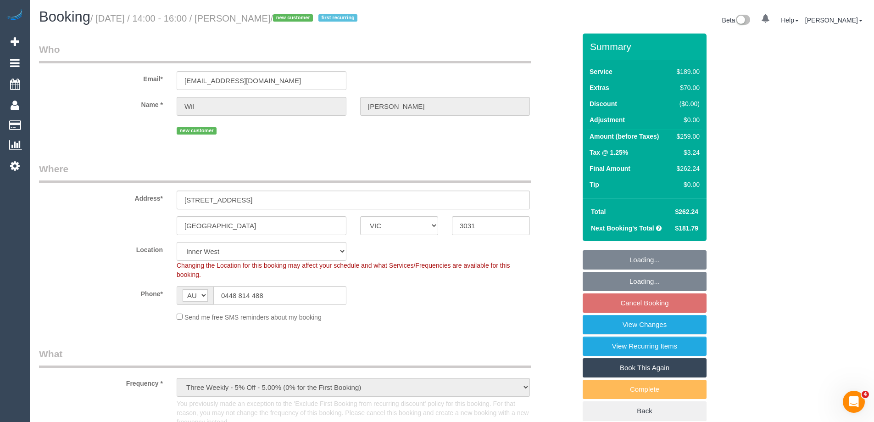
select select "spot5"
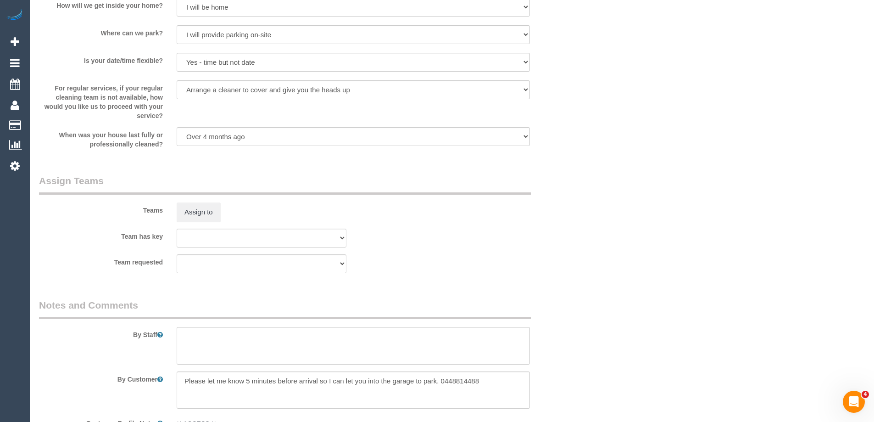
scroll to position [1513, 0]
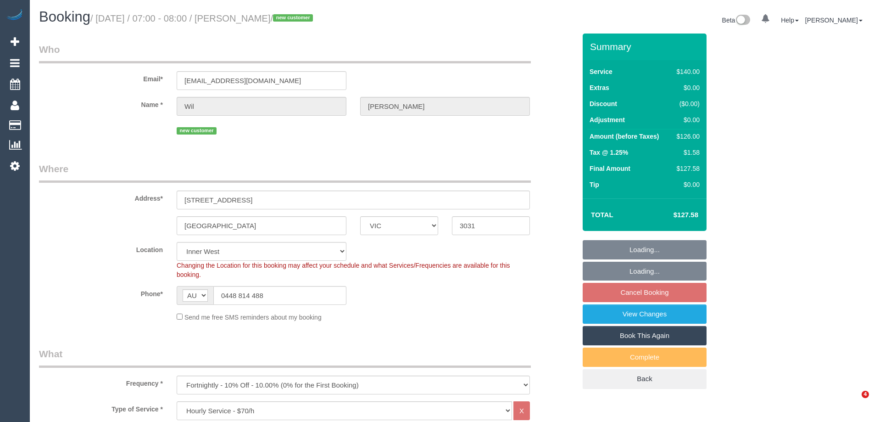
select select "VIC"
select select "spot1"
select select "number:28"
select select "number:14"
select select "number:18"
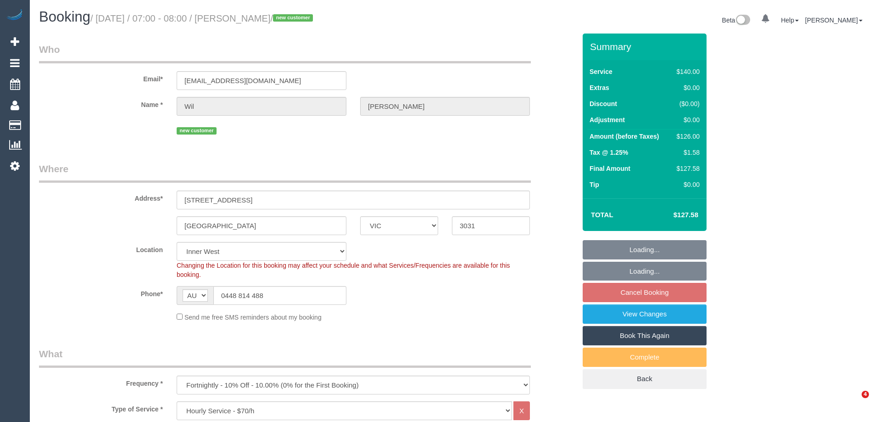
select select "number:24"
select select "number:34"
select select "number:26"
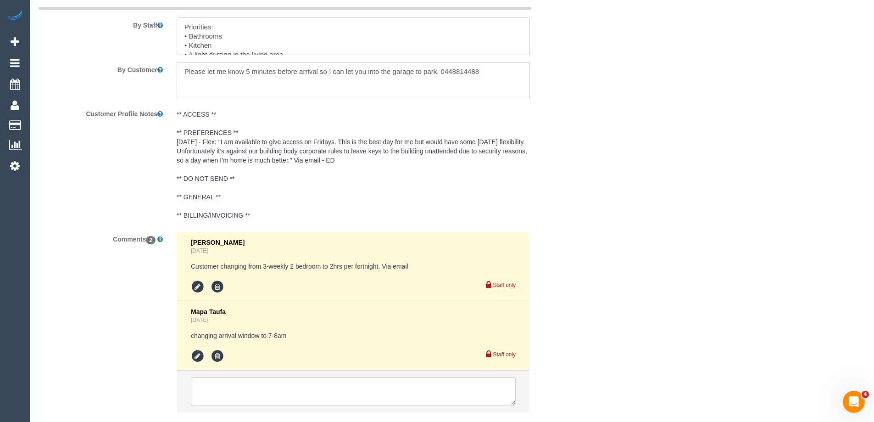
scroll to position [1434, 0]
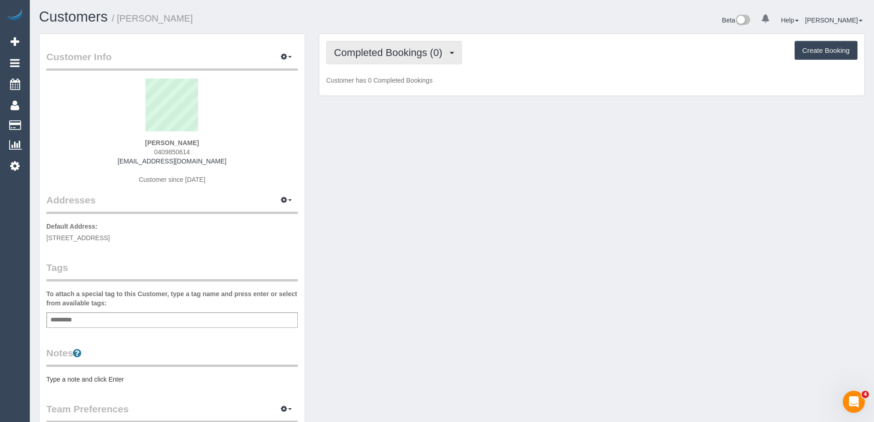
click at [413, 52] on span "Completed Bookings (0)" at bounding box center [390, 52] width 113 height 11
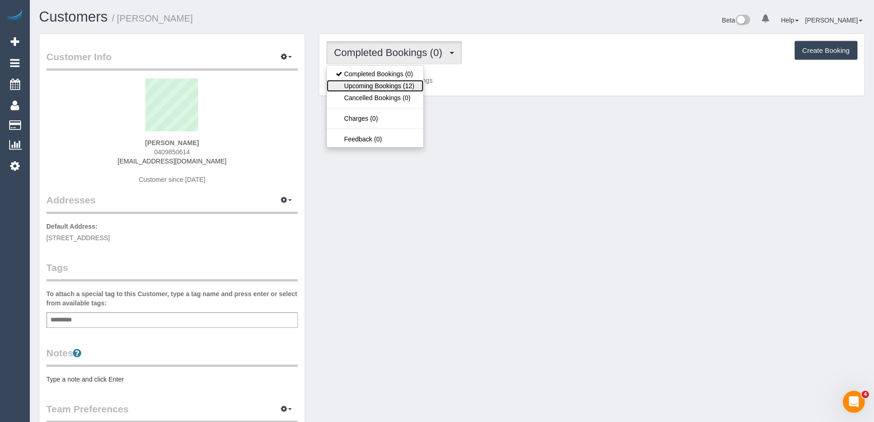
click at [410, 83] on link "Upcoming Bookings (12)" at bounding box center [375, 86] width 97 height 12
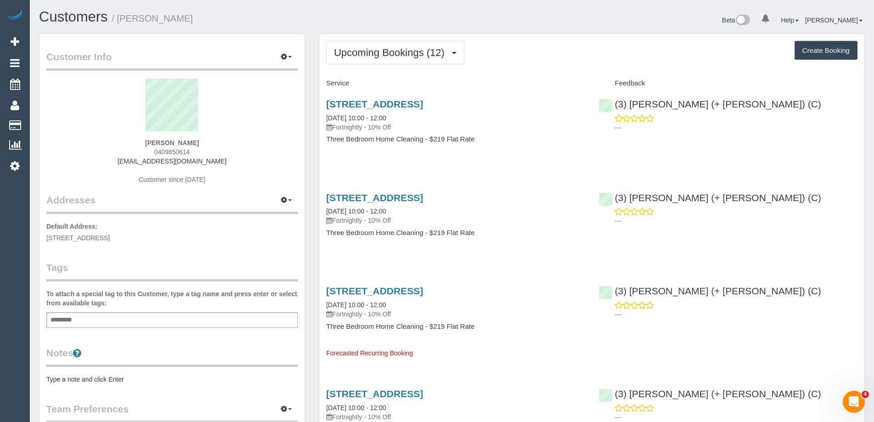
click at [123, 378] on pre "Type a note and click Enter" at bounding box center [171, 378] width 251 height 9
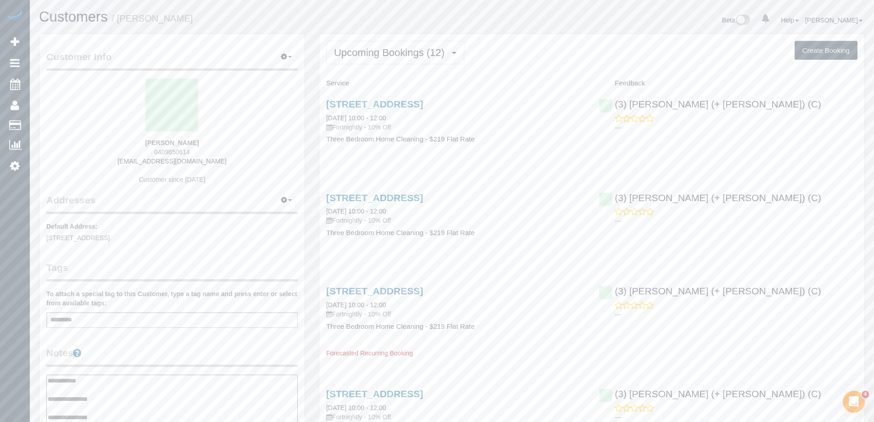
type textarea "**********"
click at [162, 342] on div "Customer Info Edit Contact Info Send Message Email Preferences Special Sales Ta…" at bounding box center [171, 375] width 265 height 683
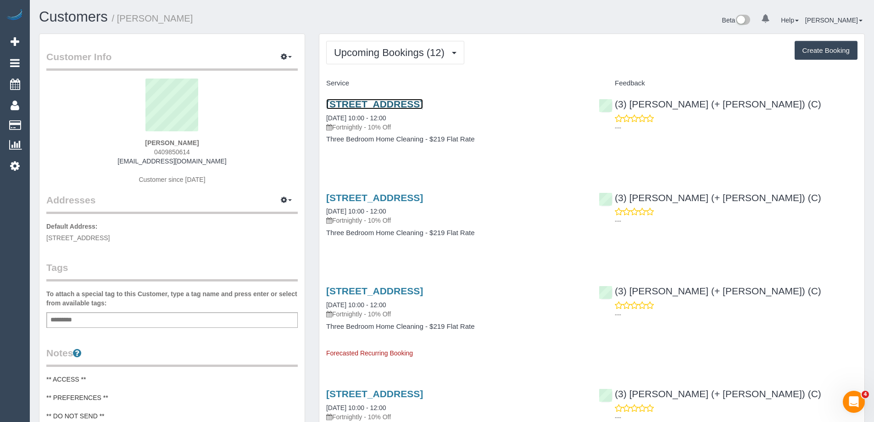
click at [423, 103] on link "24 Peel Street, A, Collingwood, VIC 3066" at bounding box center [374, 104] width 97 height 11
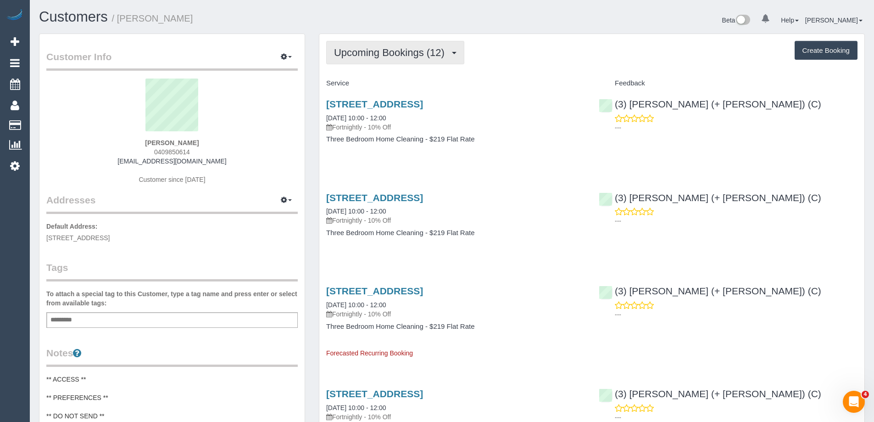
click at [403, 51] on span "Upcoming Bookings (12)" at bounding box center [391, 52] width 115 height 11
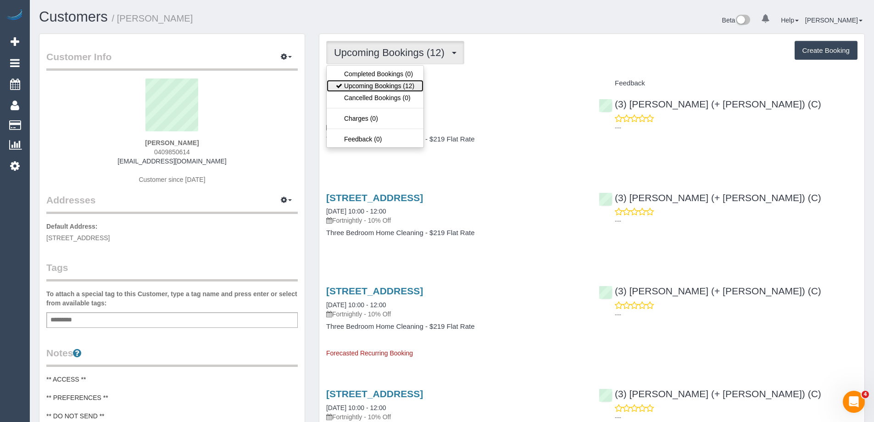
click at [384, 86] on link "Upcoming Bookings (12)" at bounding box center [375, 86] width 97 height 12
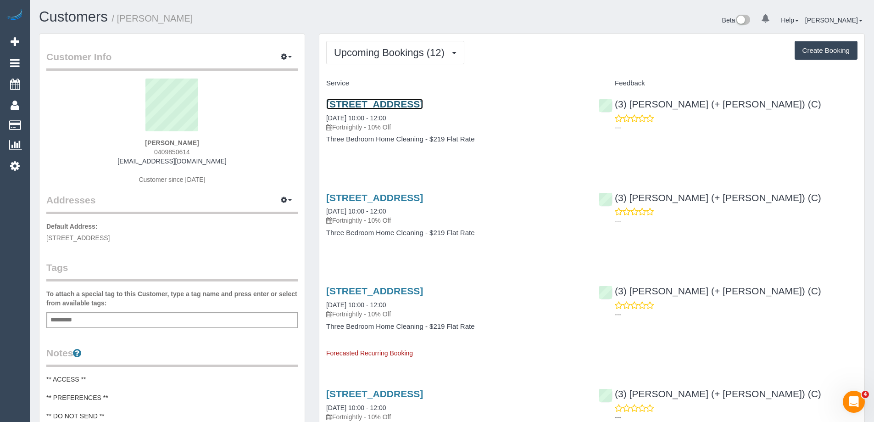
click at [414, 100] on link "24 Peel Street, A, Collingwood, VIC 3066" at bounding box center [374, 104] width 97 height 11
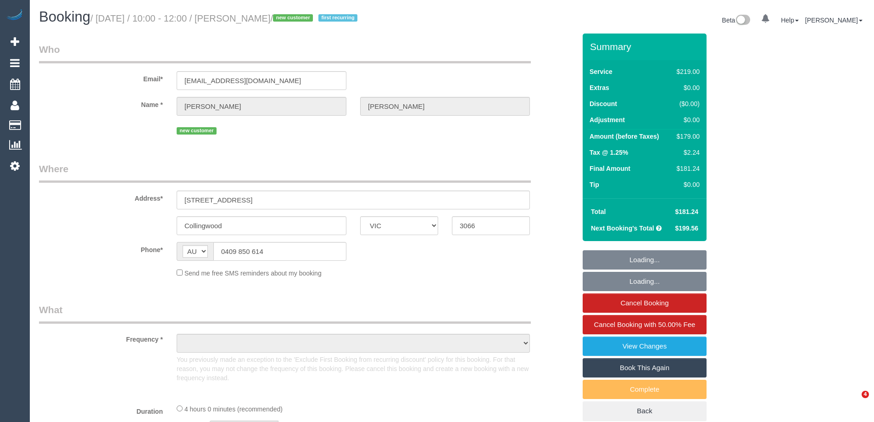
select select "VIC"
select select "object:593"
select select "string:stripe-pm_1RuMQZ2GScqysDRVv4x1gHXe"
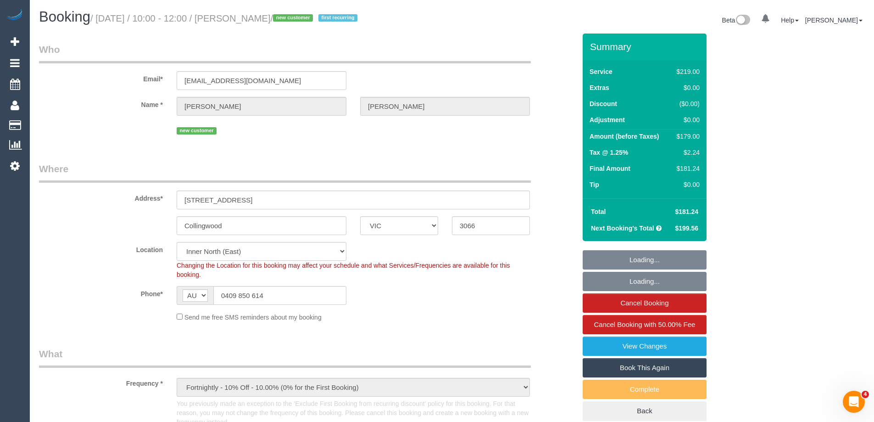
select select "number:28"
select select "number:14"
select select "number:20"
select select "number:25"
select select "number:11"
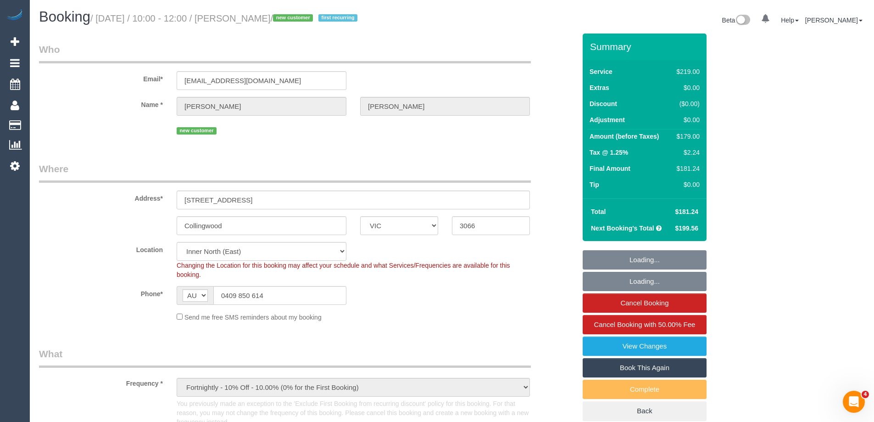
select select "object:842"
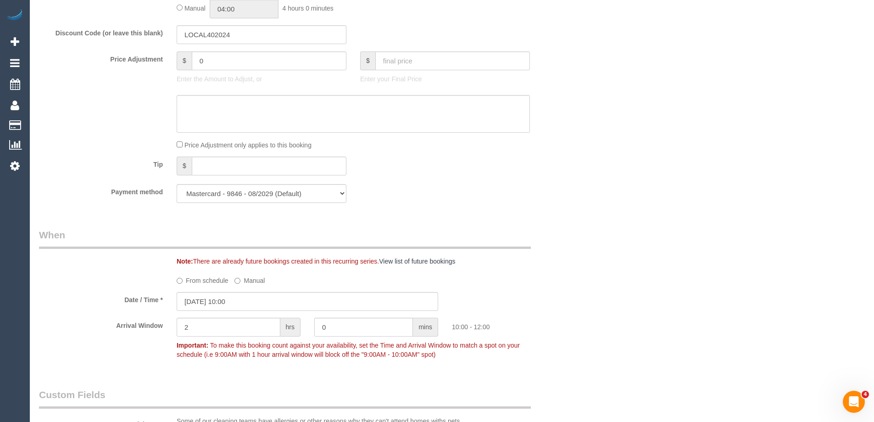
scroll to position [826, 0]
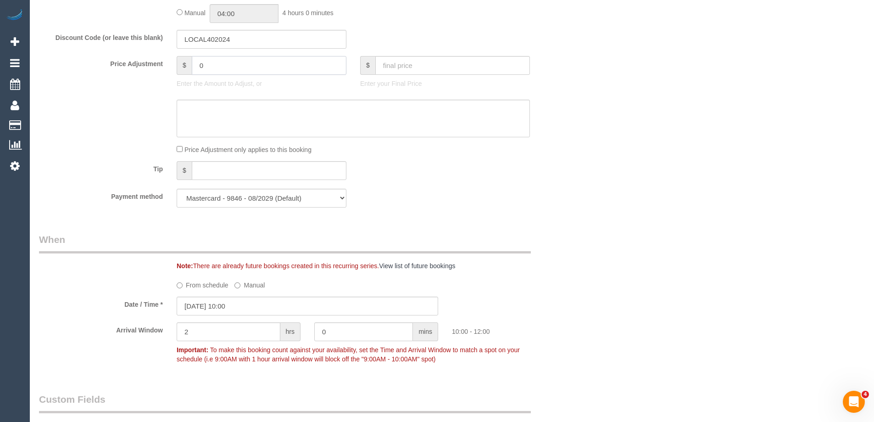
click at [234, 66] on input "0" at bounding box center [269, 65] width 155 height 19
type input "16.73"
click at [237, 108] on textarea at bounding box center [353, 119] width 353 height 38
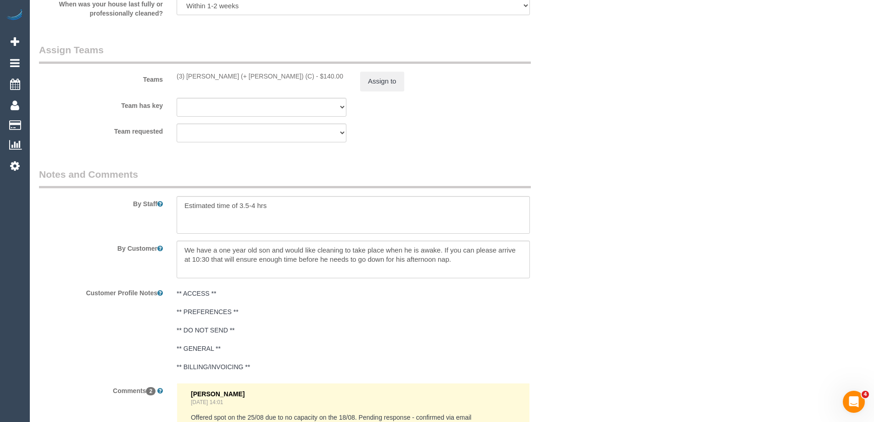
scroll to position [1468, 0]
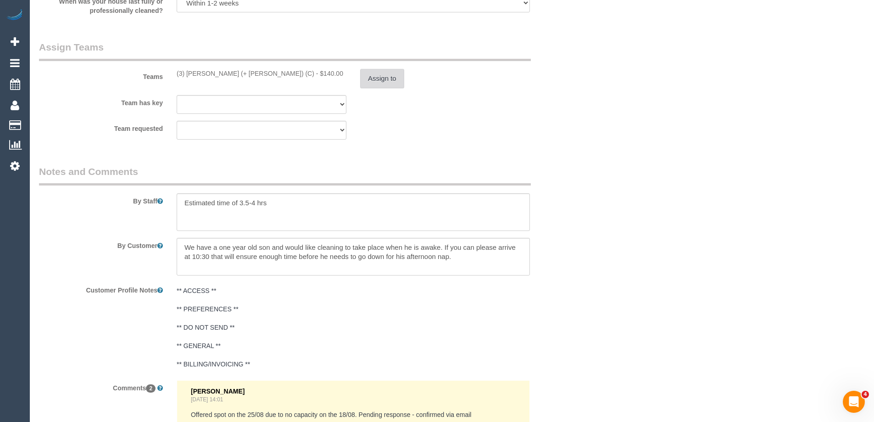
type textarea "$16.73 added for parking - ED"
click at [382, 83] on button "Assign to" at bounding box center [382, 78] width 44 height 19
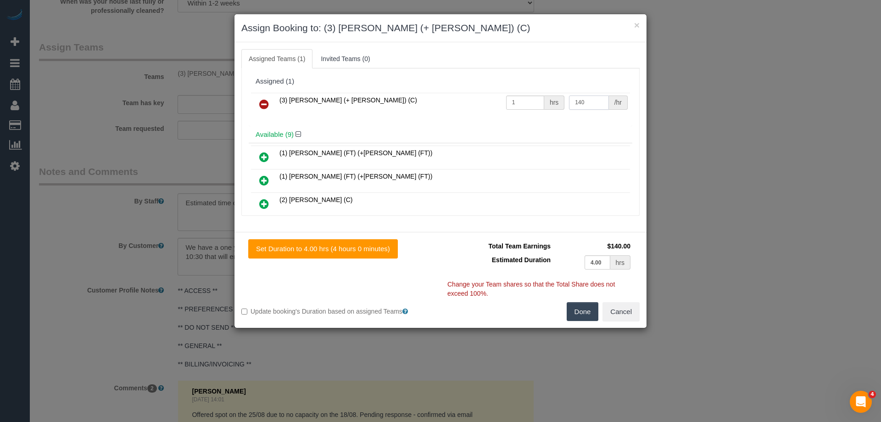
click at [577, 105] on input "140" at bounding box center [588, 102] width 39 height 14
paste input "56.73"
type input "156.73"
click at [585, 310] on button "Done" at bounding box center [583, 311] width 32 height 19
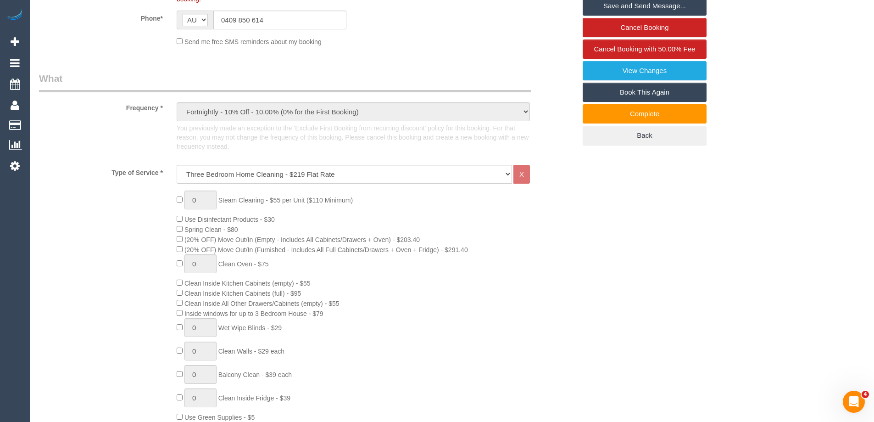
scroll to position [0, 0]
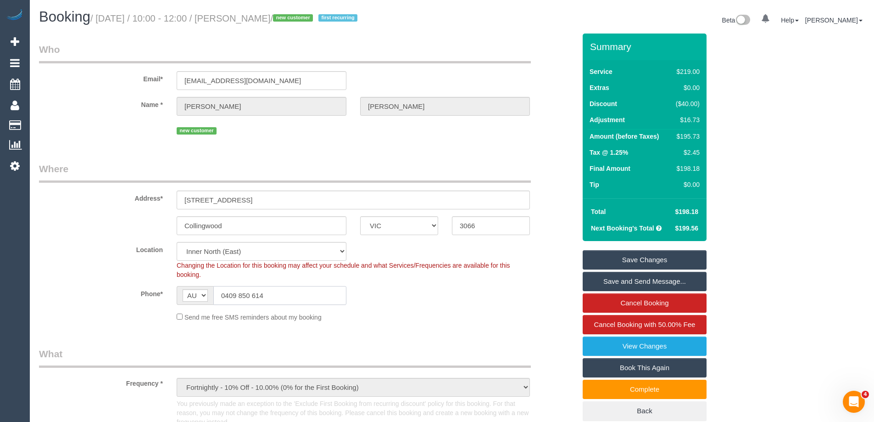
click at [291, 295] on input "0409 850 614" at bounding box center [279, 295] width 133 height 19
click at [622, 254] on link "Save Changes" at bounding box center [645, 259] width 124 height 19
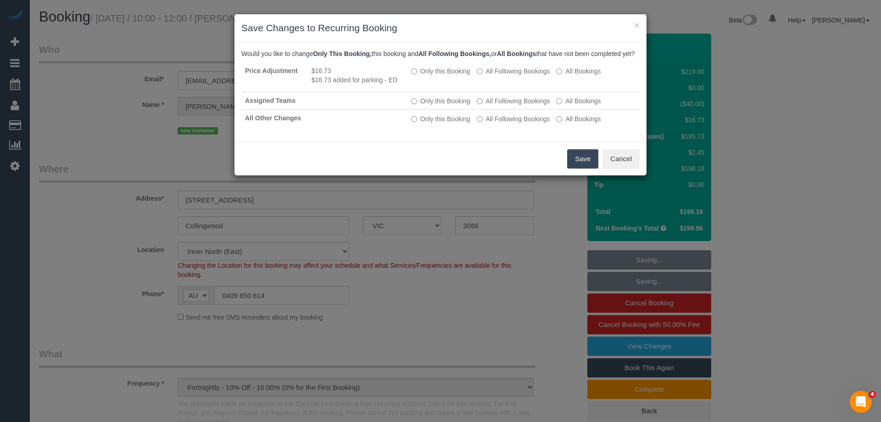
click at [578, 166] on button "Save" at bounding box center [582, 158] width 31 height 19
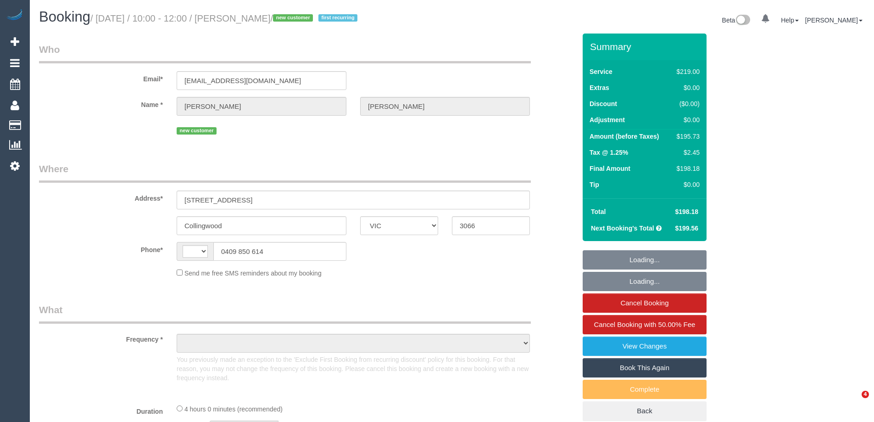
select select "VIC"
select select "string:stripe-pm_1RuMQZ2GScqysDRVv4x1gHXe"
select select "number:28"
select select "number:14"
select select "number:20"
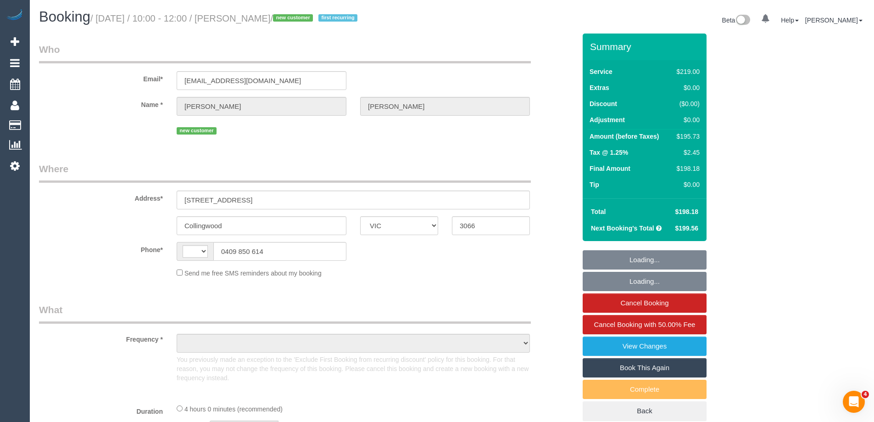
select select "number:25"
select select "number:11"
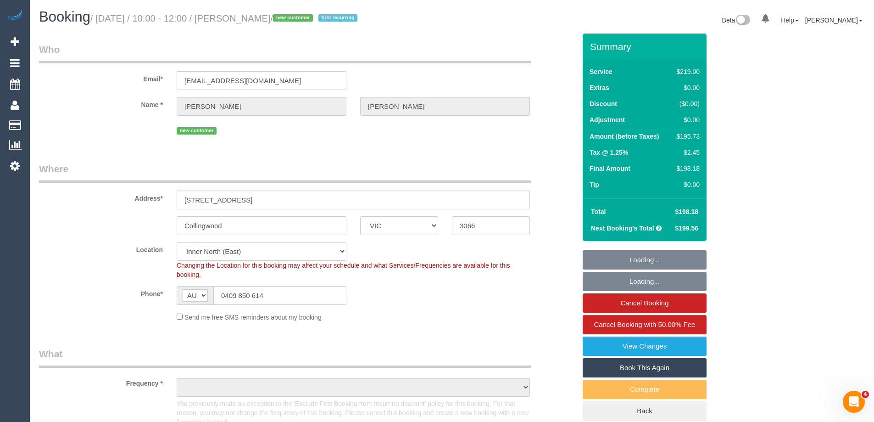
select select "string:AU"
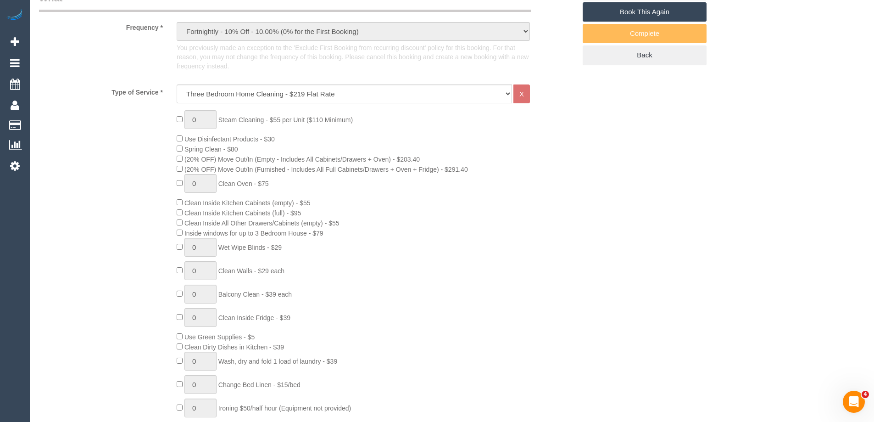
select select "object:846"
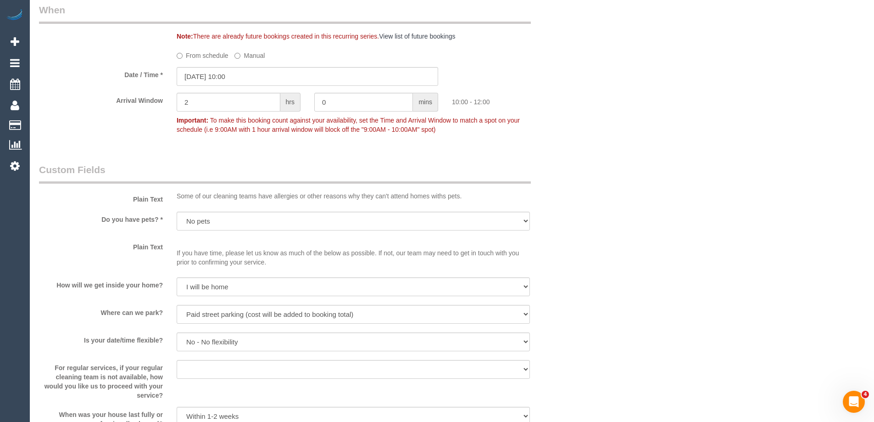
scroll to position [1423, 0]
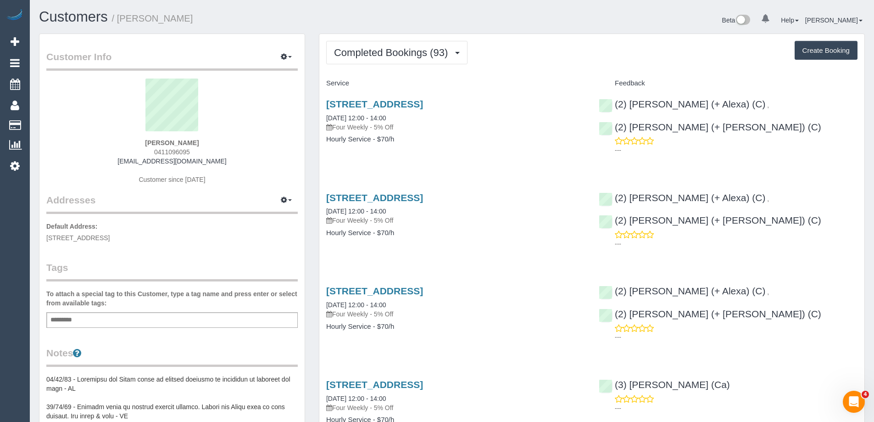
click at [172, 152] on span "0411096095" at bounding box center [172, 151] width 36 height 7
copy span "0411096095"
click at [397, 50] on span "Completed Bookings (93)" at bounding box center [393, 52] width 118 height 11
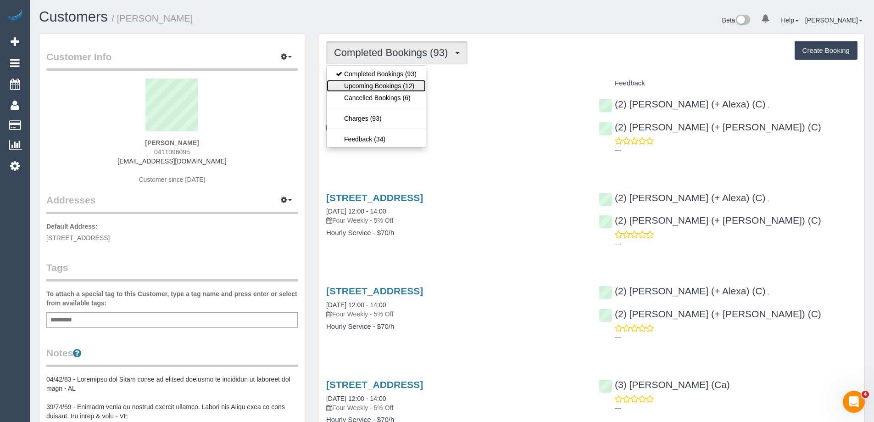
click at [387, 88] on link "Upcoming Bookings (12)" at bounding box center [376, 86] width 99 height 12
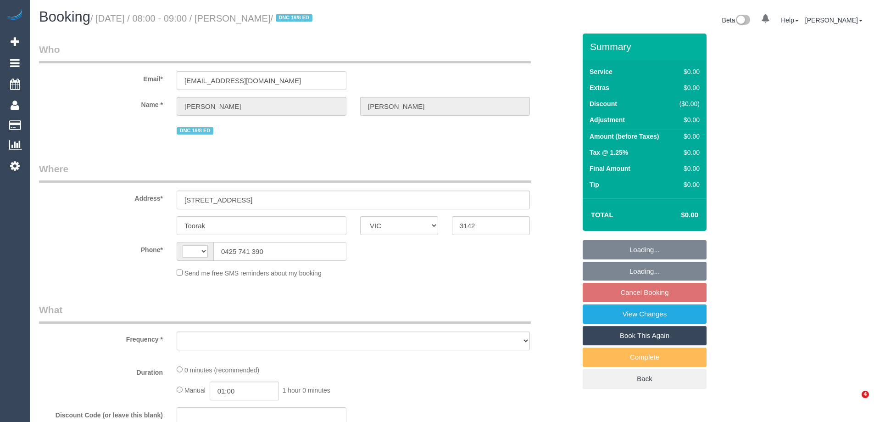
select select "VIC"
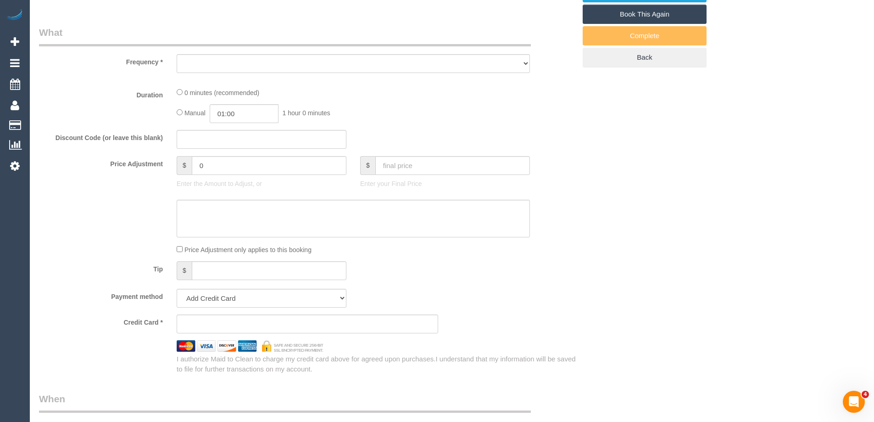
select select "string:AU"
select select "object:578"
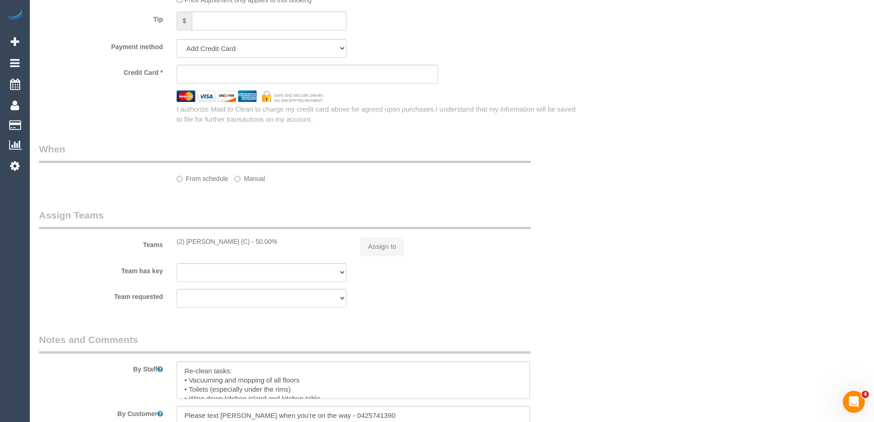
select select "string:stripe-pm_1RulWF2GScqysDRVp4WPV6ll"
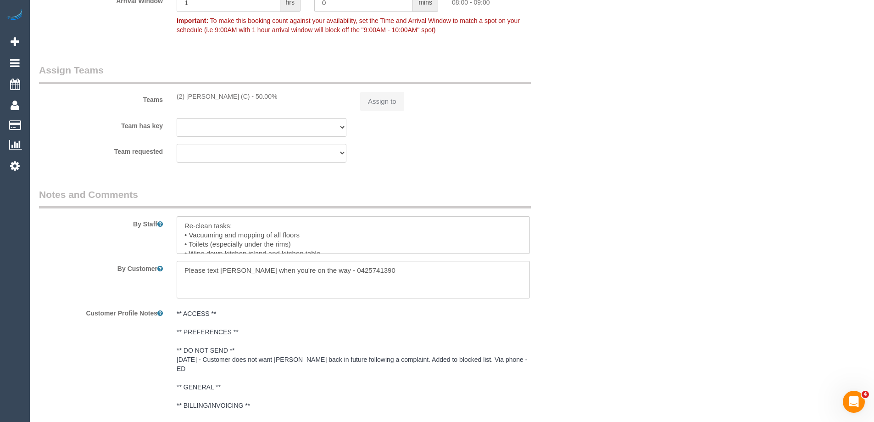
select select "object:654"
select select "number:27"
select select "number:14"
select select "number:19"
select select "number:22"
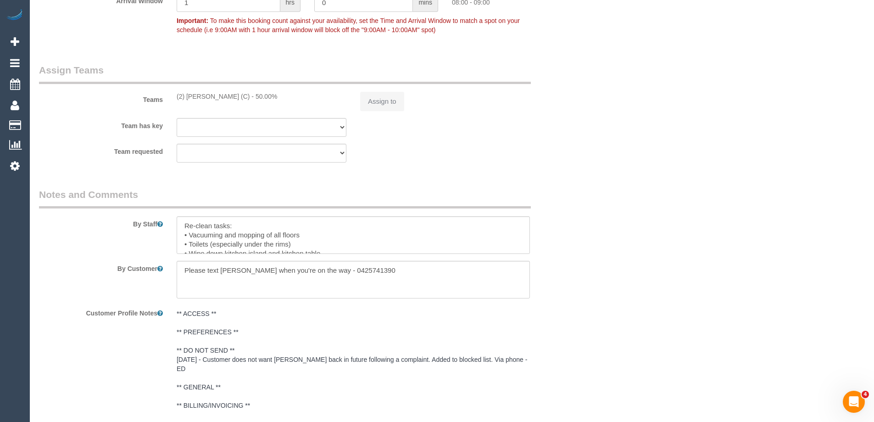
select select "number:34"
select select "number:13"
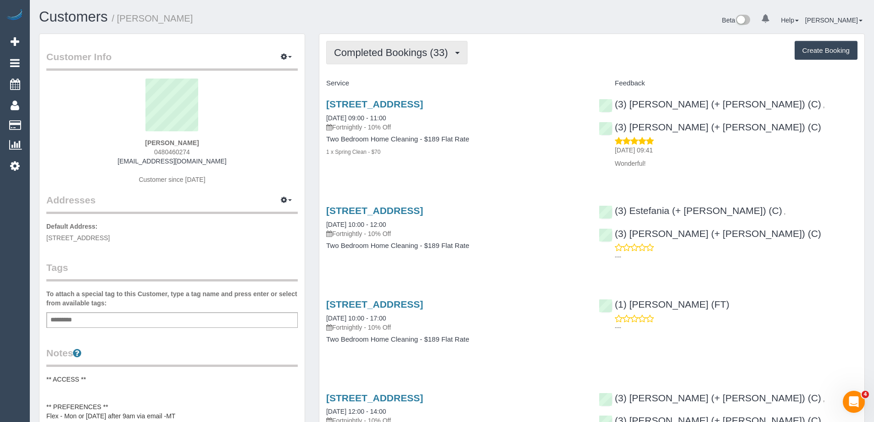
scroll to position [2488, 874]
click at [370, 52] on span "Completed Bookings (33)" at bounding box center [393, 52] width 118 height 11
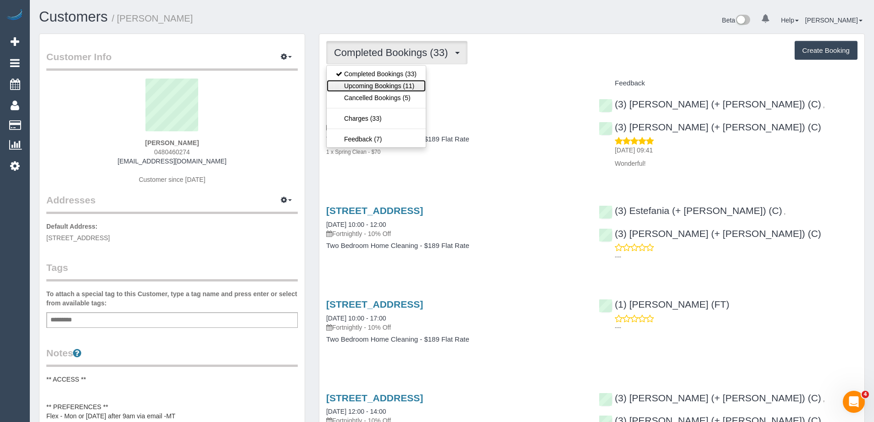
click at [370, 83] on link "Upcoming Bookings (11)" at bounding box center [376, 86] width 99 height 12
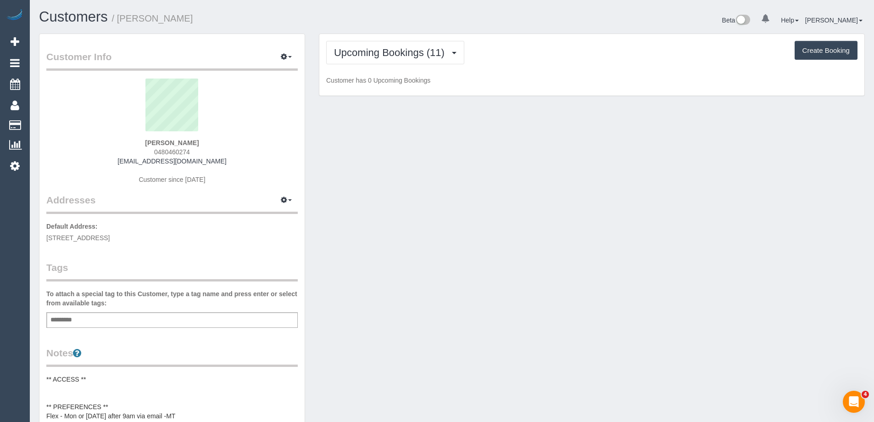
scroll to position [1259, 874]
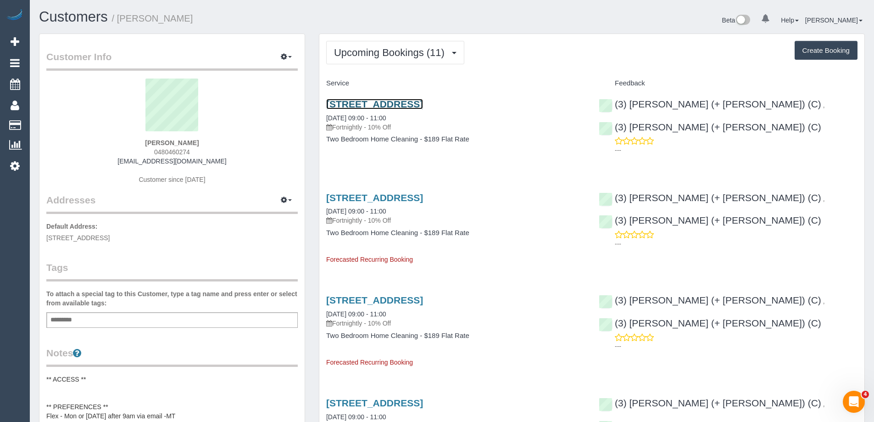
click at [408, 107] on link "88 Southbank Boulevard, 189, Southbank, VIC 3006" at bounding box center [374, 104] width 97 height 11
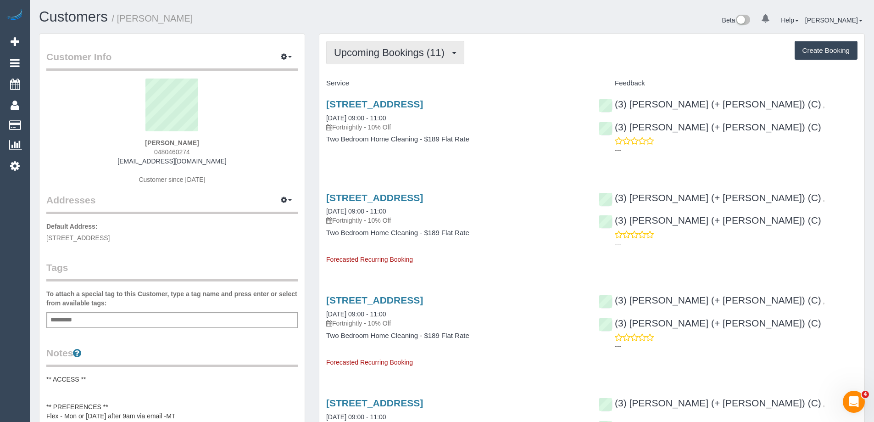
click at [406, 51] on span "Upcoming Bookings (11)" at bounding box center [391, 52] width 115 height 11
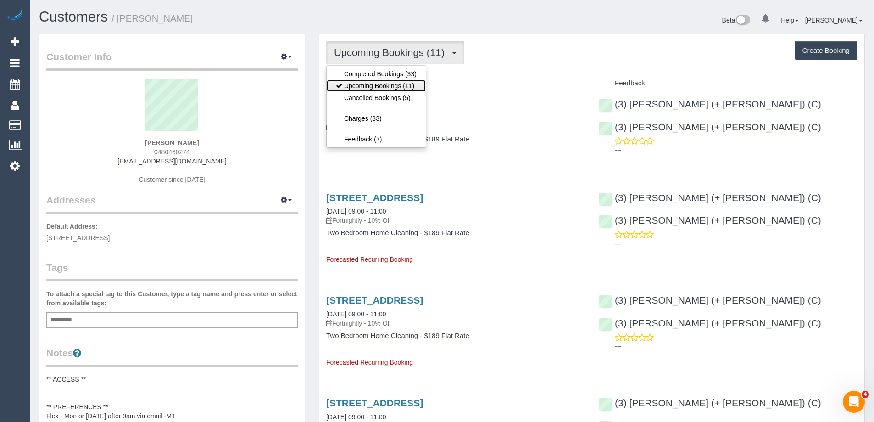
click at [401, 85] on link "Upcoming Bookings (11)" at bounding box center [376, 86] width 99 height 12
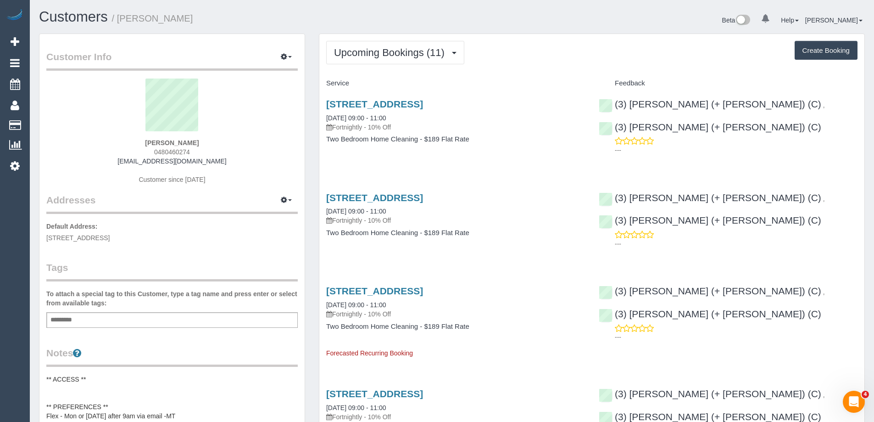
scroll to position [1353, 874]
click at [423, 101] on link "88 Southbank Boulevard, 189, Southbank, VIC 3006" at bounding box center [374, 104] width 97 height 11
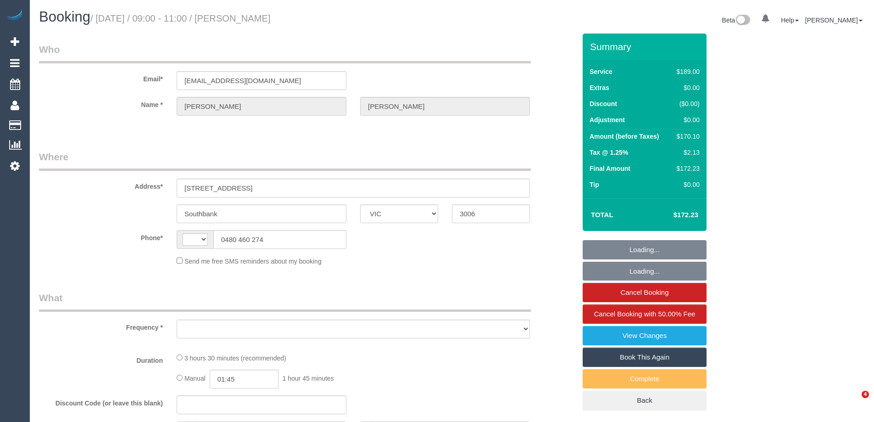
select select "VIC"
select select "string:AU"
select select "object:536"
select select "string:stripe-pm_1OJ9GA2GScqysDRVCtBNDTpl"
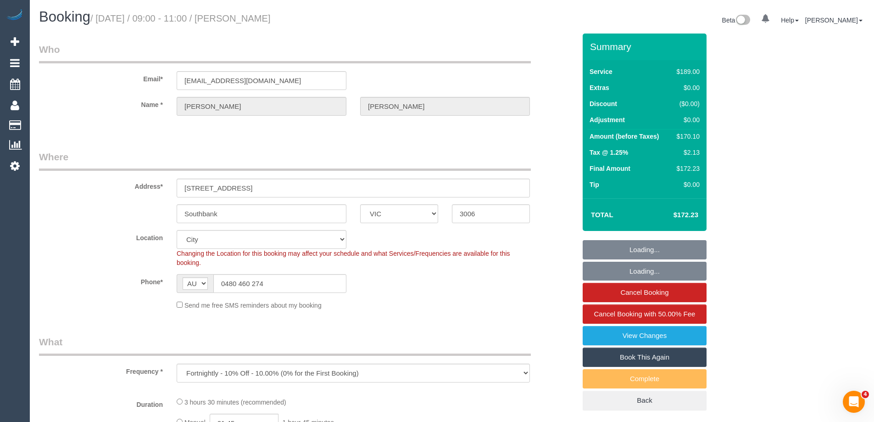
select select "number:29"
select select "number:14"
select select "number:20"
select select "number:36"
select select "number:34"
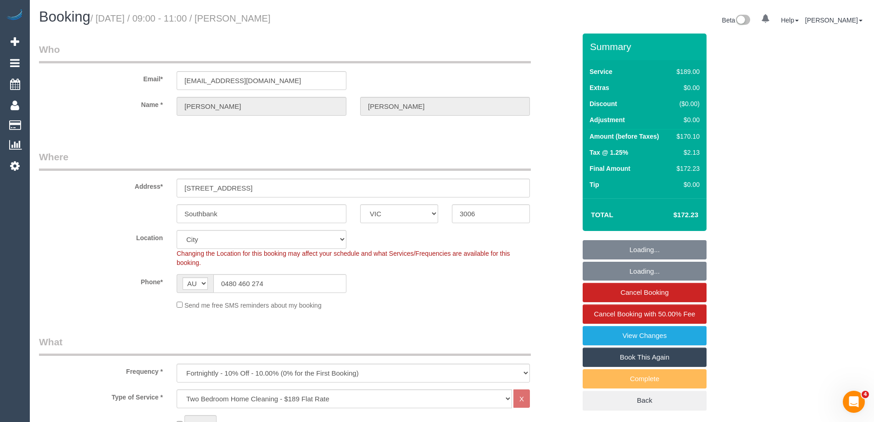
select select "object:1194"
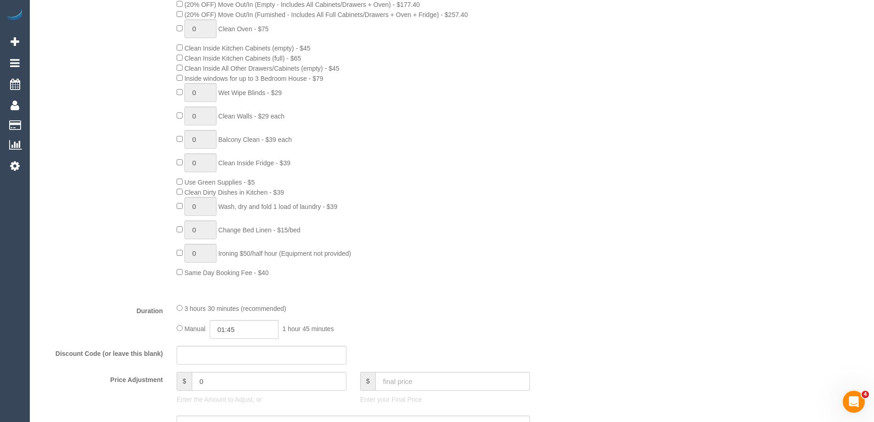
scroll to position [642, 0]
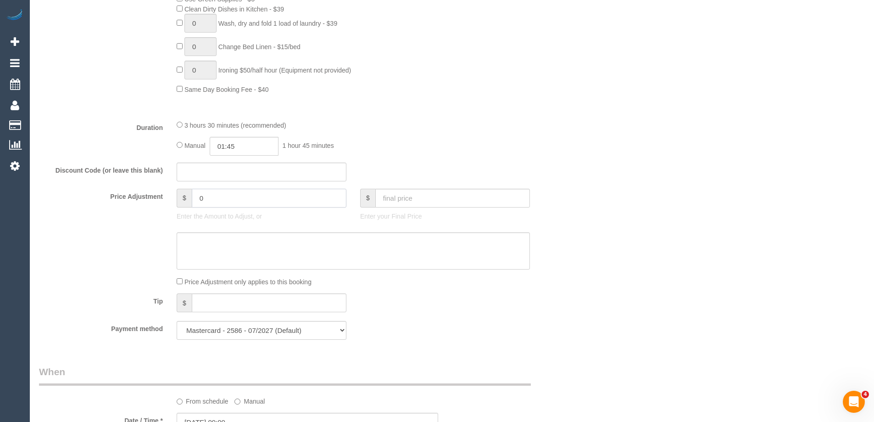
click at [229, 199] on input "0" at bounding box center [269, 198] width 155 height 19
type input "8"
click at [242, 270] on sui-booking-price-adjustment "Price Adjustment $ 8 Enter the Amount to Adjust, or $ Enter your Final Price Pr…" at bounding box center [307, 238] width 537 height 98
click at [260, 251] on textarea at bounding box center [353, 251] width 353 height 38
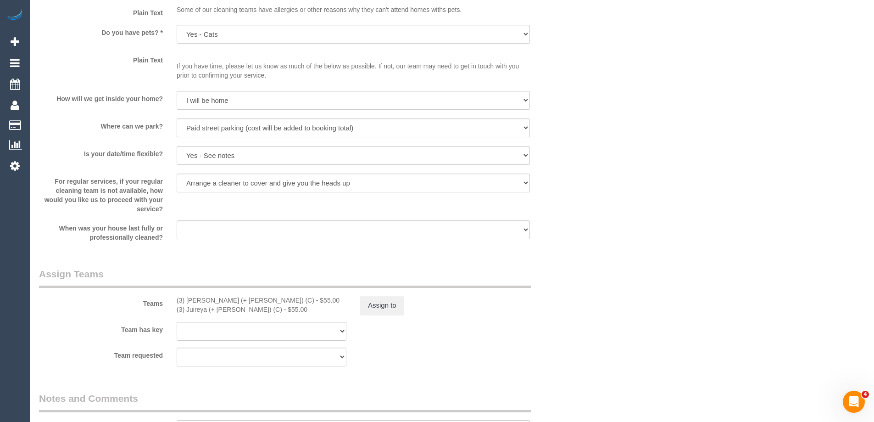
scroll to position [1331, 0]
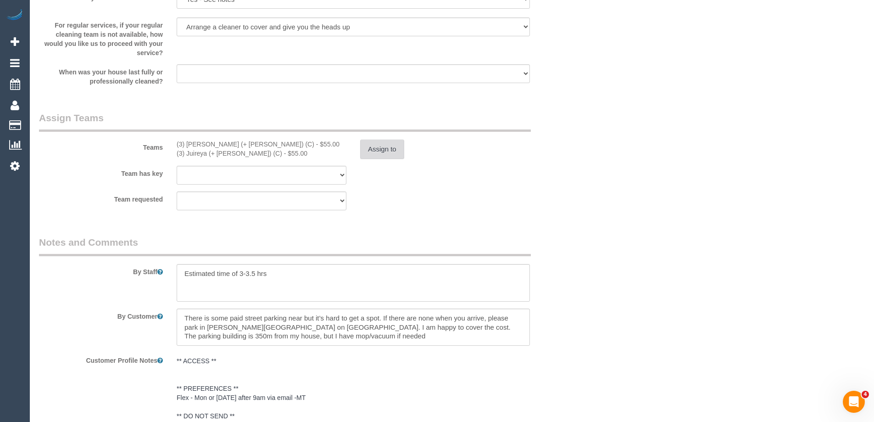
type textarea "$8 added for parking - ED"
click at [376, 154] on button "Assign to" at bounding box center [382, 149] width 44 height 19
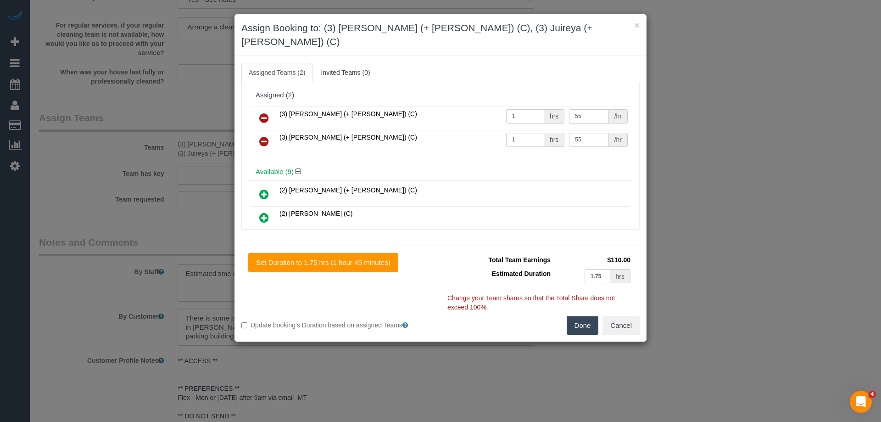
click at [591, 109] on input "55" at bounding box center [588, 116] width 39 height 14
paste input "63"
type input "63"
click at [581, 316] on button "Done" at bounding box center [583, 325] width 32 height 19
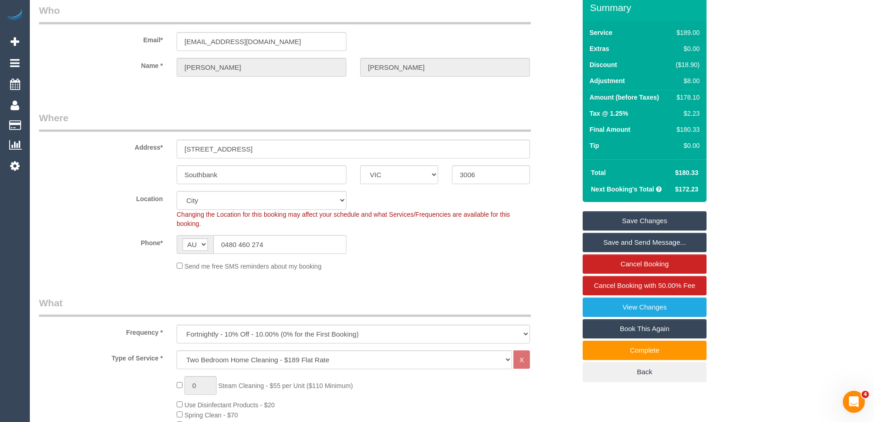
scroll to position [0, 0]
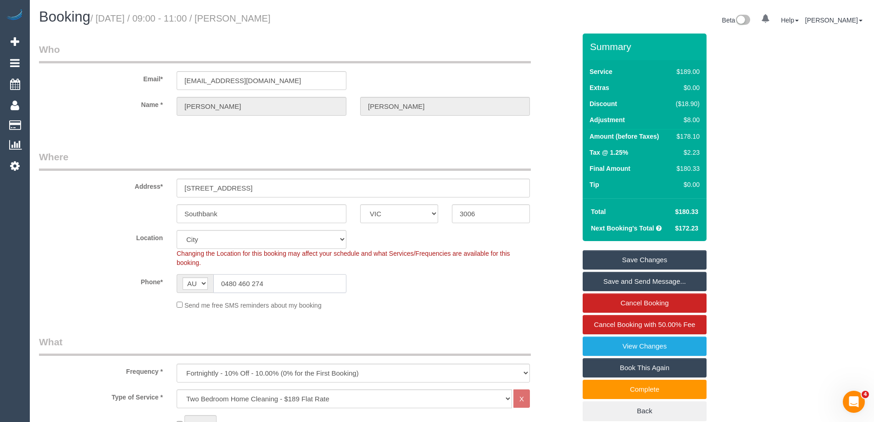
click at [296, 278] on input "0480 460 274" at bounding box center [279, 283] width 133 height 19
click at [620, 257] on link "Save Changes" at bounding box center [645, 259] width 124 height 19
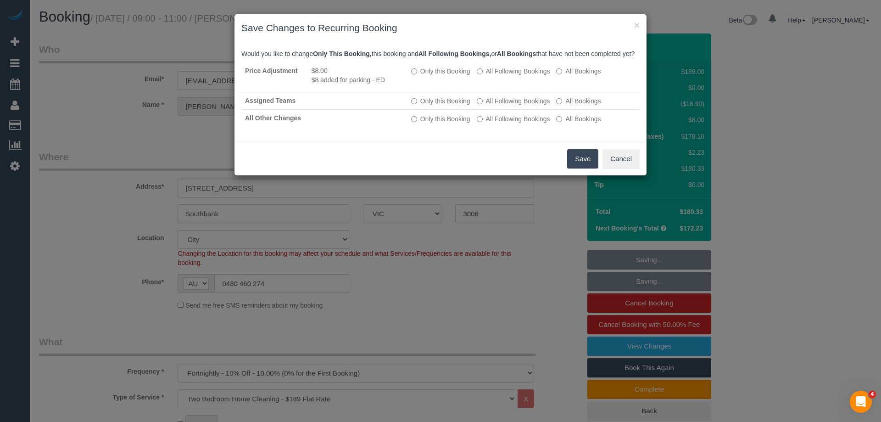
click at [578, 166] on button "Save" at bounding box center [582, 158] width 31 height 19
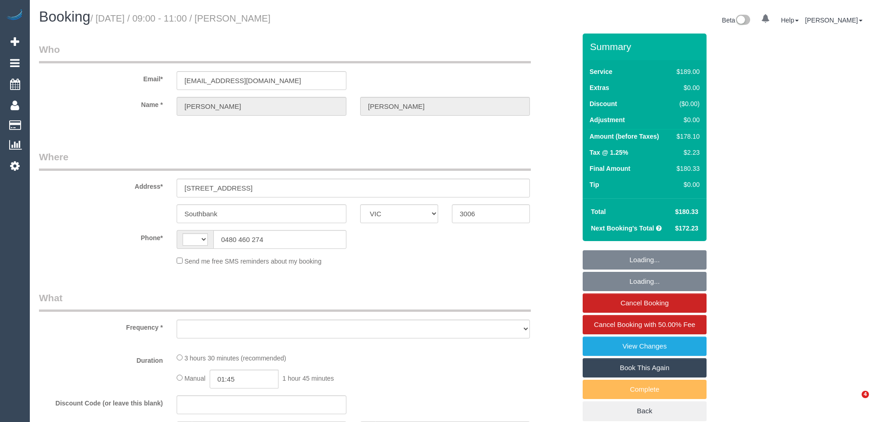
select select "VIC"
select select "string:AU"
select select "object:539"
select select "string:stripe-pm_1OJ9GA2GScqysDRVCtBNDTpl"
select select "number:29"
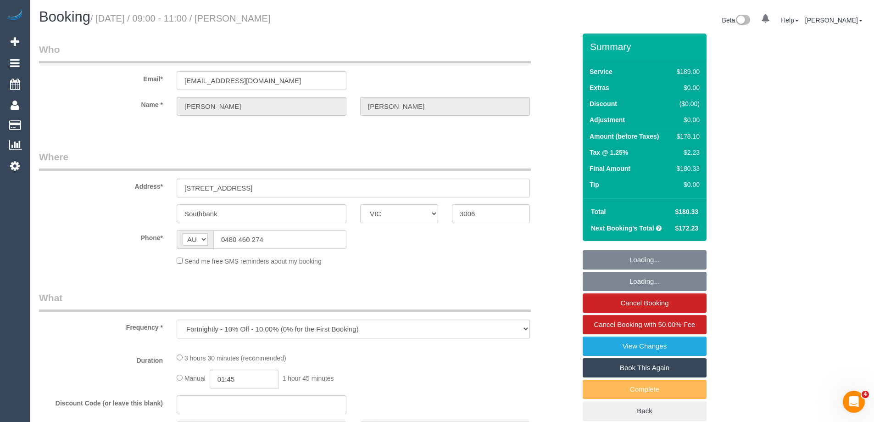
select select "number:14"
select select "number:20"
select select "number:36"
select select "number:34"
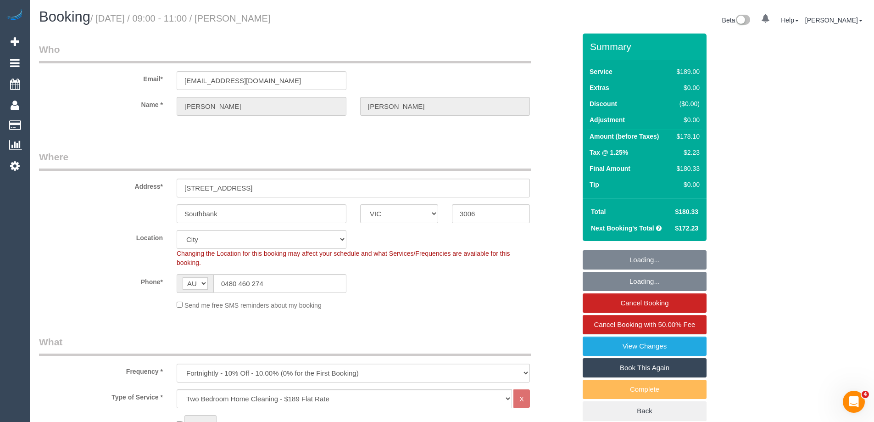
select select "object:1200"
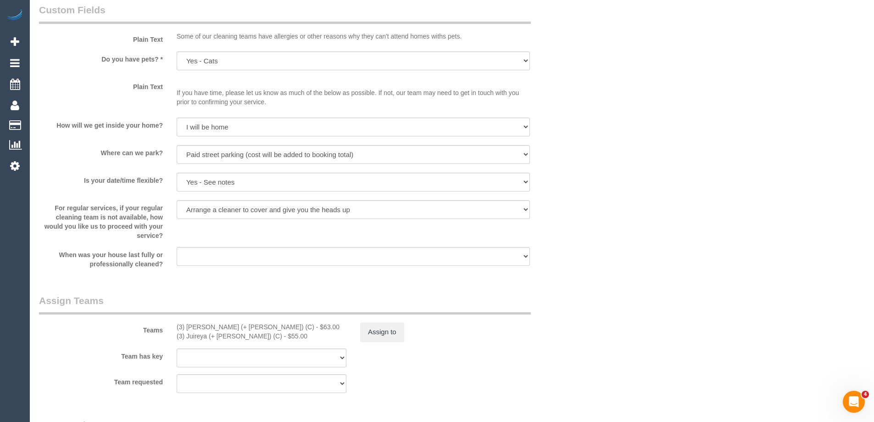
scroll to position [1331, 0]
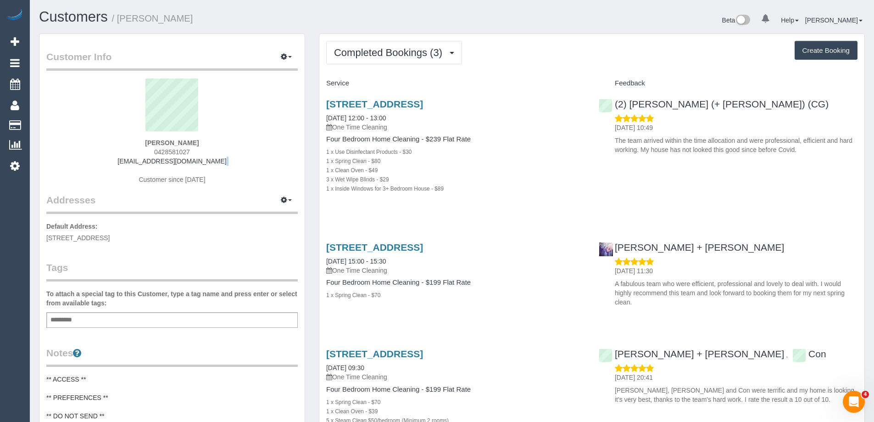
drag, startPoint x: 229, startPoint y: 162, endPoint x: 126, endPoint y: 167, distance: 102.4
click at [126, 167] on div "[PERSON_NAME] 0428581027 [EMAIL_ADDRESS][DOMAIN_NAME] Customer since [DATE]" at bounding box center [171, 135] width 251 height 115
drag, startPoint x: 119, startPoint y: 158, endPoint x: 247, endPoint y: 161, distance: 128.1
click at [247, 161] on div "[PERSON_NAME] 0428581027 [EMAIL_ADDRESS][DOMAIN_NAME] Customer since [DATE]" at bounding box center [171, 135] width 251 height 115
copy link "[EMAIL_ADDRESS][DOMAIN_NAME]"
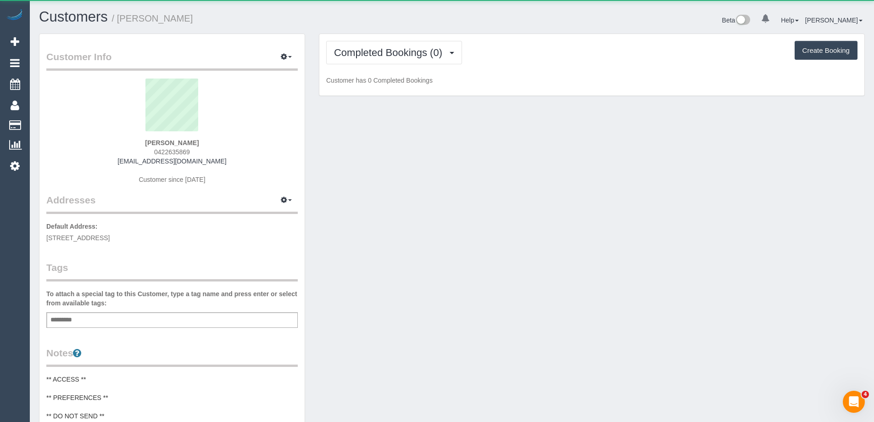
scroll to position [745, 874]
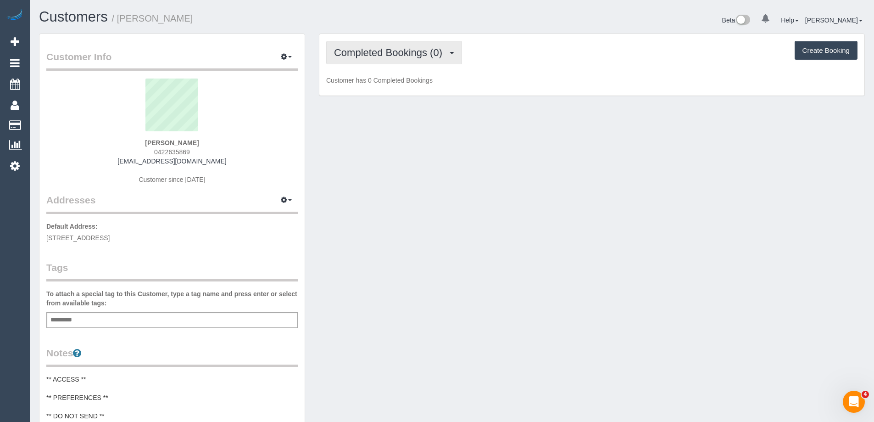
drag, startPoint x: 386, startPoint y: 56, endPoint x: 379, endPoint y: 83, distance: 28.2
click at [386, 56] on span "Completed Bookings (0)" at bounding box center [390, 52] width 113 height 11
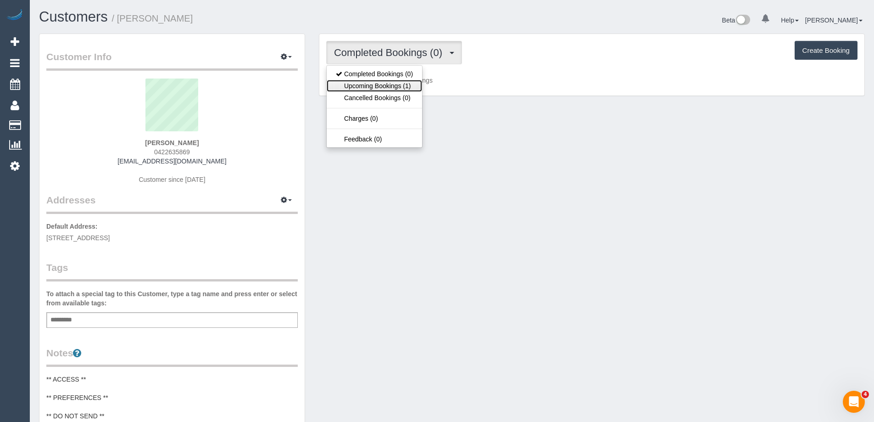
click at [378, 84] on link "Upcoming Bookings (1)" at bounding box center [374, 86] width 95 height 12
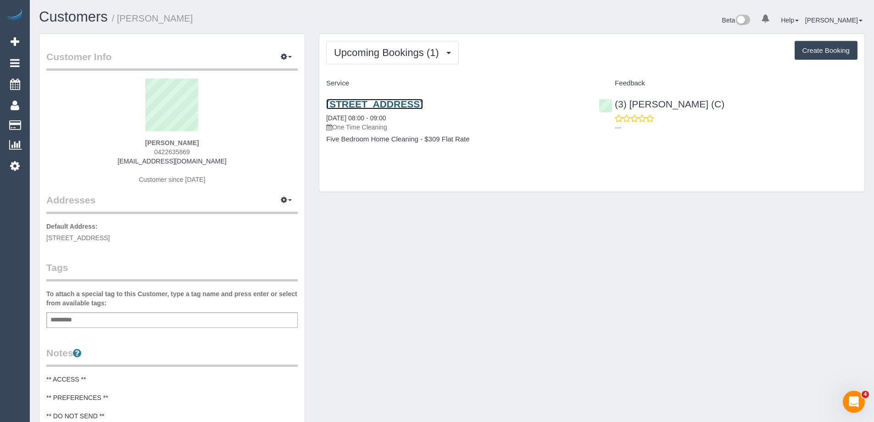
click at [404, 101] on link "[STREET_ADDRESS]" at bounding box center [374, 104] width 97 height 11
copy link "[STREET_ADDRESS]"
drag, startPoint x: 547, startPoint y: 109, endPoint x: 325, endPoint y: 105, distance: 221.2
click at [325, 105] on div "228 La Trobe St, Unit 8206, Melbourne, VIC 3000 26/08/2025 08:00 - 09:00 One Ti…" at bounding box center [455, 126] width 273 height 71
click at [618, 53] on div "Upcoming Bookings (1) Completed Bookings (0) Upcoming Bookings (1) Cancelled Bo…" at bounding box center [591, 52] width 531 height 23
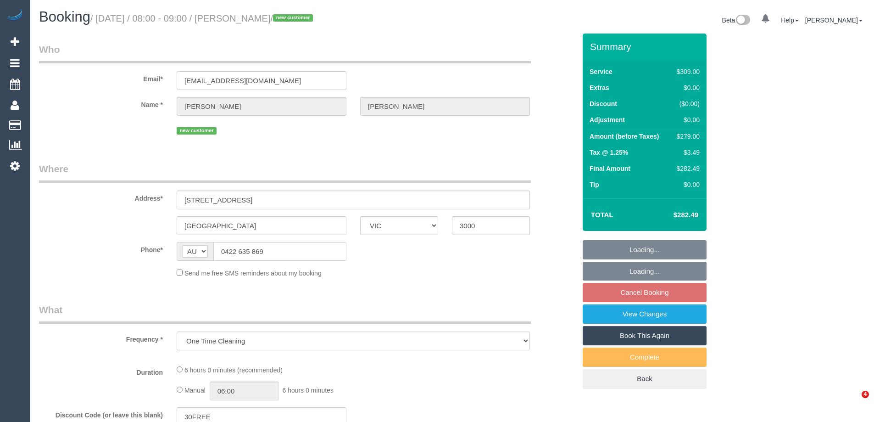
select select "VIC"
select select "string:stripe-pm_1RykKv2GScqysDRVreBqVrIj"
select select "number:28"
select select "number:14"
select select "number:20"
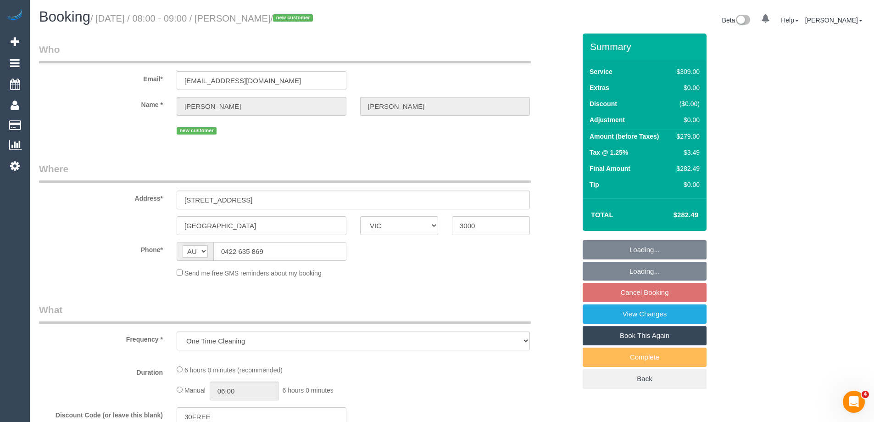
select select "number:25"
select select "number:26"
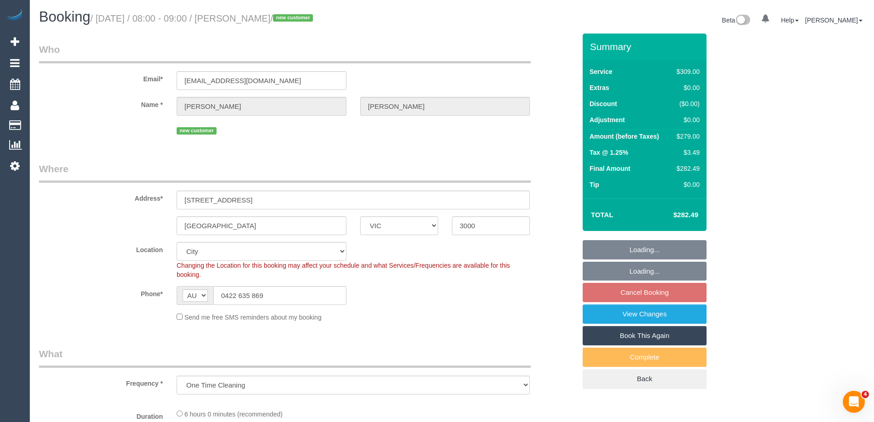
select select "object:800"
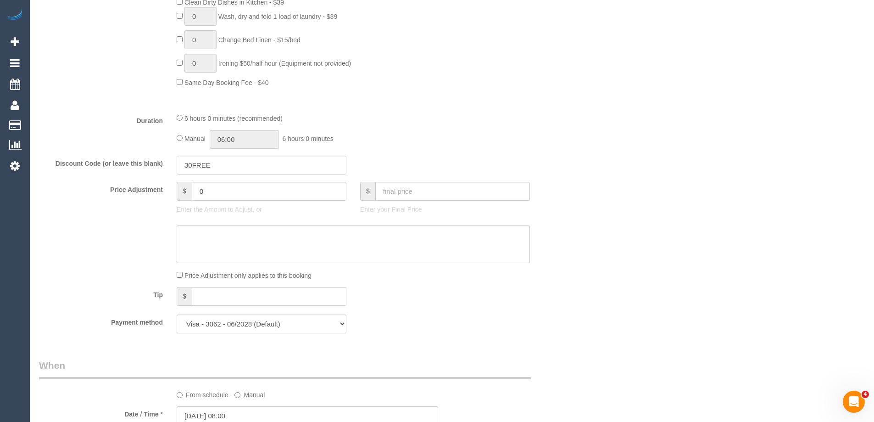
scroll to position [459, 0]
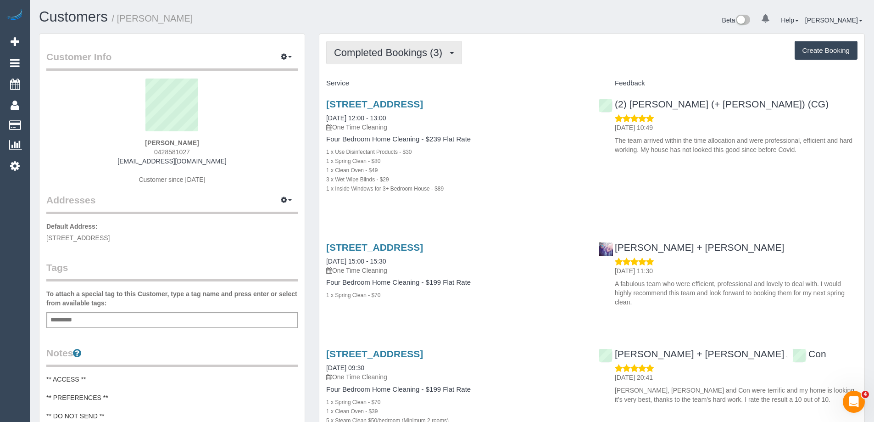
click at [394, 61] on button "Completed Bookings (3)" at bounding box center [394, 52] width 136 height 23
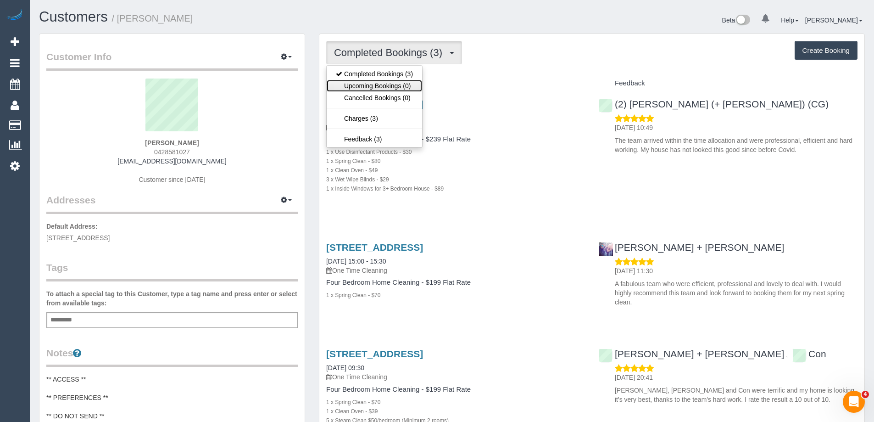
click at [387, 84] on link "Upcoming Bookings (0)" at bounding box center [374, 86] width 95 height 12
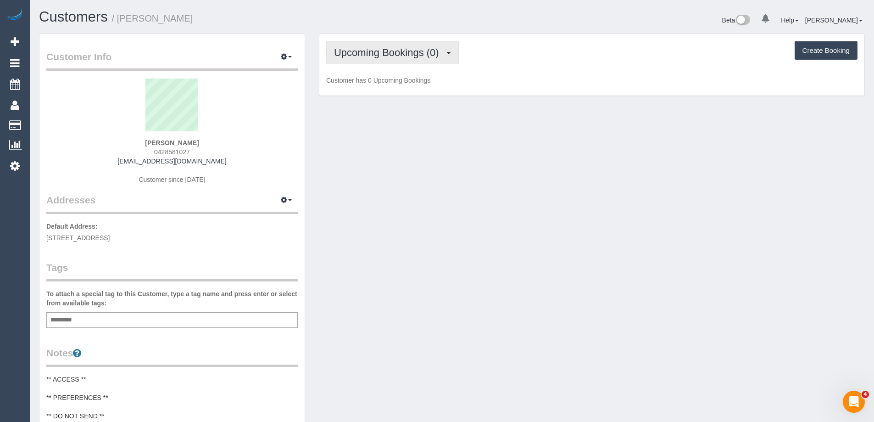
click at [386, 56] on span "Upcoming Bookings (0)" at bounding box center [389, 52] width 110 height 11
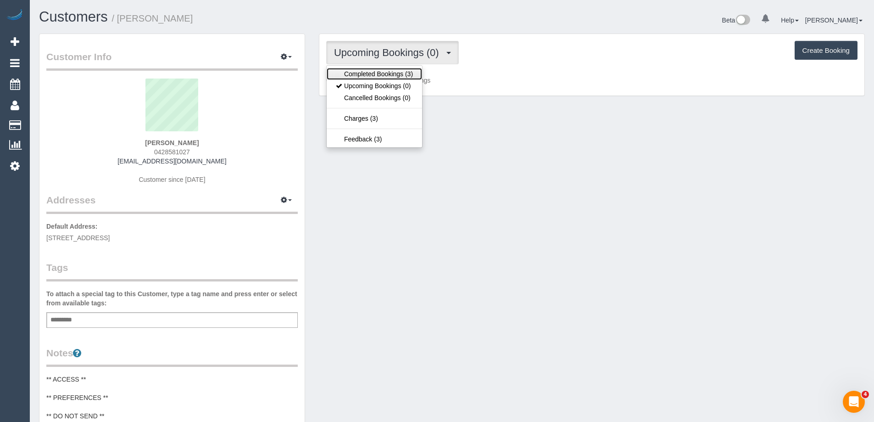
click at [384, 72] on link "Completed Bookings (3)" at bounding box center [374, 74] width 95 height 12
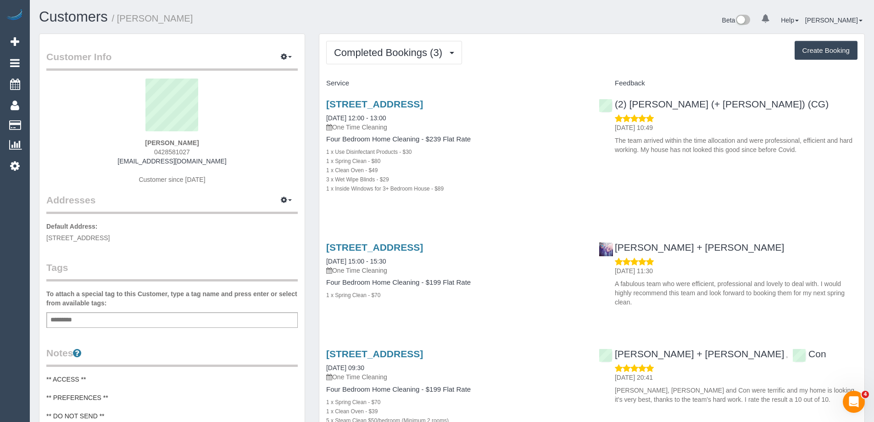
click at [826, 51] on button "Create Booking" at bounding box center [826, 50] width 63 height 19
select select "VIC"
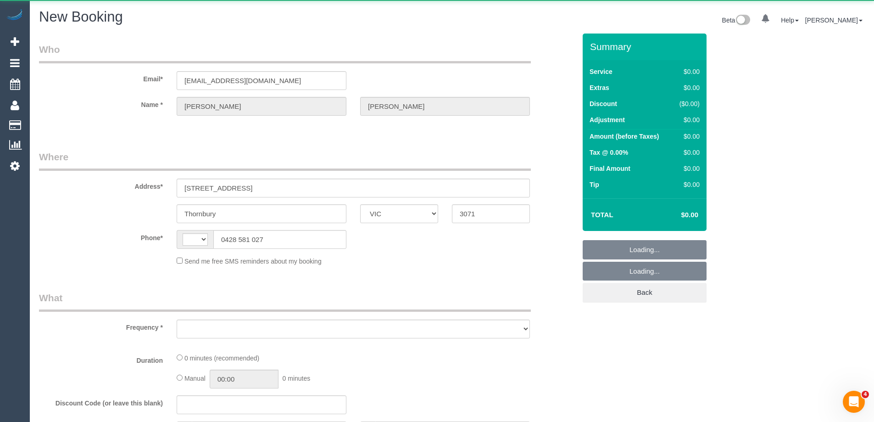
select select "object:1439"
select select "string:AU"
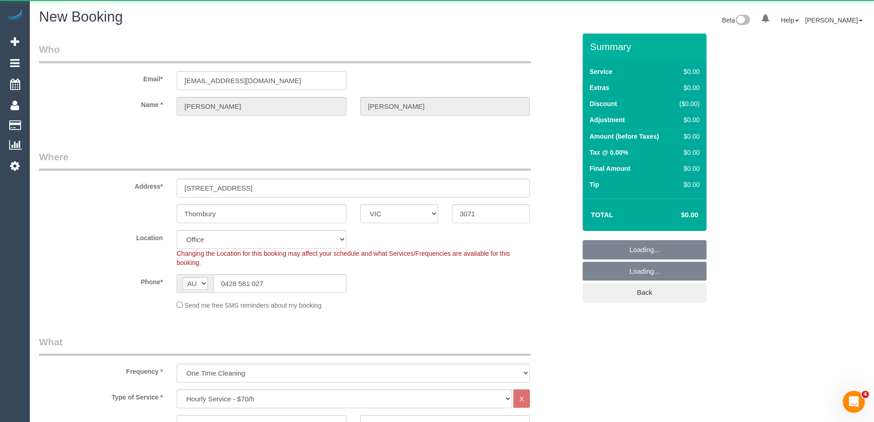
select select "string:stripe-pm_1MZiNh2GScqysDRVdCPsEYHI"
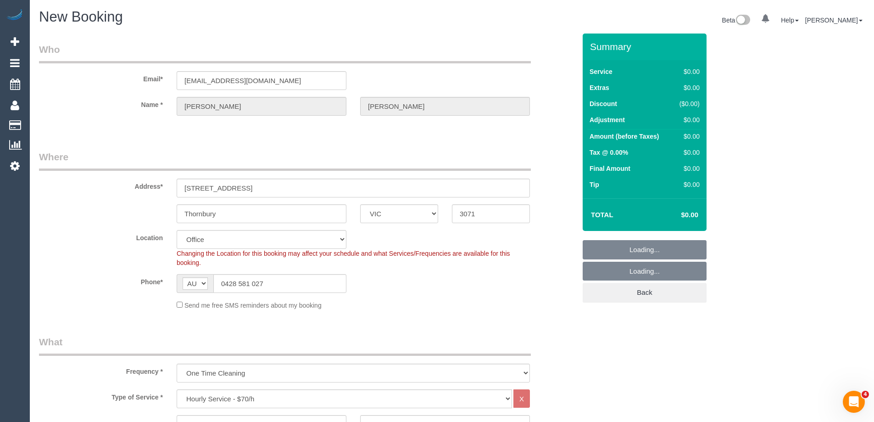
select select "object:3088"
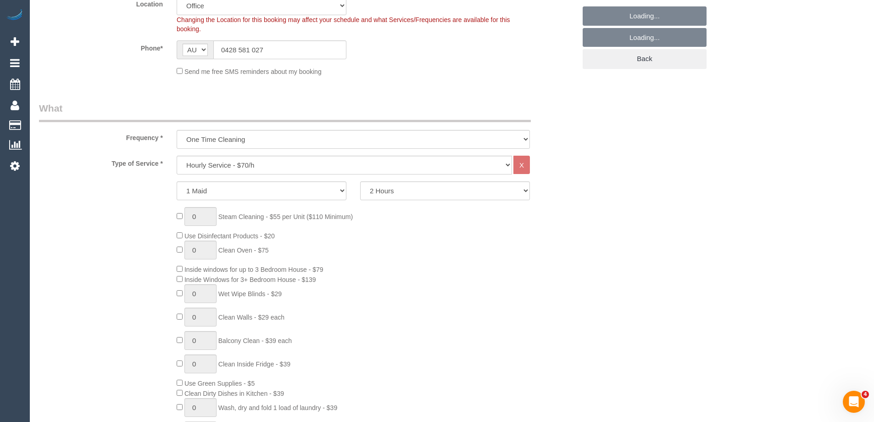
select select "47"
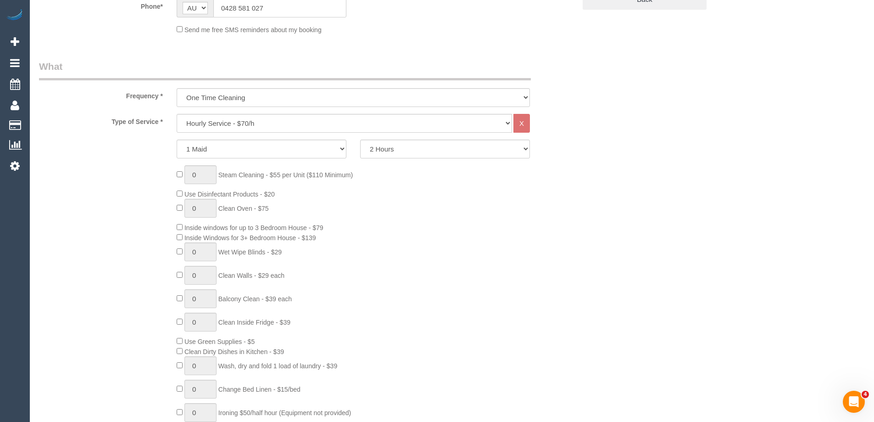
select select "object:3098"
click at [254, 119] on select "Hourly Service - $70/h Hourly Service - $65/h Hourly Service - $60/h Hourly Ser…" at bounding box center [344, 123] width 335 height 19
select select "213"
click at [177, 114] on select "Hourly Service - $70/h Hourly Service - $65/h Hourly Service - $60/h Hourly Ser…" at bounding box center [344, 123] width 335 height 19
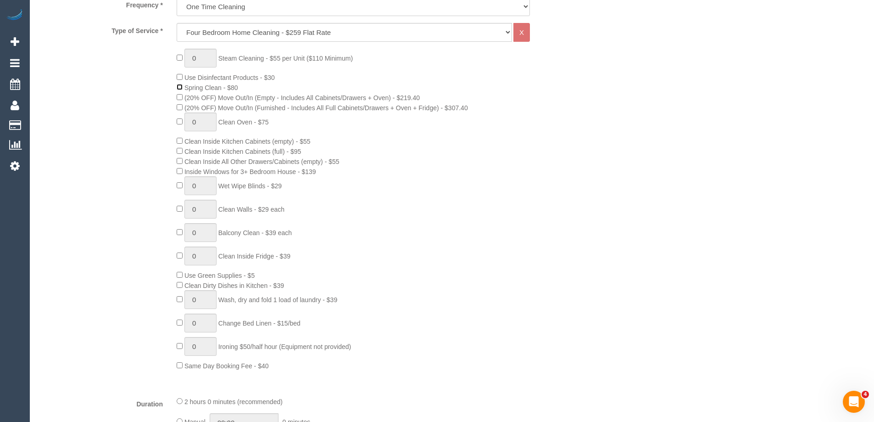
scroll to position [385, 0]
type input "1"
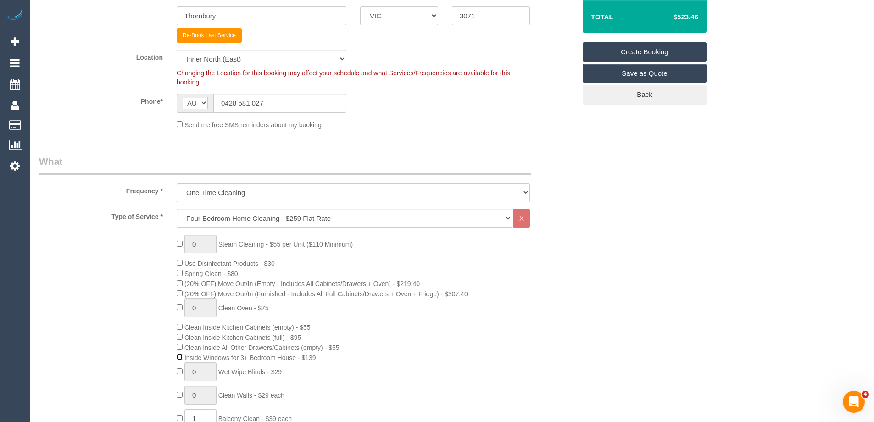
scroll to position [201, 0]
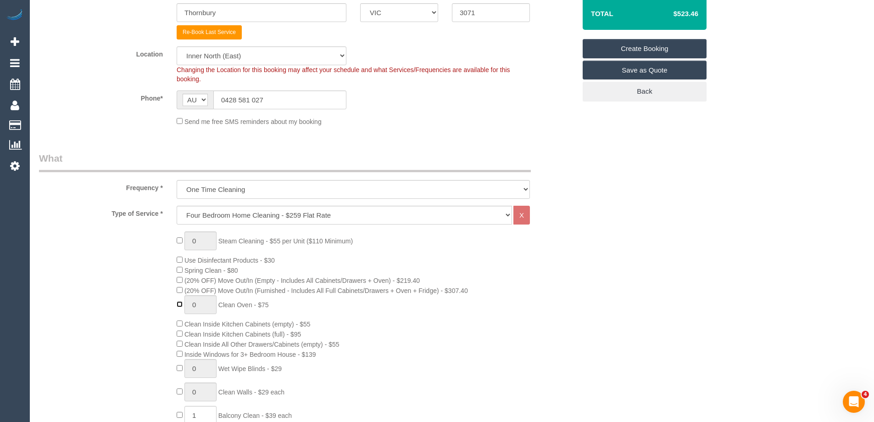
type input "1"
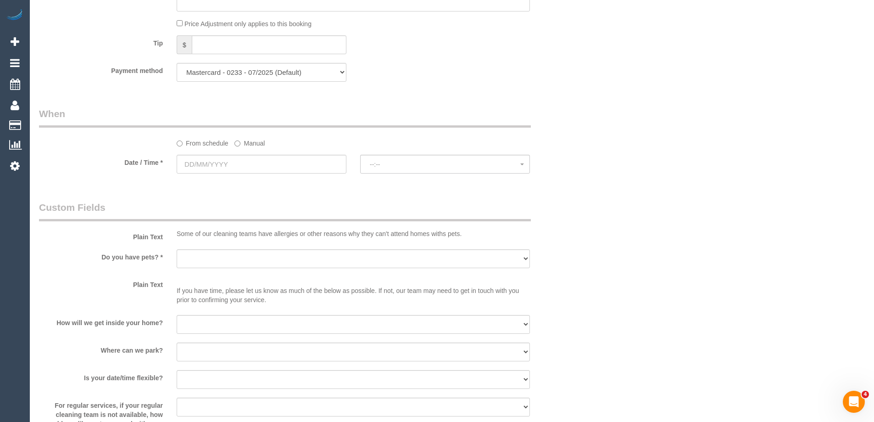
scroll to position [1010, 0]
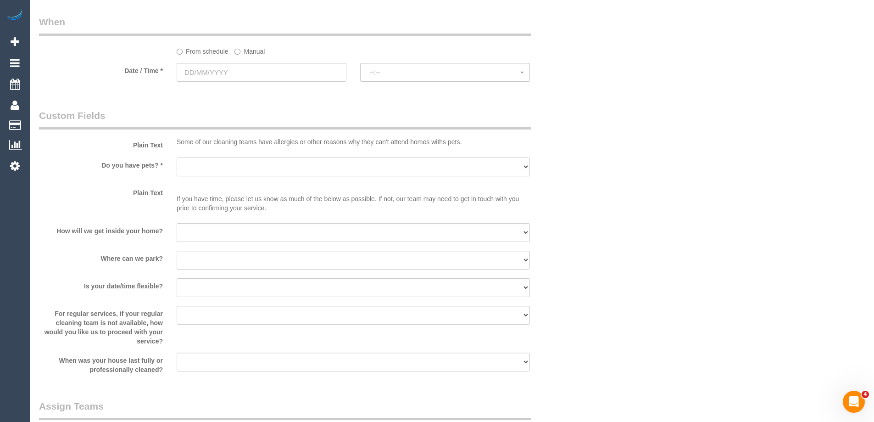
click at [251, 164] on select "Yes - Cats Yes - Dogs No pets Yes - Dogs and Cats Yes - Other" at bounding box center [353, 166] width 353 height 19
select select "number:28"
click at [177, 157] on select "Yes - Cats Yes - Dogs No pets Yes - Dogs and Cats Yes - Other" at bounding box center [353, 166] width 353 height 19
click at [210, 232] on select "I will be home Key will be left (please provide details below) Lock box/Access …" at bounding box center [353, 232] width 353 height 19
select select "number:14"
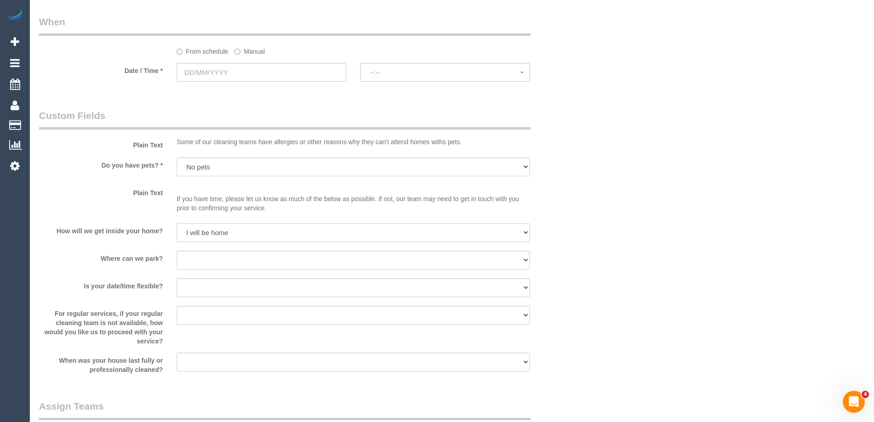
click at [177, 223] on select "I will be home Key will be left (please provide details below) Lock box/Access …" at bounding box center [353, 232] width 353 height 19
click at [232, 259] on select "I will provide parking on-site Free street parking Paid street parking (cost wi…" at bounding box center [353, 260] width 353 height 19
select select "number:19"
click at [177, 251] on select "I will provide parking on-site Free street parking Paid street parking (cost wi…" at bounding box center [353, 260] width 353 height 19
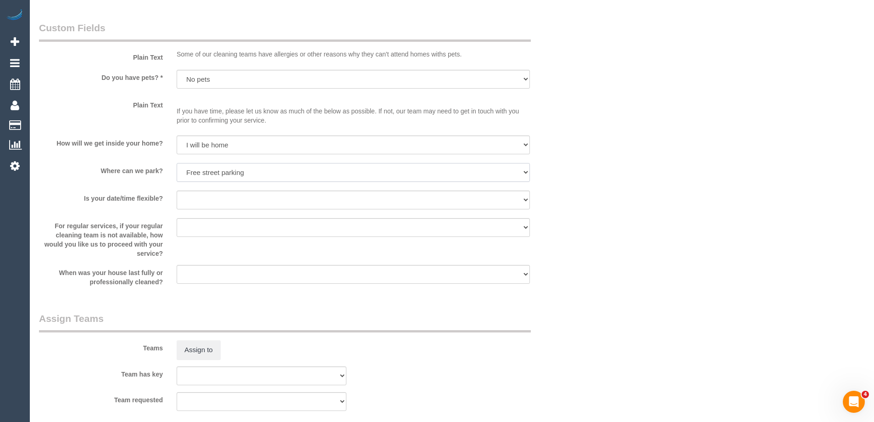
scroll to position [1101, 0]
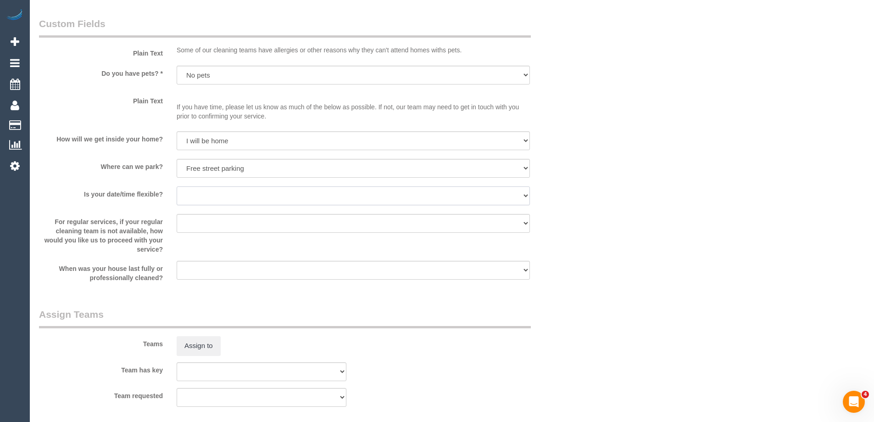
click at [194, 201] on select "Yes - date and time Yes - date but not time Yes - time but not date No - No fle…" at bounding box center [353, 195] width 353 height 19
click at [140, 192] on label "Is your date/time flexible?" at bounding box center [101, 192] width 138 height 12
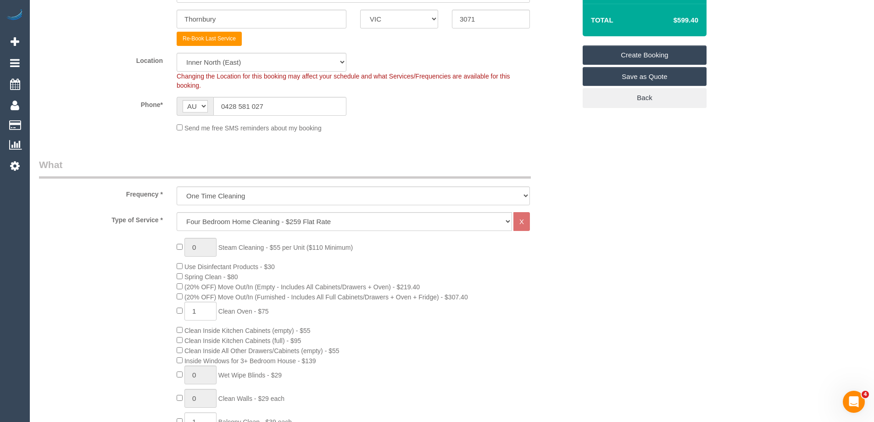
scroll to position [0, 0]
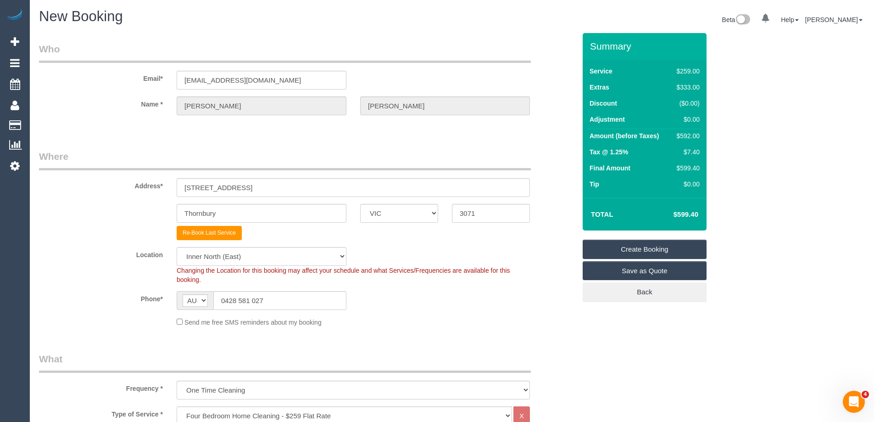
click at [54, 224] on sui-booking-address "Address* 111 Ballantyne Street Thornbury ACT NSW NT QLD SA TAS VIC WA 3071 Re-B…" at bounding box center [307, 195] width 537 height 90
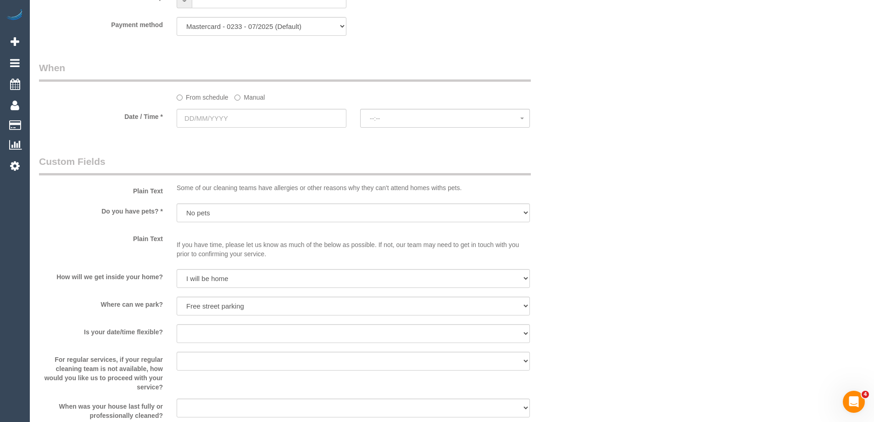
scroll to position [964, 0]
click at [227, 113] on input "text" at bounding box center [262, 117] width 170 height 19
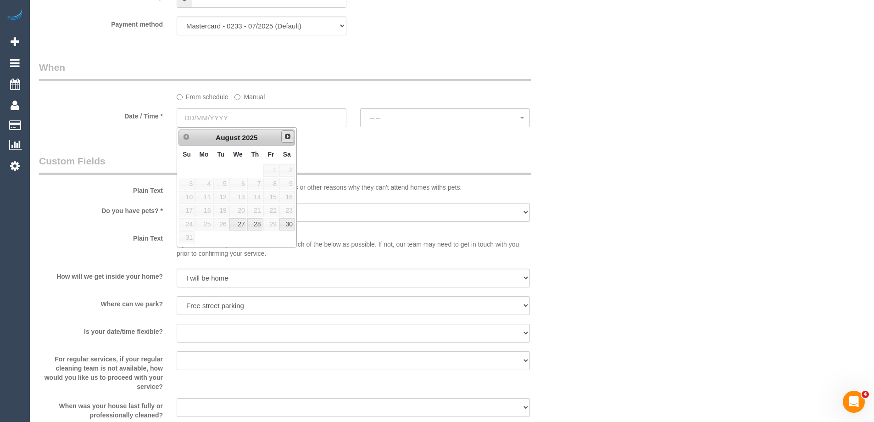
click at [288, 135] on span "Next" at bounding box center [287, 136] width 7 height 7
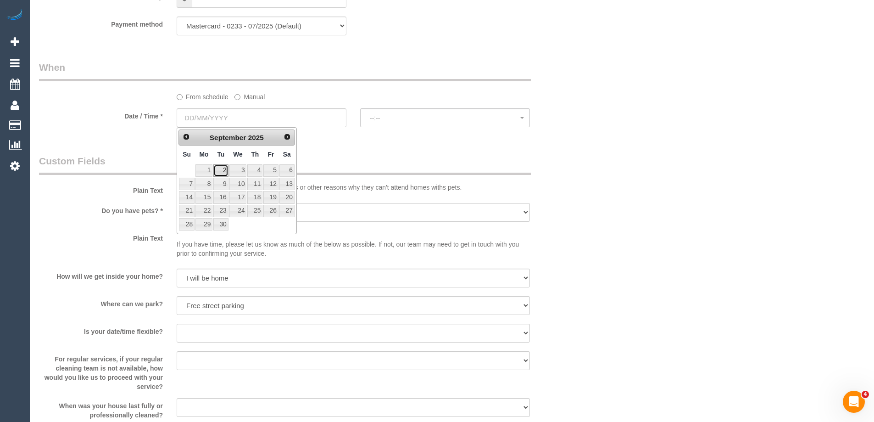
click at [216, 170] on link "2" at bounding box center [220, 170] width 15 height 12
type input "[DATE]"
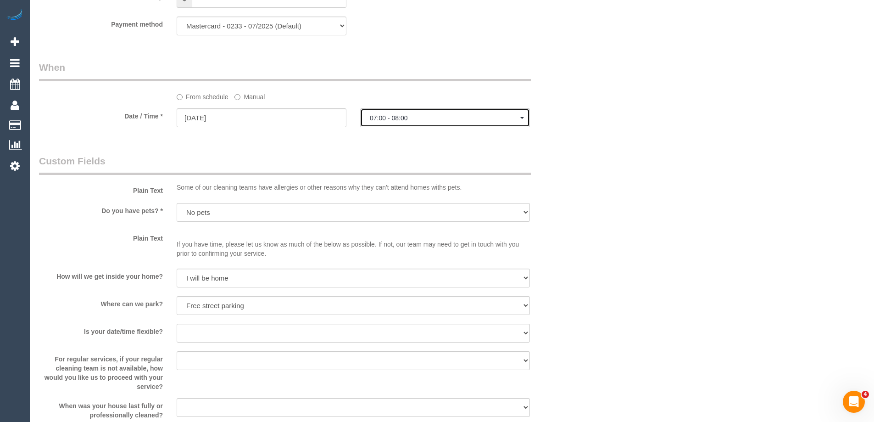
click at [443, 120] on span "07:00 - 08:00" at bounding box center [445, 117] width 151 height 7
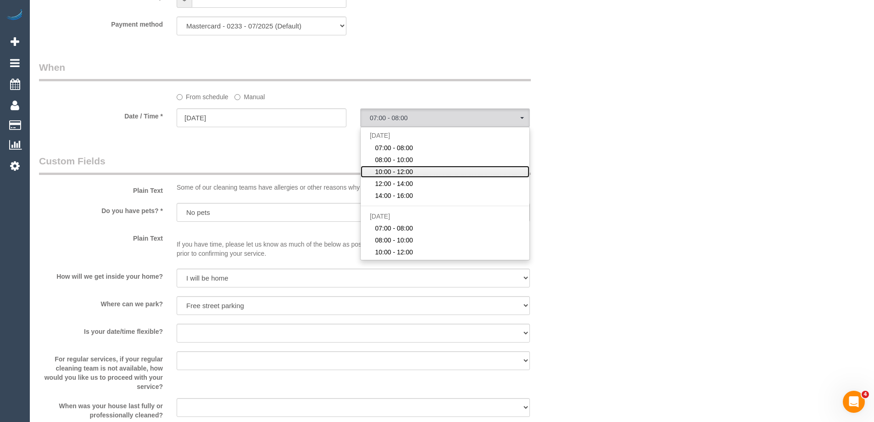
click at [417, 168] on link "10:00 - 12:00" at bounding box center [445, 172] width 169 height 12
select select "spot3"
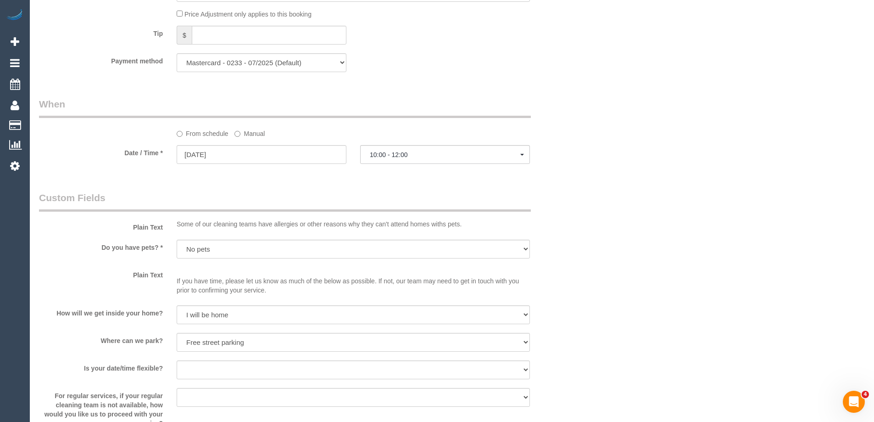
scroll to position [918, 0]
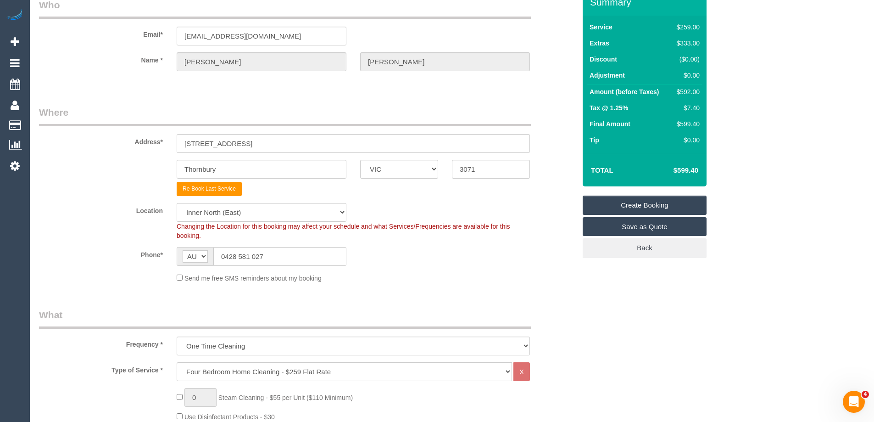
scroll to position [0, 0]
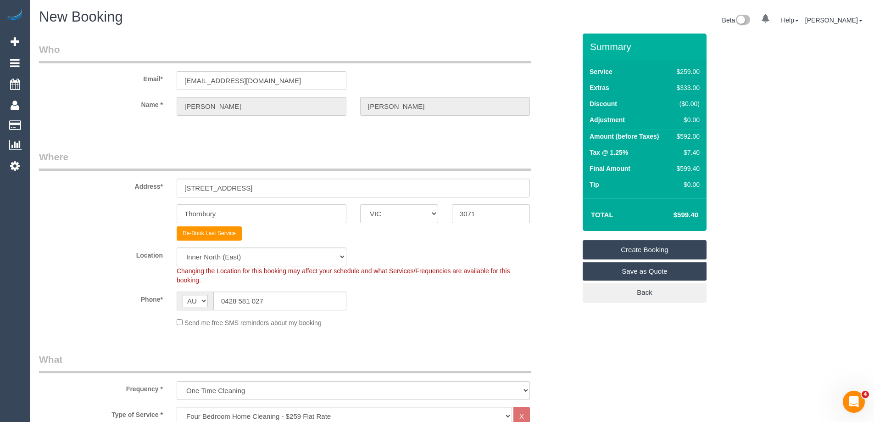
click at [654, 248] on link "Create Booking" at bounding box center [645, 249] width 124 height 19
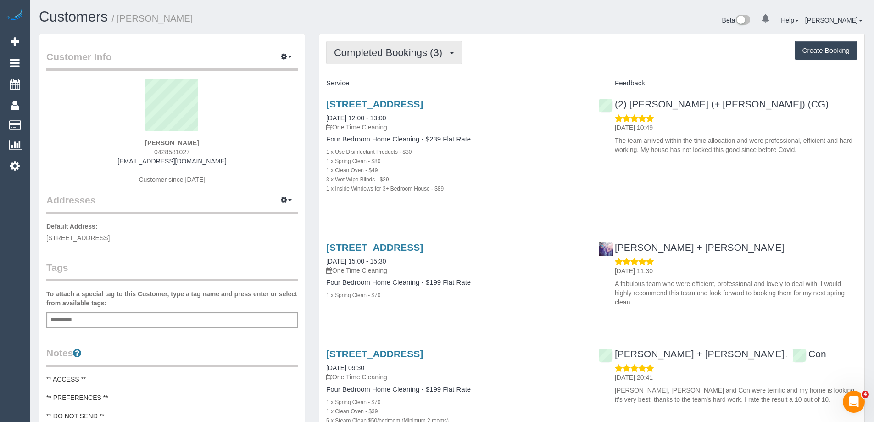
click at [366, 48] on span "Completed Bookings (3)" at bounding box center [390, 52] width 113 height 11
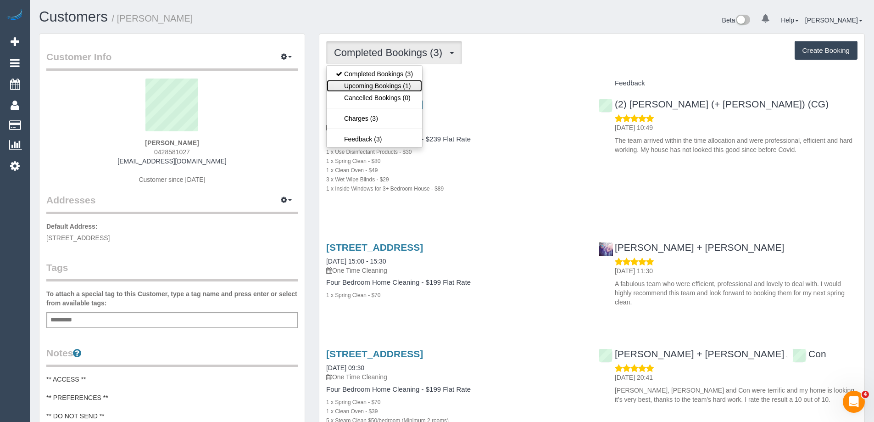
click at [385, 87] on link "Upcoming Bookings (1)" at bounding box center [374, 86] width 95 height 12
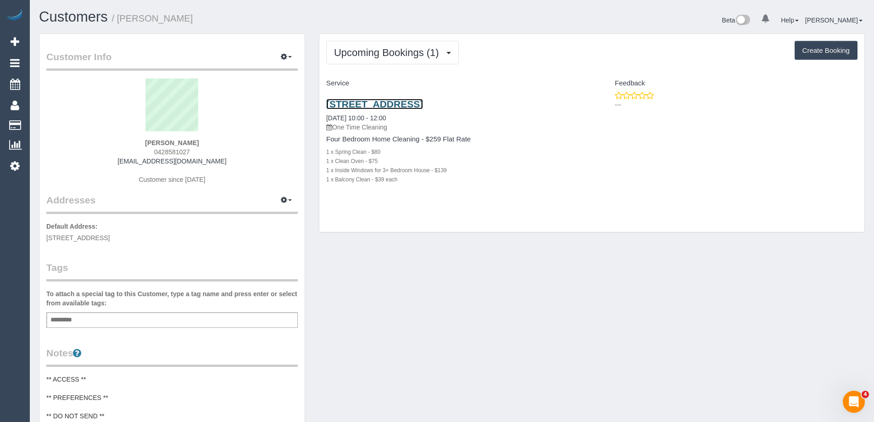
click at [398, 102] on link "[STREET_ADDRESS]" at bounding box center [374, 104] width 97 height 11
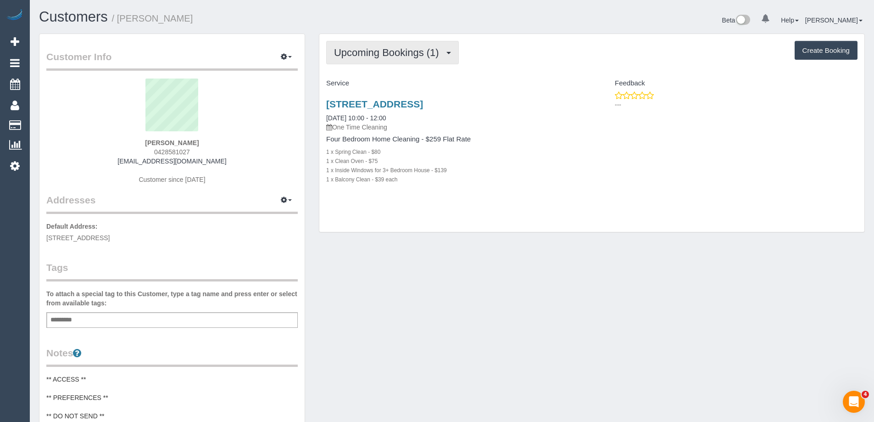
click at [409, 49] on span "Upcoming Bookings (1)" at bounding box center [389, 52] width 110 height 11
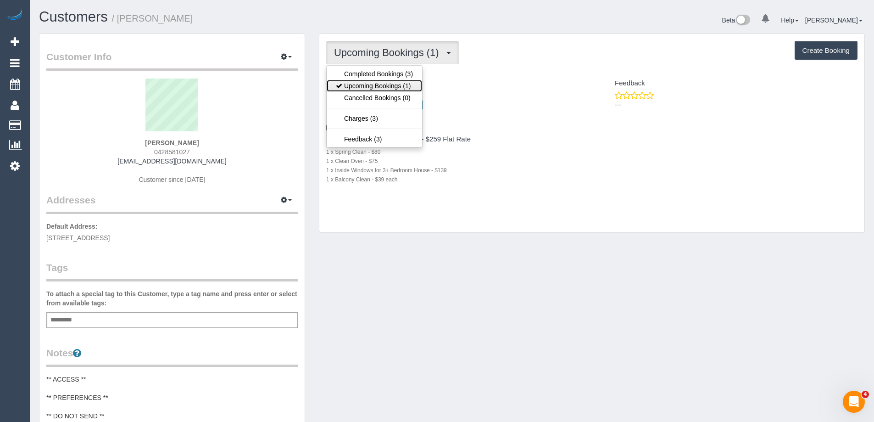
click at [397, 82] on link "Upcoming Bookings (1)" at bounding box center [374, 86] width 95 height 12
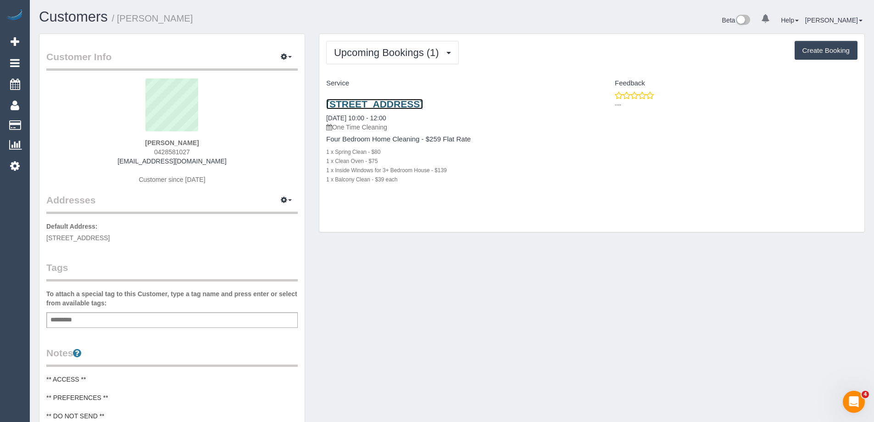
click at [420, 106] on link "111 Ballantyne Street, Thornbury, VIC 3071" at bounding box center [374, 104] width 97 height 11
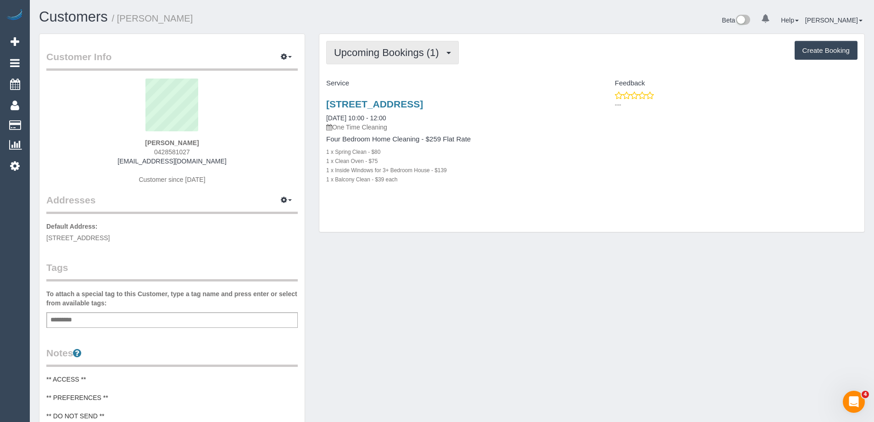
click at [398, 60] on button "Upcoming Bookings (1)" at bounding box center [392, 52] width 133 height 23
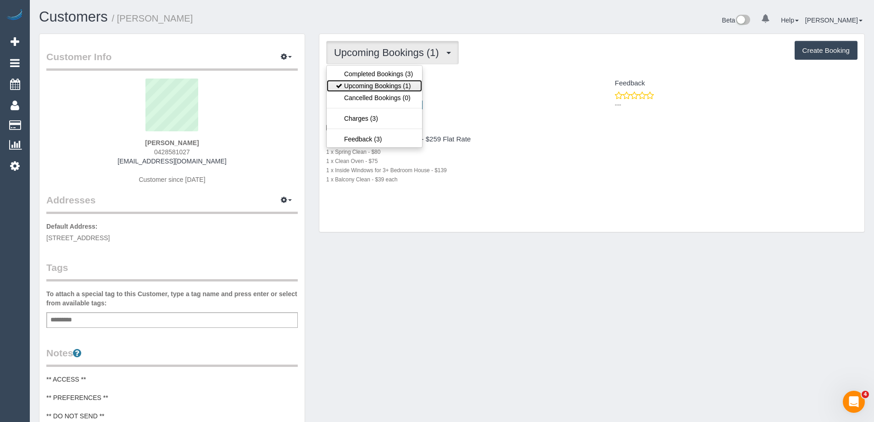
click at [398, 81] on link "Upcoming Bookings (1)" at bounding box center [374, 86] width 95 height 12
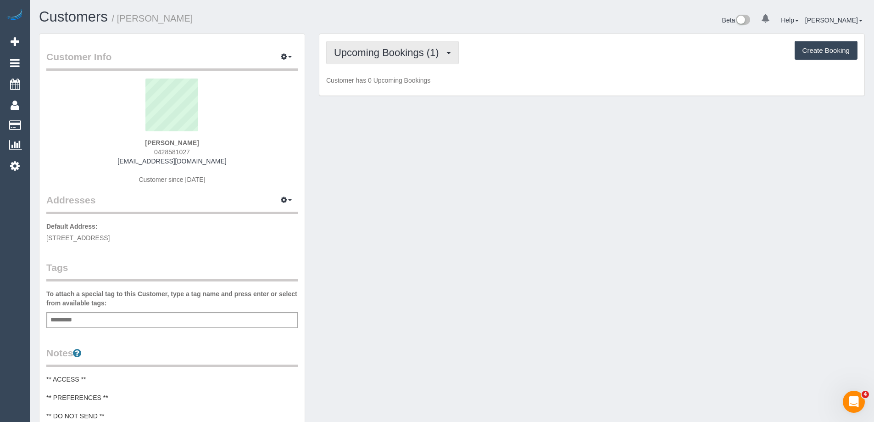
click at [400, 52] on span "Upcoming Bookings (1)" at bounding box center [389, 52] width 110 height 11
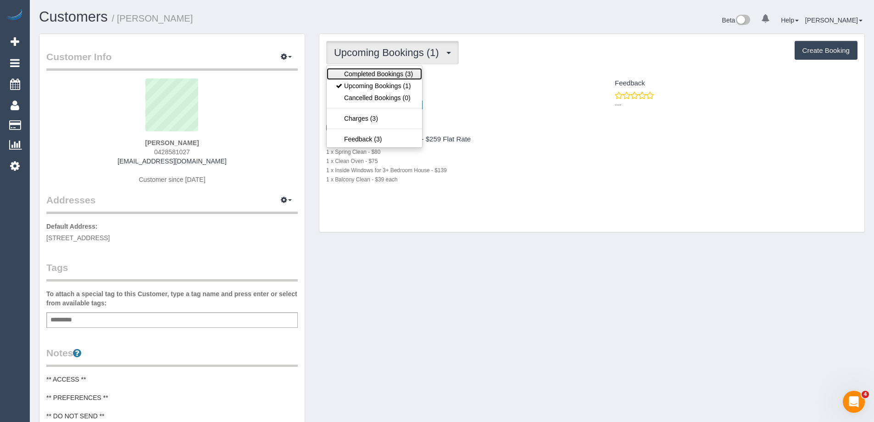
click at [398, 72] on link "Completed Bookings (3)" at bounding box center [374, 74] width 95 height 12
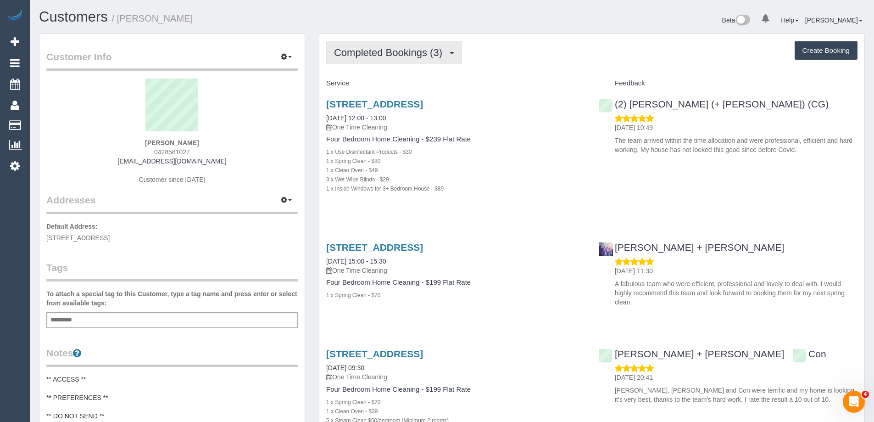
click at [416, 47] on span "Completed Bookings (3)" at bounding box center [390, 52] width 113 height 11
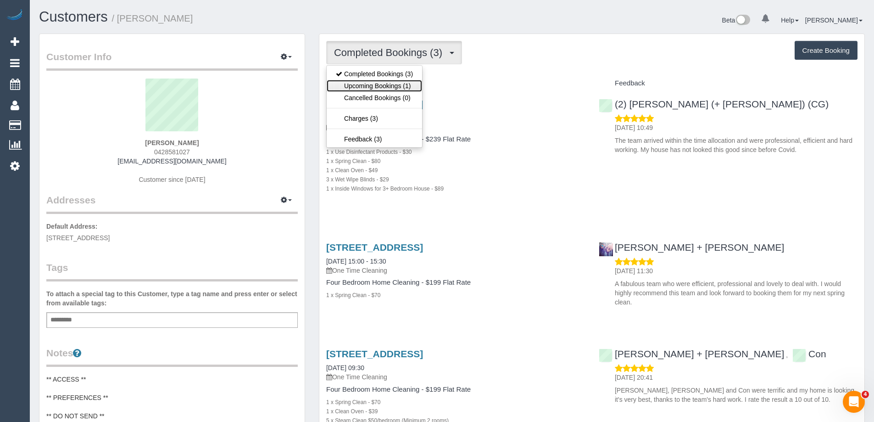
click at [412, 81] on link "Upcoming Bookings (1)" at bounding box center [374, 86] width 95 height 12
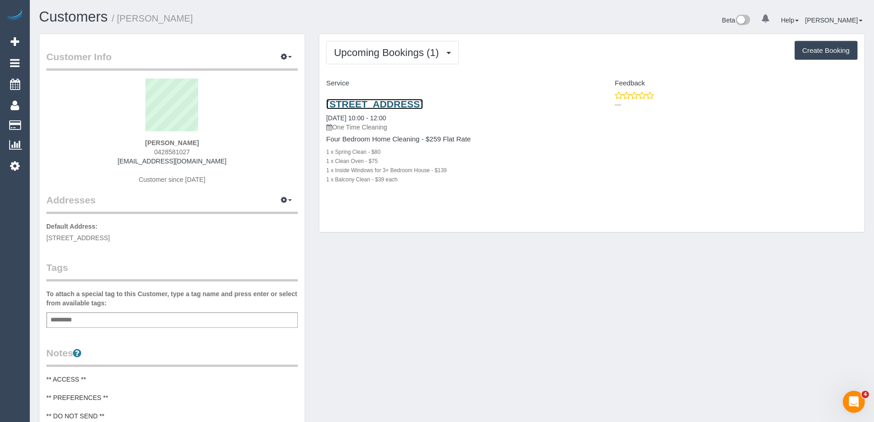
click at [423, 105] on link "111 Ballantyne Street, Thornbury, VIC 3071" at bounding box center [374, 104] width 97 height 11
click at [414, 100] on link "111 Ballantyne Street, Thornbury, VIC 3071" at bounding box center [374, 104] width 97 height 11
click at [423, 100] on link "111 Ballantyne Street, Thornbury, VIC 3071" at bounding box center [374, 104] width 97 height 11
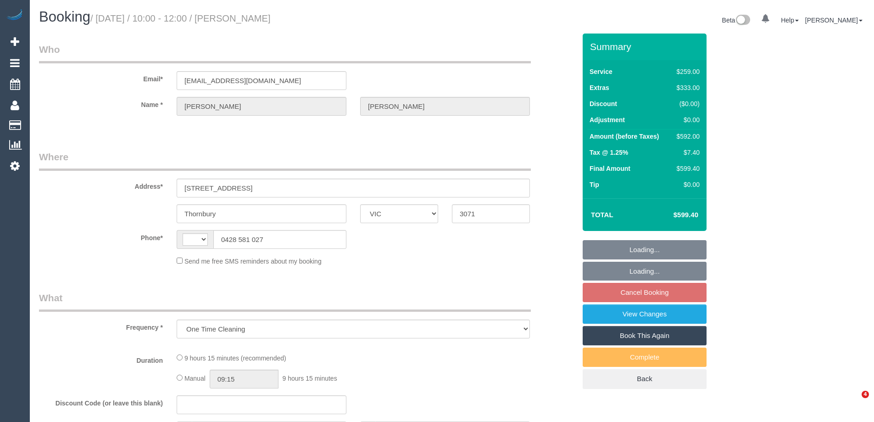
select select "VIC"
select select "object:428"
select select "string:AU"
select select "string:stripe-pm_1MZiNh2GScqysDRVdCPsEYHI"
select select "number:28"
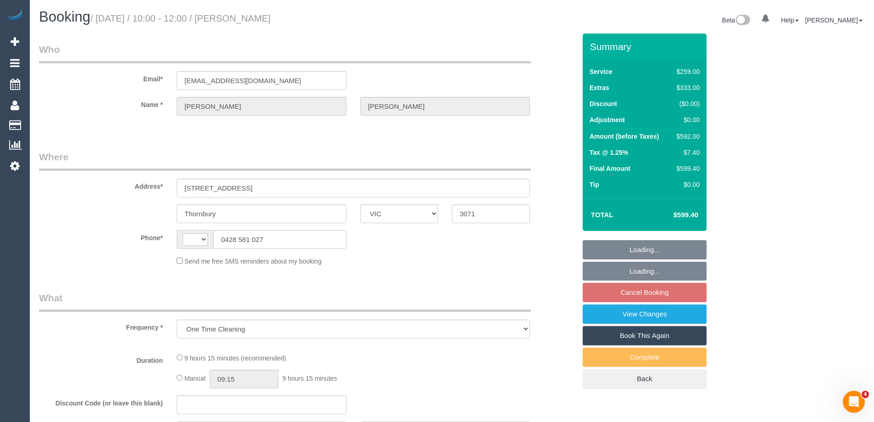
select select "number:14"
select select "number:19"
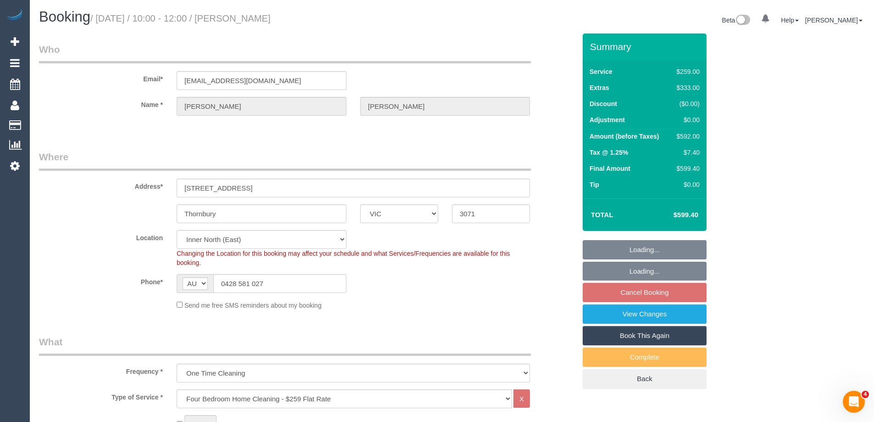
select select "spot3"
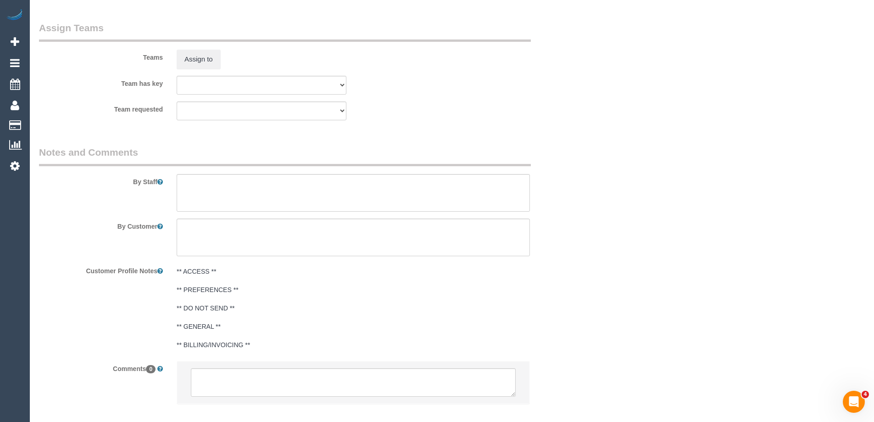
scroll to position [1419, 0]
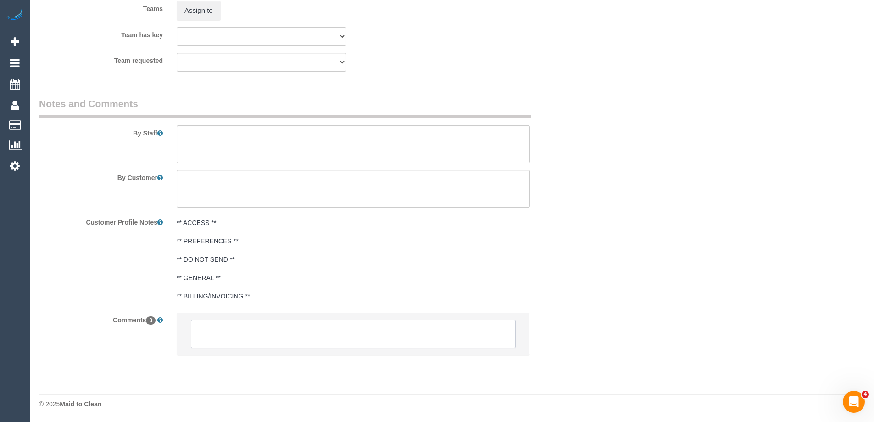
click at [307, 324] on textarea at bounding box center [353, 333] width 325 height 28
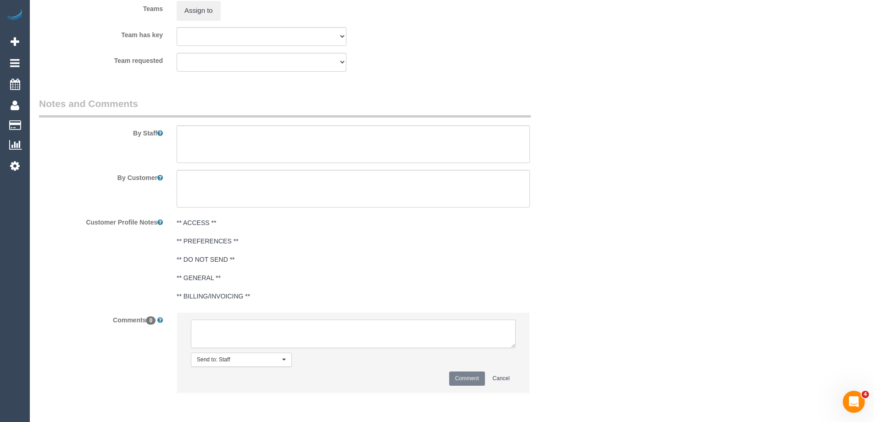
paste textarea "Flexibility dates: Flexibility times: Notes: Contact via:"
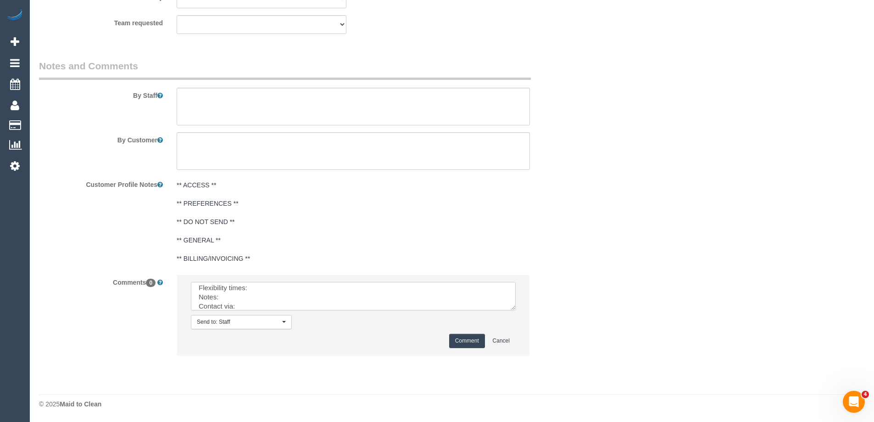
scroll to position [0, 0]
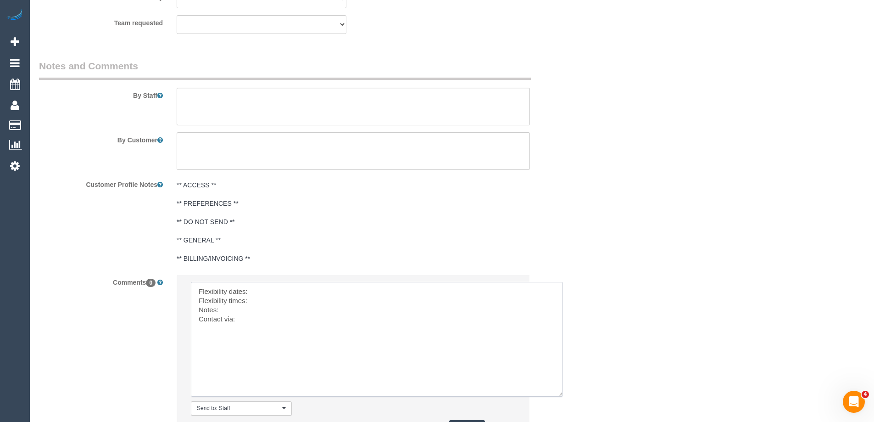
drag, startPoint x: 514, startPoint y: 306, endPoint x: 328, endPoint y: 306, distance: 185.9
click at [560, 392] on textarea at bounding box center [377, 339] width 372 height 115
click at [277, 286] on textarea at bounding box center [376, 339] width 371 height 115
click at [300, 283] on textarea at bounding box center [376, 339] width 371 height 115
paste textarea "Mon, Tue or Wed in the next couple of weeks From 9-5 except not 1/9 away 9-11th"
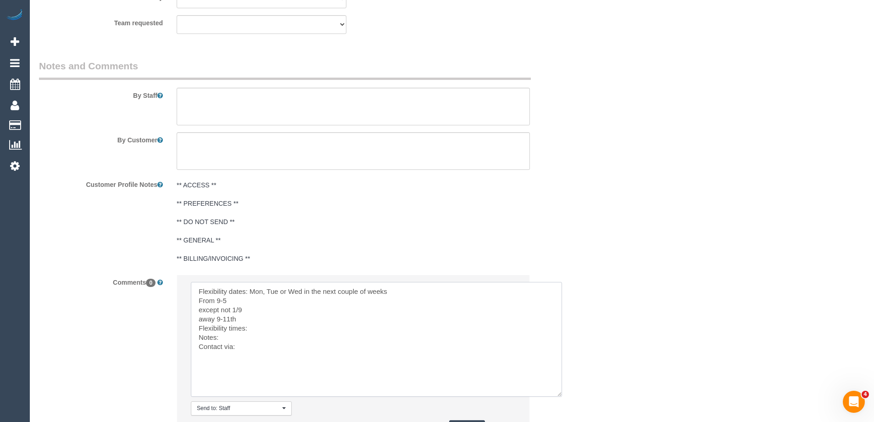
click at [397, 288] on textarea at bounding box center [376, 339] width 371 height 115
click at [209, 303] on textarea at bounding box center [376, 339] width 371 height 115
click at [268, 317] on textarea at bounding box center [376, 339] width 371 height 115
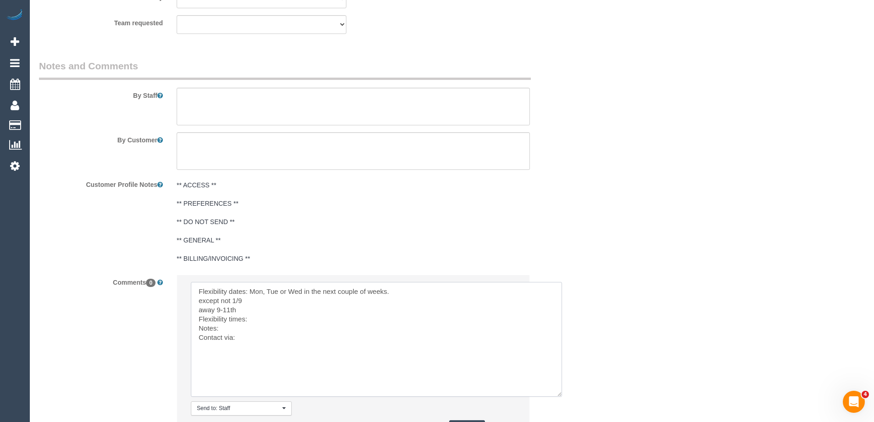
paste textarea "From 9-5"
click at [412, 289] on textarea at bounding box center [376, 339] width 371 height 115
click at [198, 302] on textarea at bounding box center [376, 339] width 371 height 115
click at [534, 294] on textarea at bounding box center [376, 339] width 371 height 115
click at [440, 294] on textarea at bounding box center [376, 339] width 371 height 115
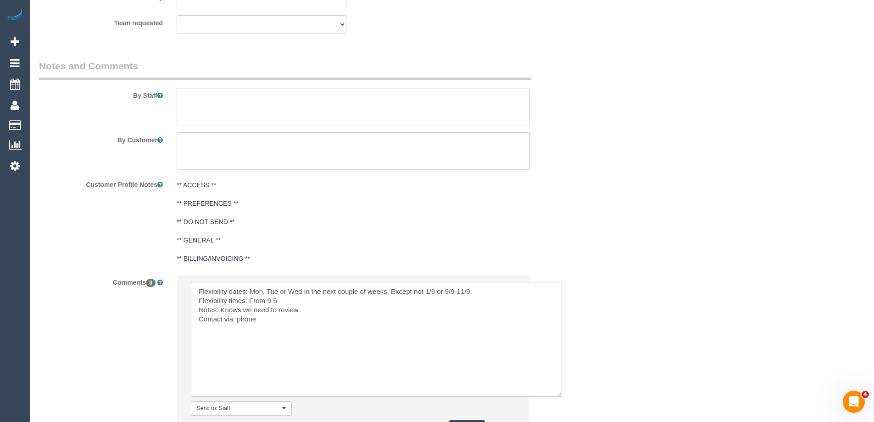
click at [440, 294] on textarea at bounding box center [376, 339] width 371 height 115
click at [336, 324] on textarea at bounding box center [376, 339] width 371 height 115
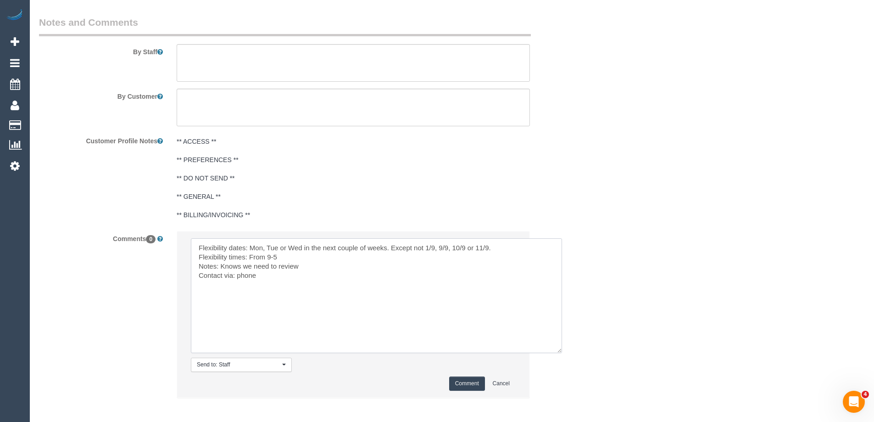
scroll to position [1543, 0]
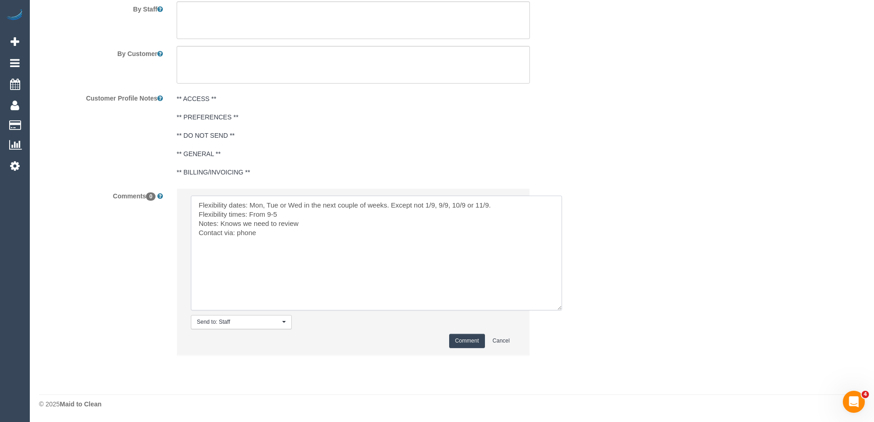
type textarea "Flexibility dates: Mon, Tue or Wed in the next couple of weeks. Except not 1/9,…"
click at [474, 341] on button "Comment" at bounding box center [467, 341] width 36 height 14
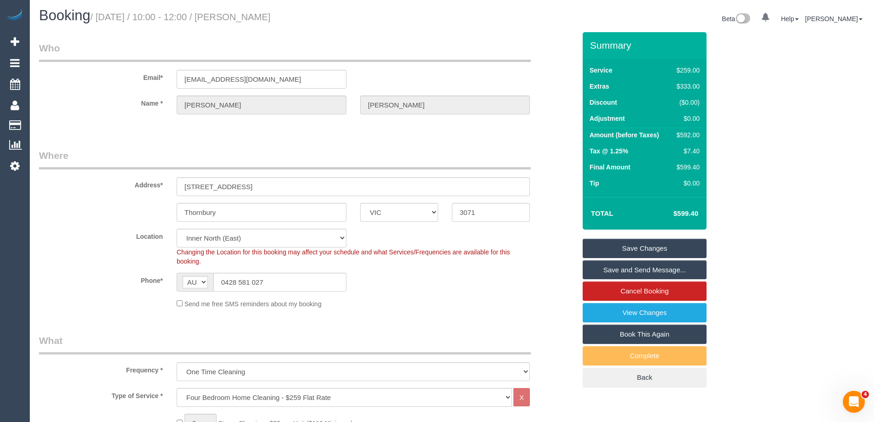
scroll to position [0, 0]
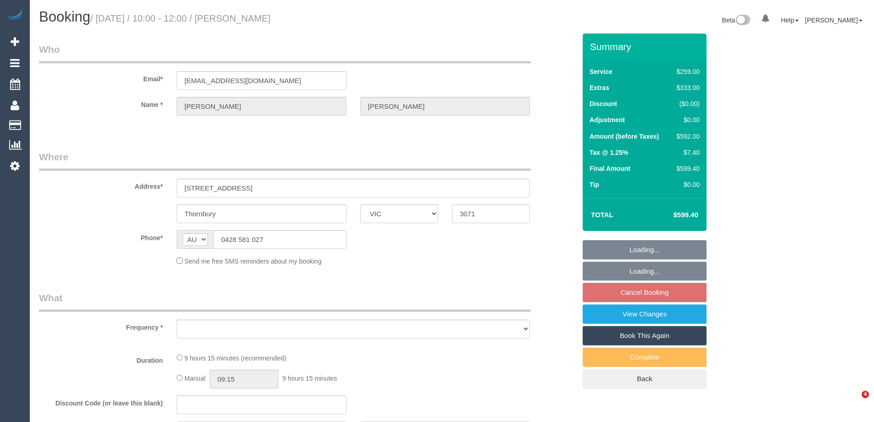
select select "VIC"
select select "string:stripe-pm_1MZiNh2GScqysDRVdCPsEYHI"
select select "number:28"
select select "number:14"
select select "number:19"
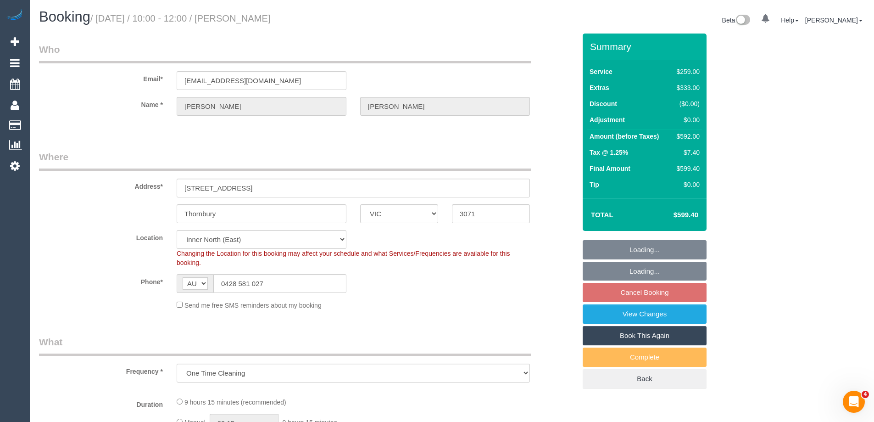
select select "object:797"
select select "spot3"
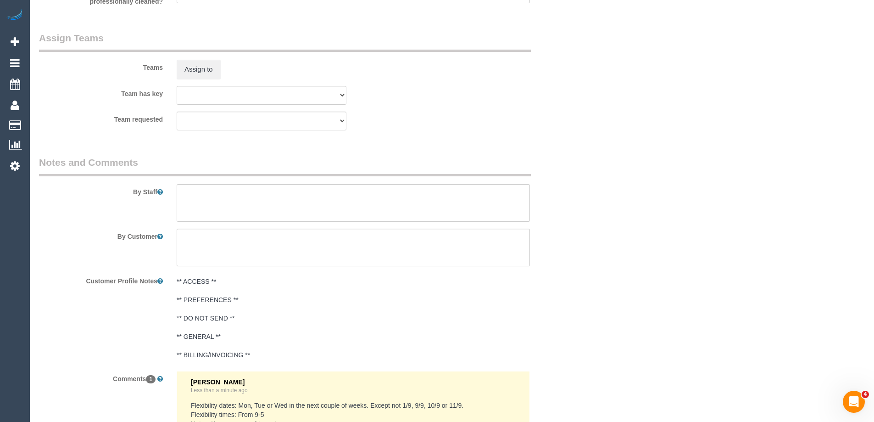
scroll to position [1514, 0]
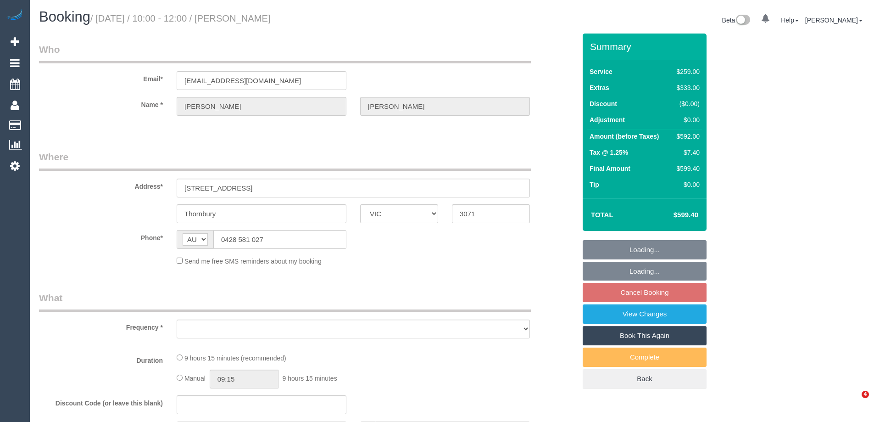
select select "VIC"
select select "object:543"
select select "string:stripe-pm_1MZiNh2GScqysDRVdCPsEYHI"
select select "number:28"
select select "number:14"
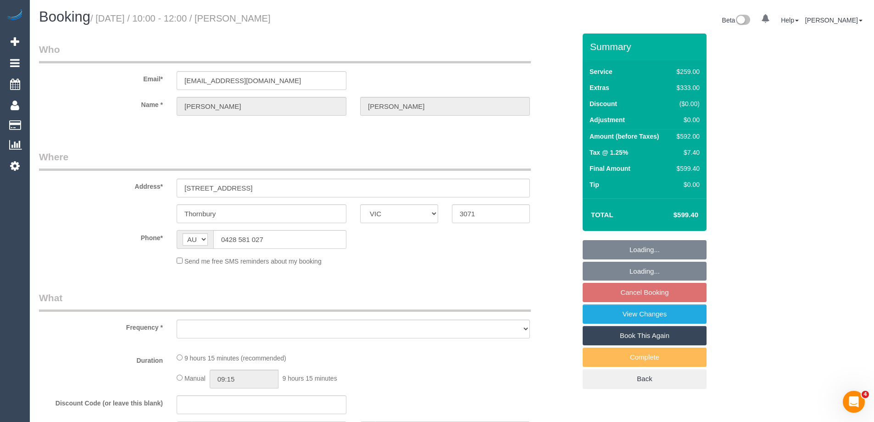
select select "number:19"
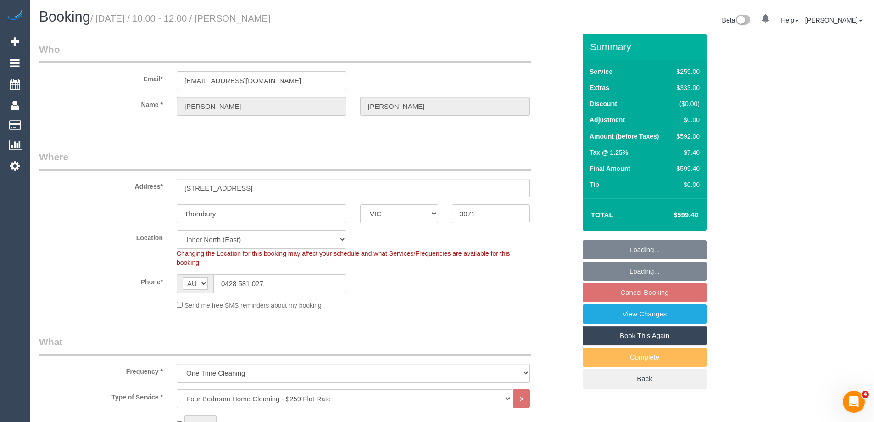
select select "object:792"
select select "spot3"
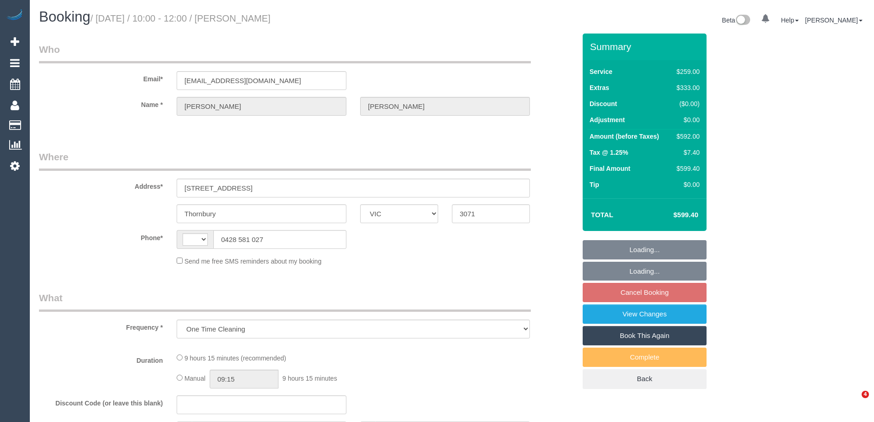
select select "VIC"
select select "object:449"
select select "string:stripe-pm_1MZiNh2GScqysDRVdCPsEYHI"
select select "number:28"
select select "number:14"
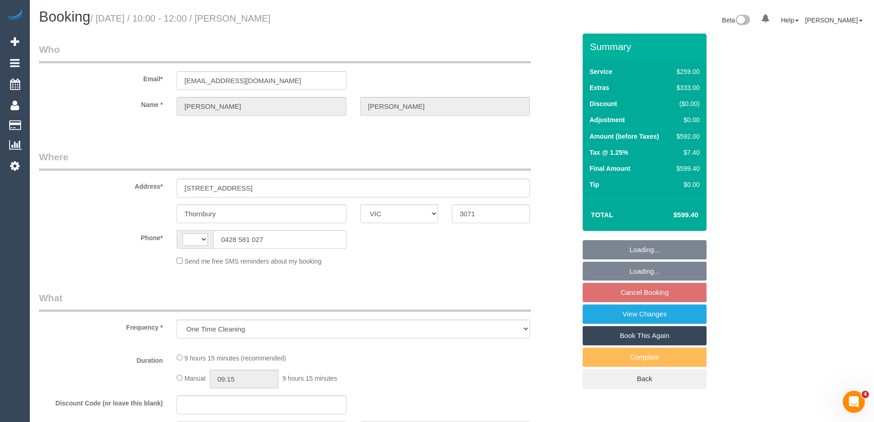
select select "number:19"
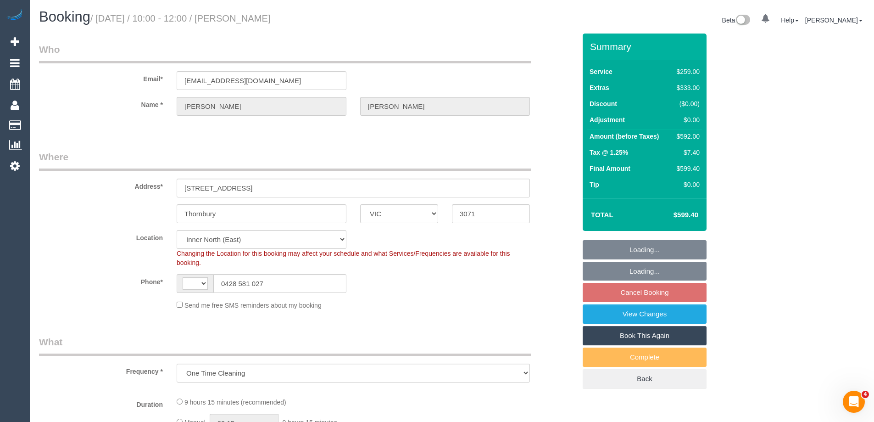
select select "string:AU"
select select "spot3"
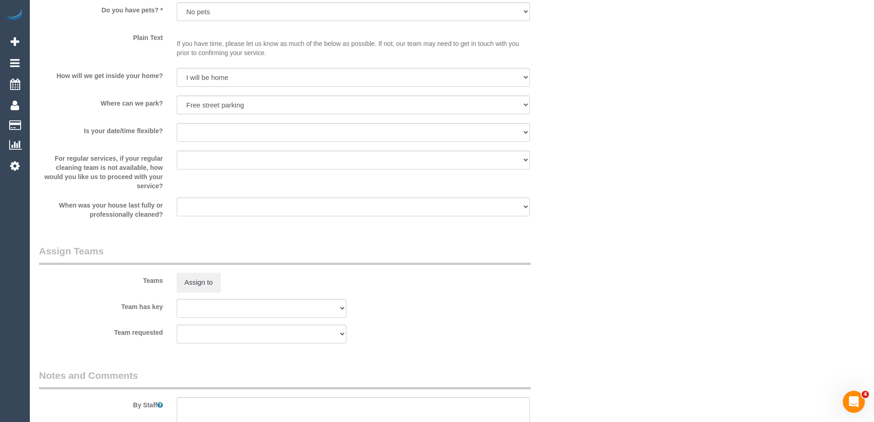
scroll to position [1515, 0]
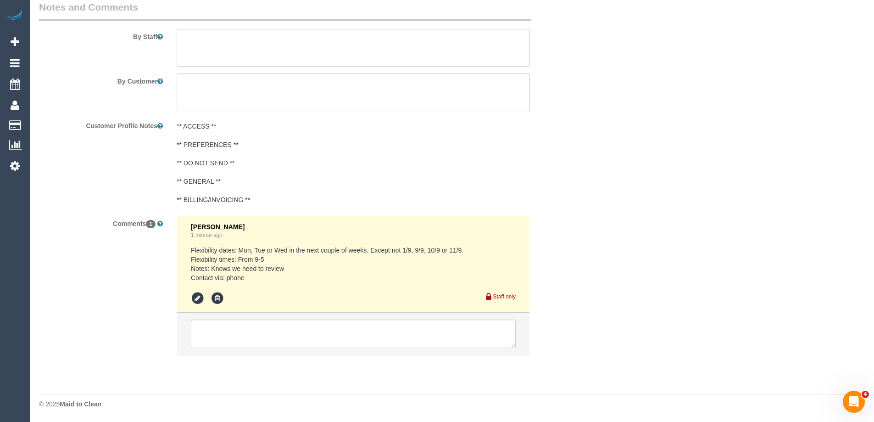
click at [268, 46] on textarea at bounding box center [353, 48] width 353 height 38
type textarea "P"
paste textarea "Dusting of her wardrobe( she has a 2 step larder)"
click at [210, 50] on textarea at bounding box center [353, 48] width 353 height 38
click at [233, 45] on textarea at bounding box center [353, 48] width 353 height 38
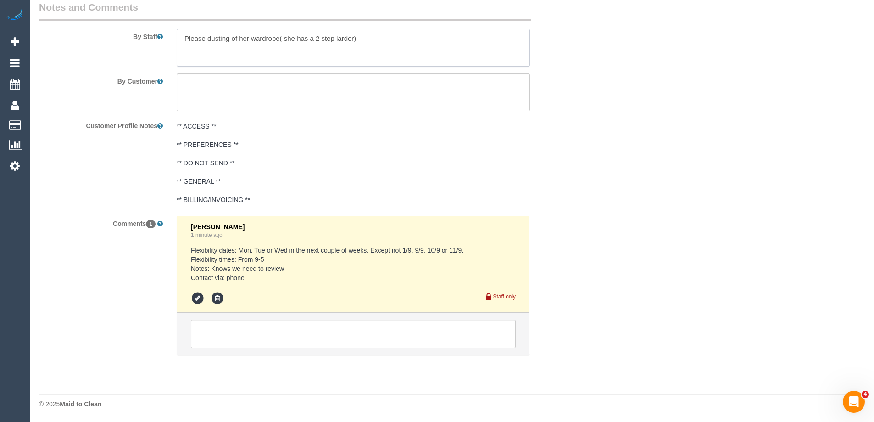
click at [233, 45] on textarea at bounding box center [353, 48] width 353 height 38
click at [269, 47] on textarea at bounding box center [353, 48] width 353 height 38
click at [325, 46] on textarea at bounding box center [353, 48] width 353 height 38
click at [374, 48] on textarea at bounding box center [353, 48] width 353 height 38
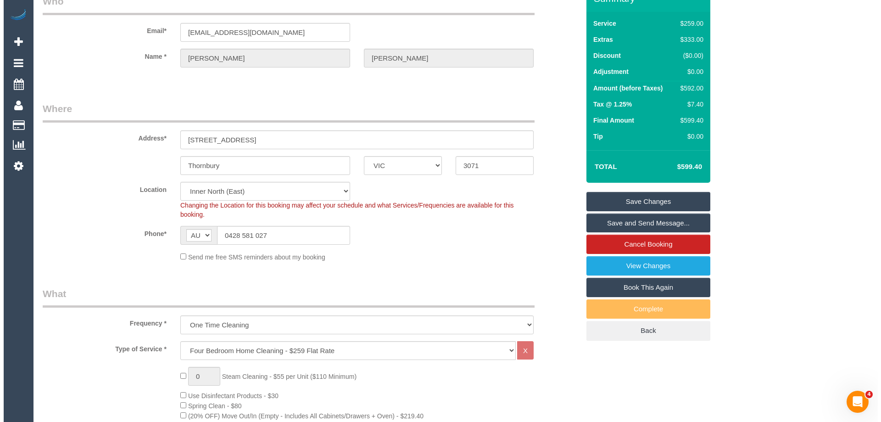
scroll to position [0, 0]
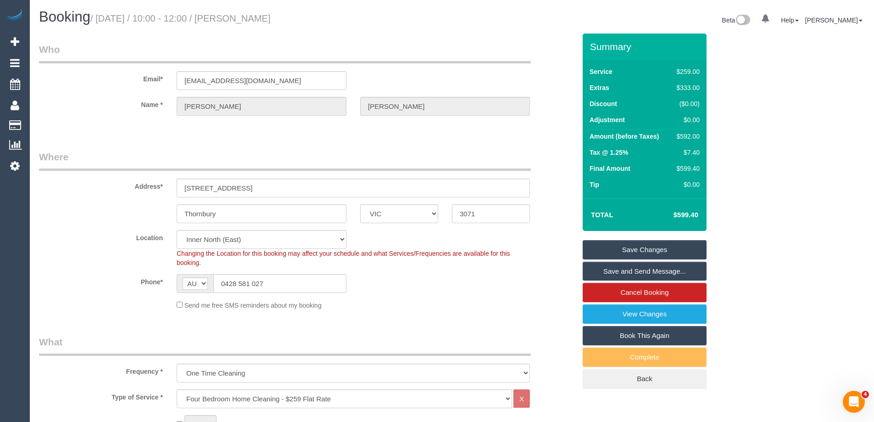
type textarea "Please dust her wardrobe (she has a 2 step ladder)"
click at [642, 244] on link "Save Changes" at bounding box center [645, 249] width 124 height 19
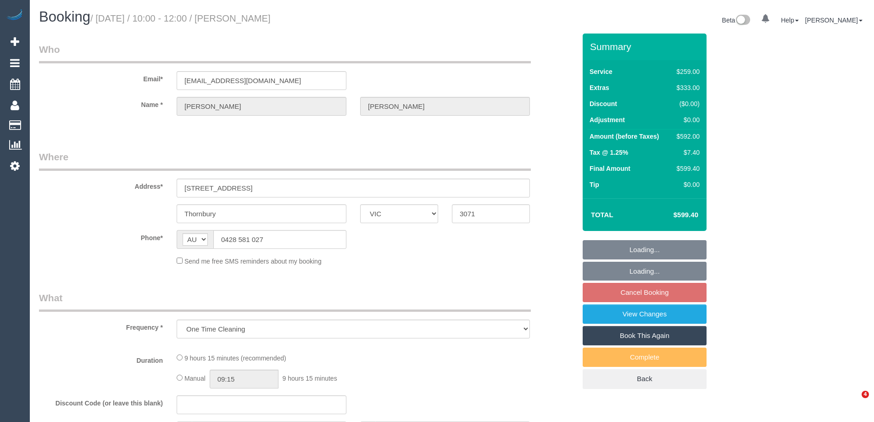
select select "VIC"
select select "string:stripe-pm_1MZiNh2GScqysDRVdCPsEYHI"
select select "number:28"
select select "number:14"
select select "number:19"
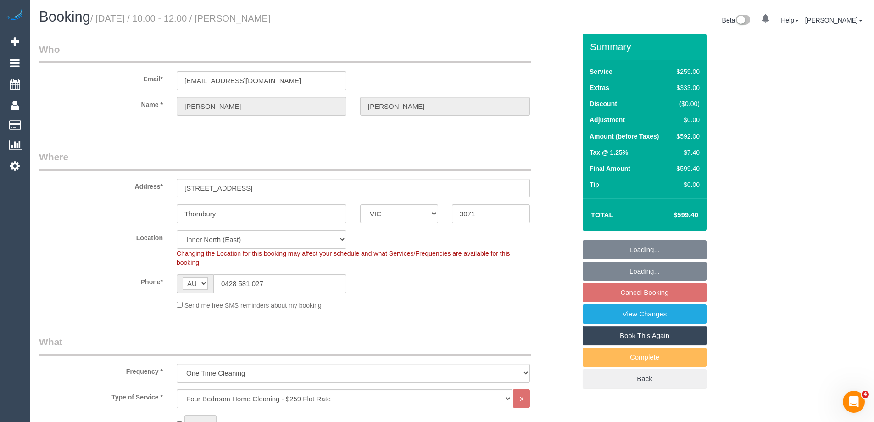
select select "object:792"
select select "spot3"
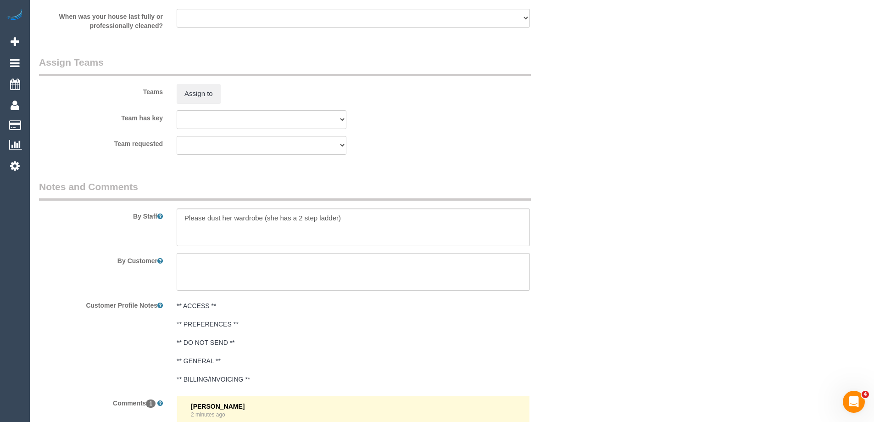
scroll to position [1514, 0]
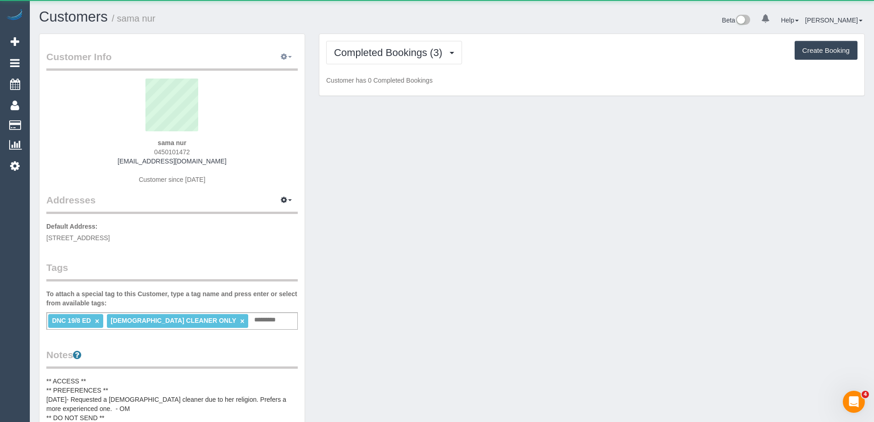
click at [284, 50] on button "button" at bounding box center [286, 57] width 23 height 14
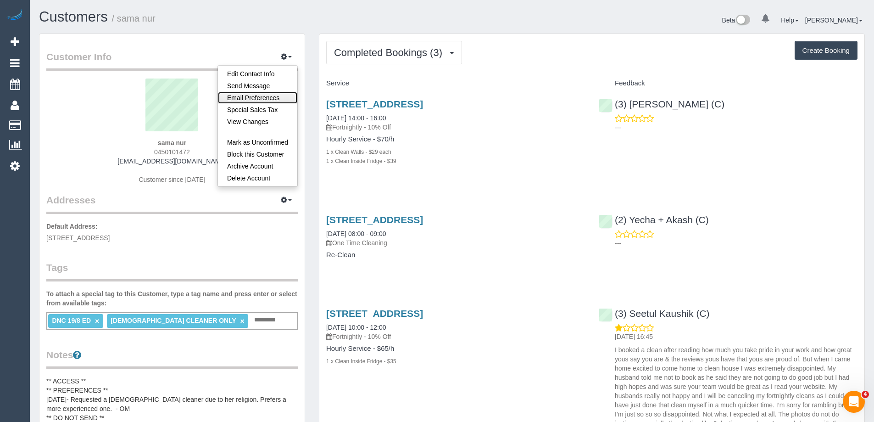
click at [270, 103] on link "Email Preferences" at bounding box center [257, 98] width 79 height 12
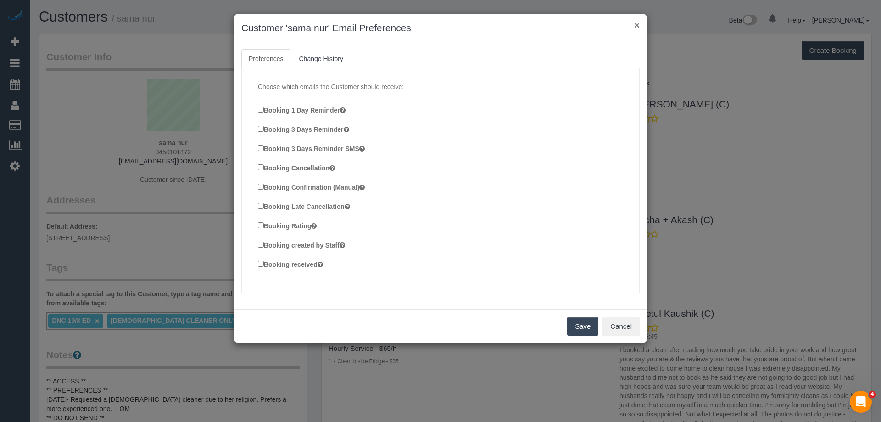
click at [636, 24] on button "×" at bounding box center [637, 25] width 6 height 10
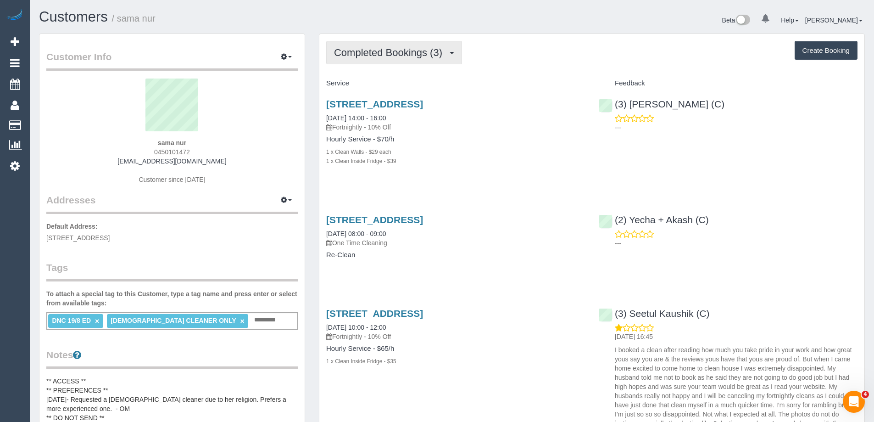
click at [403, 53] on span "Completed Bookings (3)" at bounding box center [390, 52] width 113 height 11
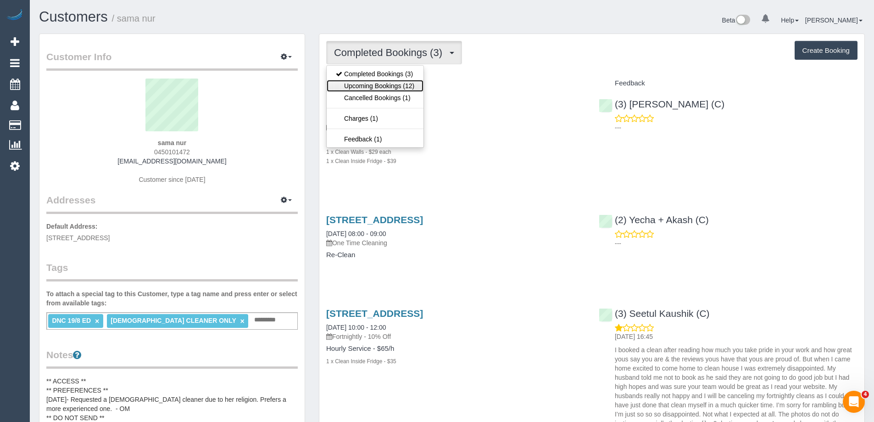
click at [390, 83] on link "Upcoming Bookings (12)" at bounding box center [375, 86] width 97 height 12
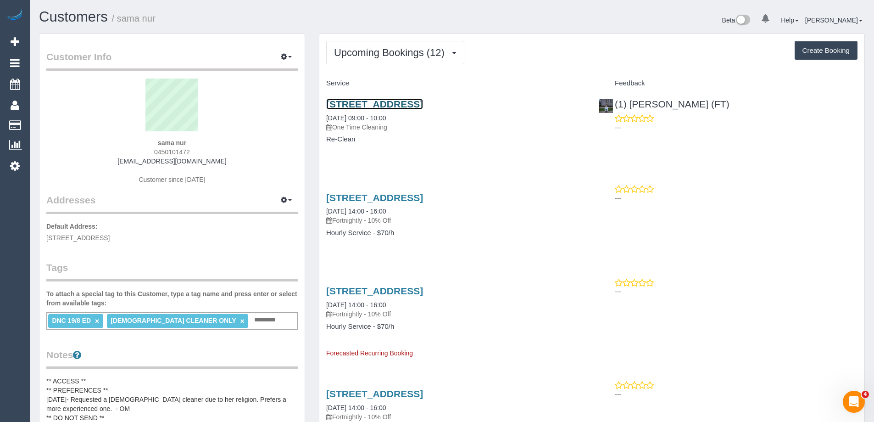
click at [423, 101] on link "68 Spirit Blvd, Cranbourne East, VIC 3977" at bounding box center [374, 104] width 97 height 11
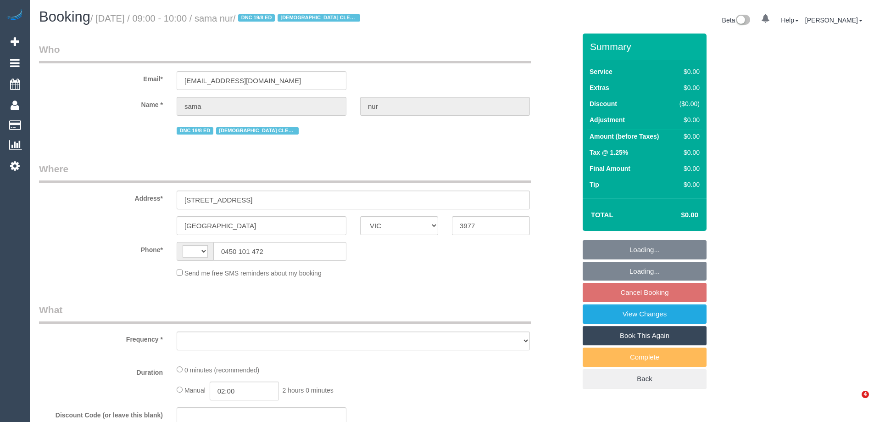
select select "VIC"
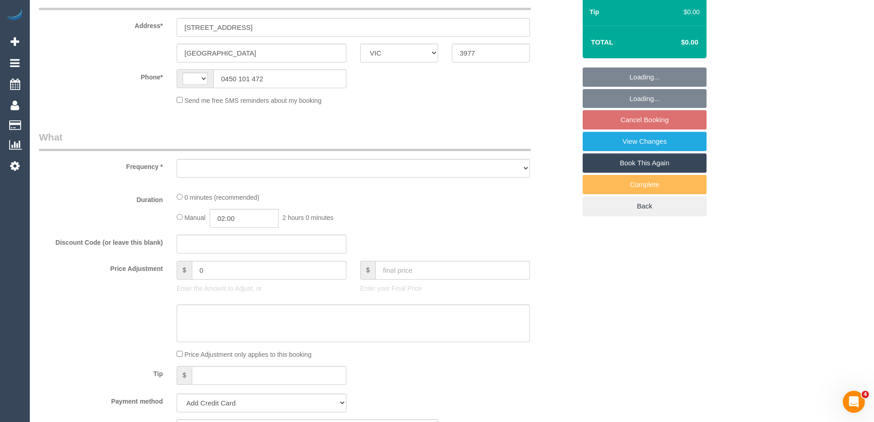
select select "string:AU"
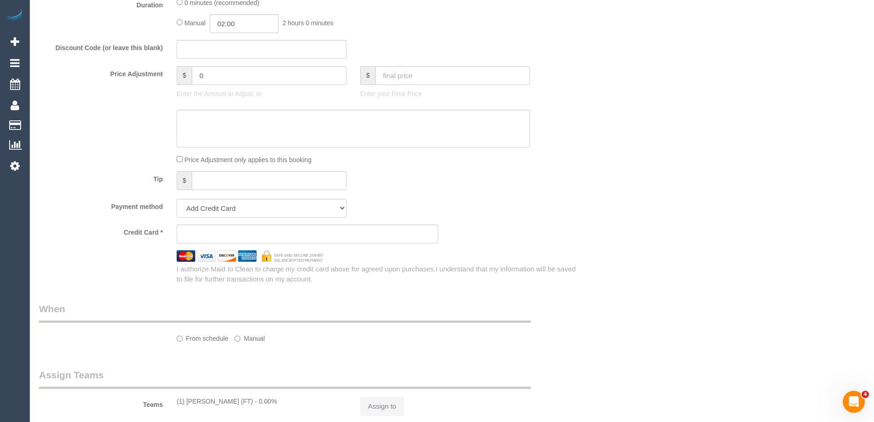
select select "object:644"
select select "string:stripe-pm_1Rx6Md2GScqysDRVujNRVWDp"
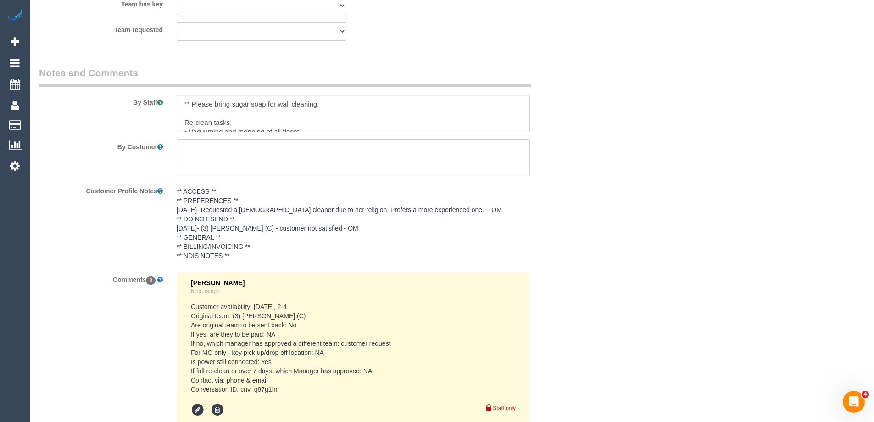
scroll to position [1284, 0]
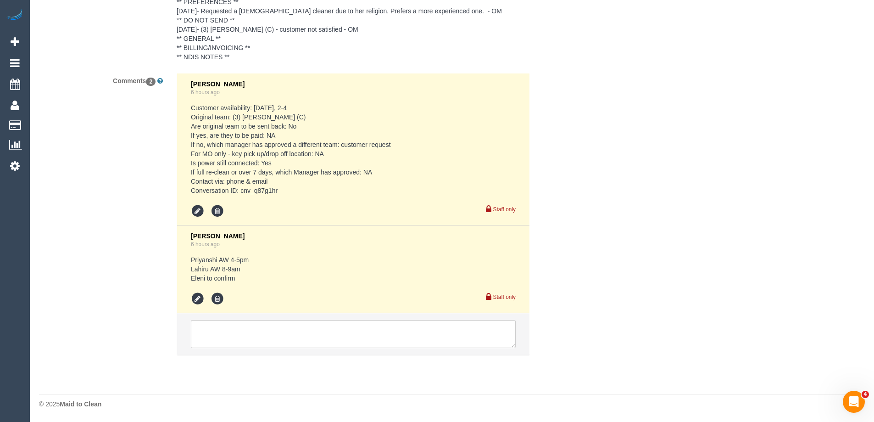
select select "number:28"
select select "number:14"
select select "number:19"
select select "number:25"
select select "number:35"
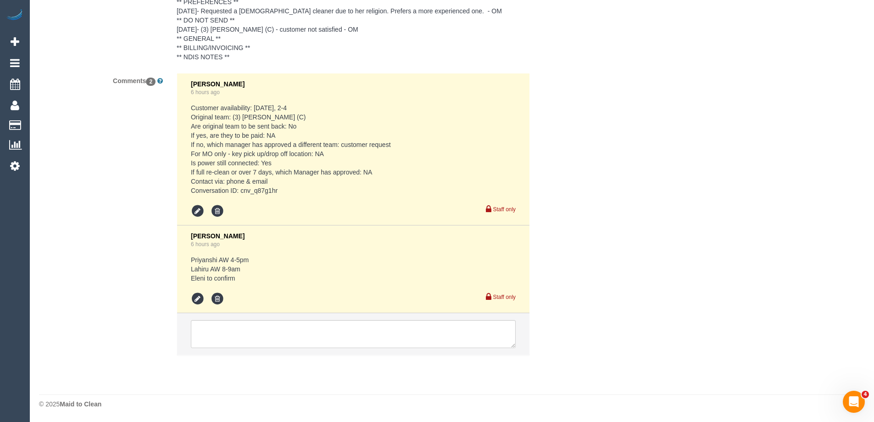
select select "number:12"
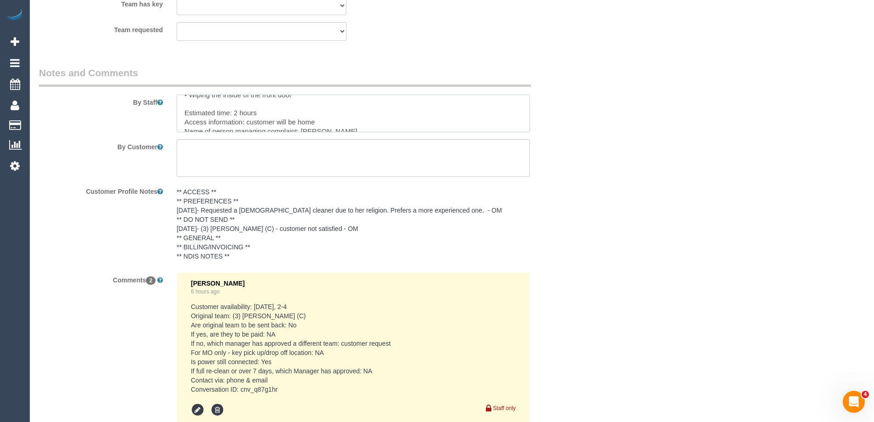
scroll to position [128, 0]
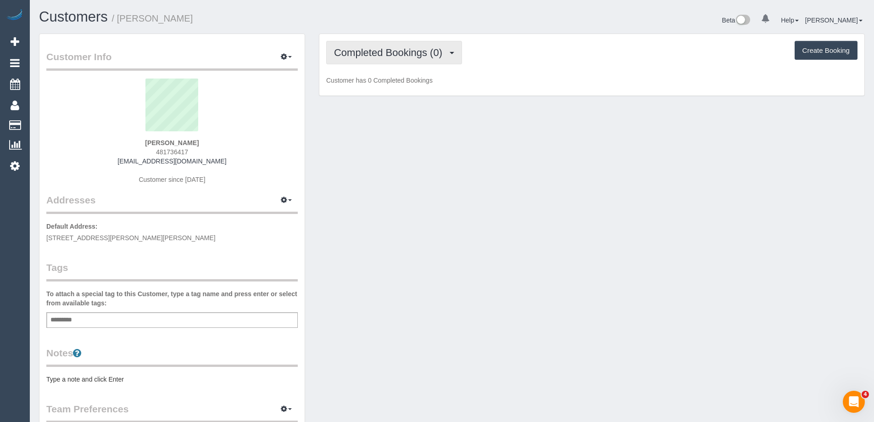
click at [426, 56] on span "Completed Bookings (0)" at bounding box center [390, 52] width 113 height 11
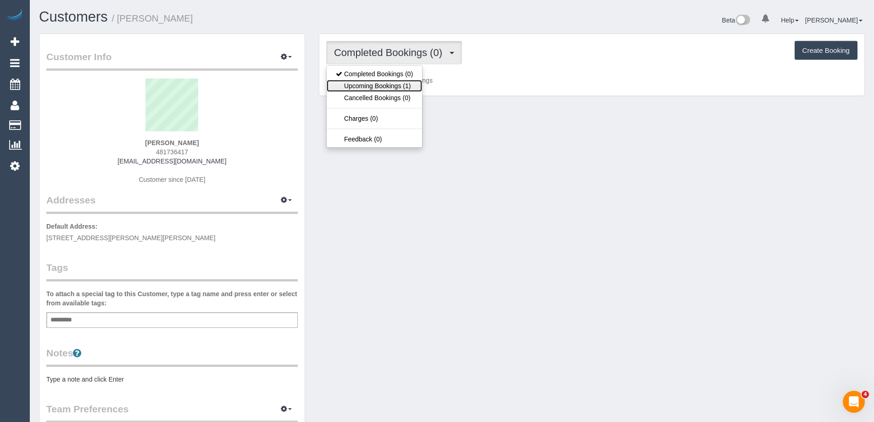
click at [403, 89] on link "Upcoming Bookings (1)" at bounding box center [374, 86] width 95 height 12
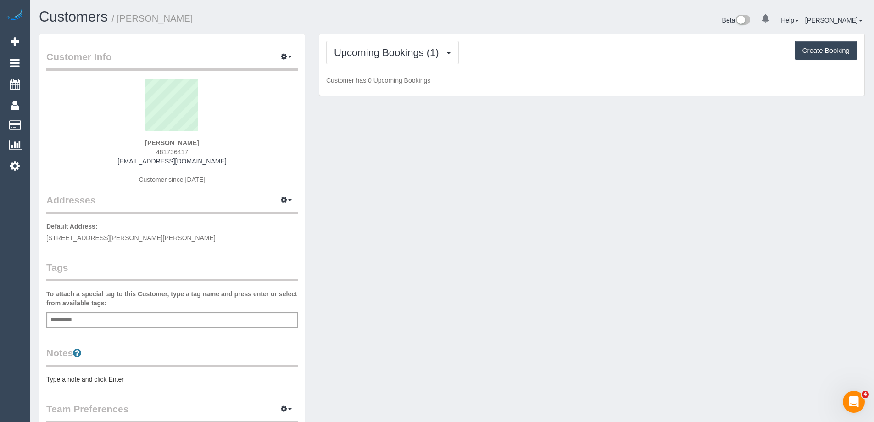
click at [118, 380] on pre "Type a note and click Enter" at bounding box center [171, 378] width 251 height 9
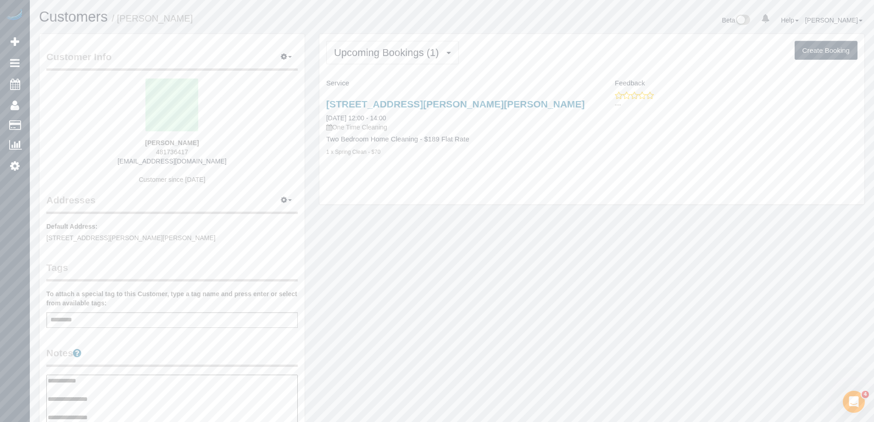
type textarea "**********"
click at [175, 338] on div "Customer Info Edit Contact Info Send Message Email Preferences Special Sales Ta…" at bounding box center [171, 375] width 265 height 683
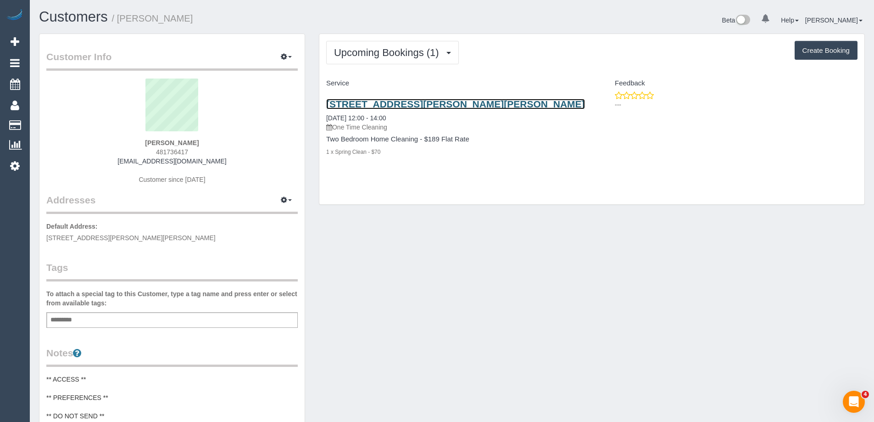
click at [383, 99] on link "[STREET_ADDRESS][PERSON_NAME][PERSON_NAME]" at bounding box center [455, 104] width 259 height 11
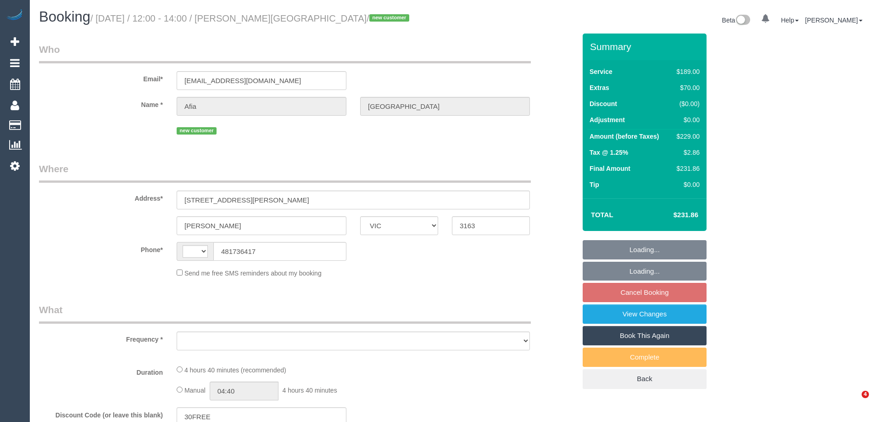
select select "VIC"
select select "string:AU"
select select "string:stripe-pm_1Rxfvy2GScqysDRVdYz7WLE4"
select select "number:29"
select select "number:14"
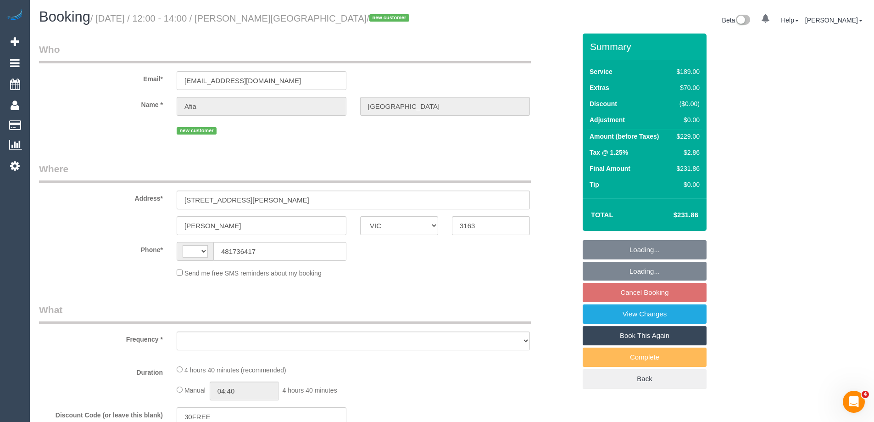
select select "number:19"
select select "number:25"
select select "number:33"
select select "number:26"
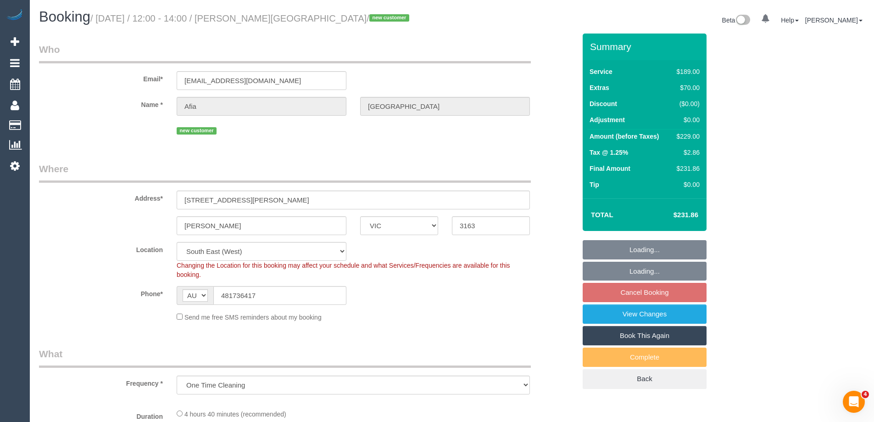
select select "object:684"
select select "spot4"
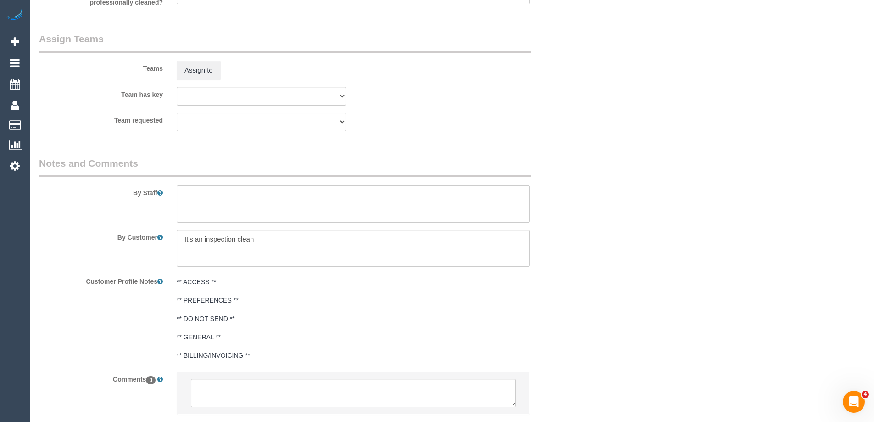
scroll to position [1431, 0]
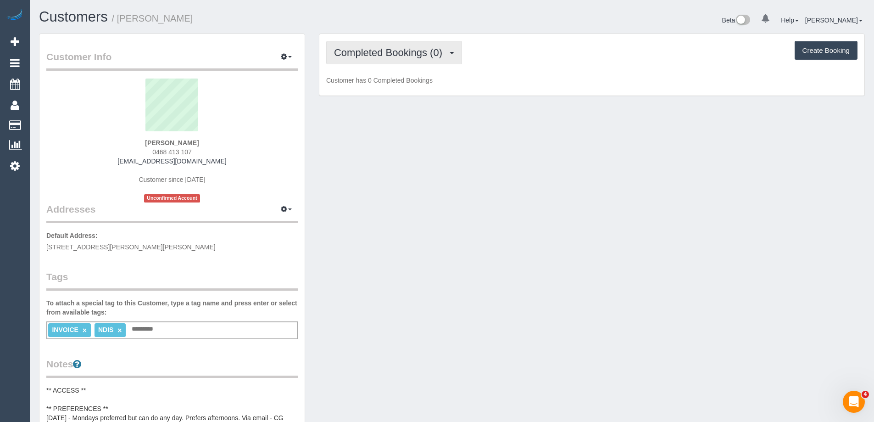
click at [360, 55] on span "Completed Bookings (0)" at bounding box center [390, 52] width 113 height 11
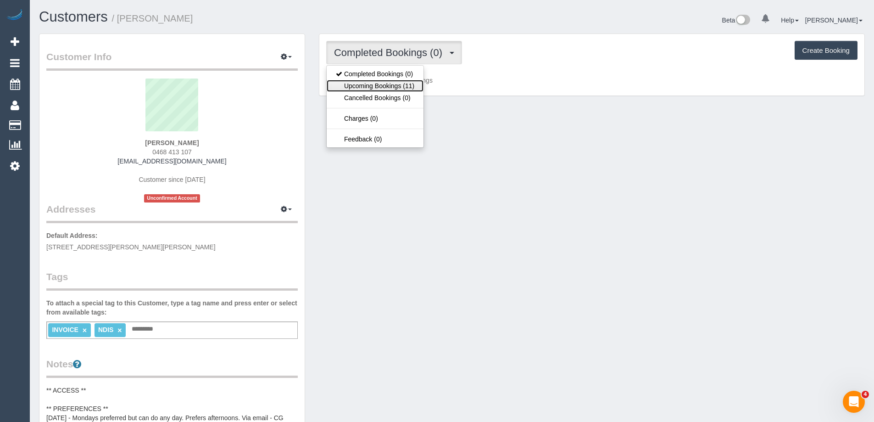
click at [368, 84] on link "Upcoming Bookings (11)" at bounding box center [375, 86] width 97 height 12
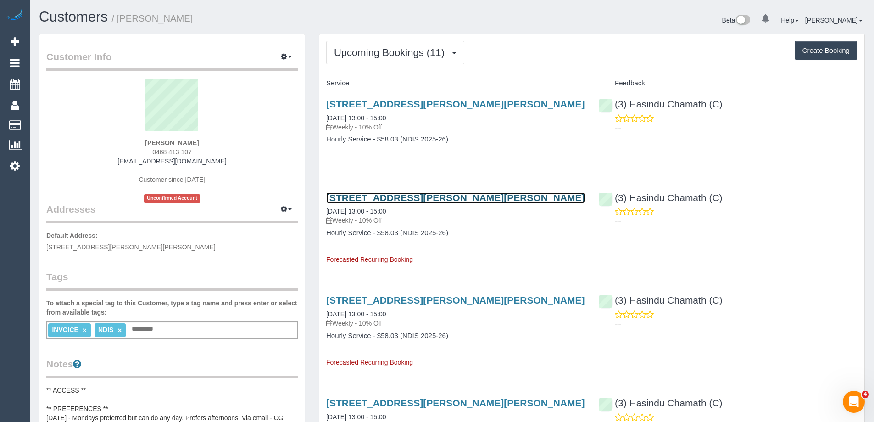
click at [420, 196] on link "9 Wills Street, Pascoe Vale South, VIC 3044" at bounding box center [455, 197] width 259 height 11
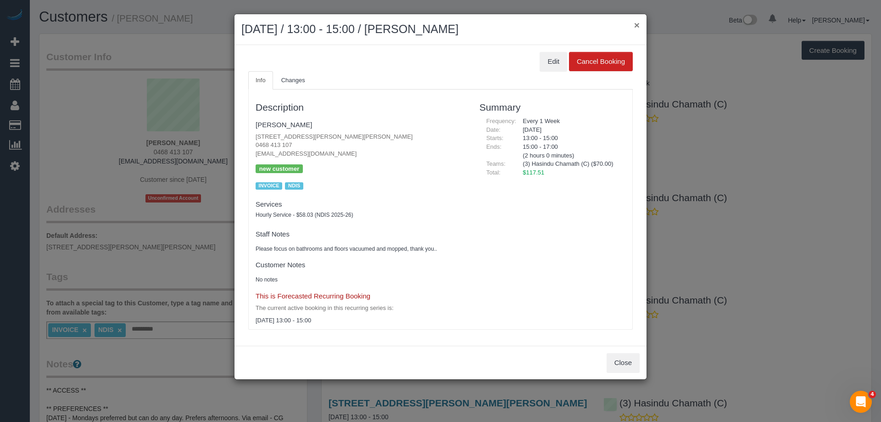
click at [638, 22] on button "×" at bounding box center [637, 25] width 6 height 10
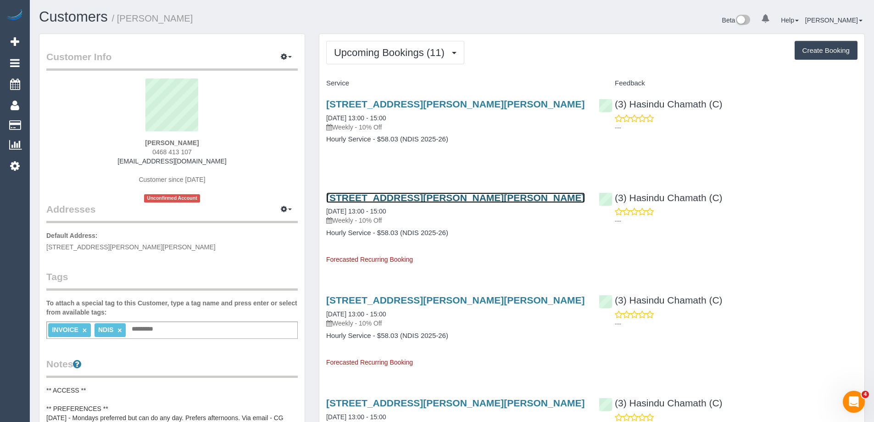
click at [455, 198] on link "9 Wills Street, Pascoe Vale South, VIC 3044" at bounding box center [455, 197] width 259 height 11
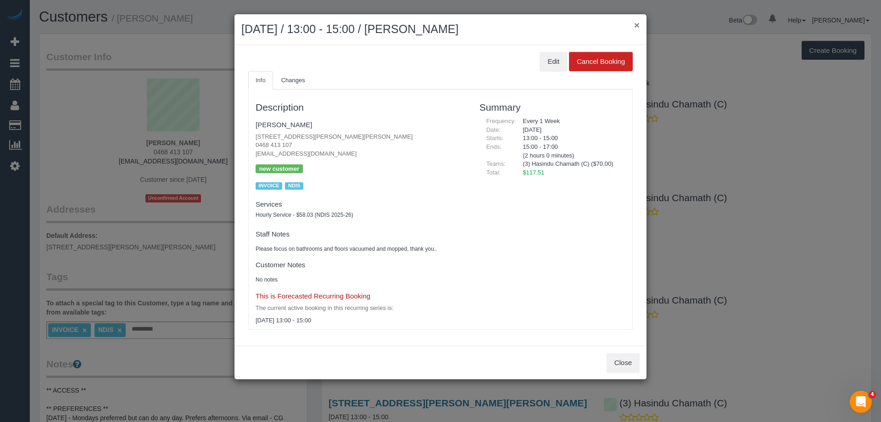
click at [637, 26] on button "×" at bounding box center [637, 25] width 6 height 10
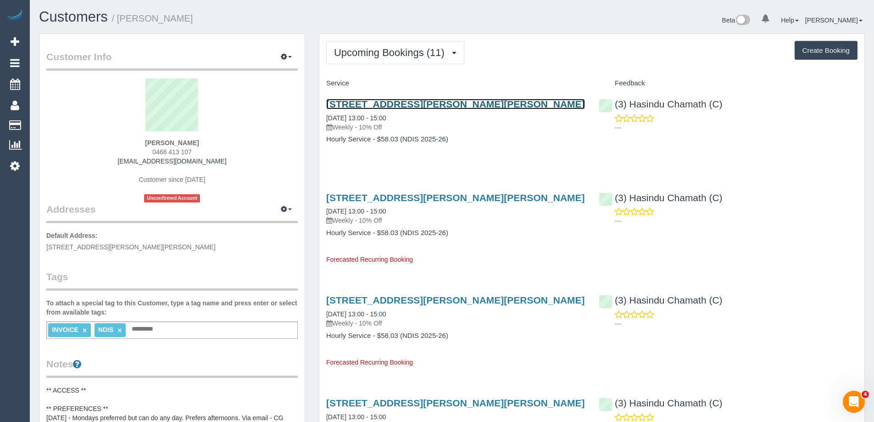
click at [486, 105] on link "9 Wills Street, Pascoe Vale South, VIC 3044" at bounding box center [455, 104] width 259 height 11
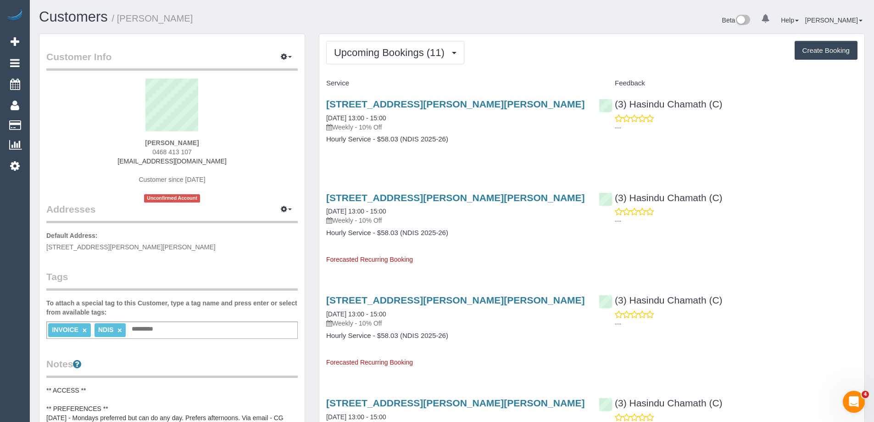
click at [554, 24] on div "Beta 0 Your Notifications You have 0 alerts Help Help Docs Take a Tour Contact …" at bounding box center [662, 21] width 420 height 24
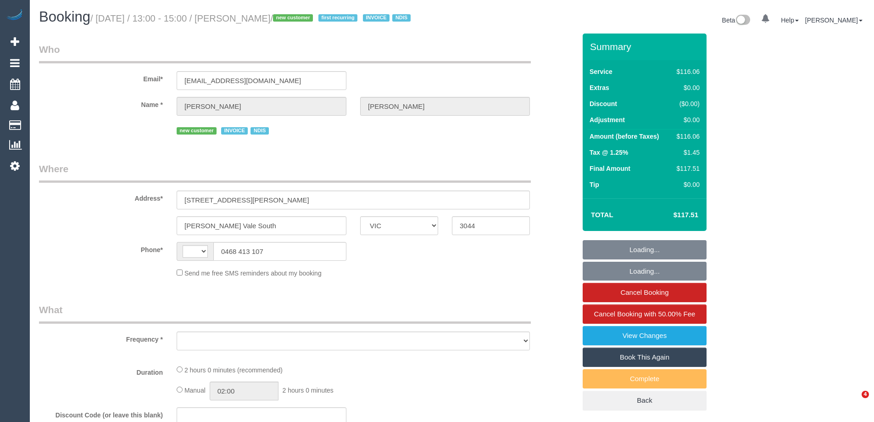
select select "VIC"
select select "object:309"
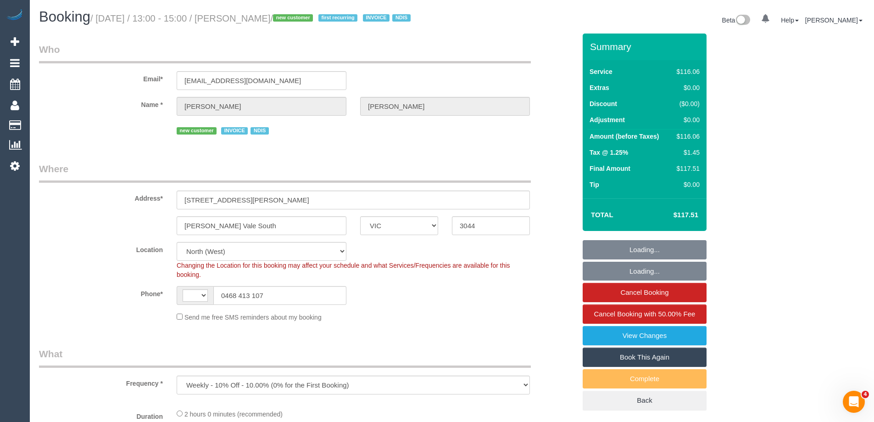
select select "string:AU"
select select "number:29"
select select "number:14"
select select "number:19"
select select "number:23"
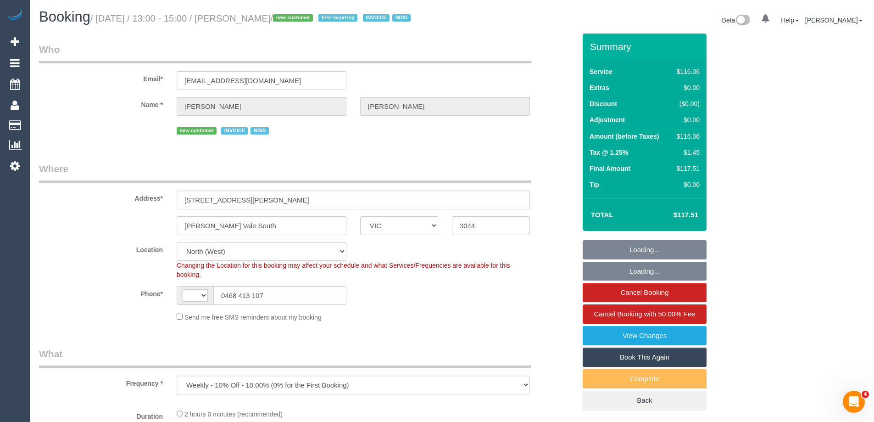
select select "number:34"
select select "object:1490"
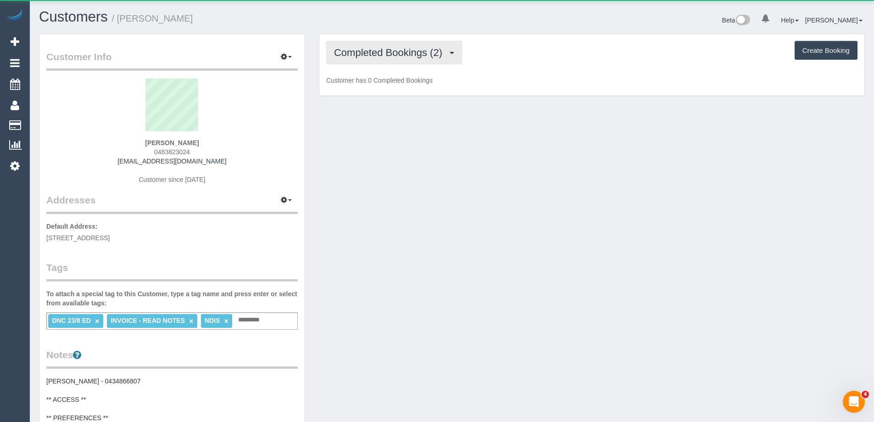
click at [358, 56] on span "Completed Bookings (2)" at bounding box center [390, 52] width 113 height 11
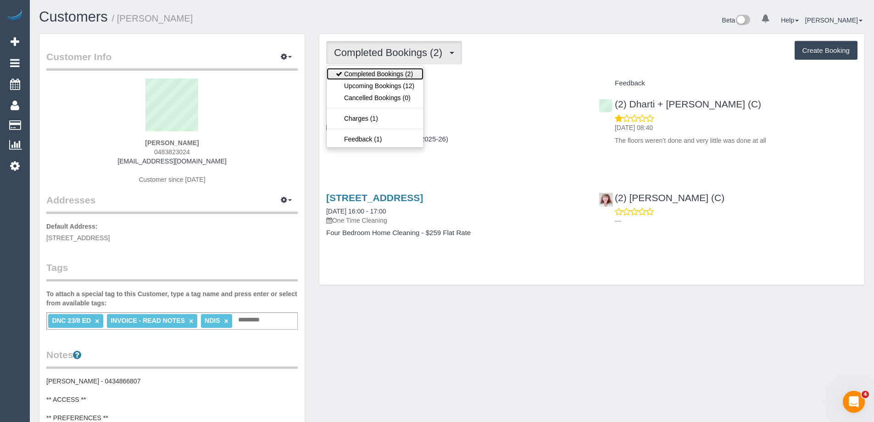
click at [368, 78] on link "Completed Bookings (2)" at bounding box center [375, 74] width 97 height 12
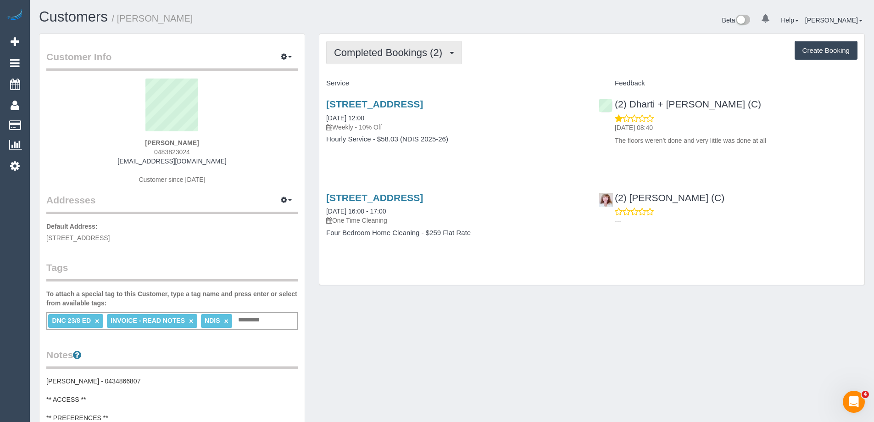
click at [393, 60] on button "Completed Bookings (2)" at bounding box center [394, 52] width 136 height 23
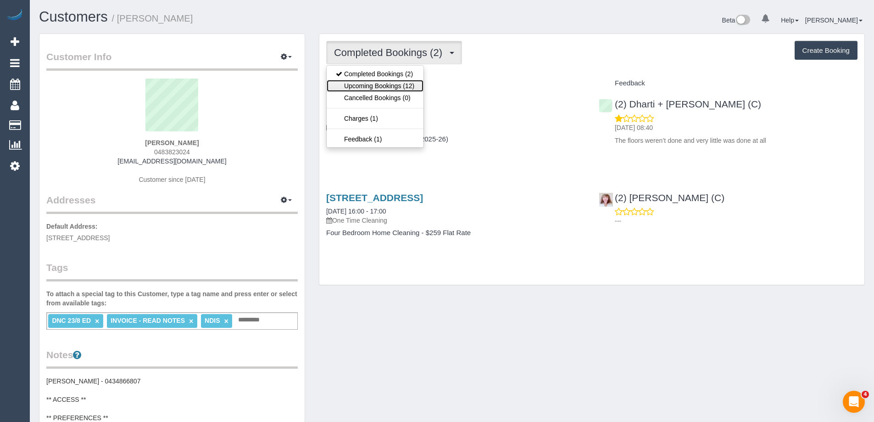
click at [385, 84] on link "Upcoming Bookings (12)" at bounding box center [375, 86] width 97 height 12
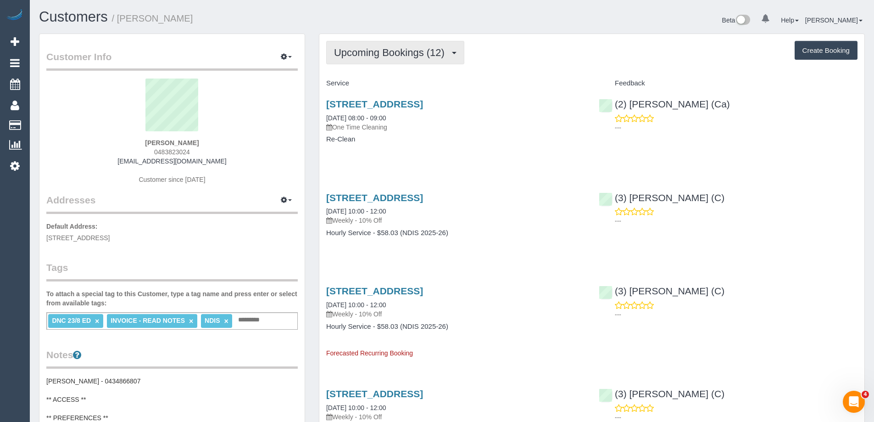
drag, startPoint x: 396, startPoint y: 52, endPoint x: 396, endPoint y: 67, distance: 14.7
click at [396, 52] on span "Upcoming Bookings (12)" at bounding box center [391, 52] width 115 height 11
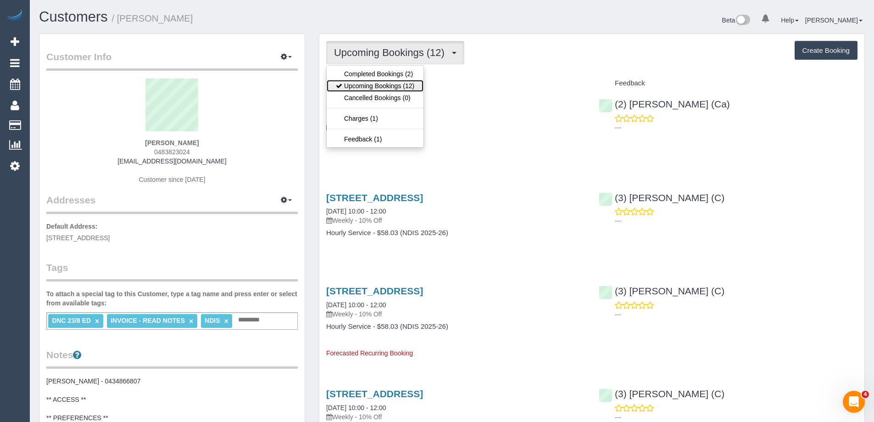
click at [396, 83] on link "Upcoming Bookings (12)" at bounding box center [375, 86] width 97 height 12
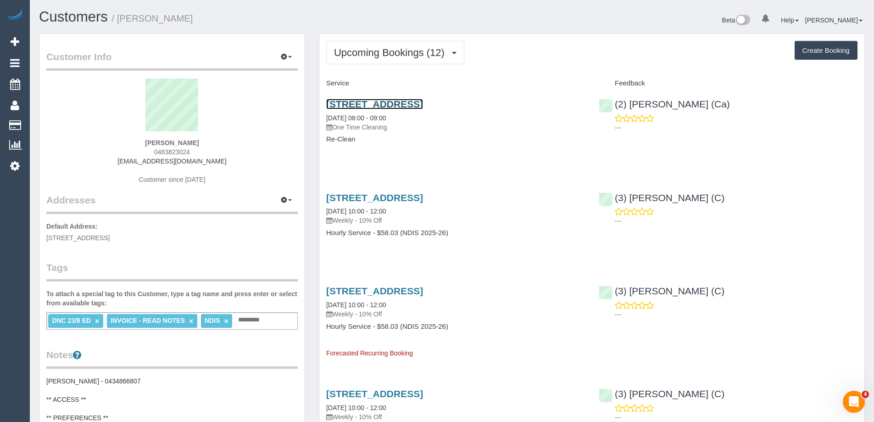
click at [348, 101] on link "26 Lookout Way, Tarneit, VIC 3029" at bounding box center [374, 104] width 97 height 11
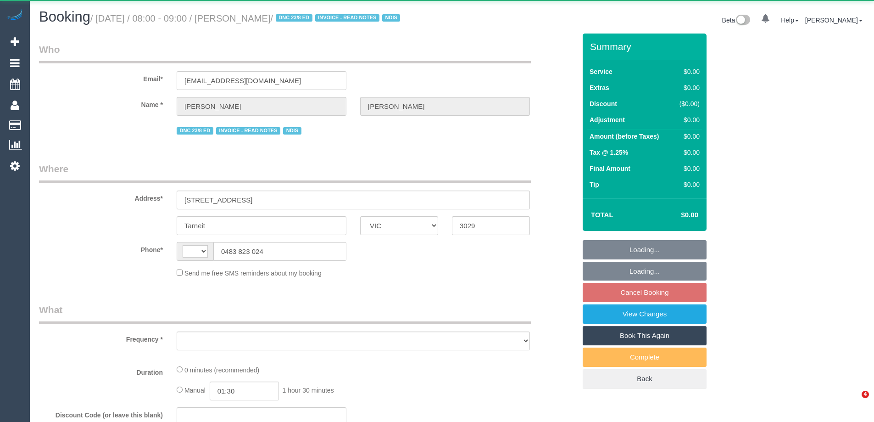
select select "VIC"
select select "string:AU"
select select "object:568"
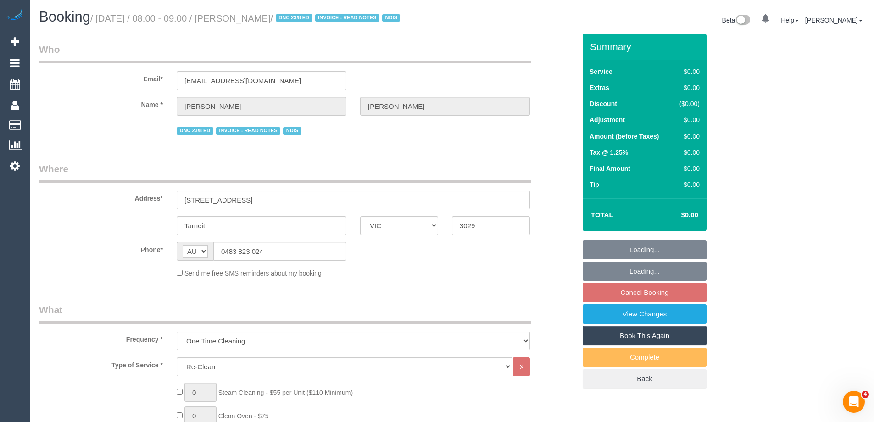
select select "number:27"
select select "number:14"
select select "number:19"
select select "number:24"
select select "number:34"
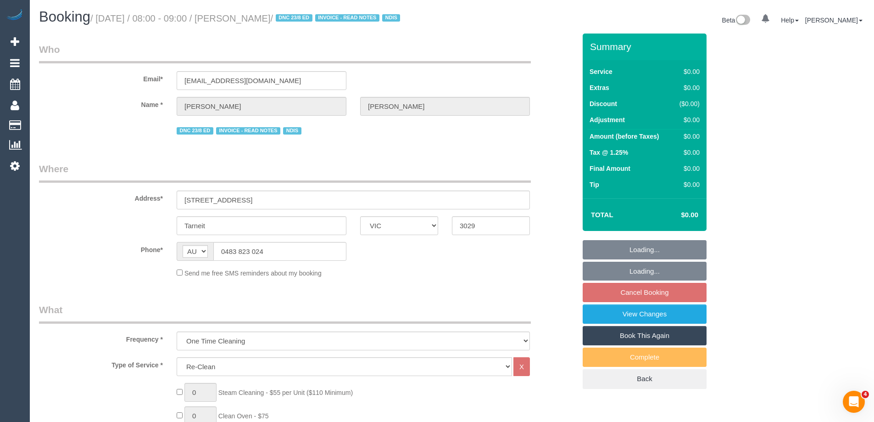
select select "number:12"
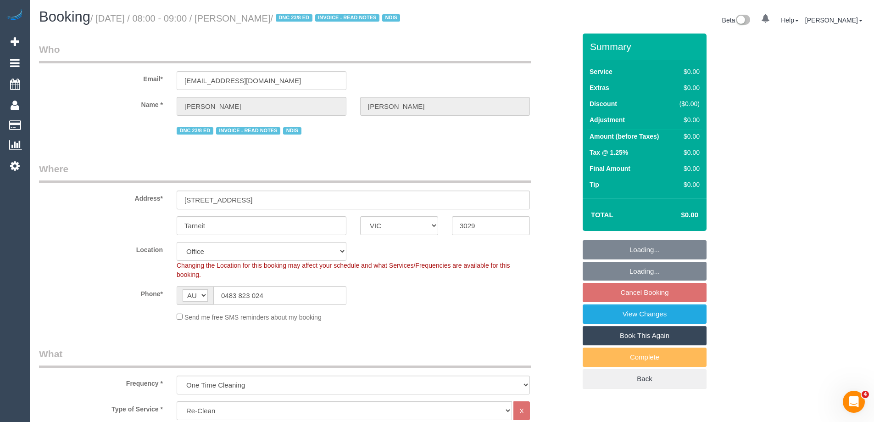
select select "object:778"
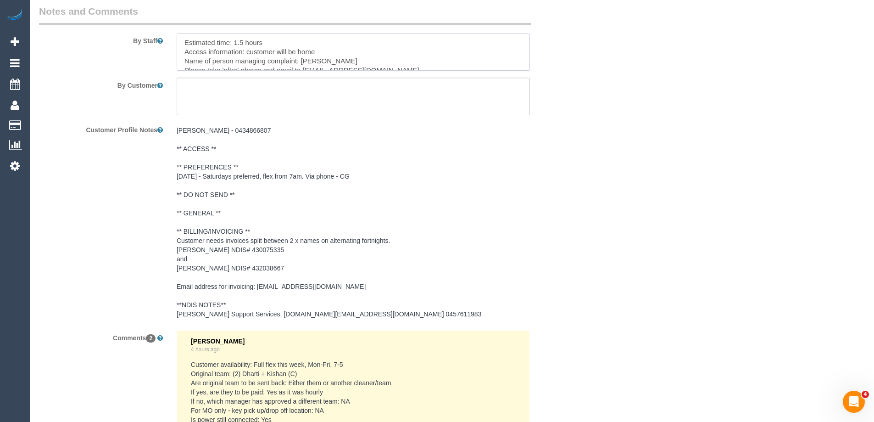
scroll to position [55, 0]
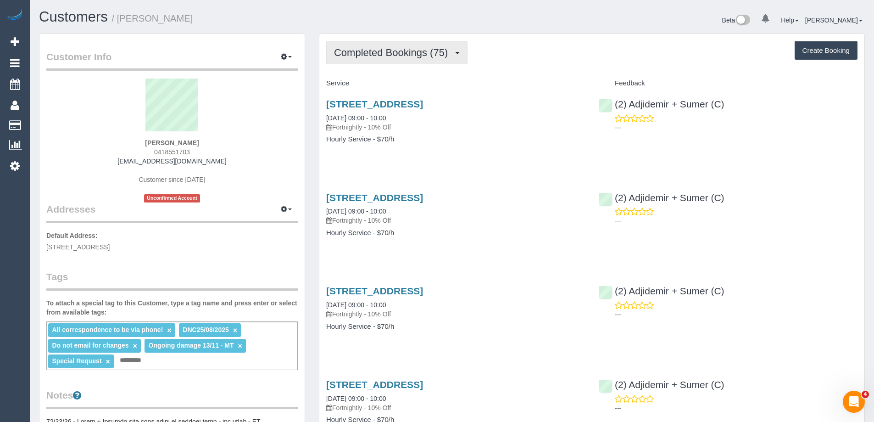
click at [361, 57] on span "Completed Bookings (75)" at bounding box center [393, 52] width 118 height 11
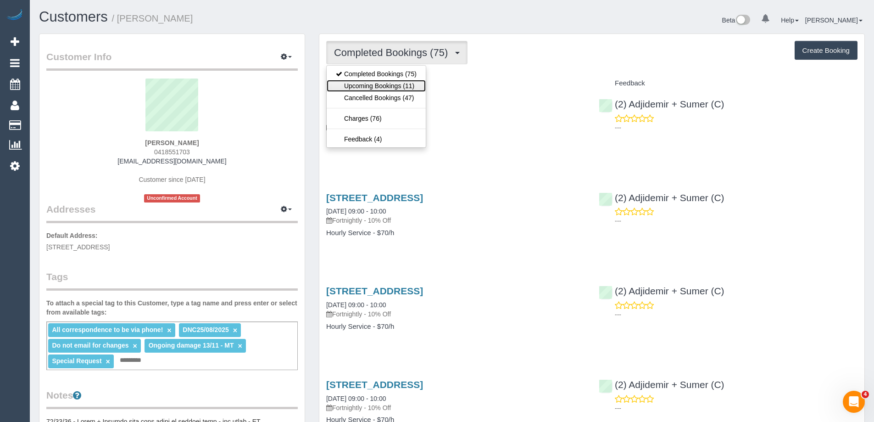
click at [363, 85] on link "Upcoming Bookings (11)" at bounding box center [376, 86] width 99 height 12
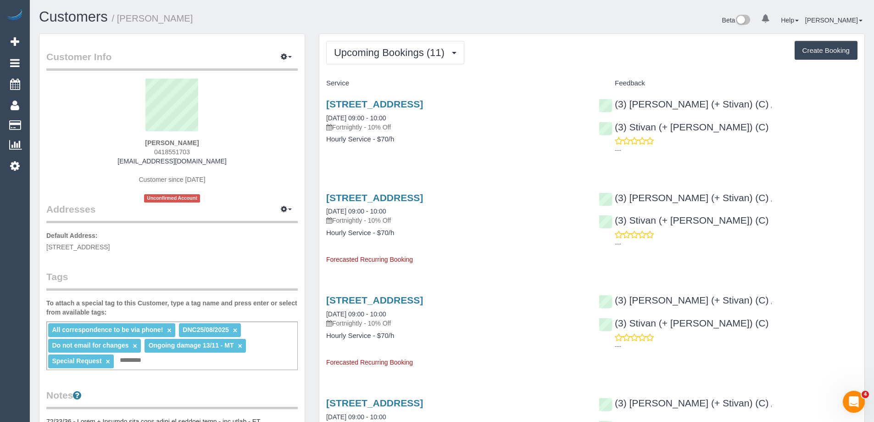
click at [188, 367] on div "All correspondence to be via phone! × DNC25/08/2025 × Do not email for changes …" at bounding box center [171, 345] width 251 height 49
type input "**********"
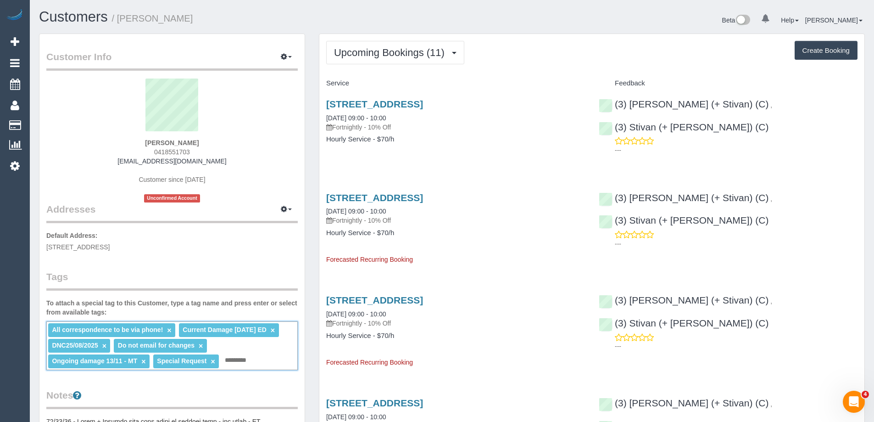
click at [250, 361] on input "text" at bounding box center [238, 360] width 31 height 12
type input "**********"
click at [102, 345] on link "×" at bounding box center [104, 346] width 4 height 8
click at [178, 151] on span "0418551703" at bounding box center [172, 151] width 36 height 7
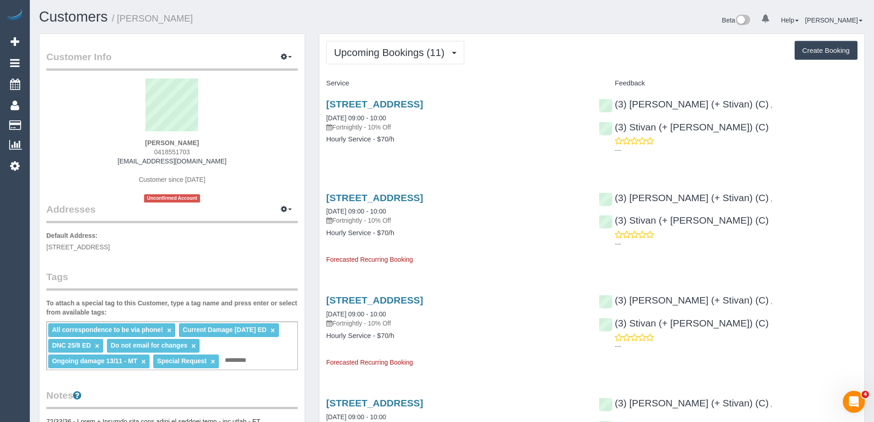
copy span "0418551703"
click at [395, 49] on span "Upcoming Bookings (11)" at bounding box center [391, 52] width 115 height 11
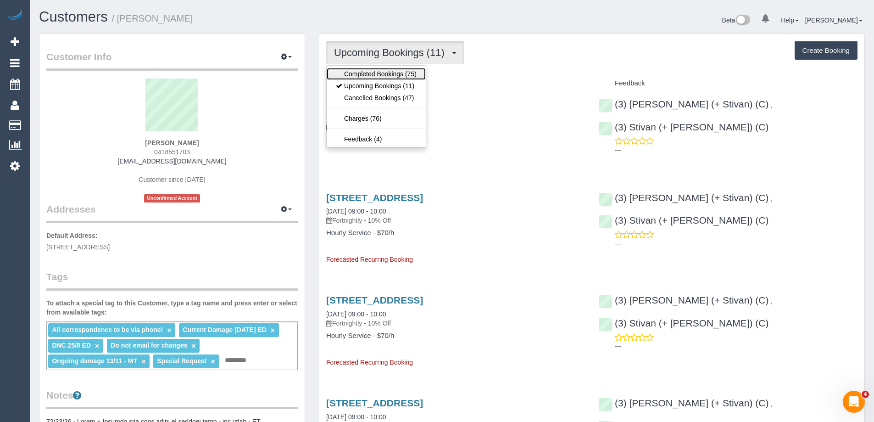
click at [396, 74] on link "Completed Bookings (75)" at bounding box center [376, 74] width 99 height 12
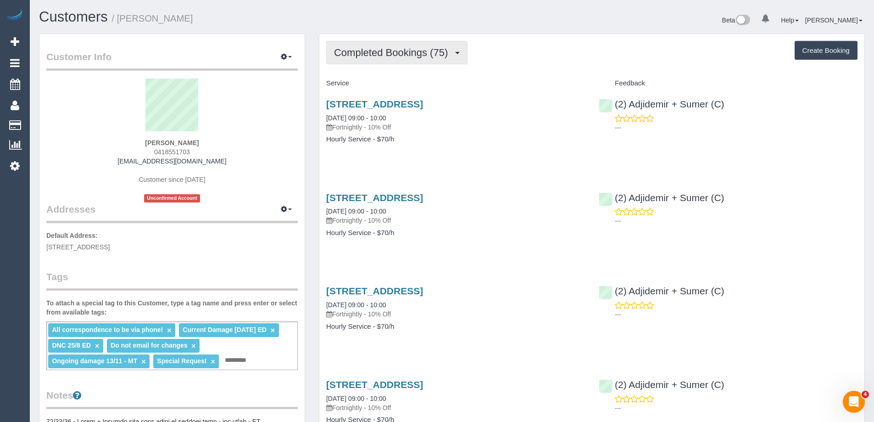
click at [400, 53] on span "Completed Bookings (75)" at bounding box center [393, 52] width 118 height 11
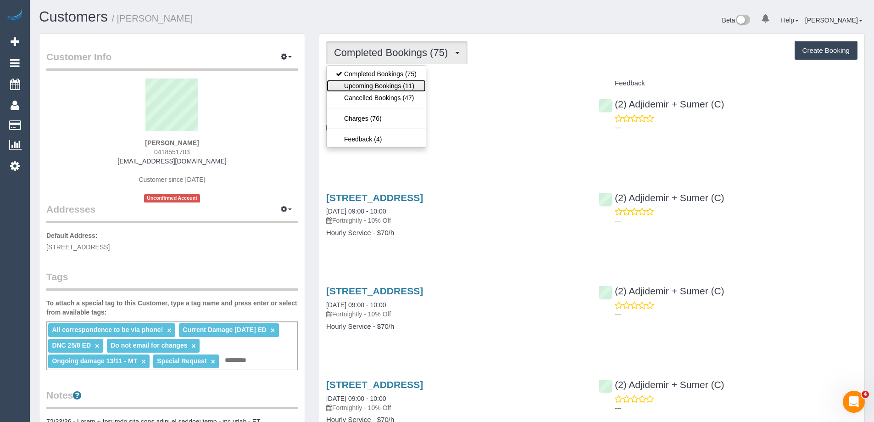
click at [396, 82] on link "Upcoming Bookings (11)" at bounding box center [376, 86] width 99 height 12
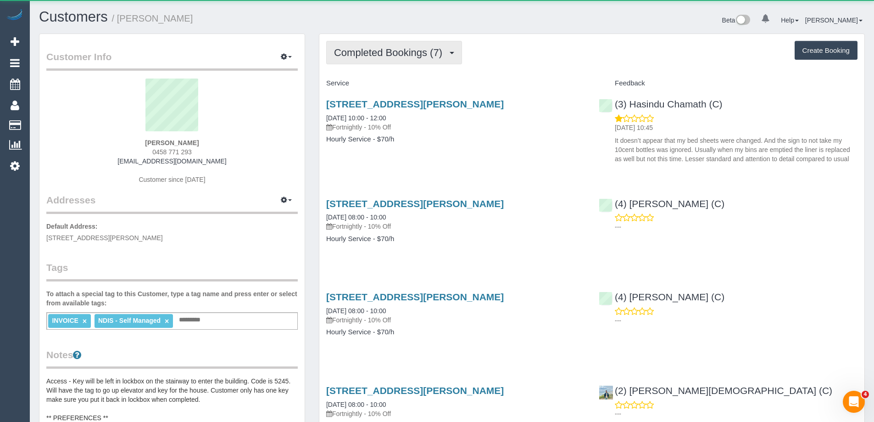
click at [367, 58] on button "Completed Bookings (7)" at bounding box center [394, 52] width 136 height 23
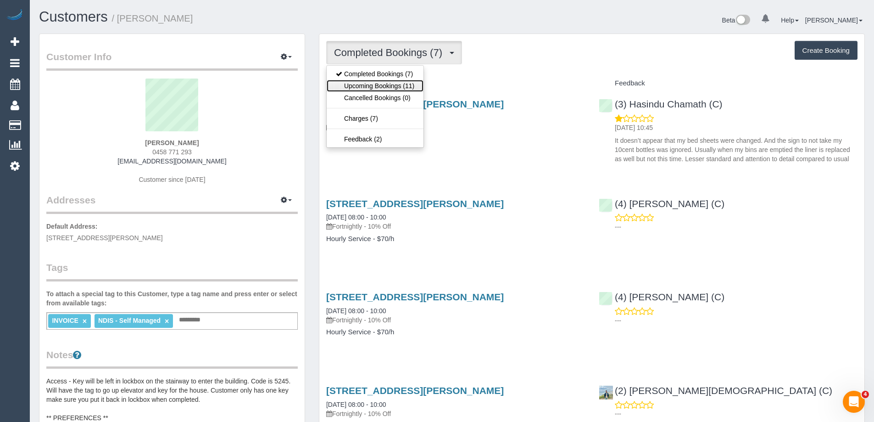
click at [366, 88] on link "Upcoming Bookings (11)" at bounding box center [375, 86] width 97 height 12
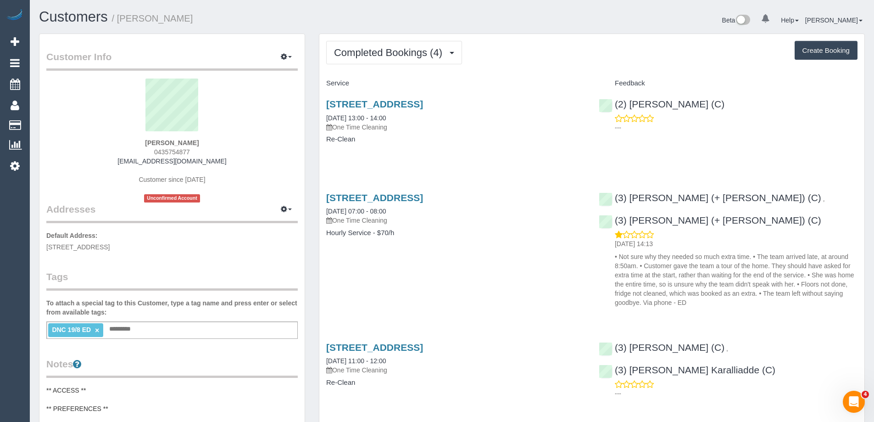
click at [168, 152] on span "0435754877" at bounding box center [172, 151] width 36 height 7
copy span "0435754877"
click at [517, 37] on div "Completed Bookings (4) Completed Bookings (4) Upcoming Bookings (0) Cancelled B…" at bounding box center [591, 304] width 545 height 541
click at [414, 45] on button "Completed Bookings (4)" at bounding box center [394, 52] width 136 height 23
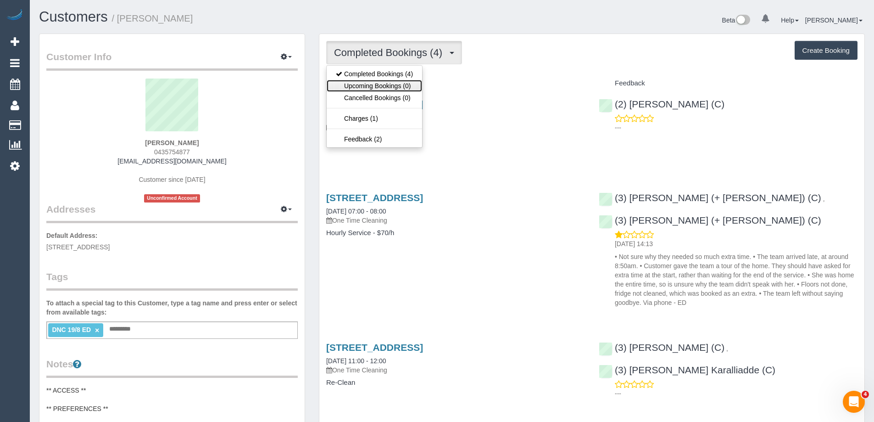
click at [408, 82] on link "Upcoming Bookings (0)" at bounding box center [374, 86] width 95 height 12
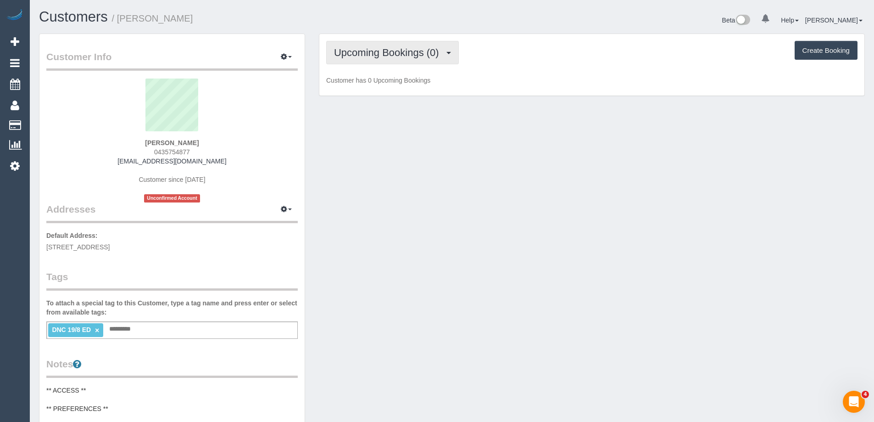
click at [383, 43] on button "Upcoming Bookings (0)" at bounding box center [392, 52] width 133 height 23
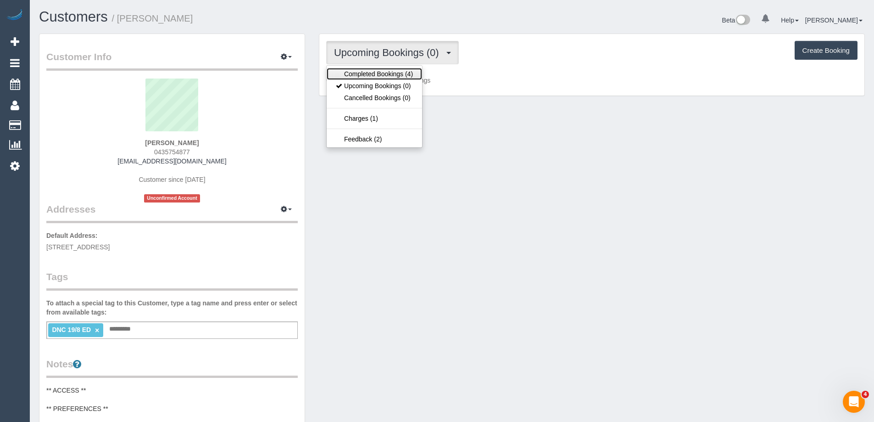
click at [386, 70] on link "Completed Bookings (4)" at bounding box center [374, 74] width 95 height 12
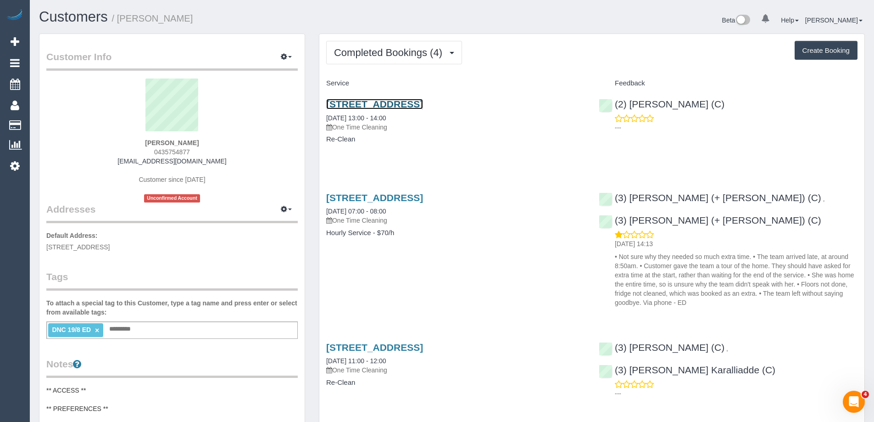
click at [423, 101] on link "29b Teck Street, Ashwood, VIC 3147" at bounding box center [374, 104] width 97 height 11
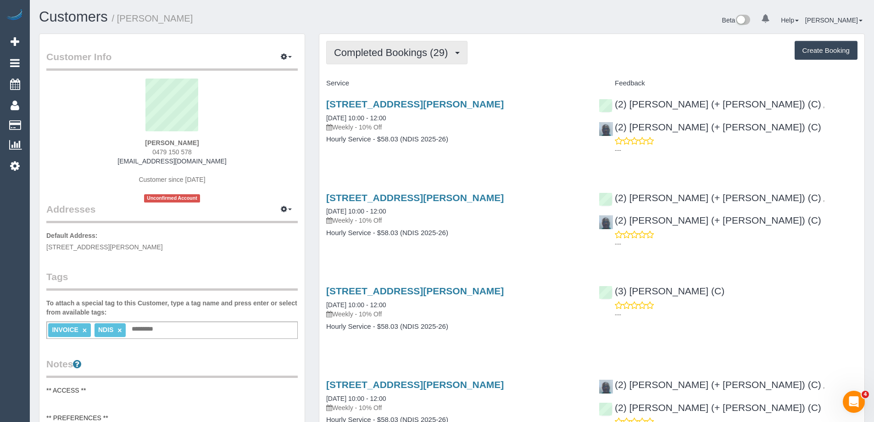
click at [377, 57] on span "Completed Bookings (29)" at bounding box center [393, 52] width 118 height 11
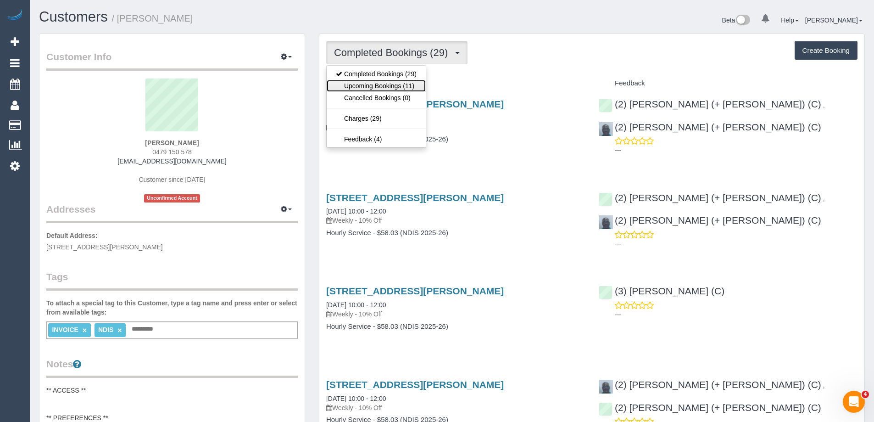
click at [380, 86] on link "Upcoming Bookings (11)" at bounding box center [376, 86] width 99 height 12
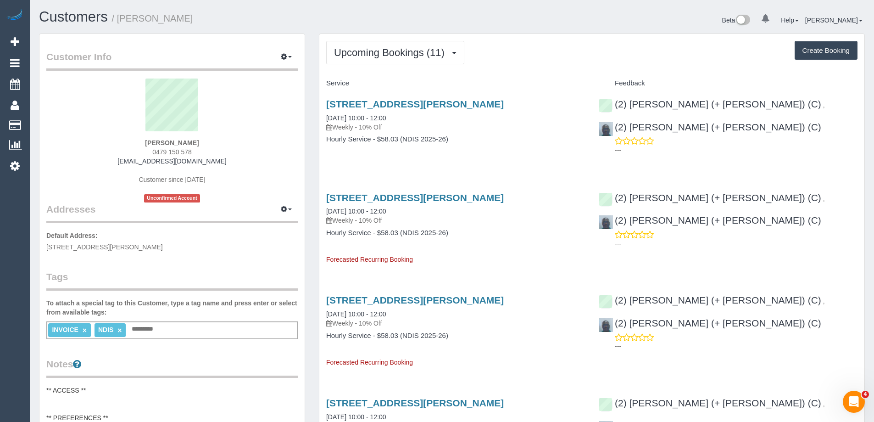
click at [311, 76] on div "Customer Info Edit Contact Info Send Message Email Preferences Special Sales Ta…" at bounding box center [172, 427] width 280 height 788
click at [180, 150] on span "0479 150 578" at bounding box center [171, 151] width 39 height 7
copy div "0479 150 578"
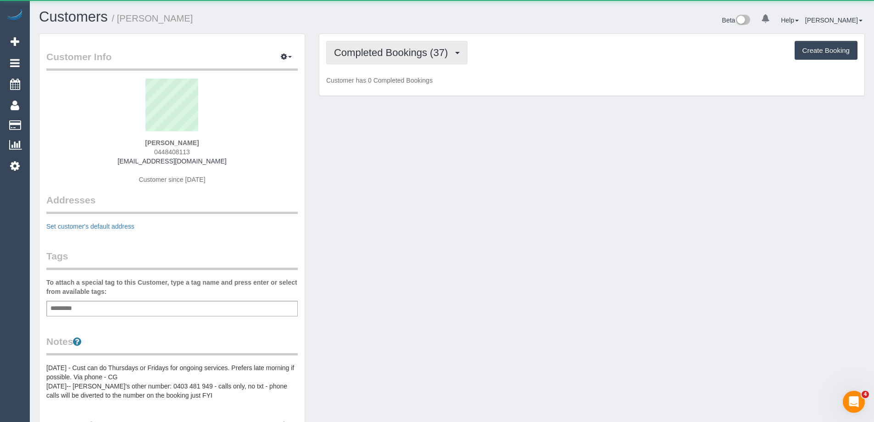
click at [365, 58] on button "Completed Bookings (37)" at bounding box center [396, 52] width 141 height 23
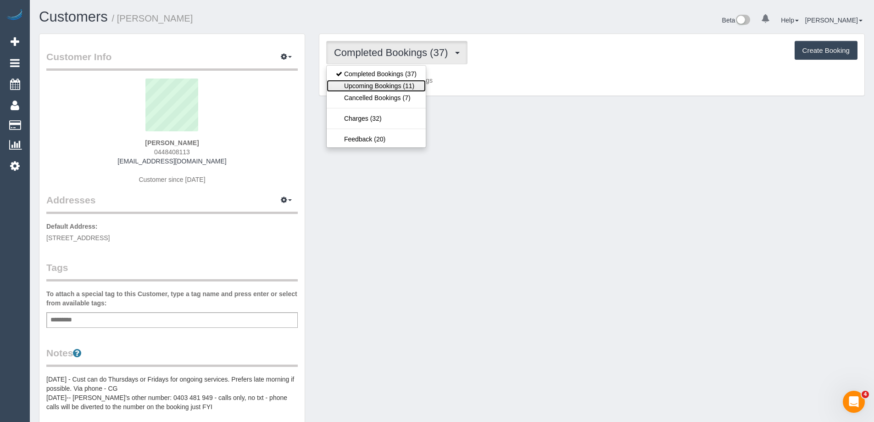
click at [370, 81] on link "Upcoming Bookings (11)" at bounding box center [376, 86] width 99 height 12
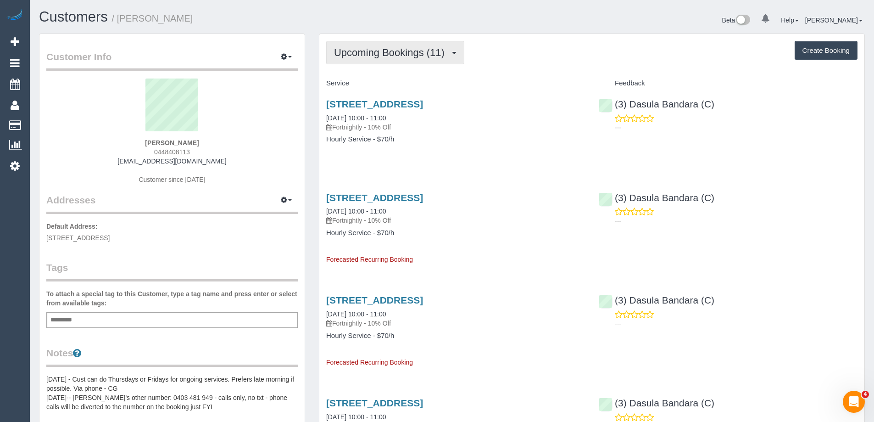
click at [380, 60] on button "Upcoming Bookings (11)" at bounding box center [395, 52] width 138 height 23
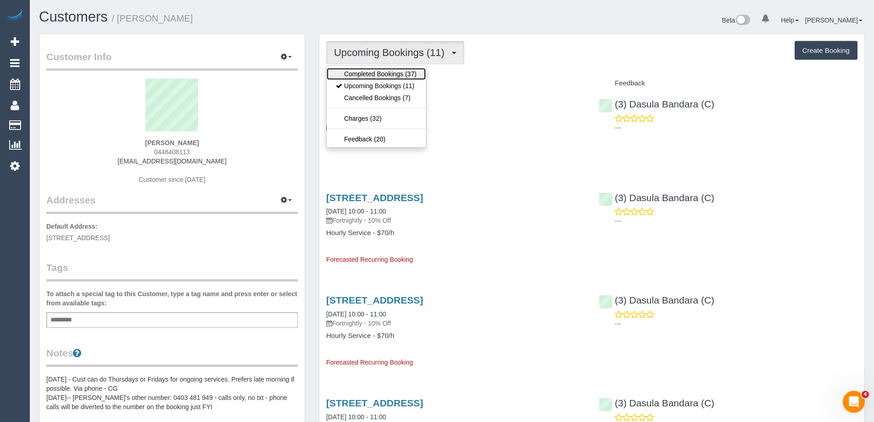
click at [379, 71] on link "Completed Bookings (37)" at bounding box center [376, 74] width 99 height 12
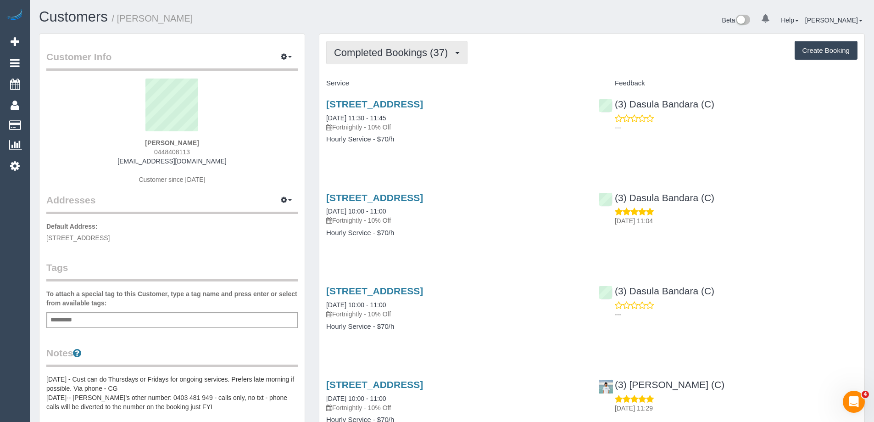
click at [406, 56] on span "Completed Bookings (37)" at bounding box center [393, 52] width 118 height 11
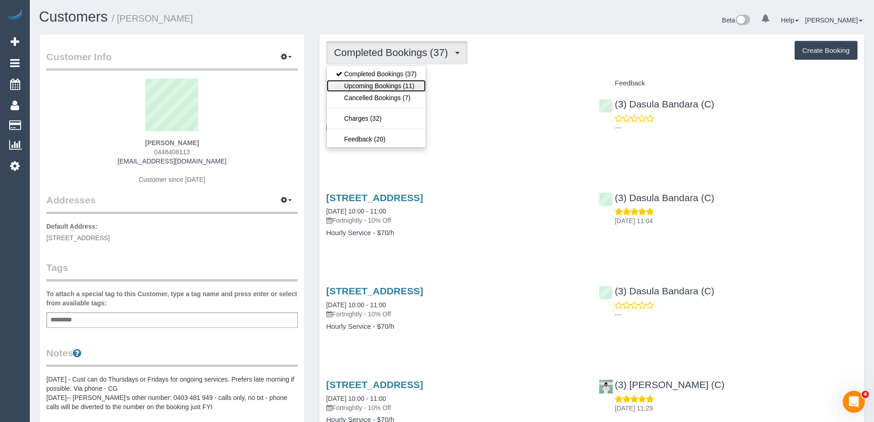
click at [408, 85] on link "Upcoming Bookings (11)" at bounding box center [376, 86] width 99 height 12
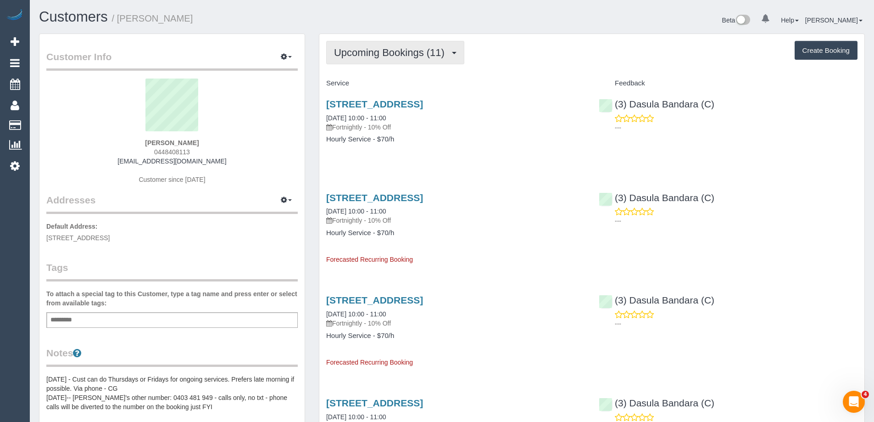
click at [398, 42] on button "Upcoming Bookings (11)" at bounding box center [395, 52] width 138 height 23
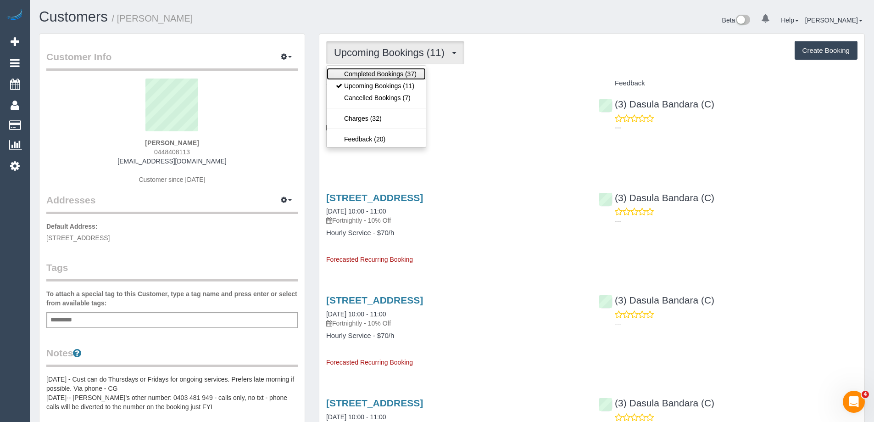
click at [392, 68] on link "Completed Bookings (37)" at bounding box center [376, 74] width 99 height 12
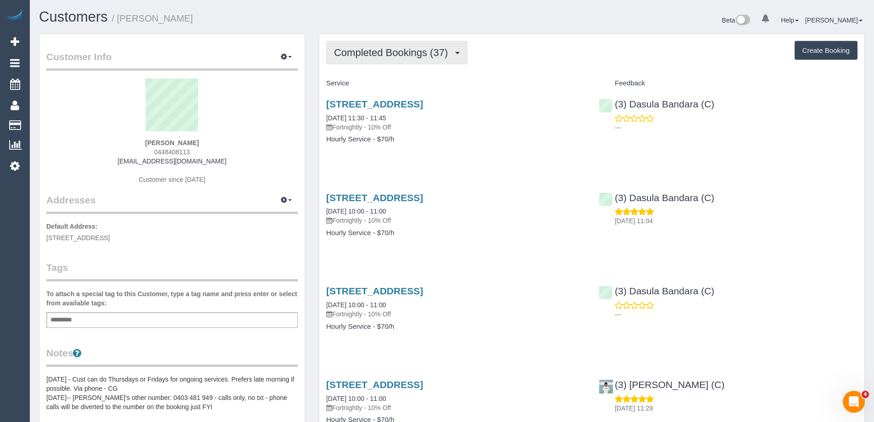
click at [404, 52] on span "Completed Bookings (37)" at bounding box center [393, 52] width 118 height 11
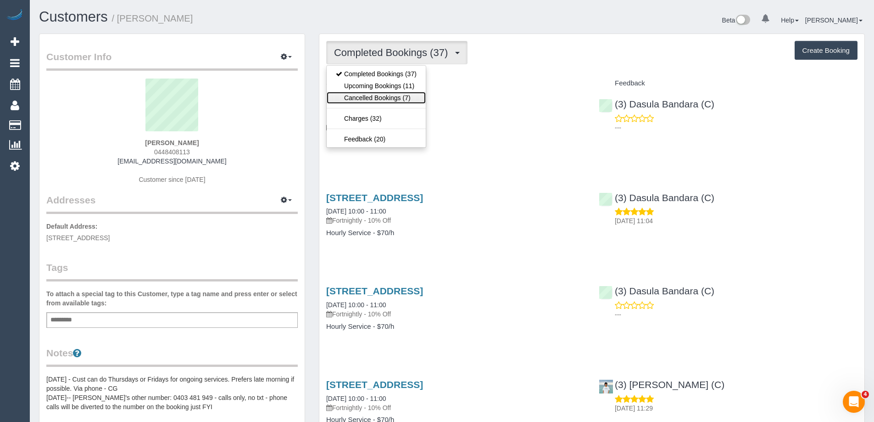
click at [398, 92] on link "Cancelled Bookings (7)" at bounding box center [376, 98] width 99 height 12
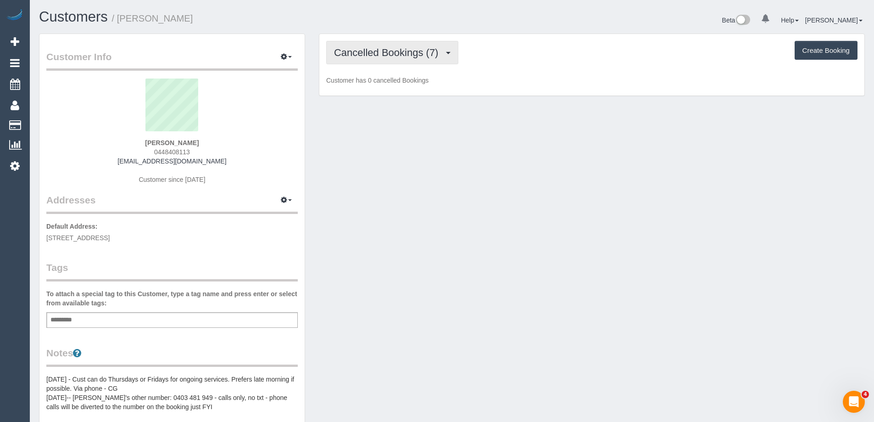
click at [417, 46] on button "Cancelled Bookings (7)" at bounding box center [392, 52] width 132 height 23
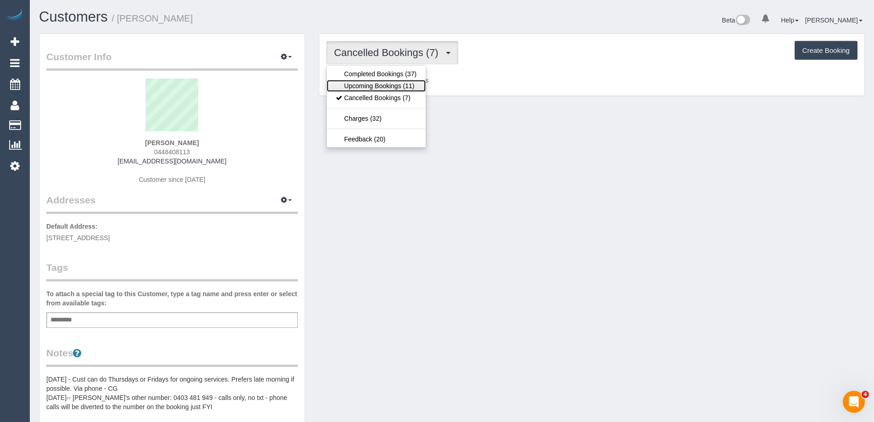
click at [396, 81] on link "Upcoming Bookings (11)" at bounding box center [376, 86] width 99 height 12
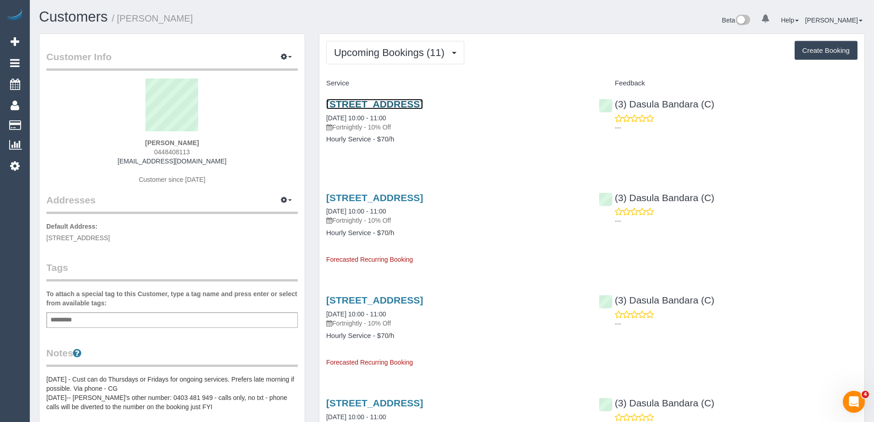
click at [423, 107] on link "116/6 Lisson Grove, Hawthorn, VIC 3122" at bounding box center [374, 104] width 97 height 11
click at [584, 56] on div "Upcoming Bookings (11) Completed Bookings (37) Upcoming Bookings (11) Cancelled…" at bounding box center [591, 52] width 531 height 23
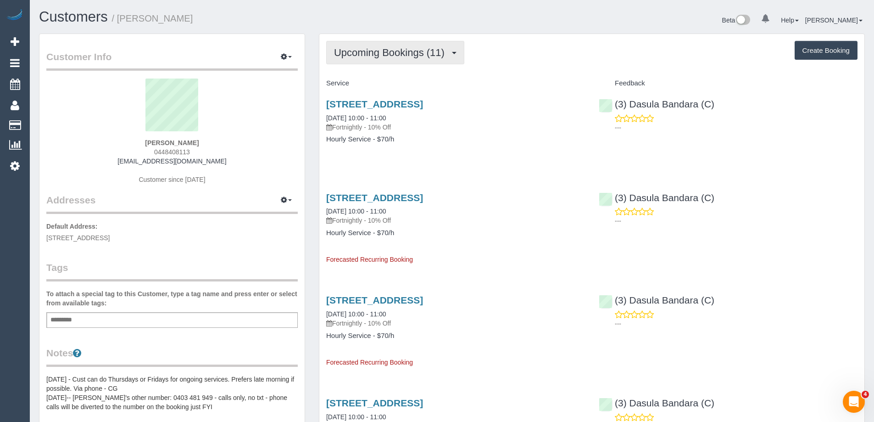
click at [424, 50] on span "Upcoming Bookings (11)" at bounding box center [391, 52] width 115 height 11
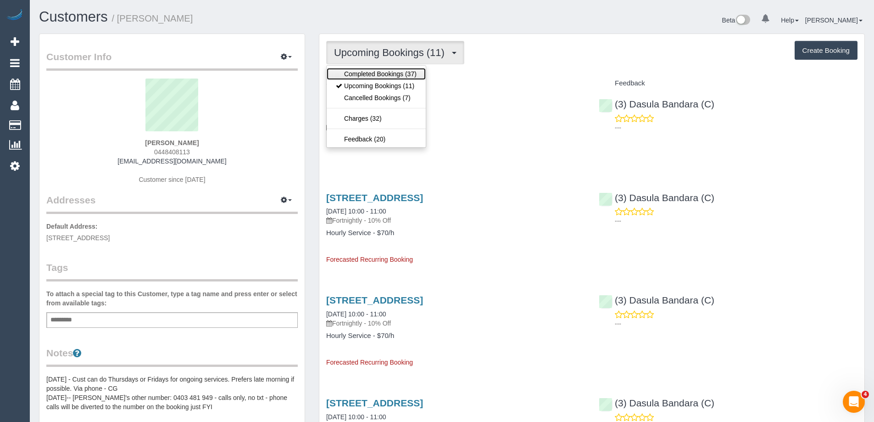
click at [418, 68] on link "Completed Bookings (37)" at bounding box center [376, 74] width 99 height 12
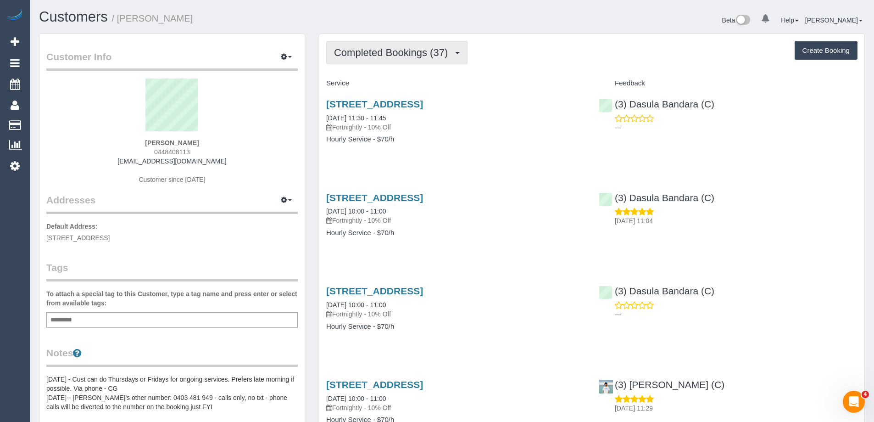
click at [419, 55] on span "Completed Bookings (37)" at bounding box center [393, 52] width 118 height 11
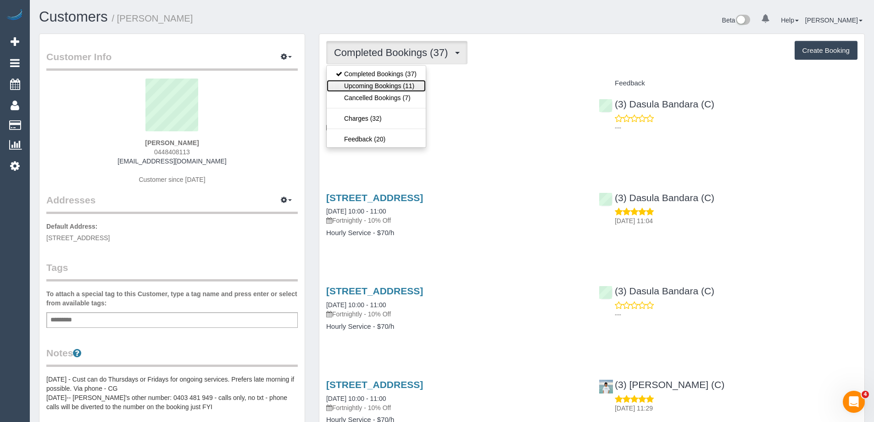
click at [408, 83] on link "Upcoming Bookings (11)" at bounding box center [376, 86] width 99 height 12
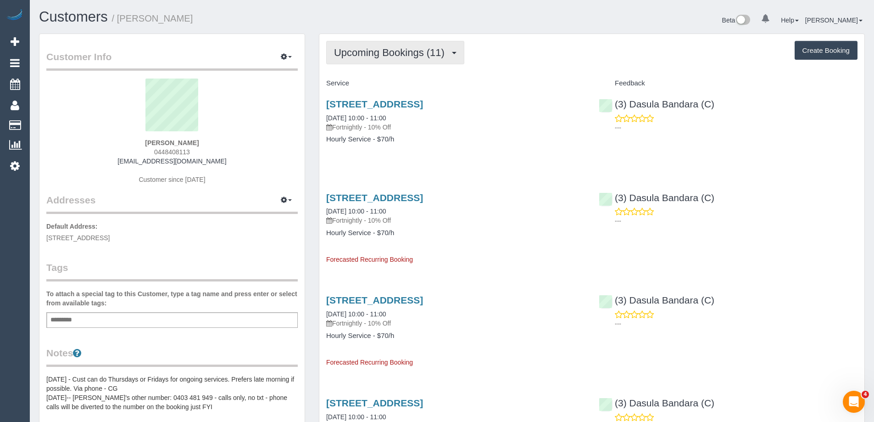
click at [366, 53] on span "Upcoming Bookings (11)" at bounding box center [391, 52] width 115 height 11
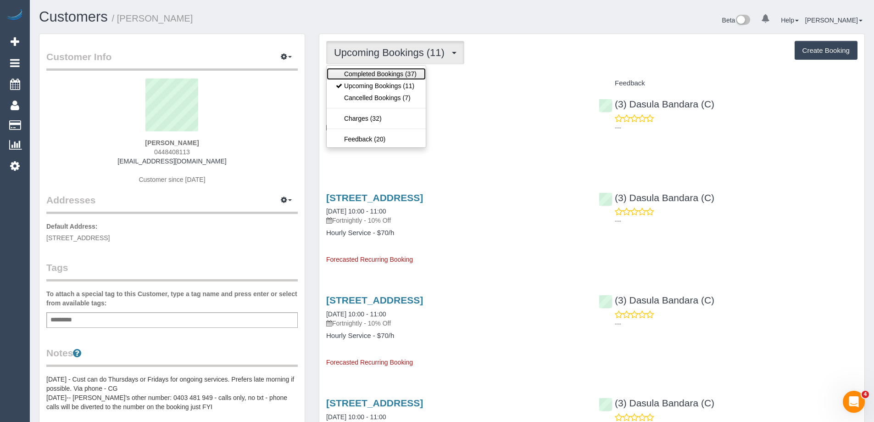
click at [368, 71] on link "Completed Bookings (37)" at bounding box center [376, 74] width 99 height 12
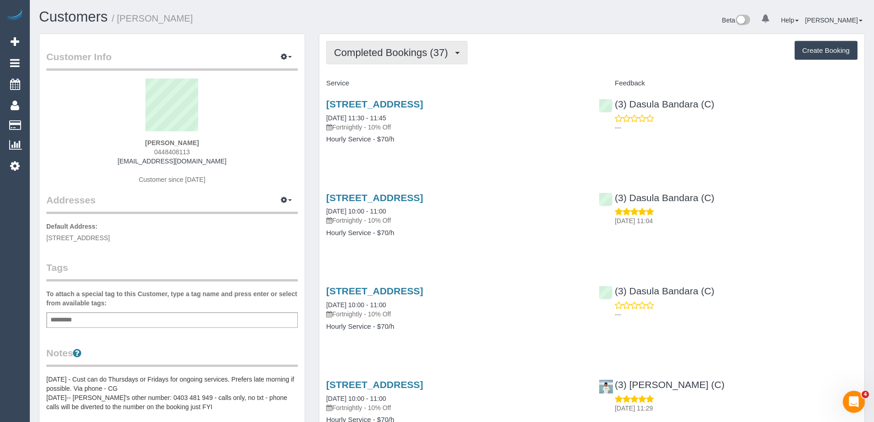
drag, startPoint x: 388, startPoint y: 56, endPoint x: 384, endPoint y: 68, distance: 13.1
click at [388, 56] on span "Completed Bookings (37)" at bounding box center [393, 52] width 118 height 11
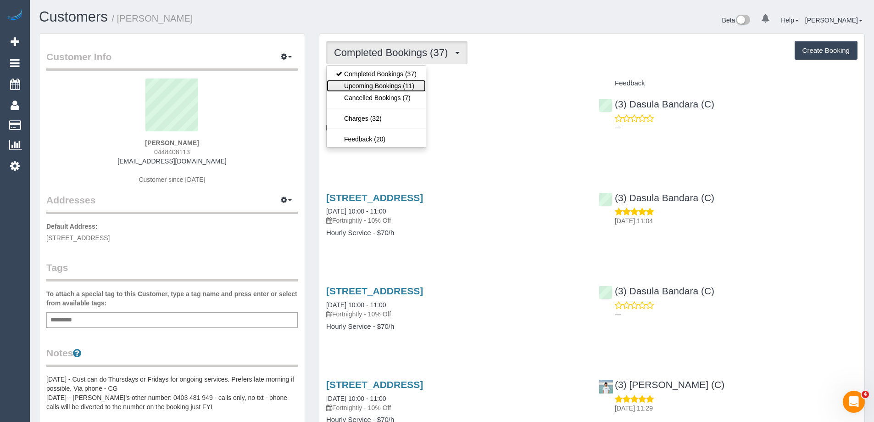
click at [380, 84] on link "Upcoming Bookings (11)" at bounding box center [376, 86] width 99 height 12
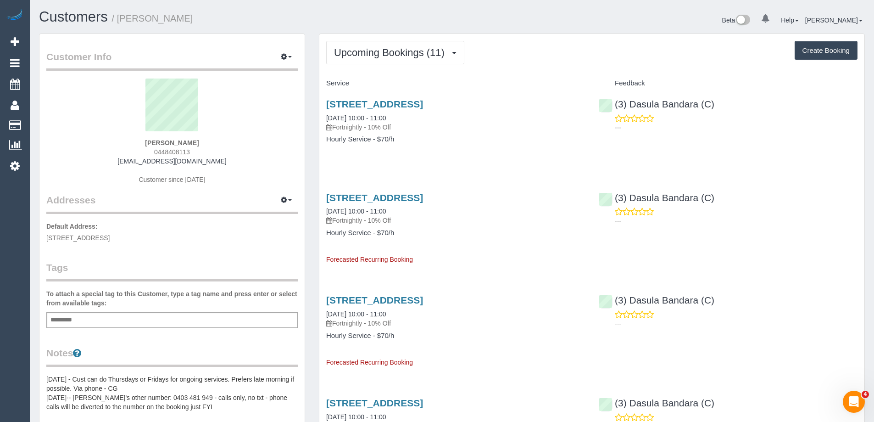
click at [601, 56] on div "Upcoming Bookings (11) Completed Bookings (37) Upcoming Bookings (11) Cancelled…" at bounding box center [591, 52] width 531 height 23
click at [423, 103] on link "116/6 Lisson Grove, Hawthorn, VIC 3122" at bounding box center [374, 104] width 97 height 11
click at [413, 49] on span "Upcoming Bookings (11)" at bounding box center [391, 52] width 115 height 11
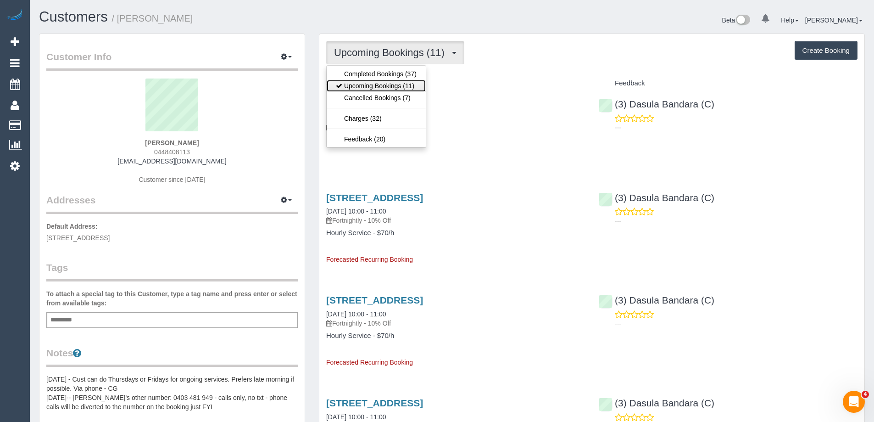
click at [397, 83] on link "Upcoming Bookings (11)" at bounding box center [376, 86] width 99 height 12
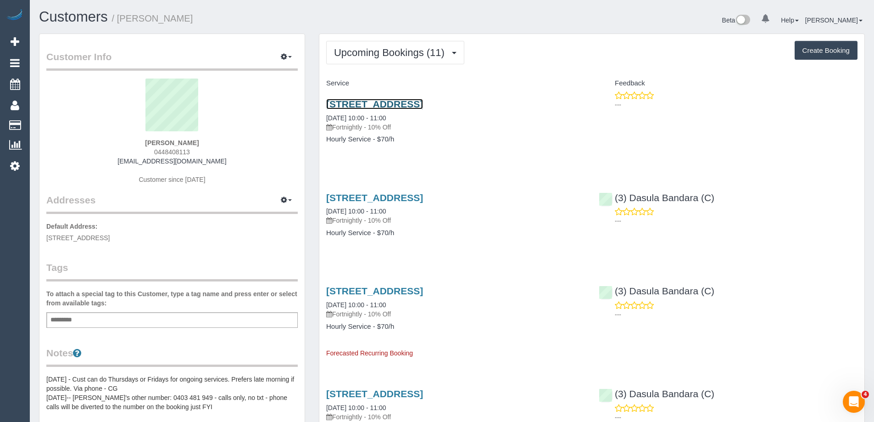
click at [423, 105] on link "116/6 Lisson Grove, Hawthorn, VIC 3122" at bounding box center [374, 104] width 97 height 11
click at [509, 144] on div "116/6 Lisson Grove, Hawthorn, VIC 3122 05/09/2025 10:00 - 11:00 Fortnightly - 1…" at bounding box center [455, 126] width 273 height 71
click at [423, 197] on link "116/6 Lisson Grove, Hawthorn, VIC 3122" at bounding box center [374, 197] width 97 height 11
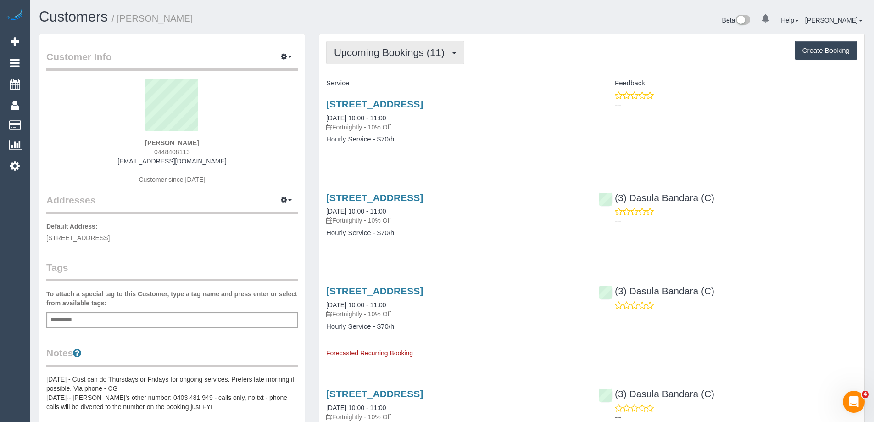
click at [360, 50] on span "Upcoming Bookings (11)" at bounding box center [391, 52] width 115 height 11
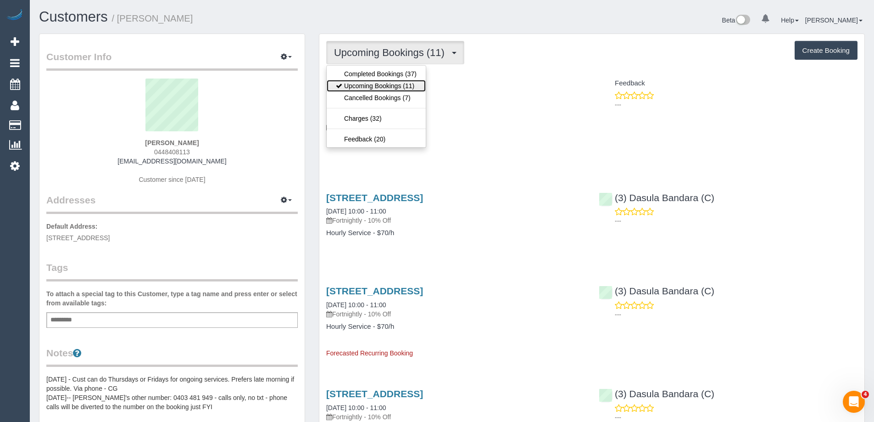
click at [359, 84] on link "Upcoming Bookings (11)" at bounding box center [376, 86] width 99 height 12
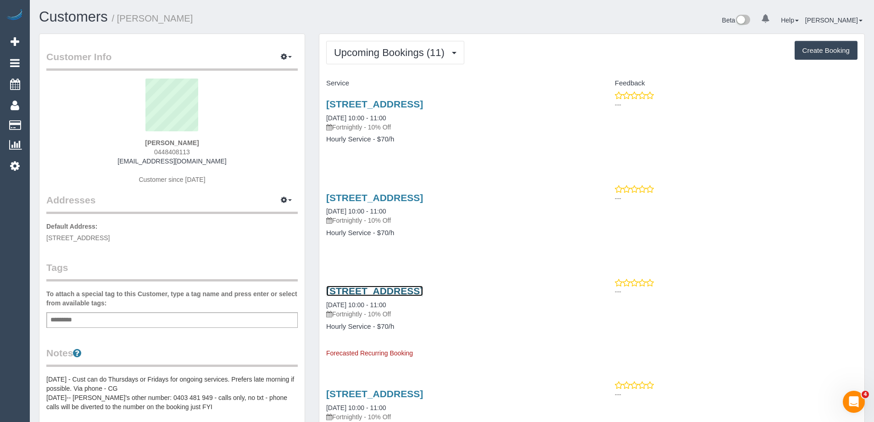
click at [423, 290] on link "116/6 Lisson Grove, Hawthorn, VIC 3122" at bounding box center [374, 290] width 97 height 11
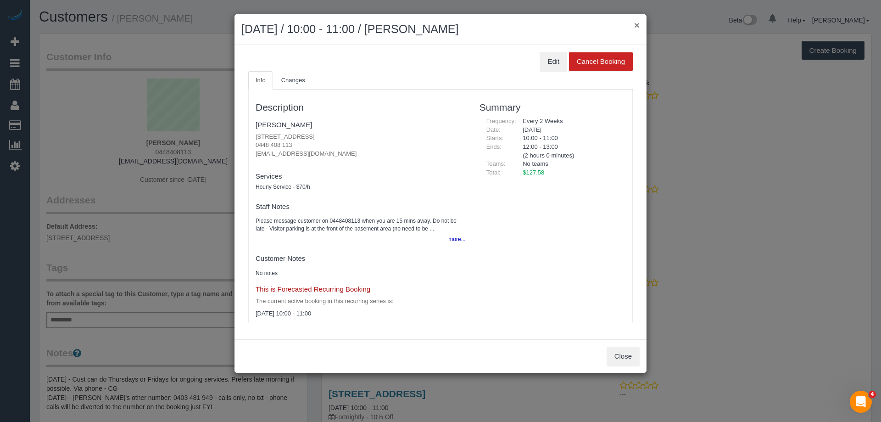
click at [639, 23] on button "×" at bounding box center [637, 25] width 6 height 10
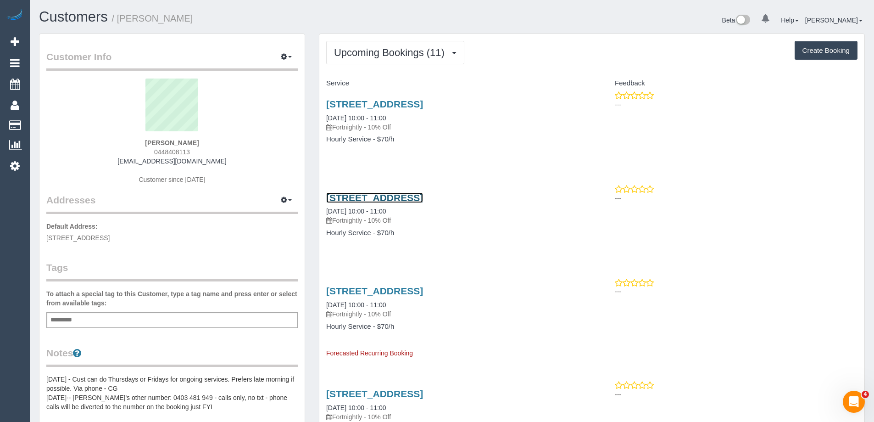
click at [423, 197] on link "116/6 Lisson Grove, Hawthorn, VIC 3122" at bounding box center [374, 197] width 97 height 11
click at [423, 104] on link "116/6 Lisson Grove, Hawthorn, VIC 3122" at bounding box center [374, 104] width 97 height 11
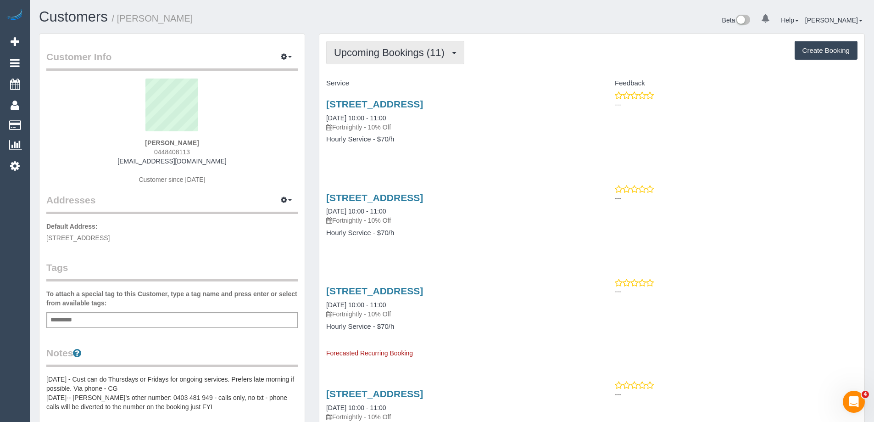
click at [405, 55] on span "Upcoming Bookings (11)" at bounding box center [391, 52] width 115 height 11
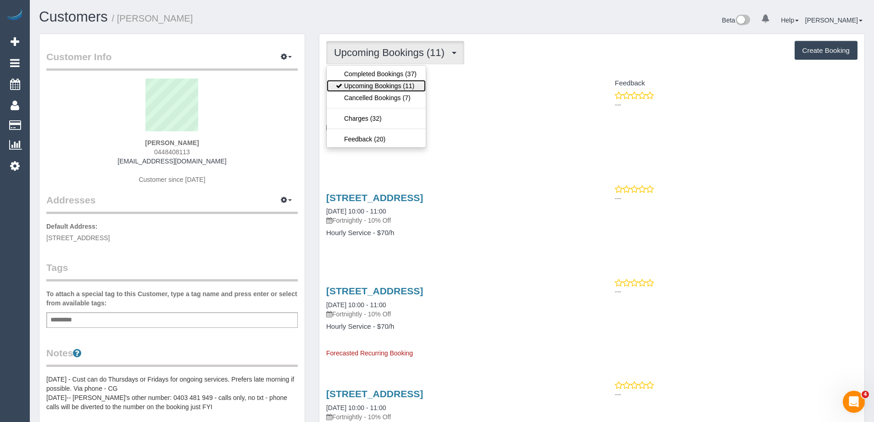
click at [397, 81] on link "Upcoming Bookings (11)" at bounding box center [376, 86] width 99 height 12
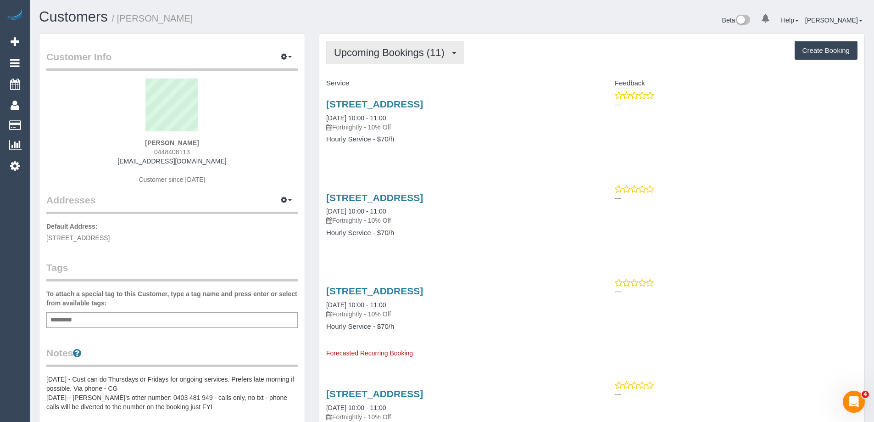
click at [365, 63] on button "Upcoming Bookings (11)" at bounding box center [395, 52] width 138 height 23
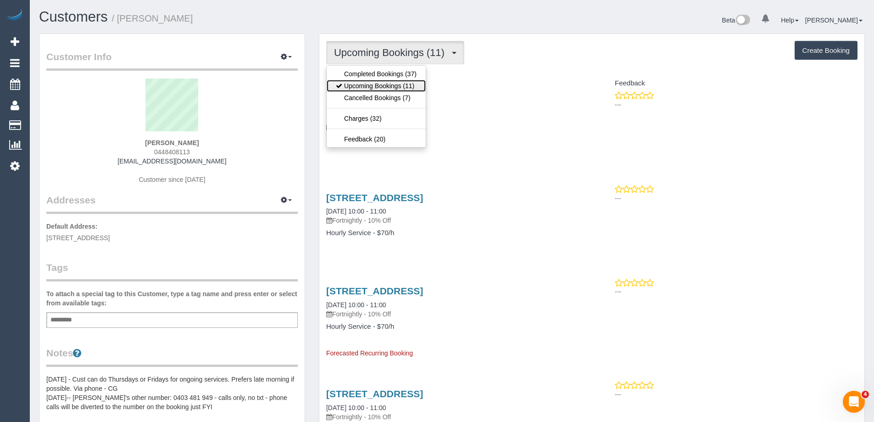
click at [378, 85] on link "Upcoming Bookings (11)" at bounding box center [376, 86] width 99 height 12
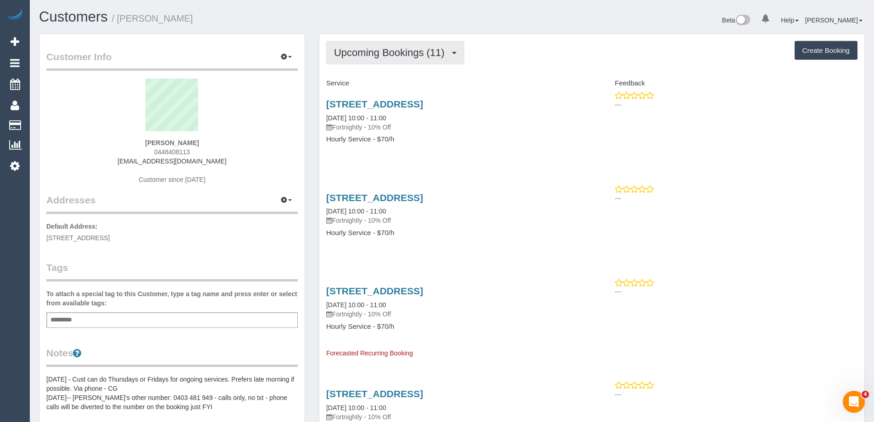
click at [378, 54] on span "Upcoming Bookings (11)" at bounding box center [391, 52] width 115 height 11
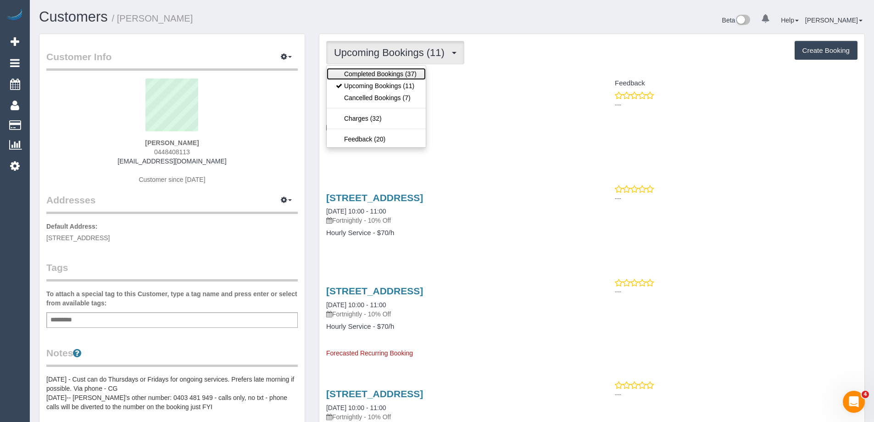
click at [375, 72] on link "Completed Bookings (37)" at bounding box center [376, 74] width 99 height 12
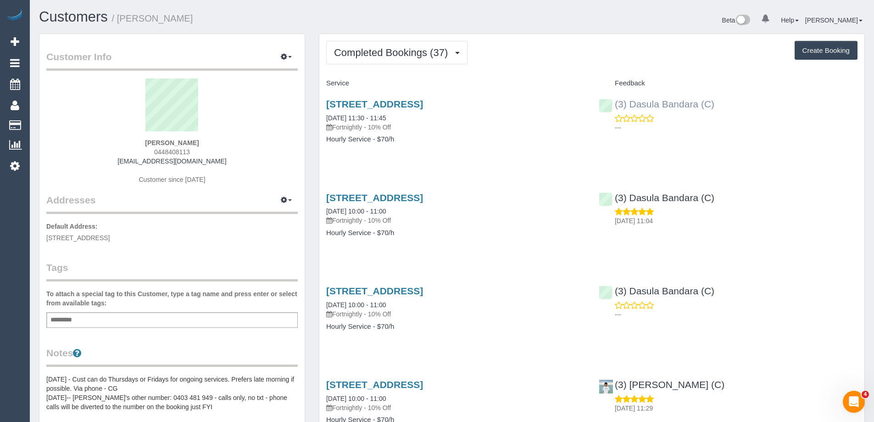
drag, startPoint x: 687, startPoint y: 105, endPoint x: 615, endPoint y: 103, distance: 72.1
click at [615, 103] on div "(3) Dasula Bandara (C) ---" at bounding box center [728, 113] width 273 height 45
copy link "(3) Dasula Bandara (C)"
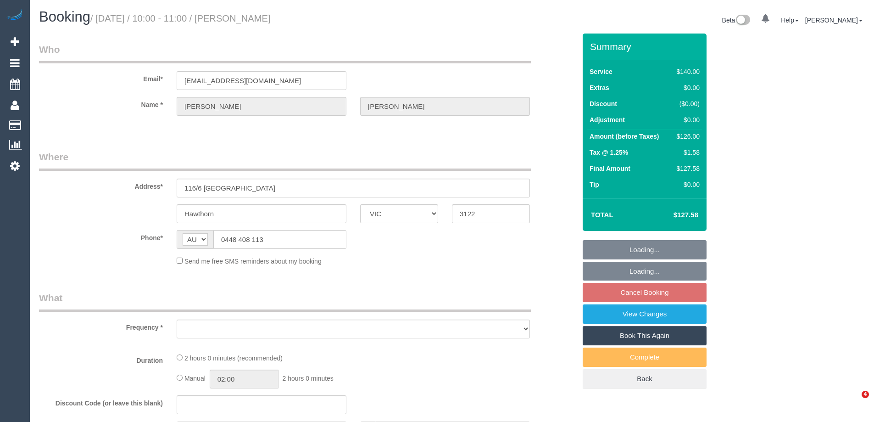
select select "VIC"
click at [113, 218] on div "Hawthorn ACT NSW NT QLD SA TAS VIC WA 3122" at bounding box center [307, 213] width 551 height 19
select select "object:528"
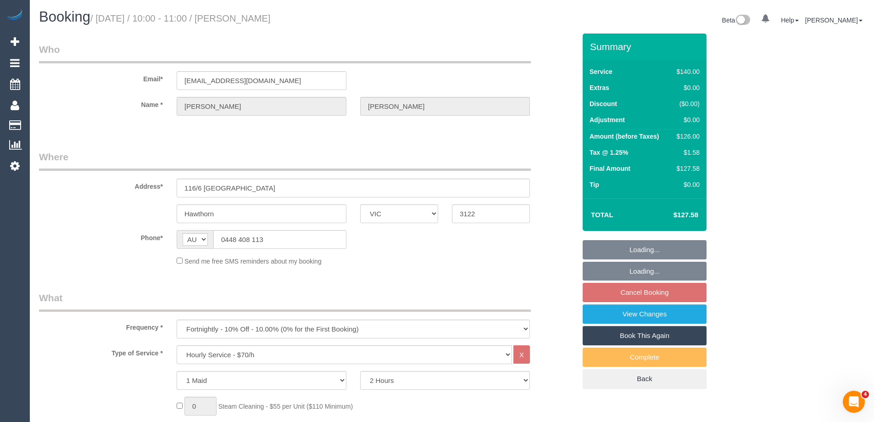
select select "string:stripe-pm_1P1FOL2GScqysDRVpUM0ohQ1"
select select "number:28"
select select "number:14"
select select "number:18"
select select "number:36"
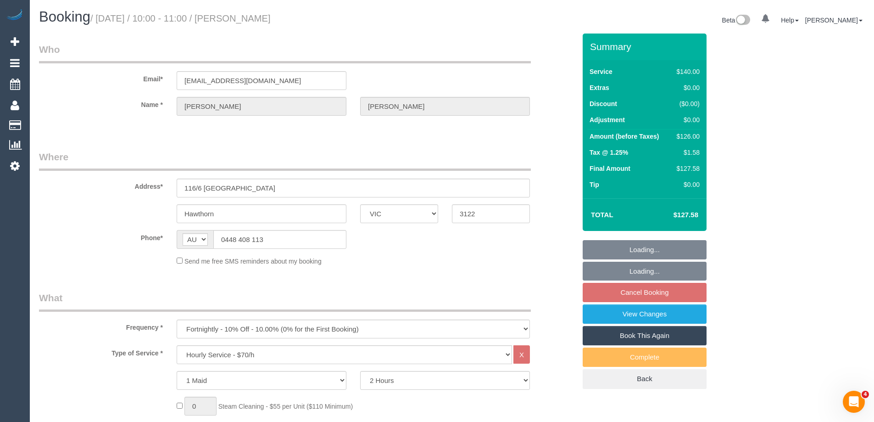
select select "number:35"
select select "number:12"
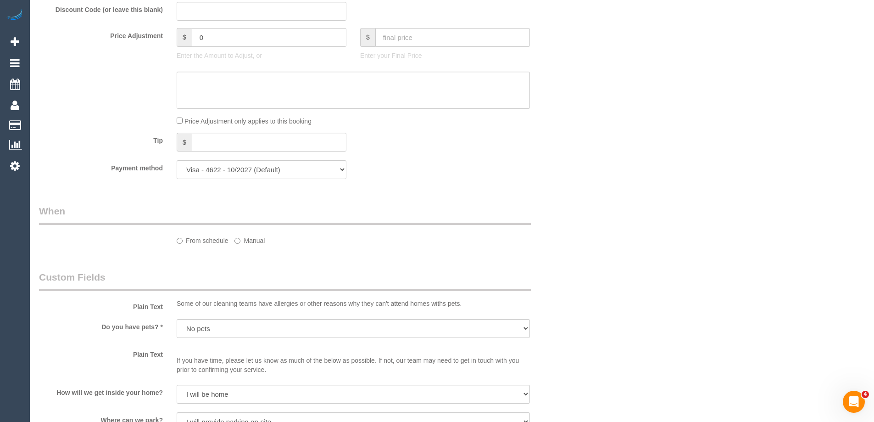
select select "object:1443"
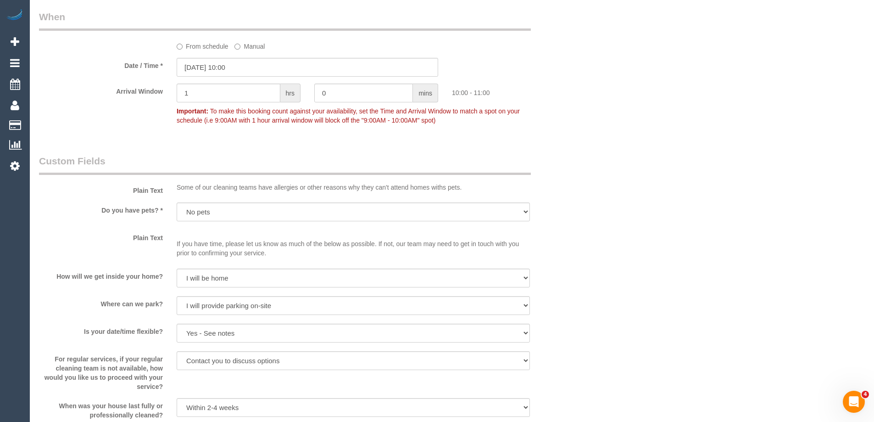
scroll to position [948, 0]
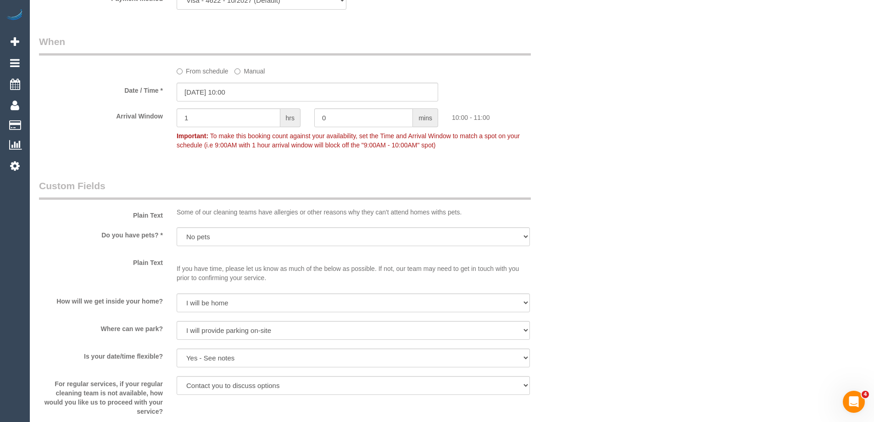
click at [214, 68] on label "From schedule" at bounding box center [203, 69] width 52 height 12
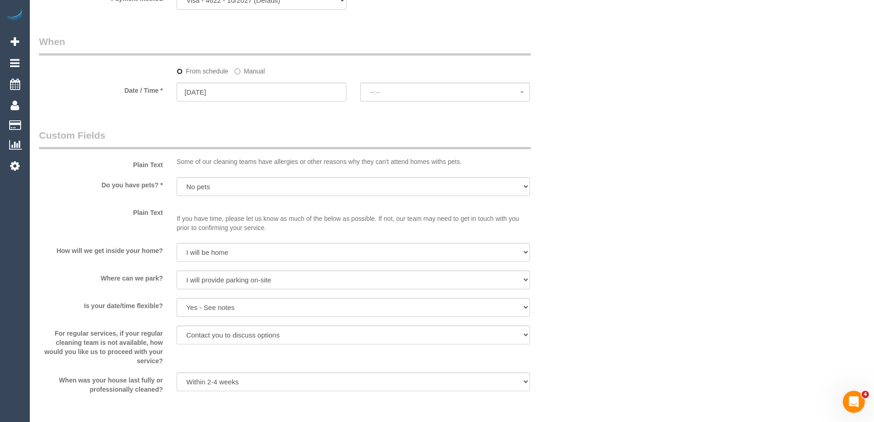
select select "spot18"
click at [275, 96] on input "29/08/2025" at bounding box center [262, 92] width 170 height 19
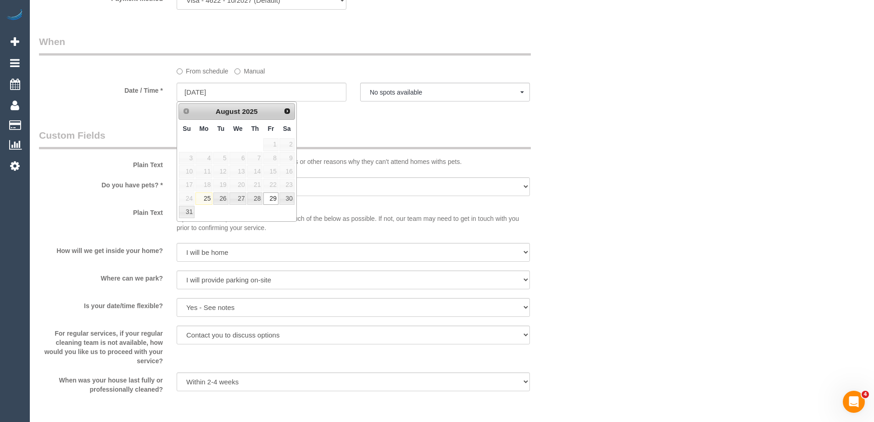
click at [256, 67] on label "Manual" at bounding box center [249, 69] width 30 height 12
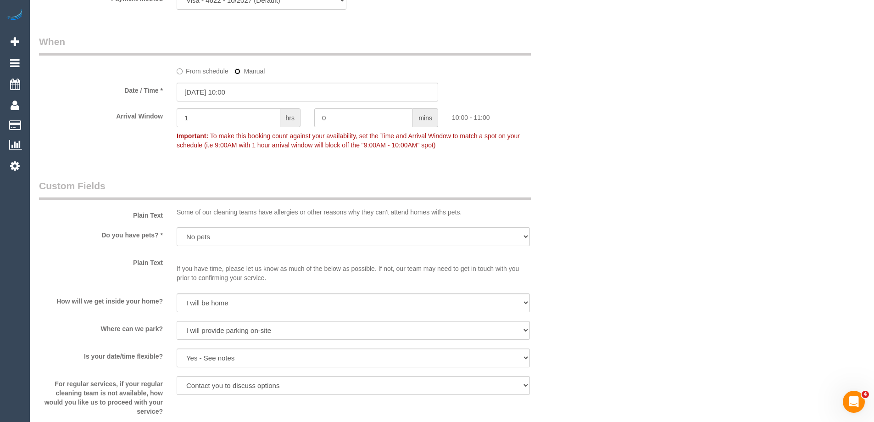
type input "29/08/2025 08:00"
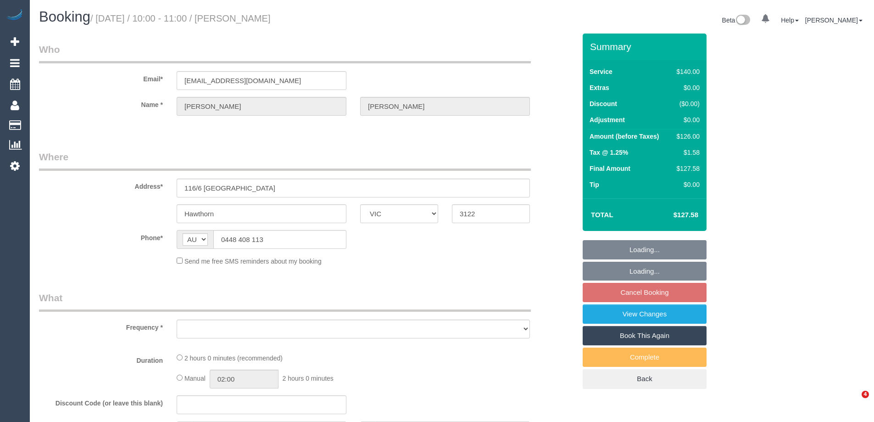
select select "VIC"
select select "object:528"
select select "string:stripe-pm_1P1FOL2GScqysDRVpUM0ohQ1"
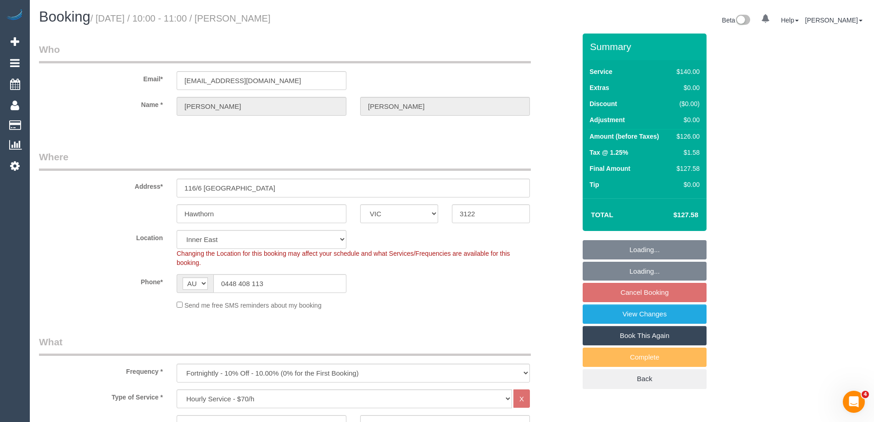
select select "object:699"
select select "number:28"
select select "number:14"
select select "number:18"
select select "number:36"
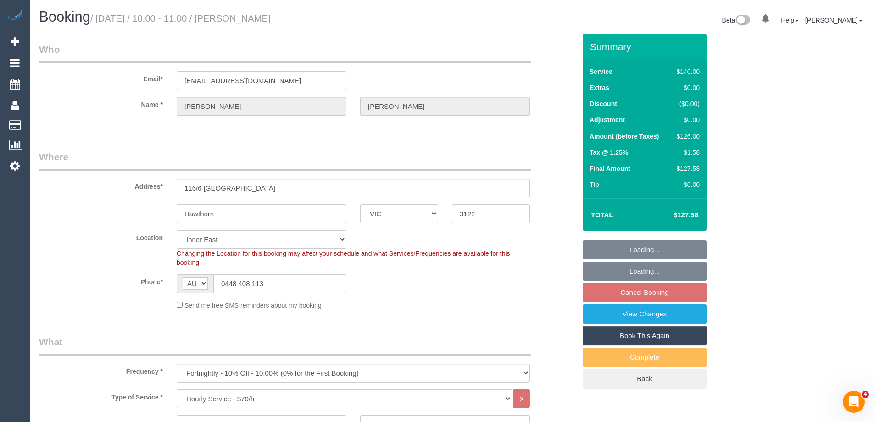
select select "number:35"
select select "number:12"
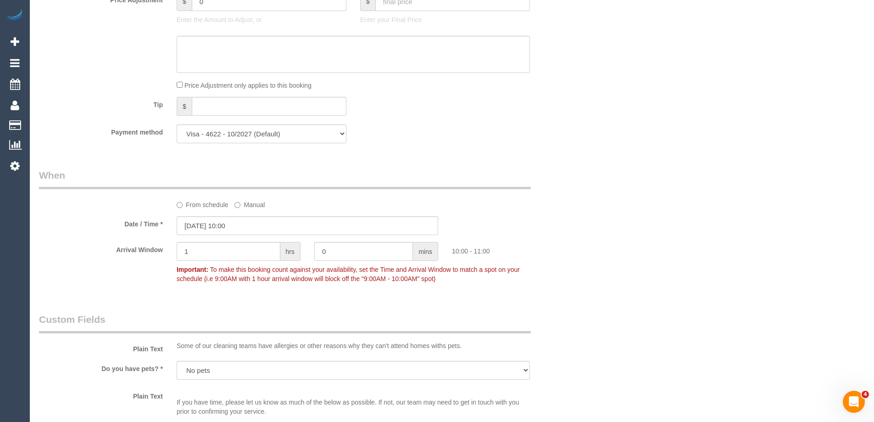
scroll to position [918, 0]
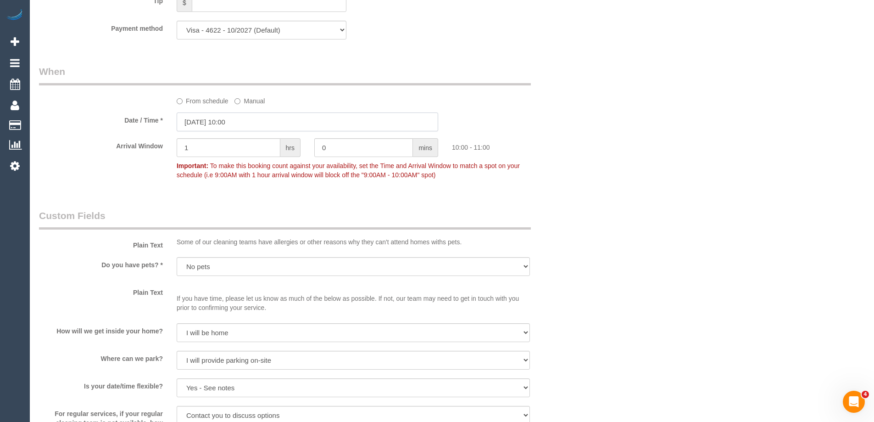
click at [245, 123] on input "[DATE] 10:00" at bounding box center [308, 121] width 262 height 19
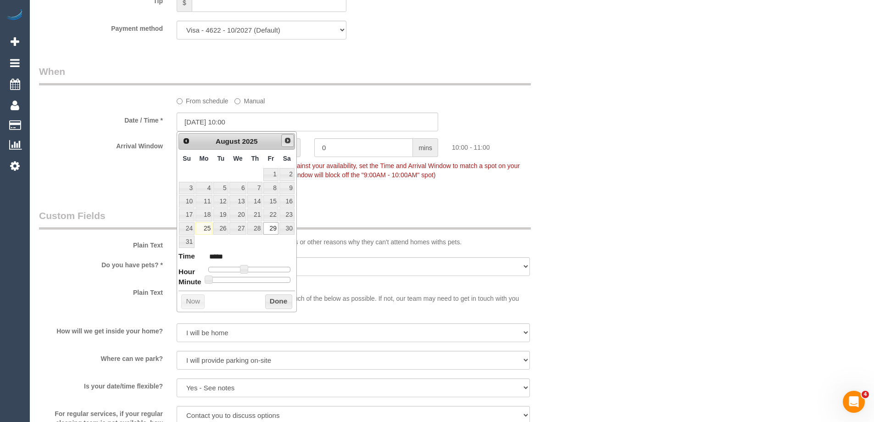
click at [289, 143] on span "Next" at bounding box center [287, 140] width 7 height 7
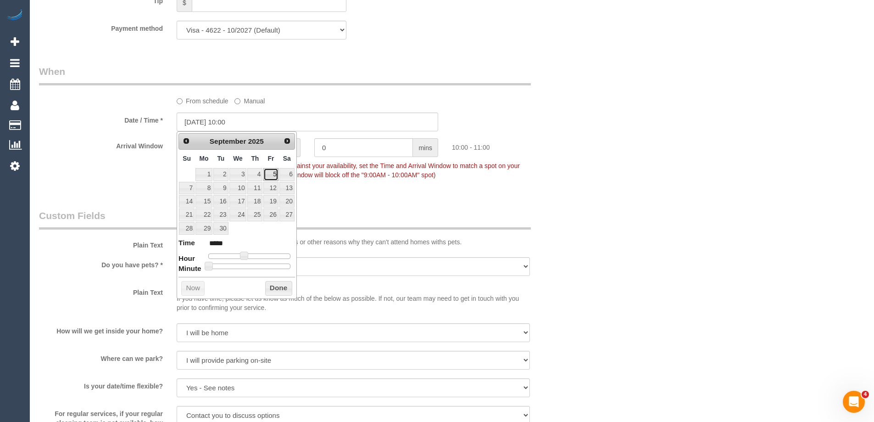
click at [276, 177] on link "5" at bounding box center [270, 174] width 15 height 12
type input "[DATE] 10:00"
click at [279, 285] on button "Done" at bounding box center [278, 288] width 27 height 15
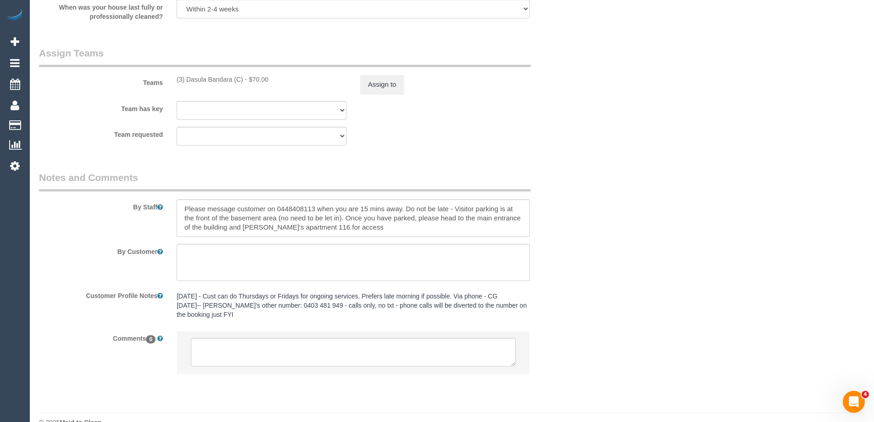
scroll to position [1389, 0]
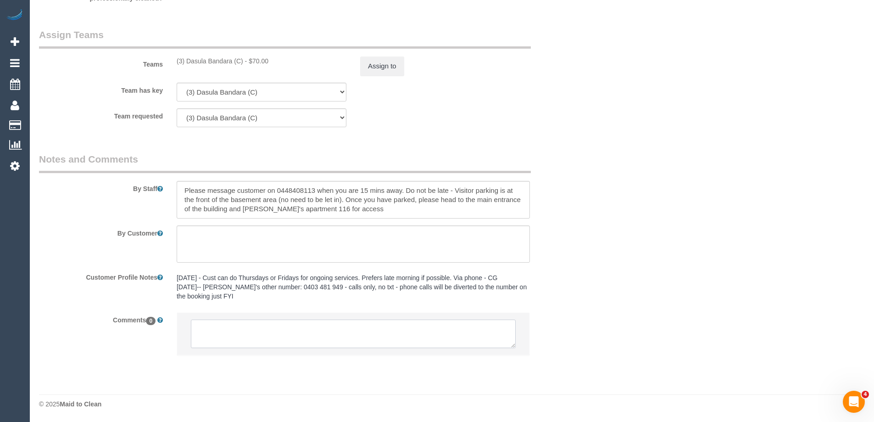
click at [265, 347] on textarea at bounding box center [353, 333] width 325 height 28
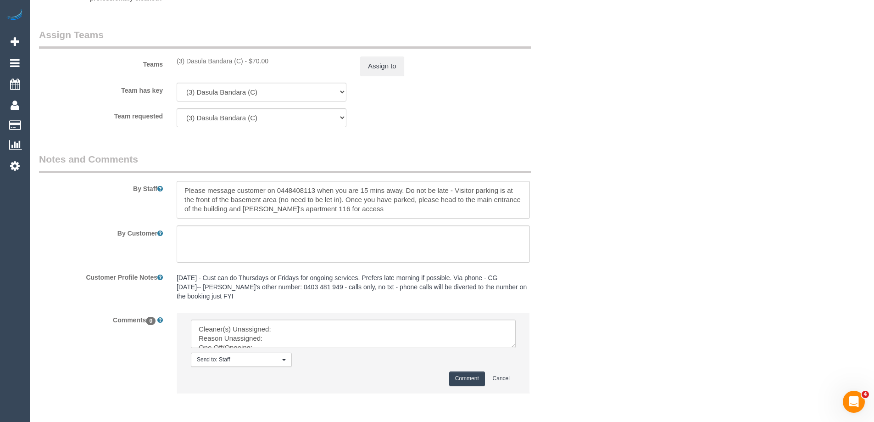
copy div "(3) Dasula Bandara (C)"
drag, startPoint x: 173, startPoint y: 66, endPoint x: 242, endPoint y: 68, distance: 68.9
click at [242, 68] on div "Teams (3) Dasula Bandara (C) - $70.00 Assign to" at bounding box center [307, 52] width 551 height 48
click at [385, 62] on button "Assign to" at bounding box center [382, 65] width 44 height 19
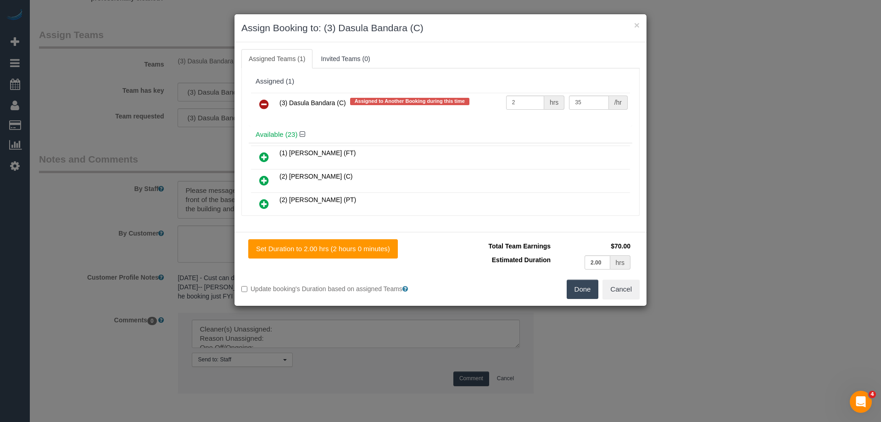
click at [263, 104] on icon at bounding box center [264, 104] width 10 height 11
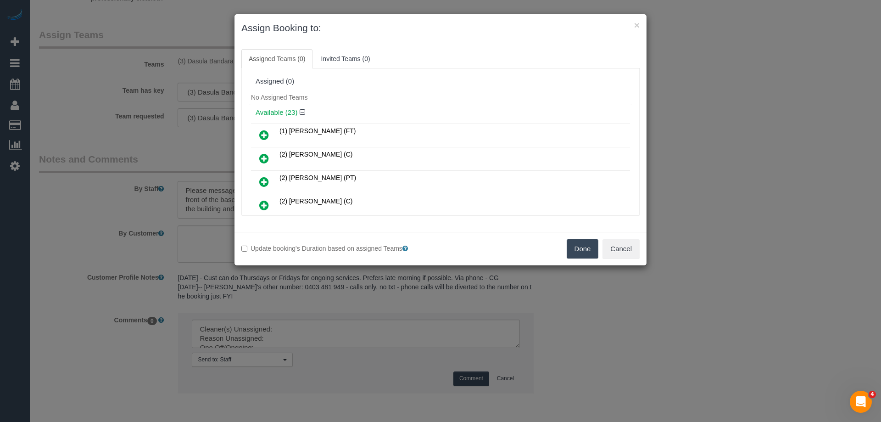
click at [574, 250] on button "Done" at bounding box center [583, 248] width 32 height 19
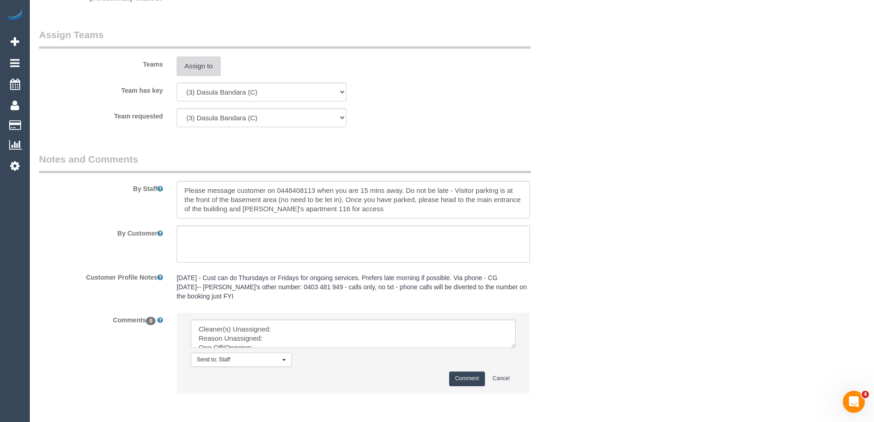
drag, startPoint x: 514, startPoint y: 344, endPoint x: 506, endPoint y: 419, distance: 74.7
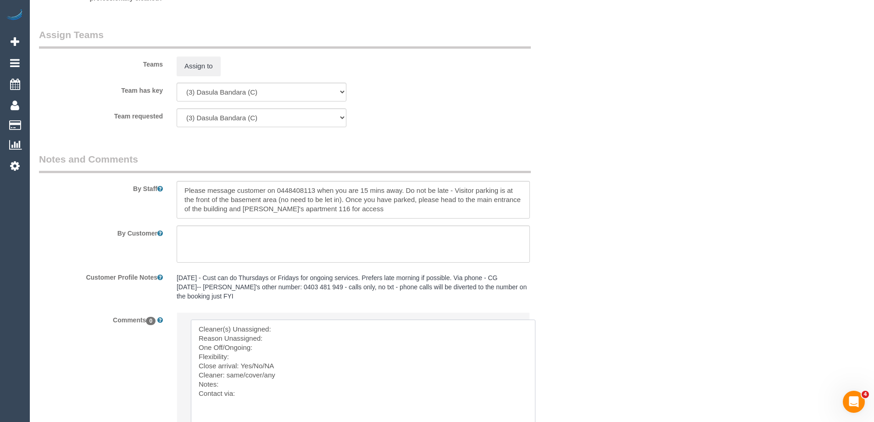
click at [310, 333] on textarea at bounding box center [363, 380] width 345 height 123
paste textarea "(3) Dasula Bandara (C)"
click at [280, 341] on textarea at bounding box center [363, 380] width 345 height 123
click at [289, 329] on textarea at bounding box center [363, 380] width 345 height 123
click at [364, 323] on textarea at bounding box center [363, 380] width 345 height 123
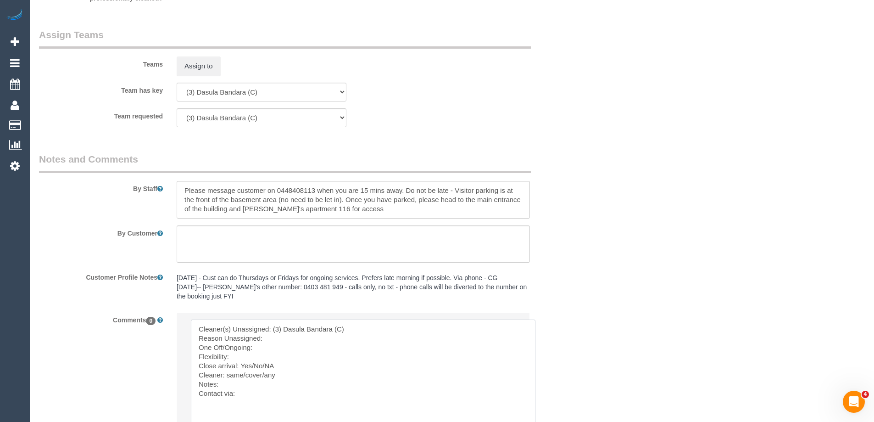
click at [319, 343] on textarea at bounding box center [363, 380] width 345 height 123
click at [277, 337] on textarea at bounding box center [363, 380] width 345 height 123
click at [346, 339] on textarea at bounding box center [363, 380] width 345 height 123
click at [379, 338] on textarea at bounding box center [363, 380] width 345 height 123
click at [423, 333] on textarea at bounding box center [363, 380] width 345 height 123
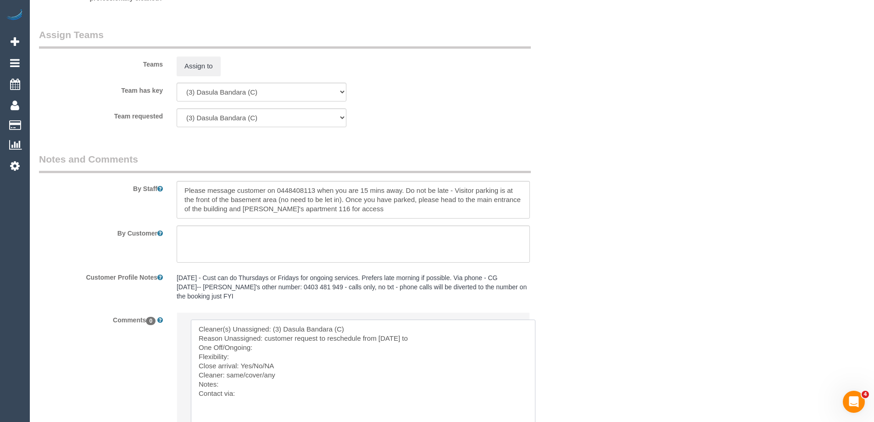
click at [427, 338] on textarea at bounding box center [363, 380] width 345 height 123
click at [257, 346] on textarea at bounding box center [363, 380] width 345 height 123
drag, startPoint x: 245, startPoint y: 364, endPoint x: 265, endPoint y: 364, distance: 20.2
click at [265, 364] on textarea at bounding box center [363, 380] width 345 height 123
click at [259, 375] on textarea at bounding box center [363, 380] width 345 height 123
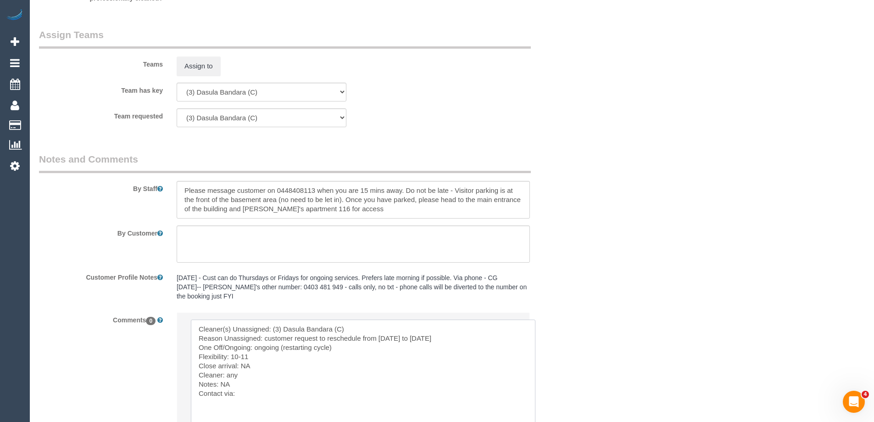
click at [265, 394] on textarea at bounding box center [363, 380] width 345 height 123
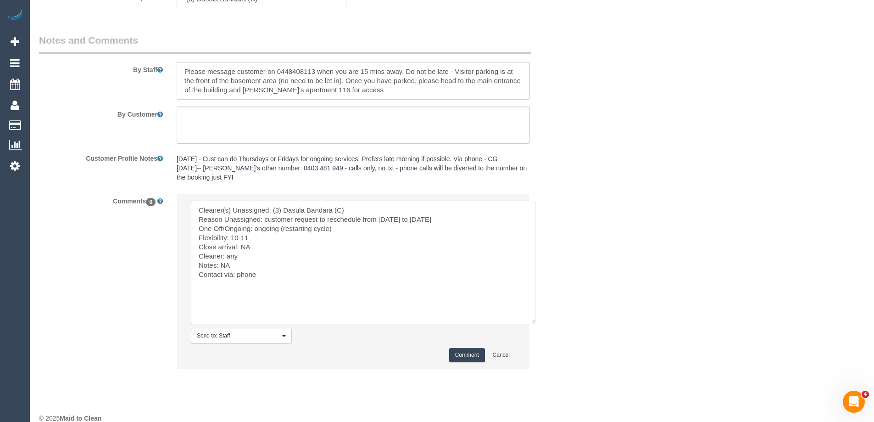
scroll to position [1522, 0]
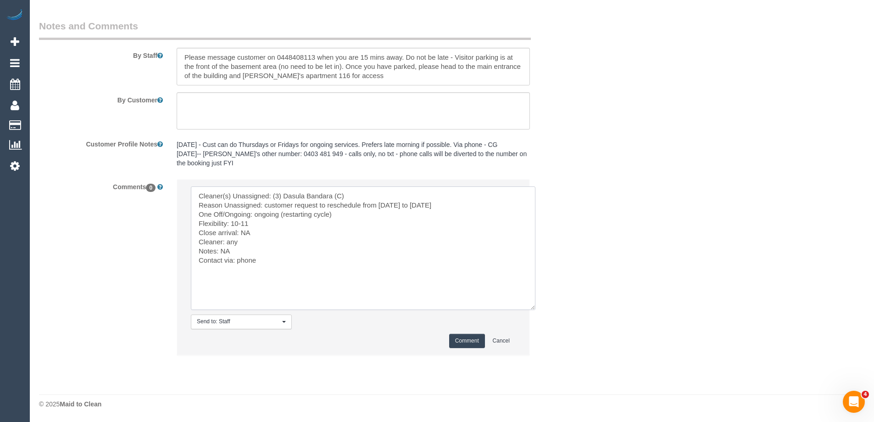
type textarea "Cleaner(s) Unassigned: (3) Dasula Bandara (C) Reason Unassigned: customer reque…"
click at [388, 220] on textarea at bounding box center [363, 247] width 345 height 123
click at [470, 339] on button "Comment" at bounding box center [467, 341] width 36 height 14
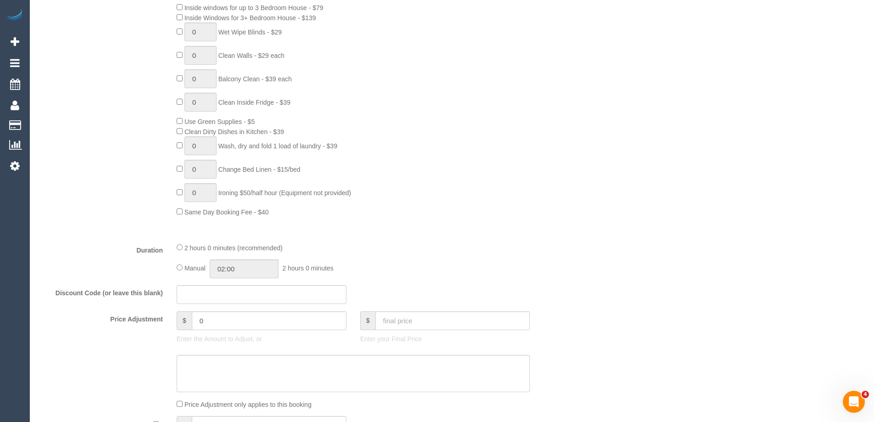
scroll to position [604, 0]
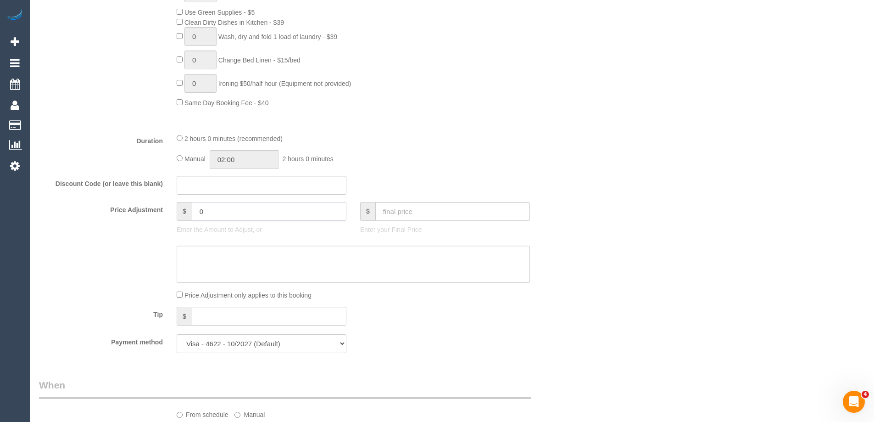
click at [273, 215] on input "0" at bounding box center [269, 211] width 155 height 19
type input "-21"
click at [265, 257] on textarea at bounding box center [353, 265] width 353 height 38
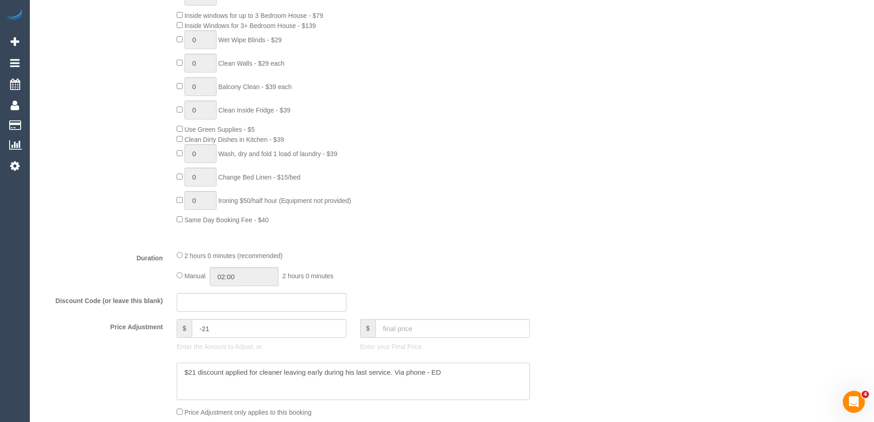
scroll to position [597, 0]
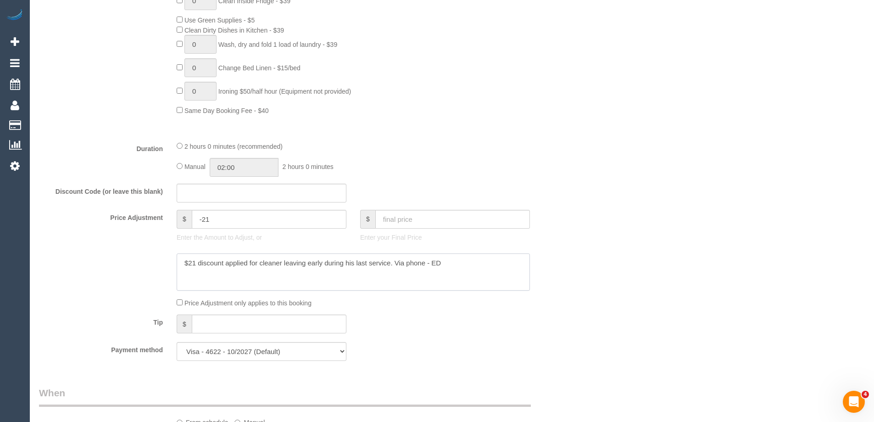
click at [337, 257] on textarea at bounding box center [353, 272] width 353 height 38
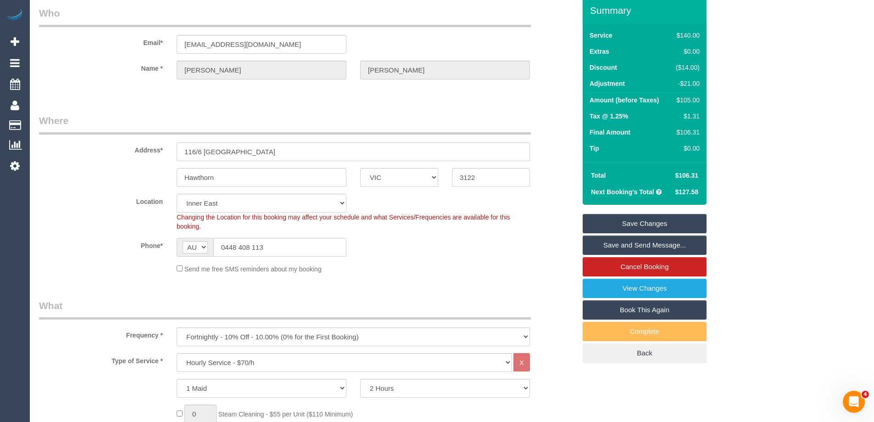
scroll to position [0, 0]
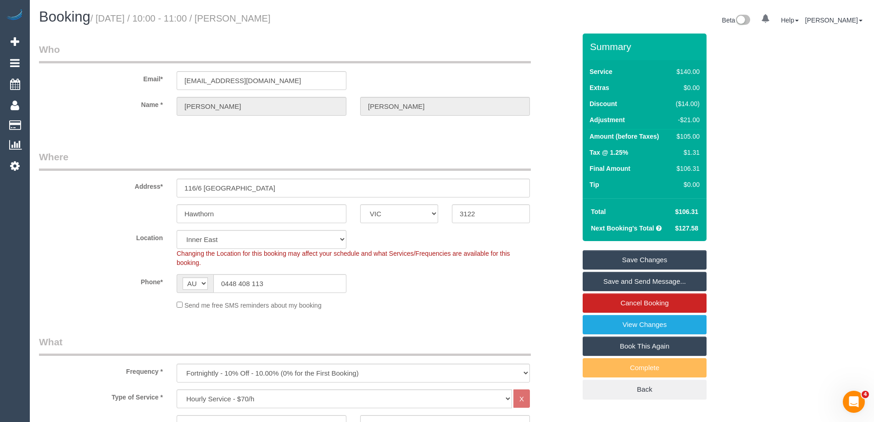
type textarea "$21 discount applied for cleaner leaving early during his last service. Via pho…"
click at [620, 255] on link "Save Changes" at bounding box center [645, 259] width 124 height 19
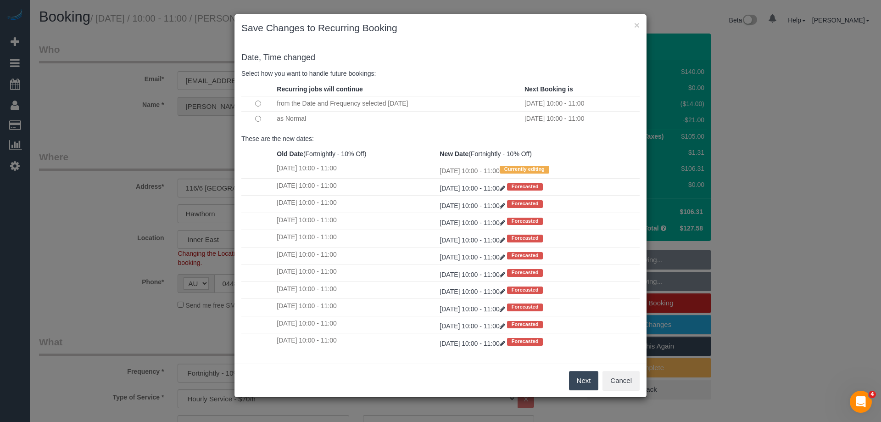
click at [579, 377] on button "Next" at bounding box center [584, 380] width 30 height 19
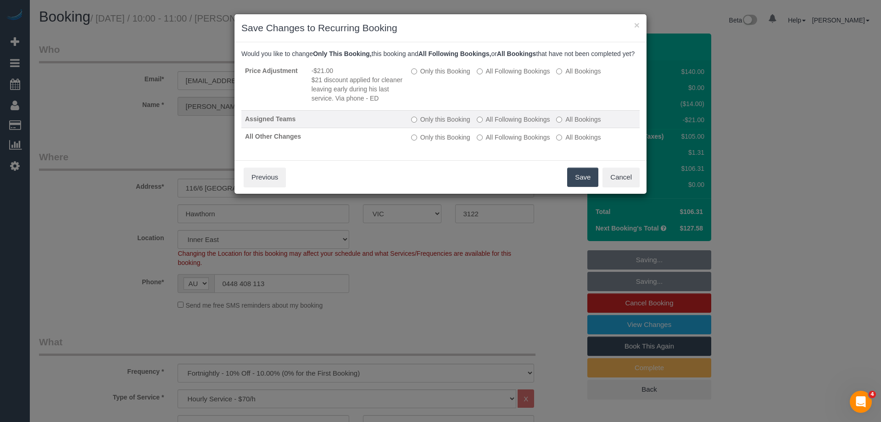
click at [508, 124] on label "All Following Bookings" at bounding box center [513, 119] width 73 height 9
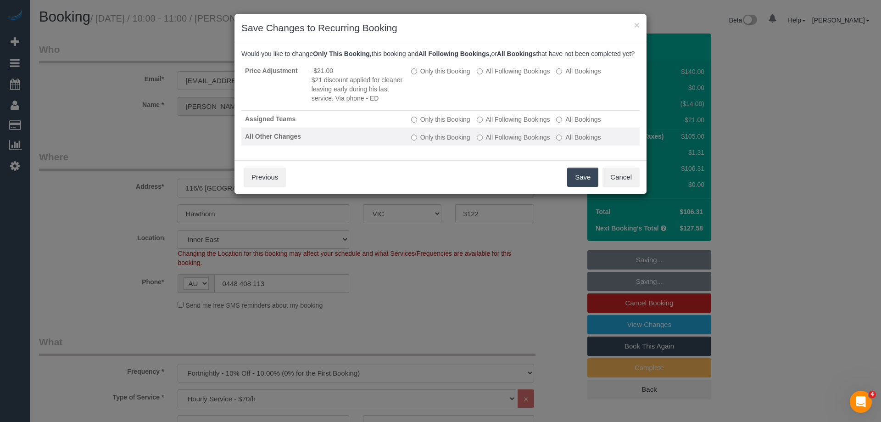
click at [502, 142] on label "All Following Bookings" at bounding box center [513, 137] width 73 height 9
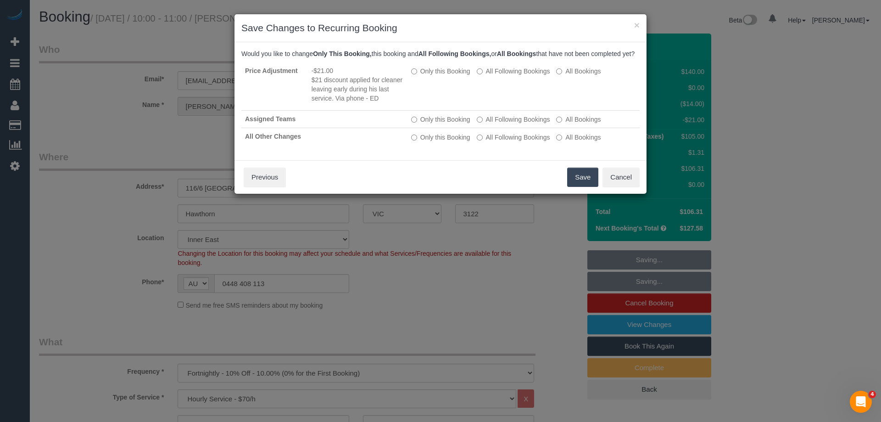
click at [579, 186] on button "Save" at bounding box center [582, 176] width 31 height 19
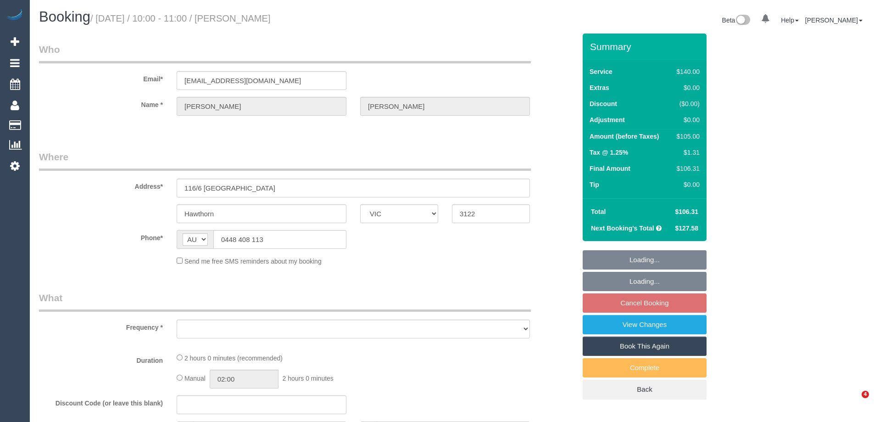
select select "VIC"
select select "string:stripe-pm_1P1FOL2GScqysDRVpUM0ohQ1"
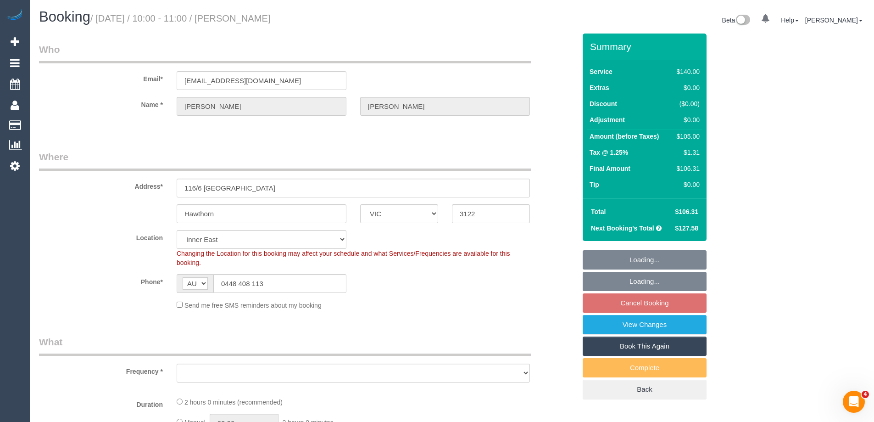
select select "object:858"
select select "number:28"
select select "number:14"
select select "number:18"
select select "number:36"
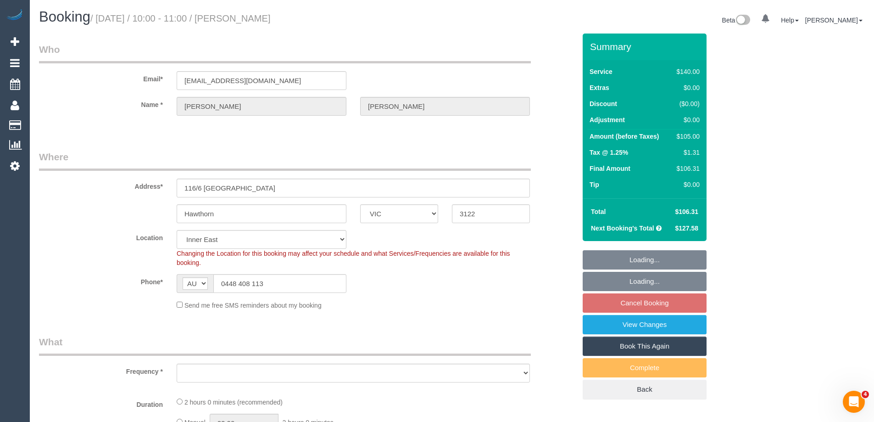
select select "number:35"
select select "number:12"
select select "object:867"
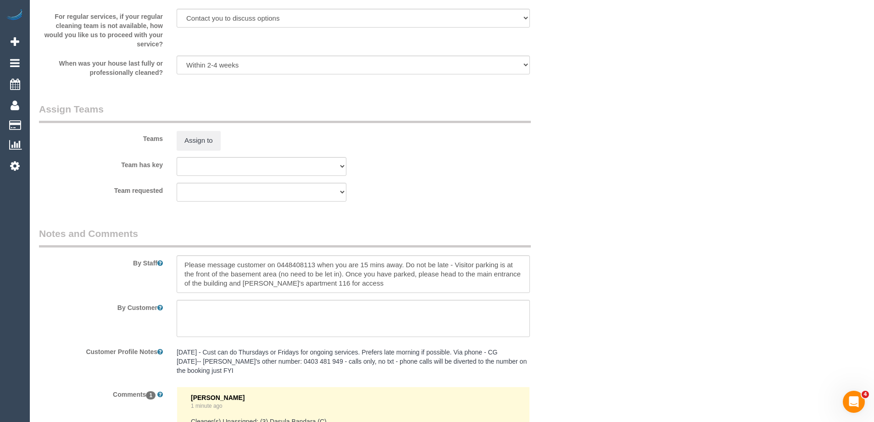
scroll to position [1539, 0]
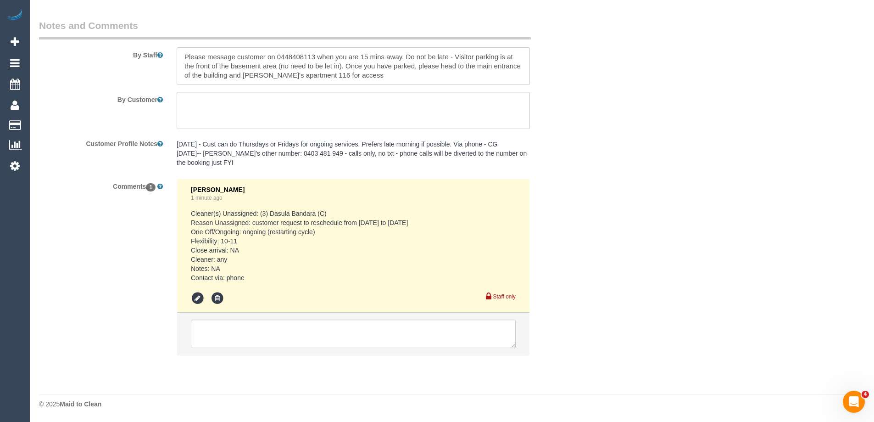
copy pre "Cleaner(s) Unassigned: (3) Dasula Bandara (C) Reason Unassigned: customer reque…"
drag, startPoint x: 191, startPoint y: 212, endPoint x: 249, endPoint y: 275, distance: 85.4
click at [249, 275] on pre "Cleaner(s) Unassigned: (3) Dasula Bandara (C) Reason Unassigned: customer reque…" at bounding box center [353, 245] width 325 height 73
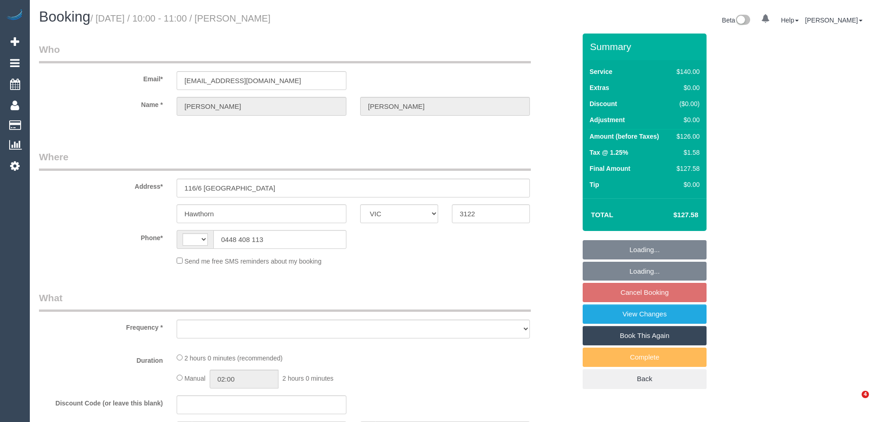
select select "VIC"
select select "object:281"
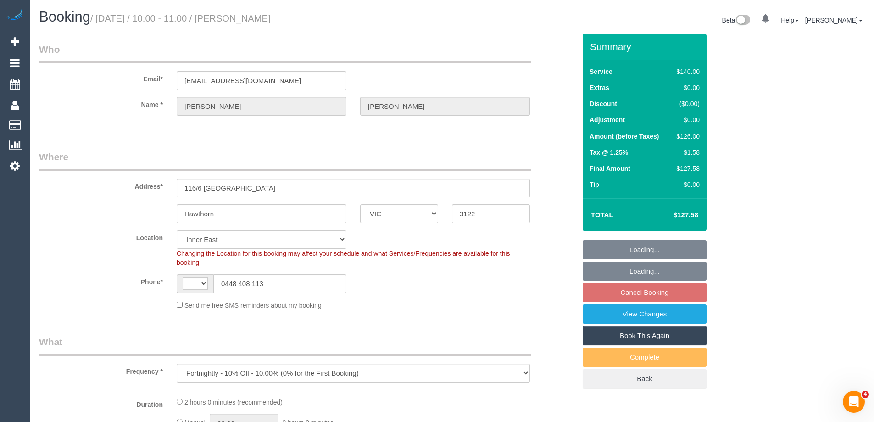
click at [98, 166] on legend "Where" at bounding box center [285, 160] width 492 height 21
select select "string:AU"
select select "string:stripe-pm_1P1FOL2GScqysDRVpUM0ohQ1"
select select "object:1297"
select select "number:28"
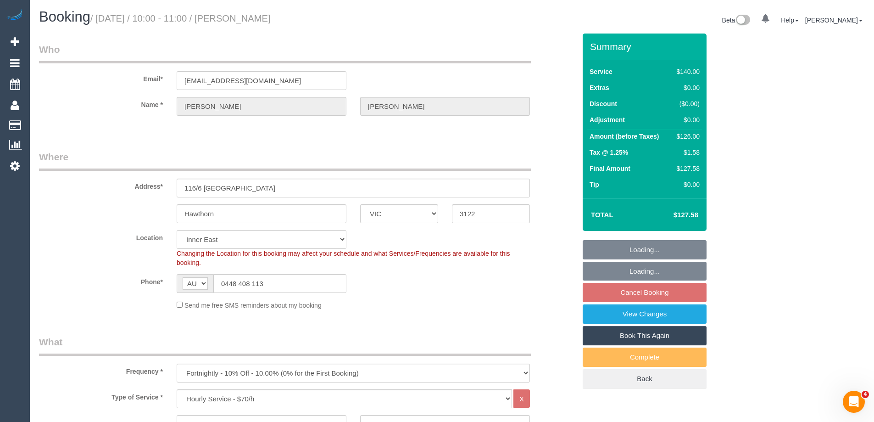
select select "number:14"
select select "number:18"
select select "number:36"
select select "number:35"
select select "number:12"
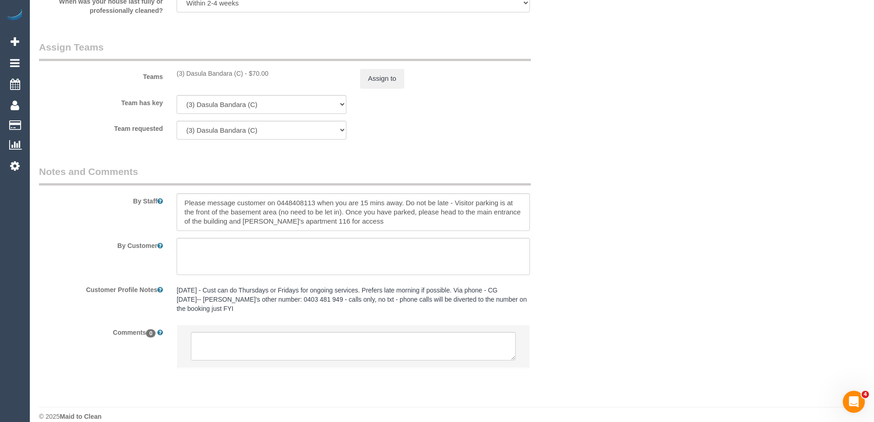
scroll to position [1389, 0]
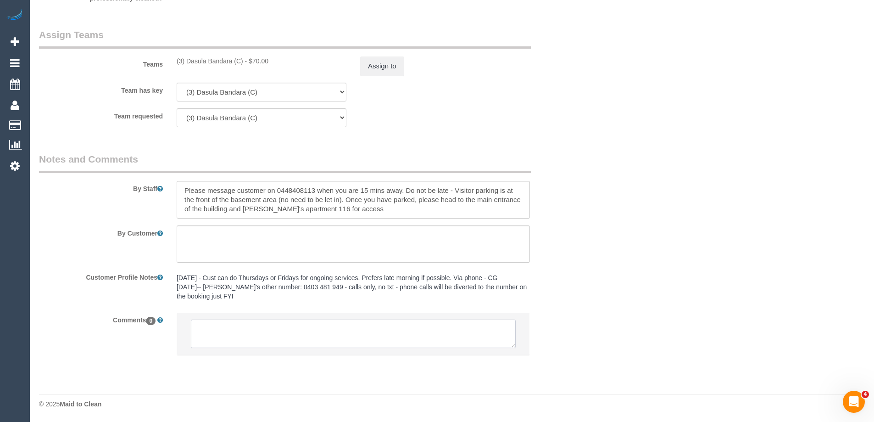
click at [278, 337] on textarea at bounding box center [353, 333] width 325 height 28
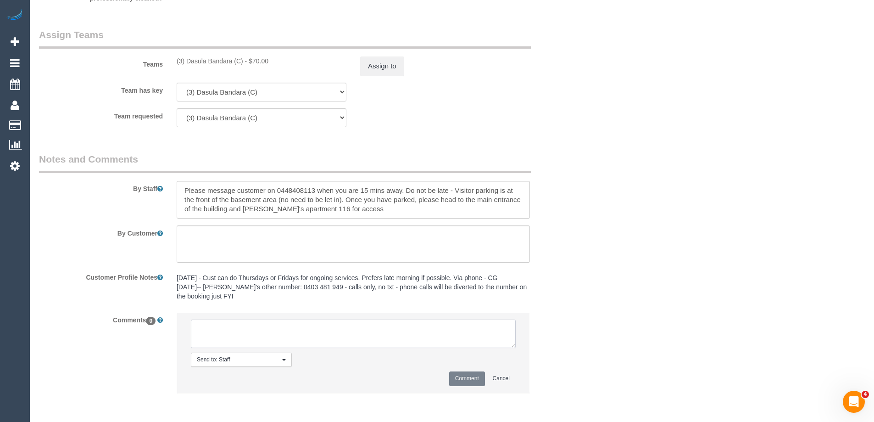
paste textarea "Cleaner(s) Unassigned: (3) Dasula Bandara (C) Reason Unassigned: customer reque…"
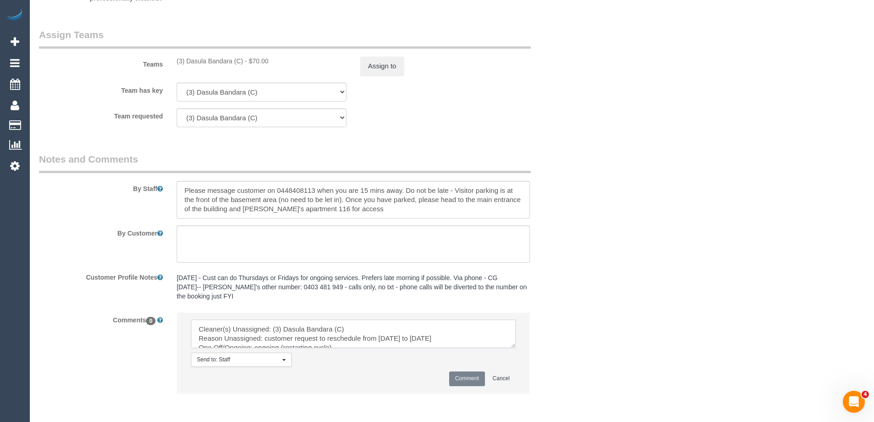
scroll to position [50, 0]
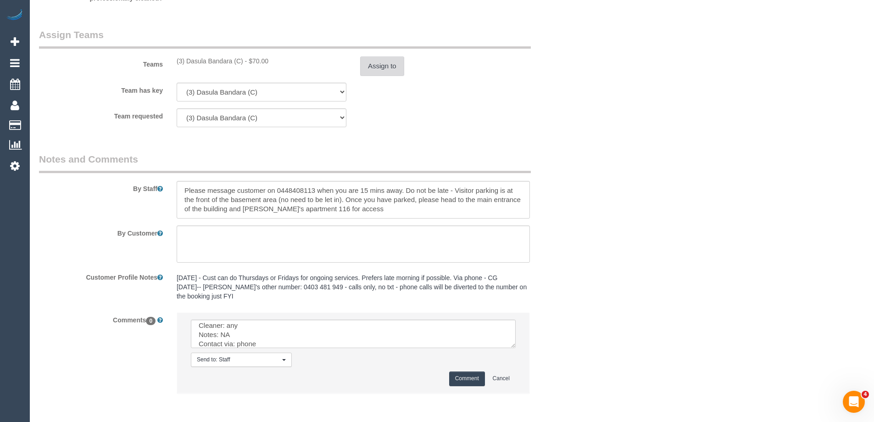
click at [364, 67] on button "Assign to" at bounding box center [382, 65] width 44 height 19
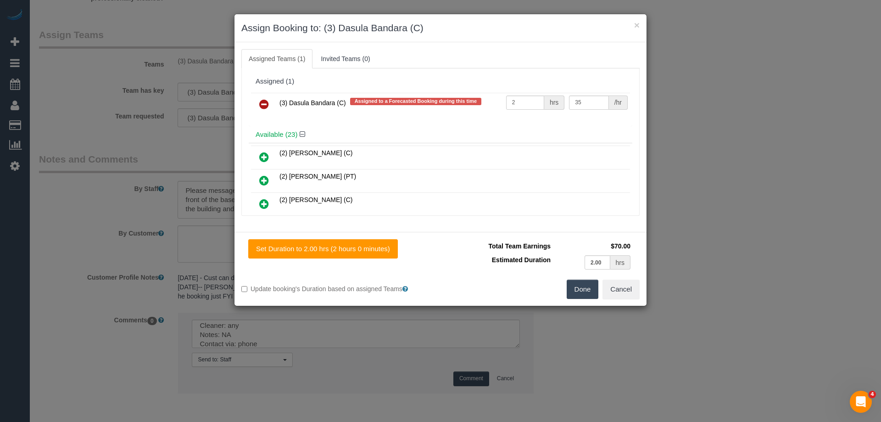
click at [265, 106] on icon at bounding box center [264, 104] width 10 height 11
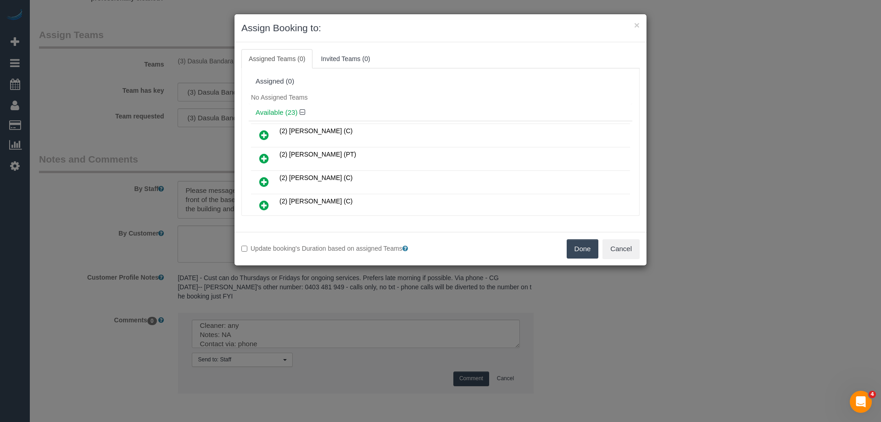
click at [580, 246] on button "Done" at bounding box center [583, 248] width 32 height 19
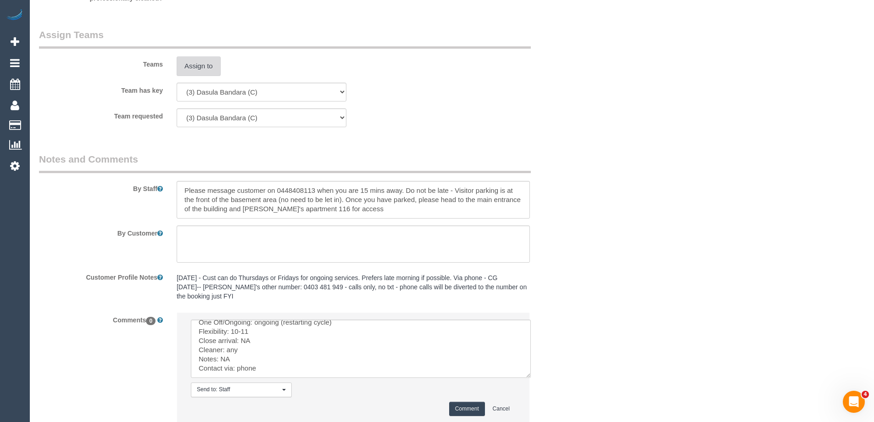
scroll to position [0, 0]
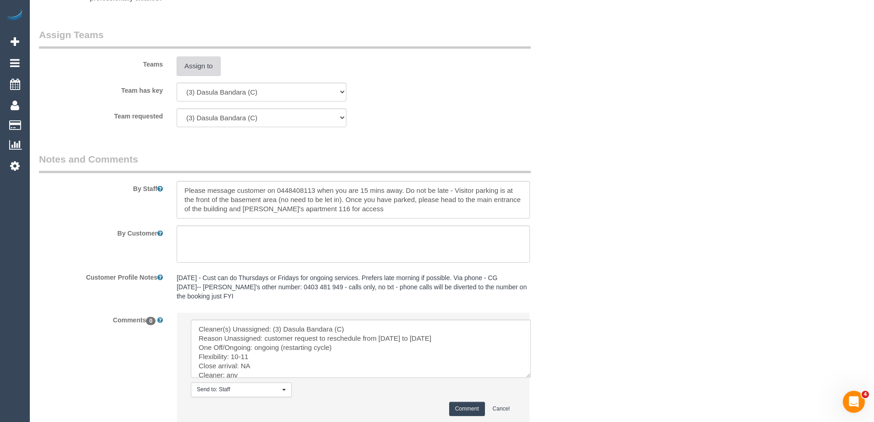
drag, startPoint x: 512, startPoint y: 343, endPoint x: 571, endPoint y: 440, distance: 113.1
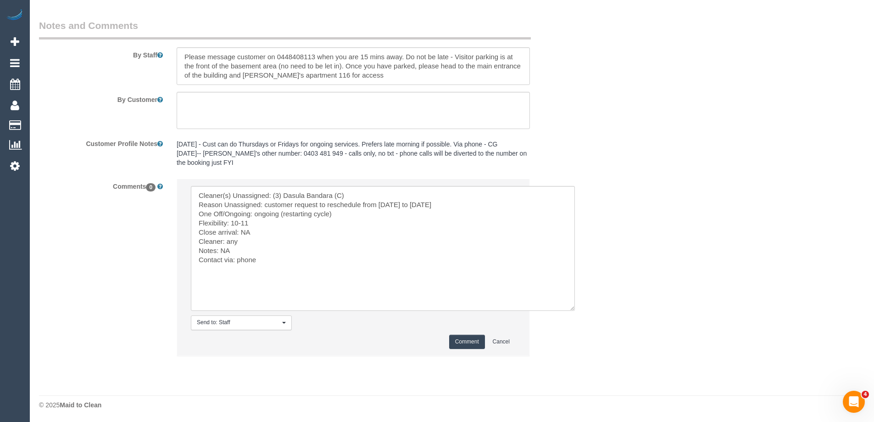
scroll to position [1524, 0]
drag, startPoint x: 194, startPoint y: 203, endPoint x: 297, endPoint y: 262, distance: 119.0
click at [297, 262] on textarea at bounding box center [383, 247] width 384 height 125
click at [198, 204] on textarea at bounding box center [383, 247] width 384 height 125
type textarea "Cleaner(s) Unassigned: (3) Dasula Bandara (C) (was meant to be U/A ongoing for …"
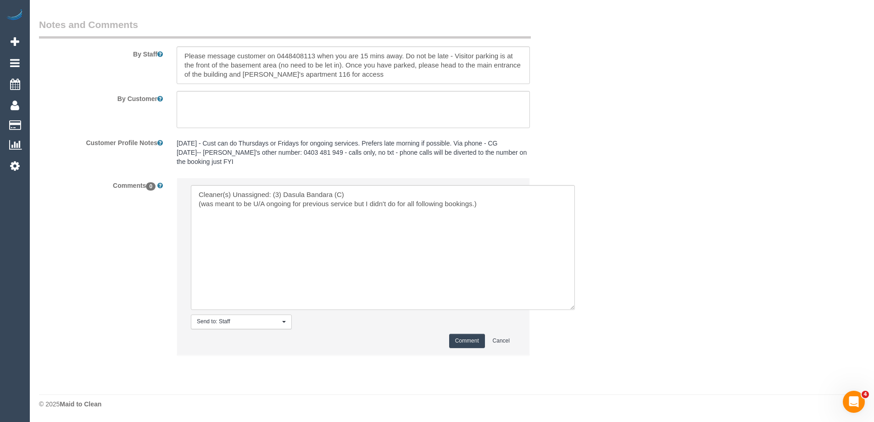
click at [477, 340] on button "Comment" at bounding box center [467, 341] width 36 height 14
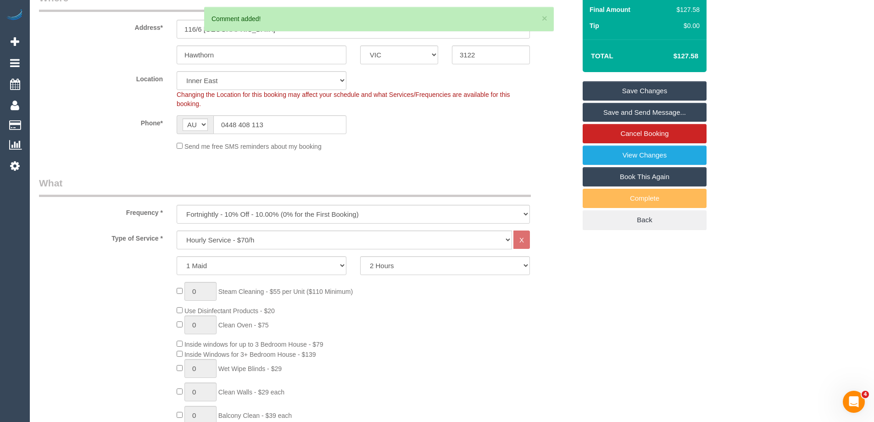
scroll to position [0, 0]
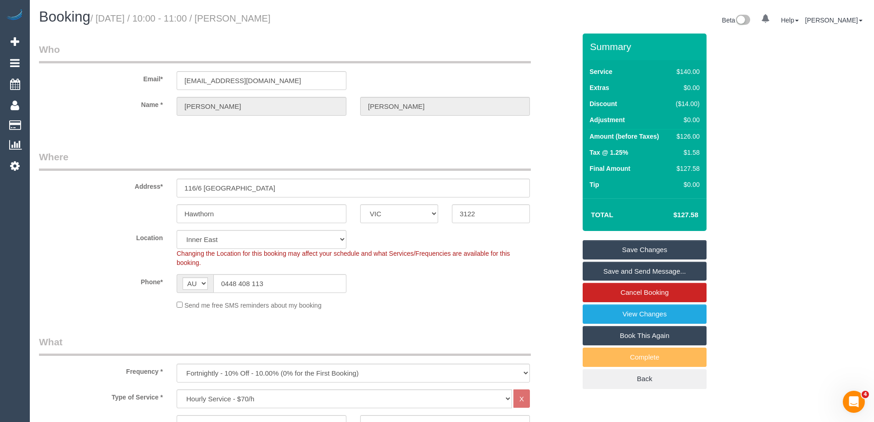
click at [662, 247] on link "Save Changes" at bounding box center [645, 249] width 124 height 19
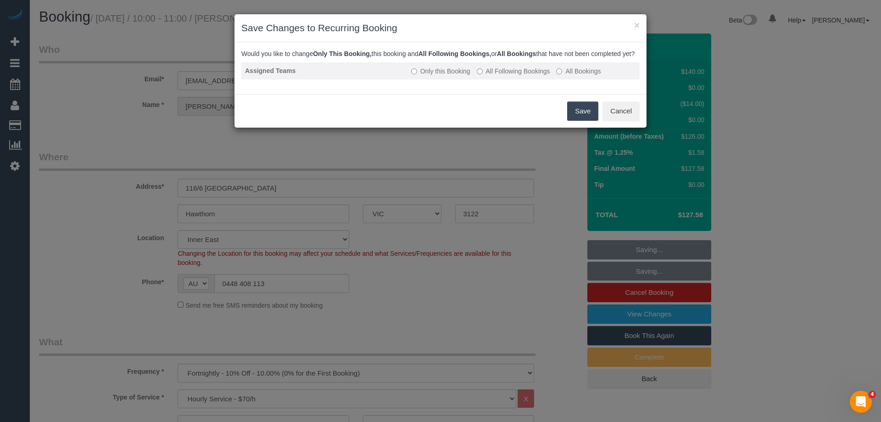
click at [512, 76] on label "All Following Bookings" at bounding box center [513, 71] width 73 height 9
click at [584, 118] on button "Save" at bounding box center [582, 110] width 31 height 19
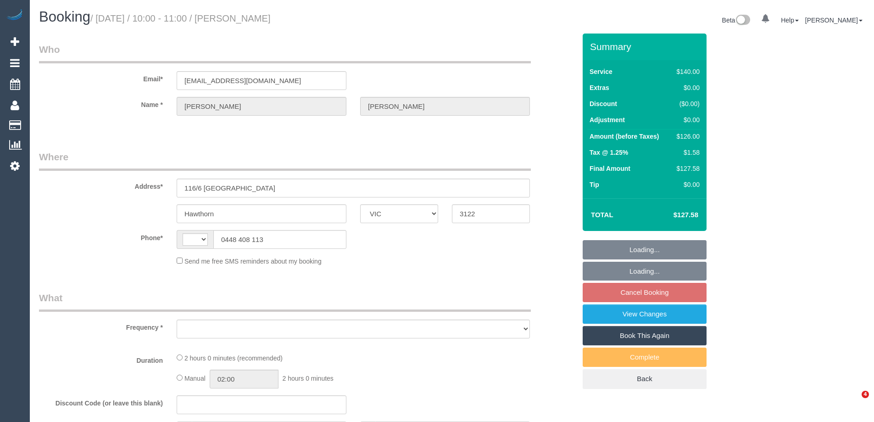
select select "VIC"
select select "string:AU"
select select "string:stripe-pm_1P1FOL2GScqysDRVpUM0ohQ1"
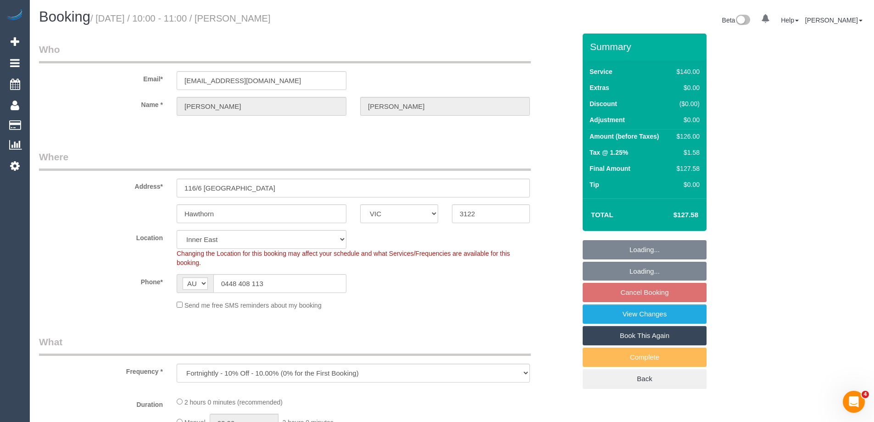
select select "object:860"
select select "number:28"
select select "number:14"
select select "number:18"
select select "number:36"
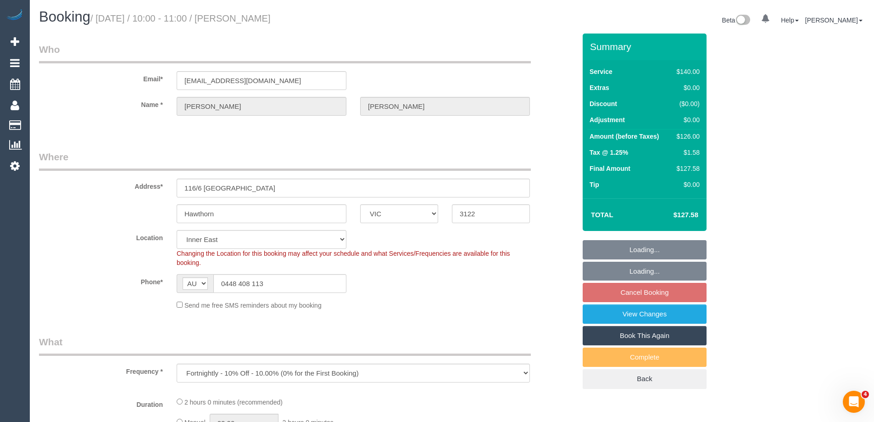
select select "number:35"
select select "number:12"
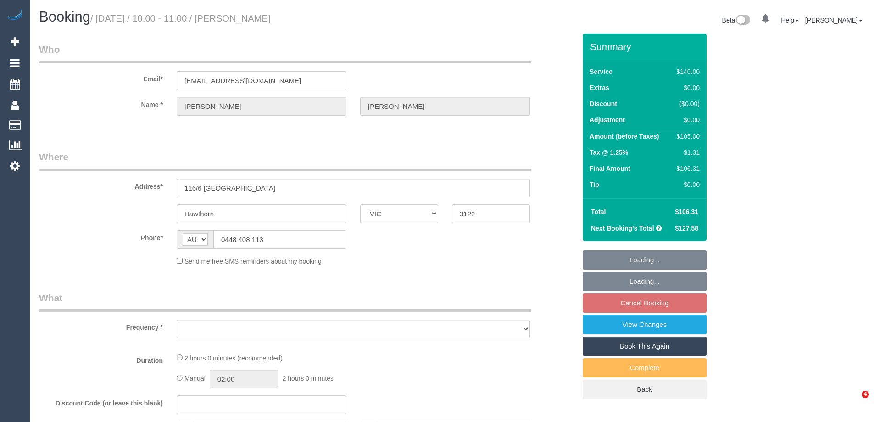
select select "VIC"
select select "object:546"
select select "string:stripe-pm_1P1FOL2GScqysDRVpUM0ohQ1"
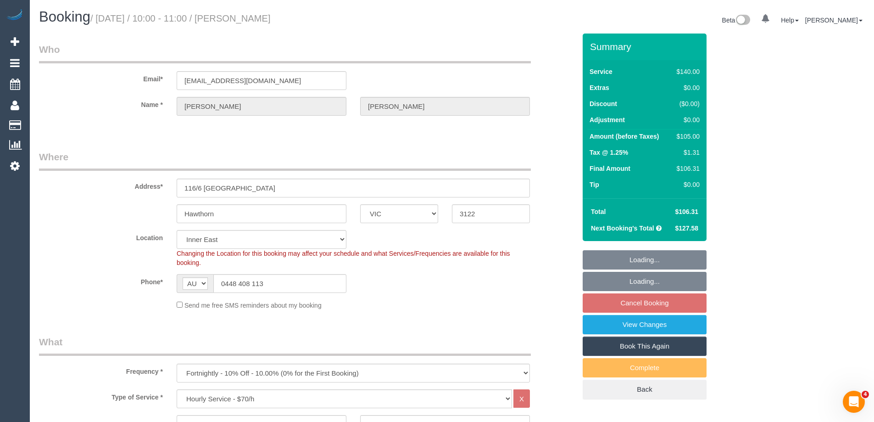
select select "object:1459"
select select "number:28"
select select "number:14"
select select "number:18"
select select "number:36"
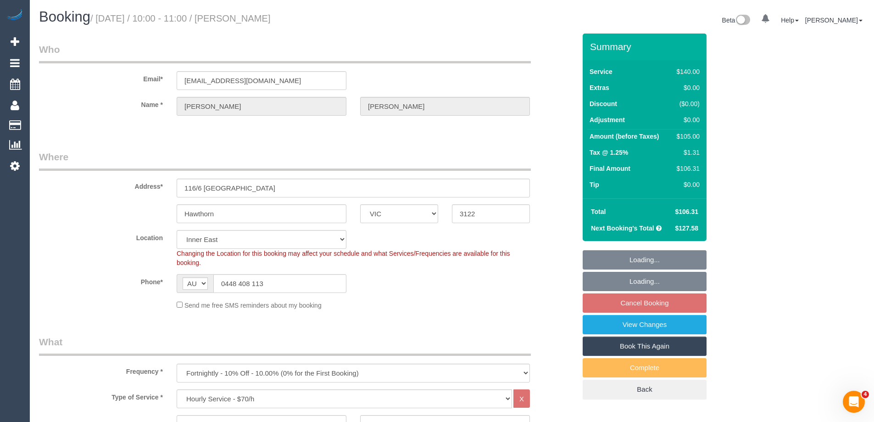
select select "number:35"
select select "number:12"
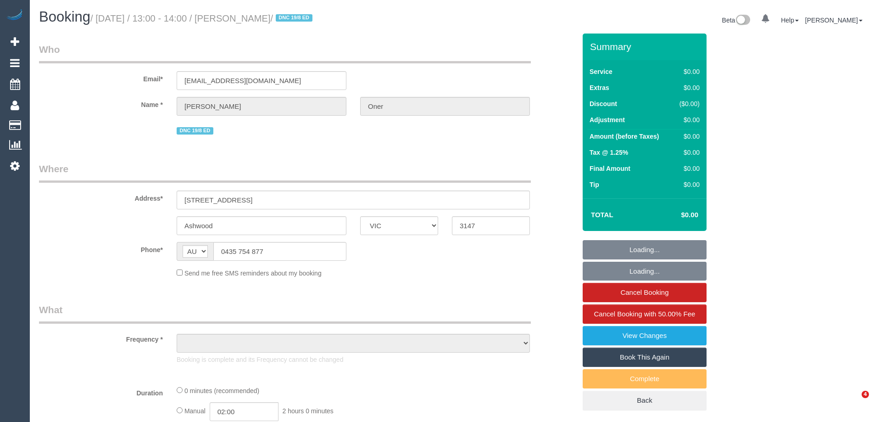
select select "VIC"
select select "string:stripe-pm_1PhltC2GScqysDRVy30g8NJE"
select select "object:647"
select select "number:27"
select select "number:14"
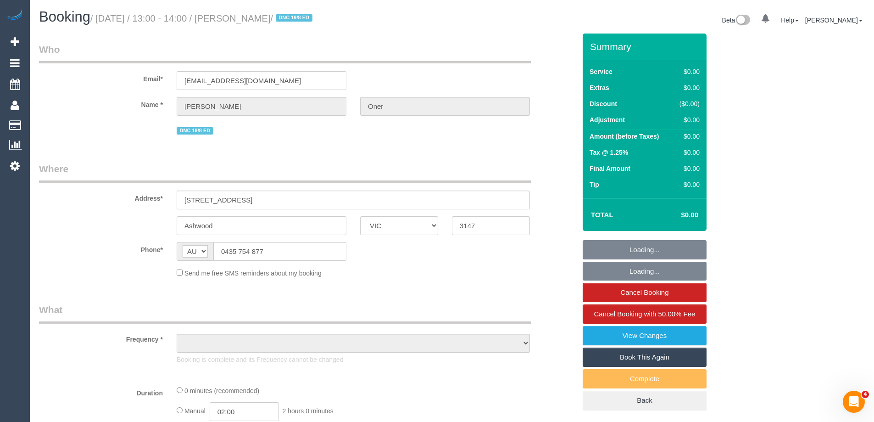
select select "number:19"
select select "number:24"
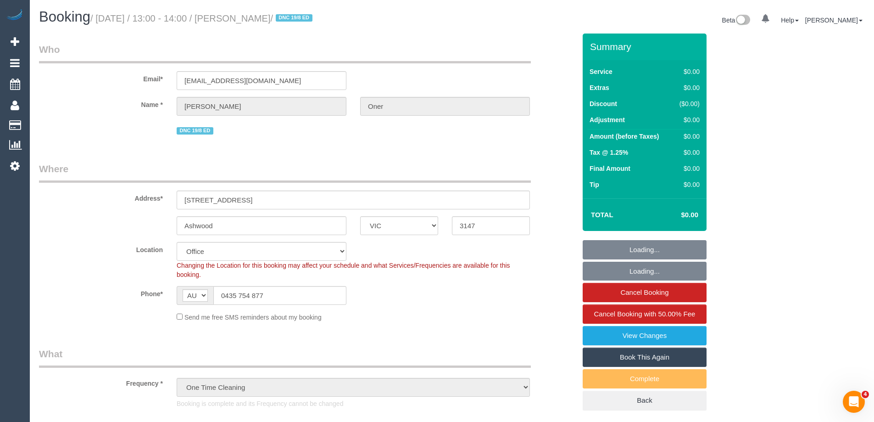
select select "object:814"
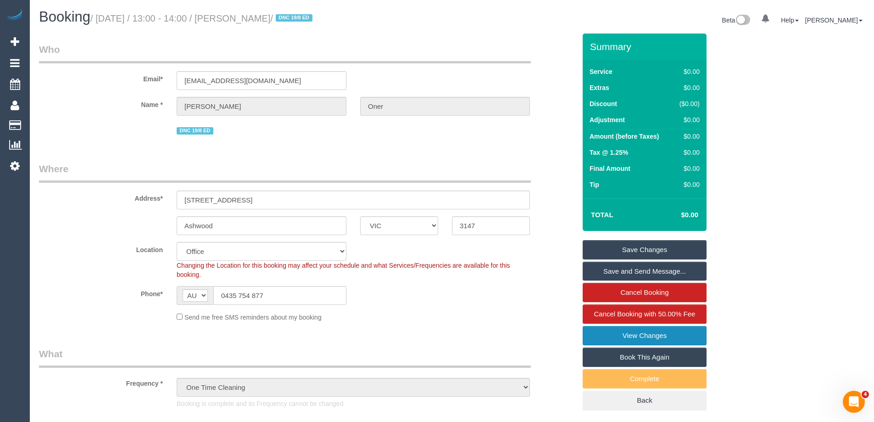
click at [629, 335] on link "View Changes" at bounding box center [645, 335] width 124 height 19
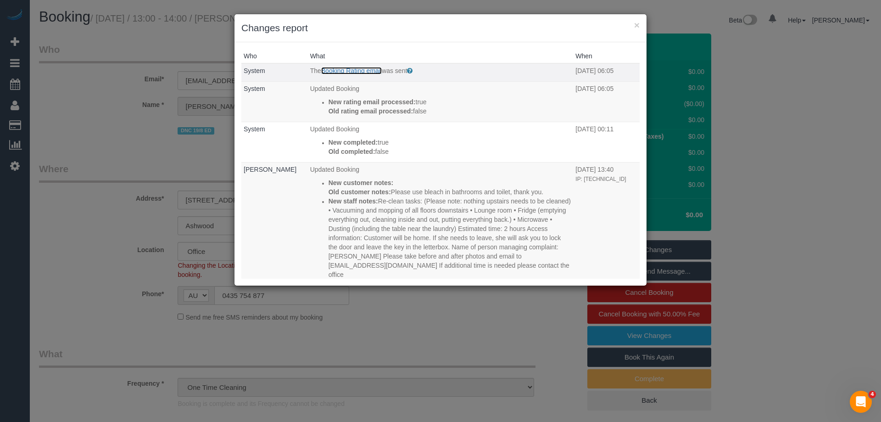
click at [354, 68] on link "Booking Rating email" at bounding box center [351, 70] width 61 height 7
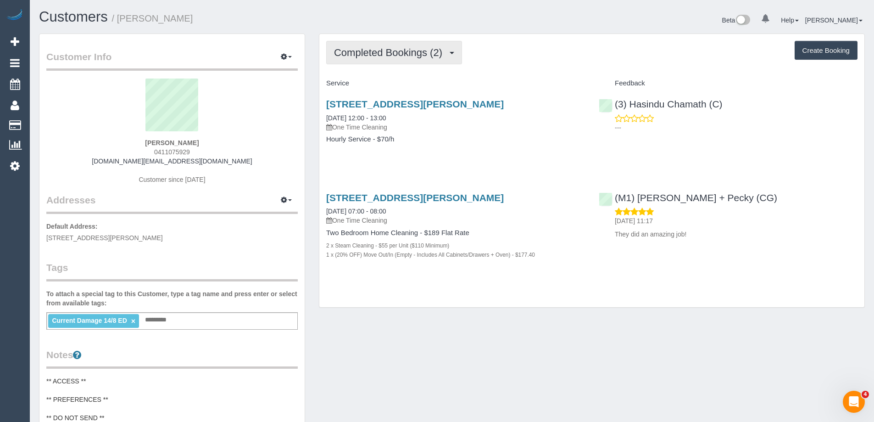
click at [378, 56] on span "Completed Bookings (2)" at bounding box center [390, 52] width 113 height 11
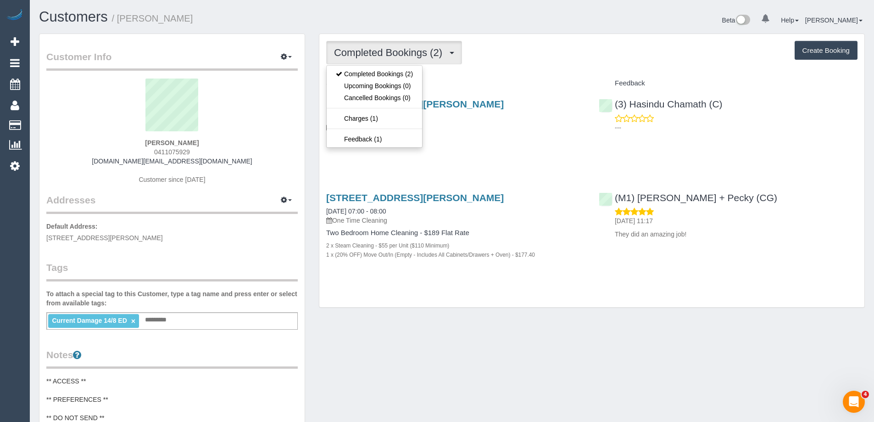
click at [378, 56] on span "Completed Bookings (2)" at bounding box center [390, 52] width 113 height 11
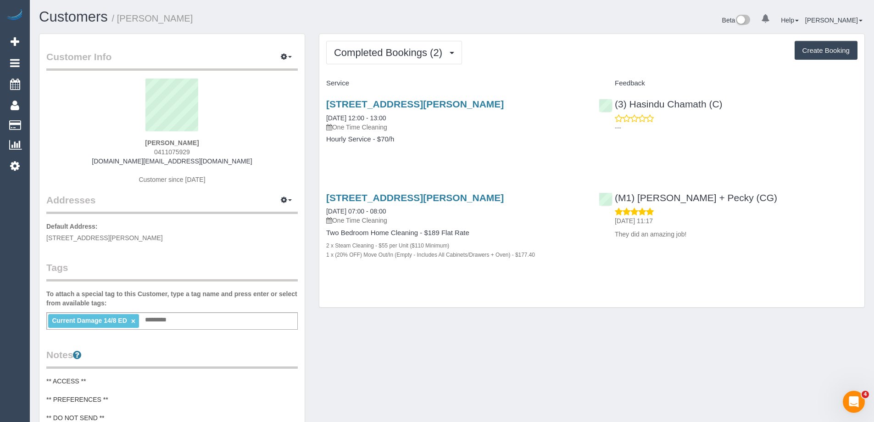
click at [213, 318] on div "Current Damage 14/8 ED × Add a tag" at bounding box center [171, 320] width 251 height 17
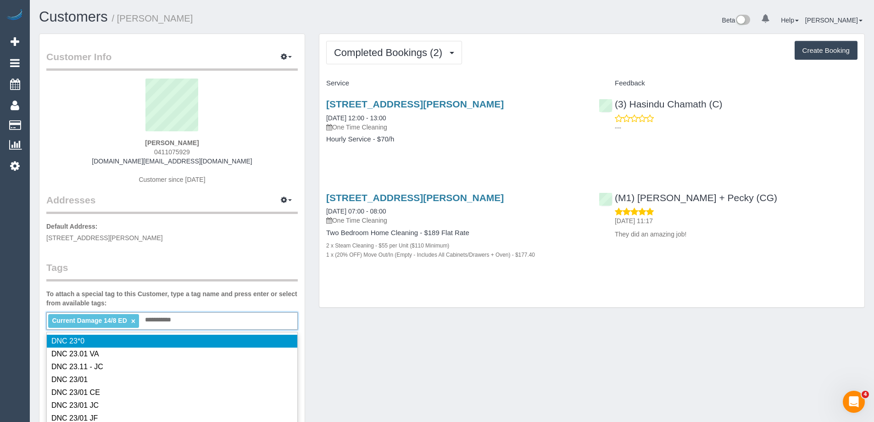
type input "**********"
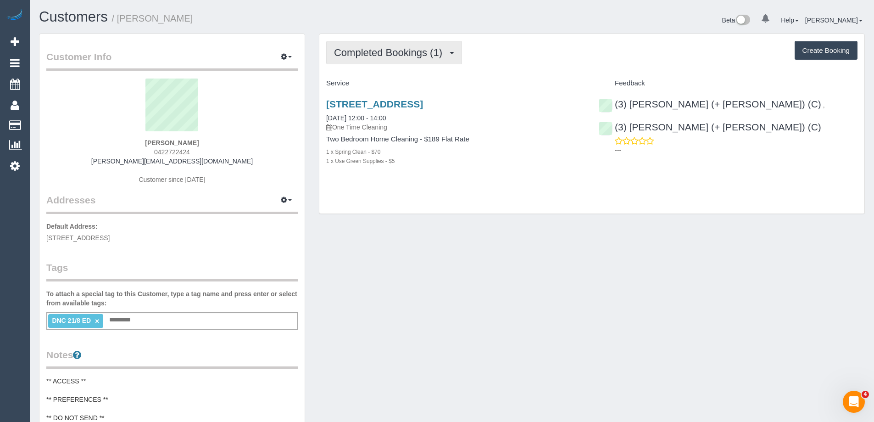
click at [384, 52] on span "Completed Bookings (1)" at bounding box center [390, 52] width 113 height 11
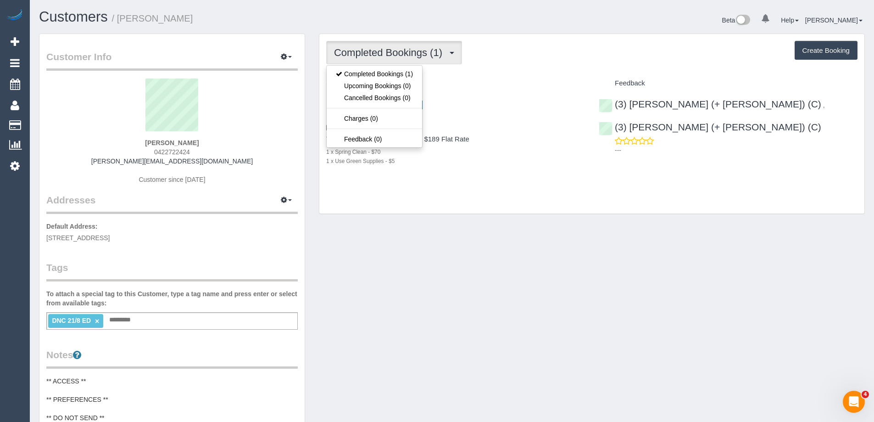
click at [515, 54] on div "Completed Bookings (1) Completed Bookings (1) Upcoming Bookings (0) Cancelled B…" at bounding box center [591, 52] width 531 height 23
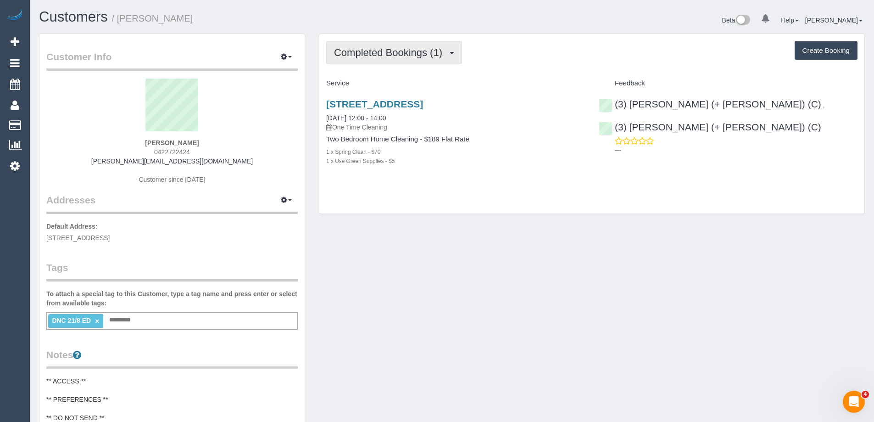
click at [411, 51] on span "Completed Bookings (1)" at bounding box center [390, 52] width 113 height 11
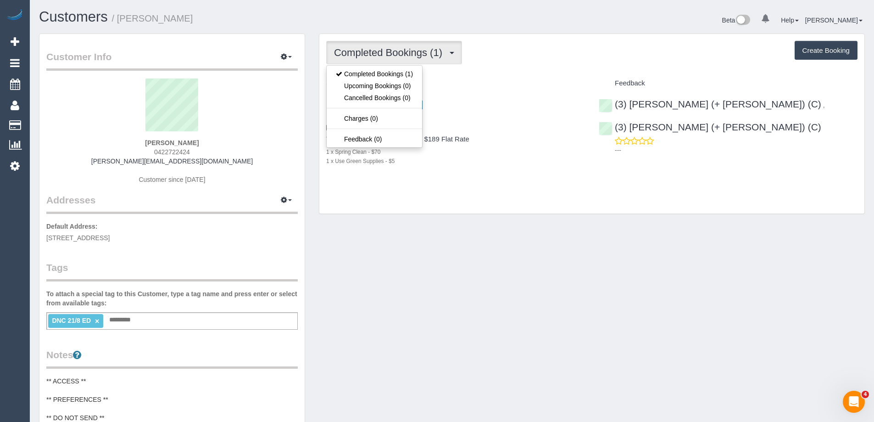
click at [411, 51] on span "Completed Bookings (1)" at bounding box center [390, 52] width 113 height 11
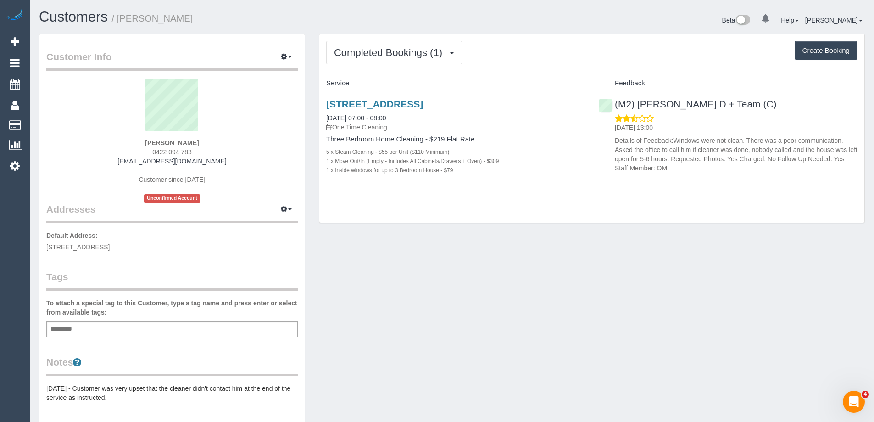
click at [174, 151] on span "0422 094 783" at bounding box center [171, 151] width 39 height 7
copy div "0422 094 783"
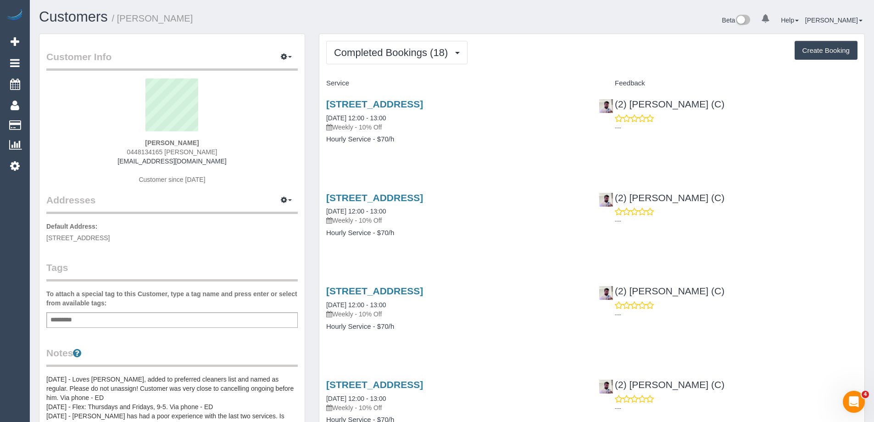
click at [153, 152] on span "0448134165 [PERSON_NAME]" at bounding box center [172, 151] width 90 height 7
copy span "0448134165"
